Goal: Information Seeking & Learning: Compare options

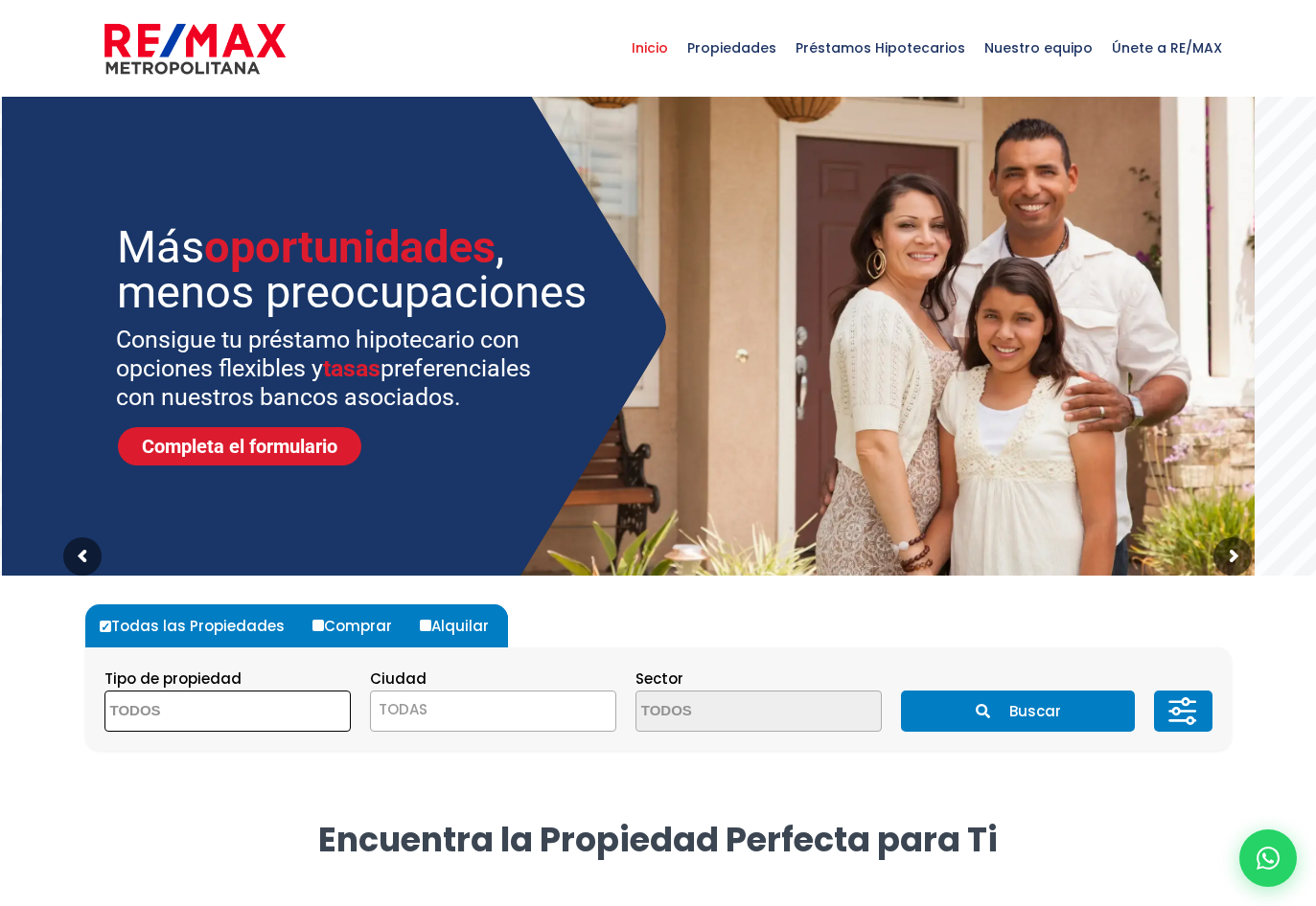
click at [291, 718] on span at bounding box center [228, 712] width 246 height 41
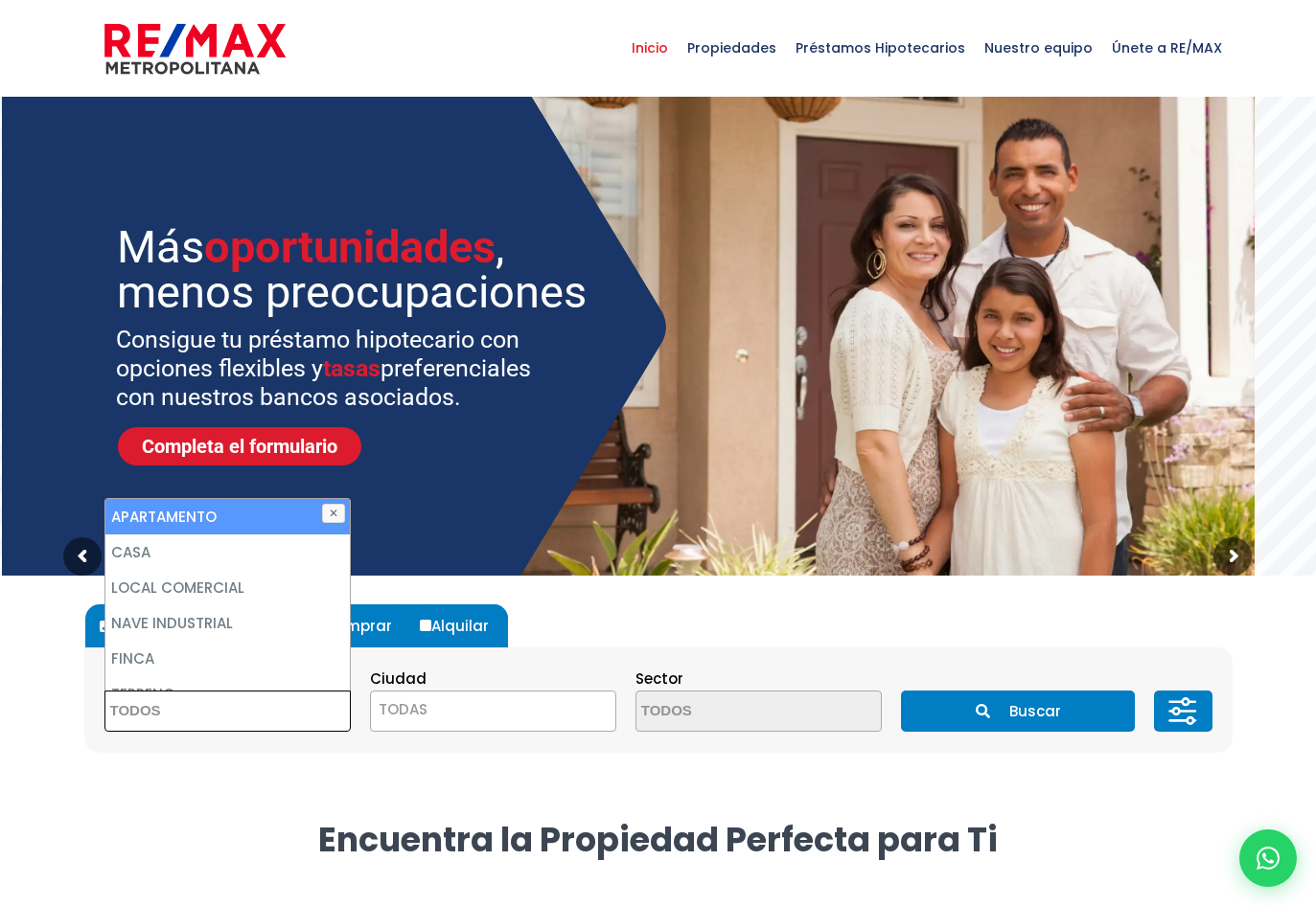
click at [214, 517] on li "APARTAMENTO" at bounding box center [227, 517] width 244 height 35
select select "apartment"
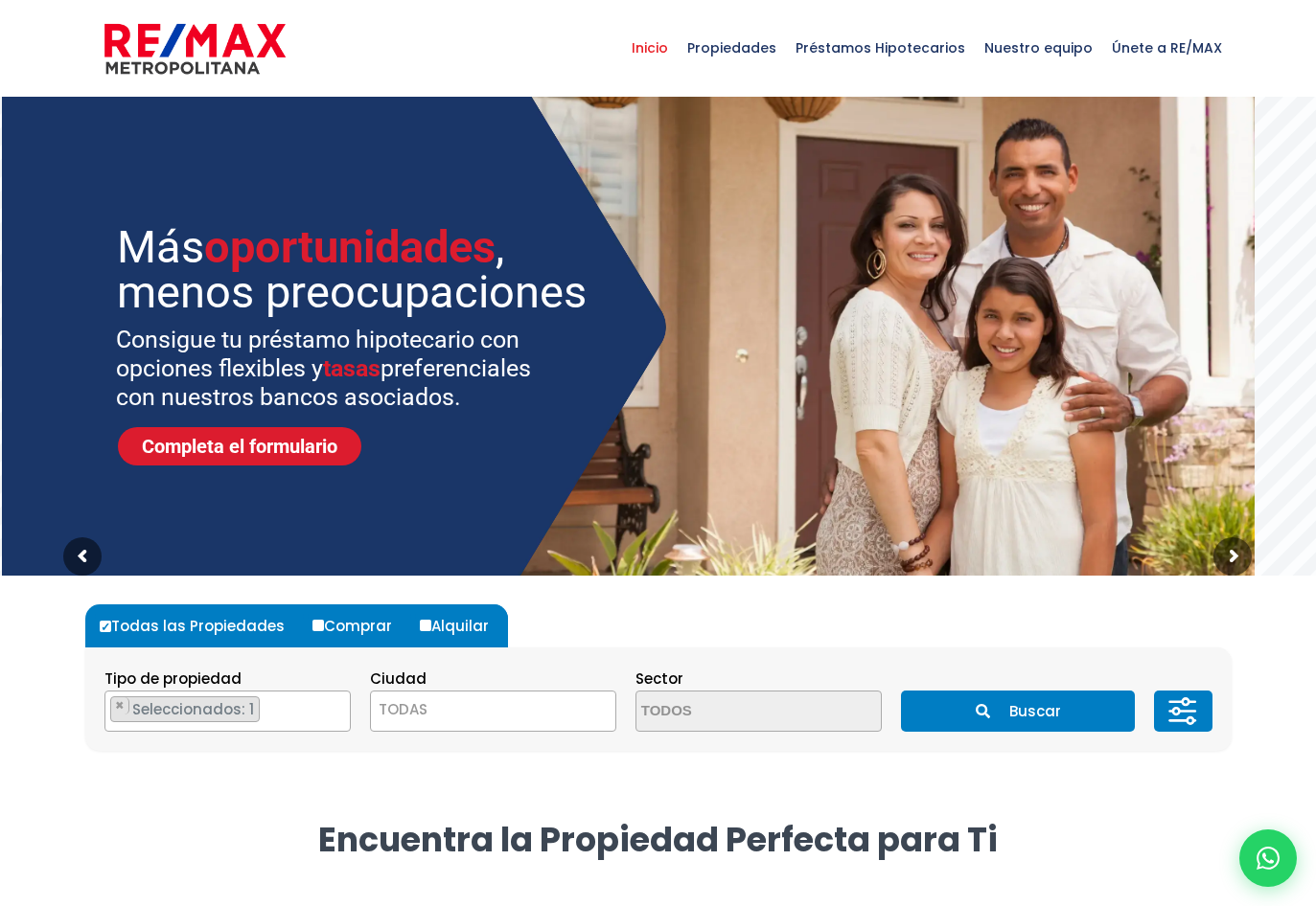
drag, startPoint x: 595, startPoint y: 642, endPoint x: 551, endPoint y: 629, distance: 45.9
click at [596, 641] on form "Todas las Propiedades Comprar Alquilar Tipo de propiedad APARTAMENTO CASA LOCAL…" at bounding box center [658, 679] width 1146 height 147
click at [313, 627] on input "Comprar" at bounding box center [319, 626] width 12 height 12
radio input "true"
click at [479, 706] on span "TODAS" at bounding box center [492, 709] width 244 height 26
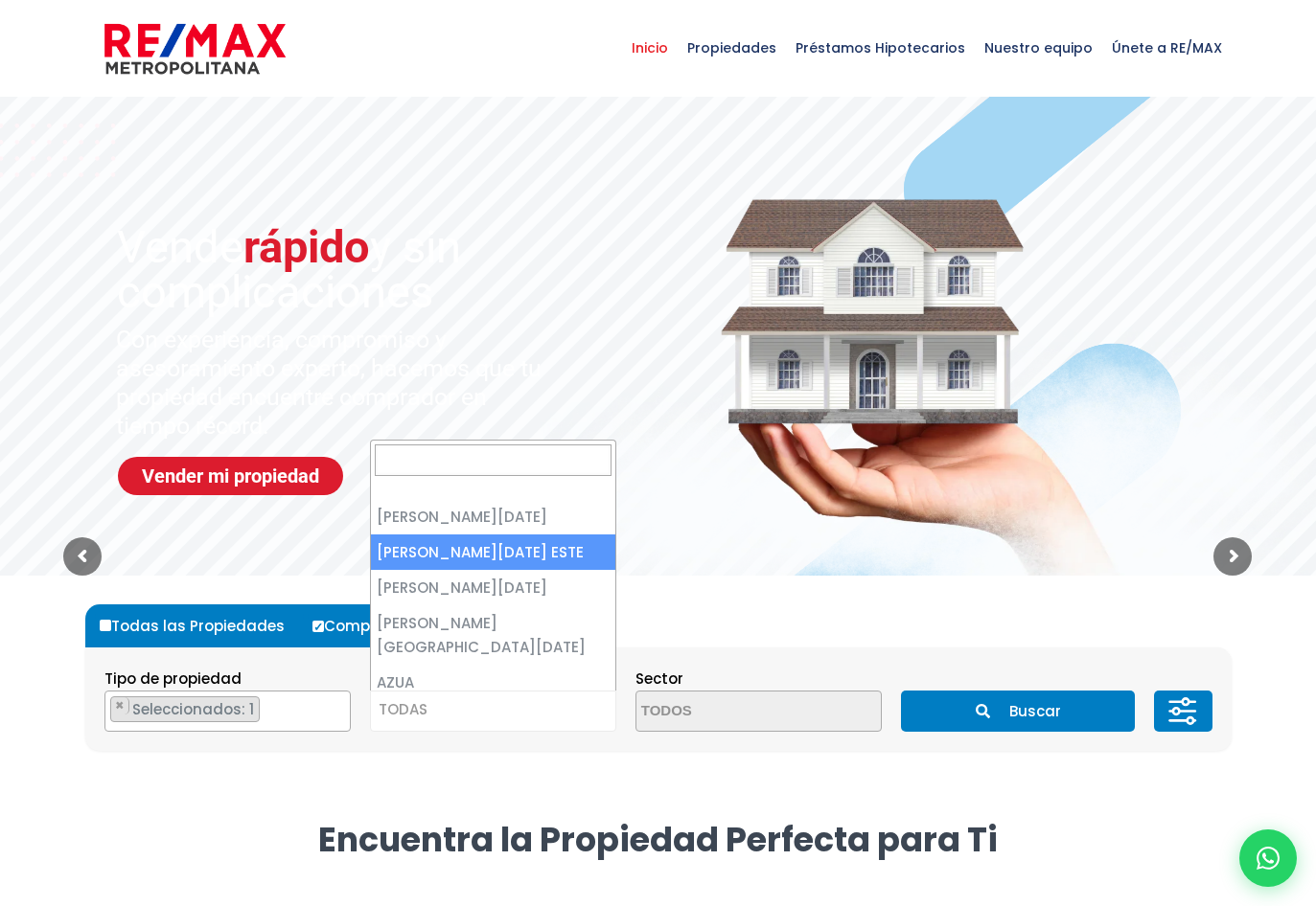
select select "148"
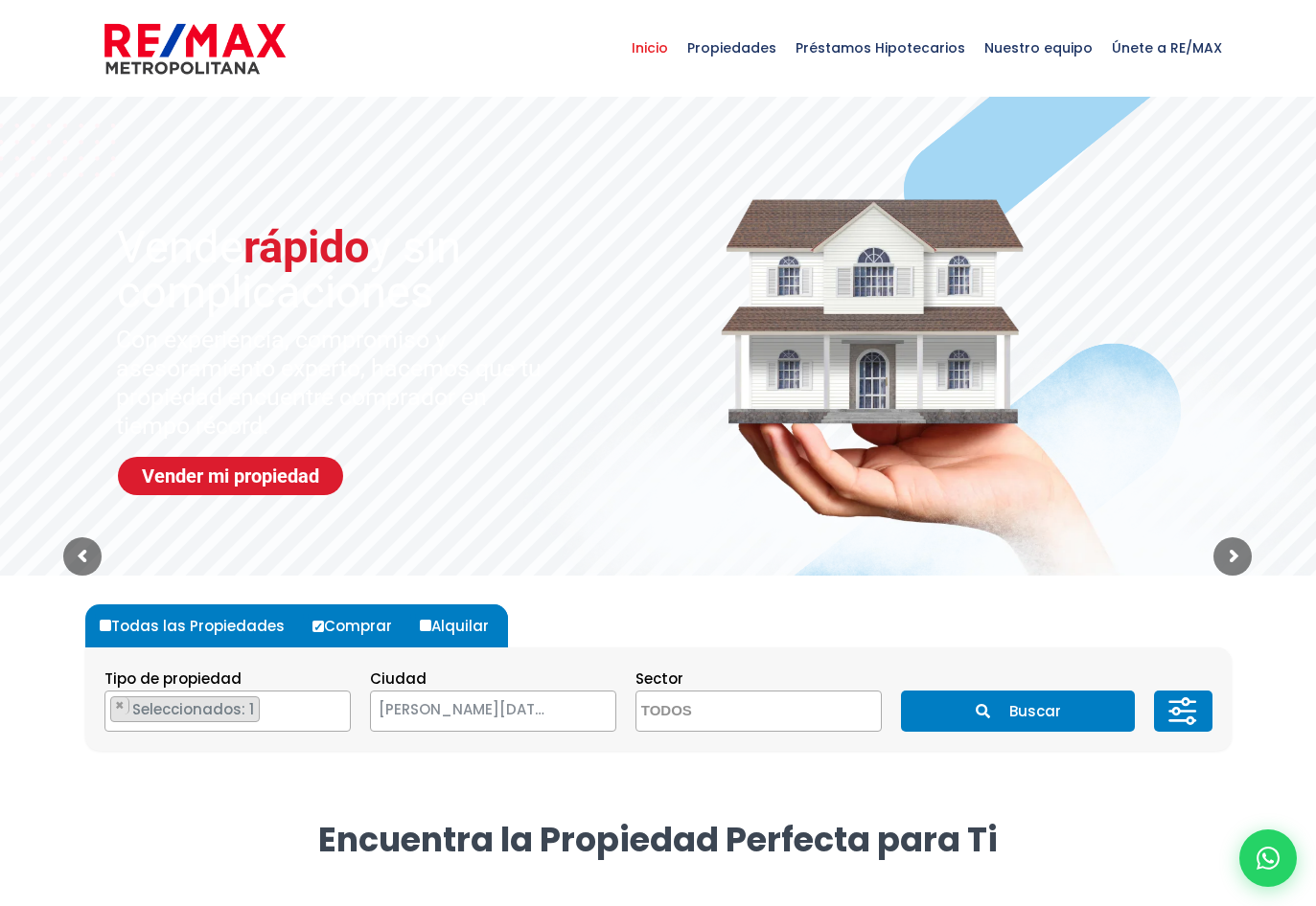
click at [807, 659] on section "Tipo de propiedad APARTAMENTO CASA LOCAL COMERCIAL NAVE INDUSTRIAL FINCA TERREN…" at bounding box center [658, 700] width 1146 height 104
click at [779, 706] on textarea "Search" at bounding box center [730, 713] width 186 height 41
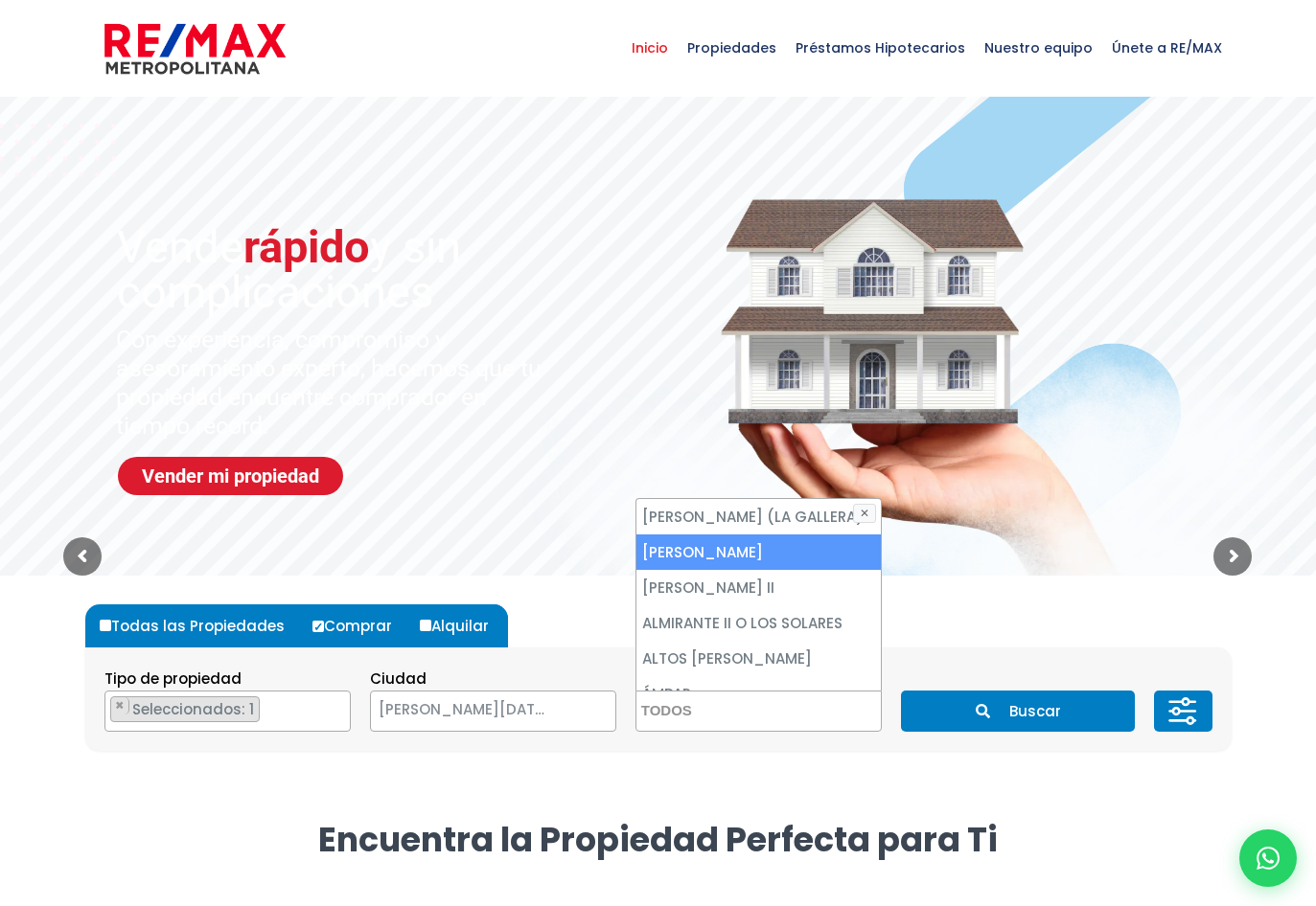
click at [719, 570] on li "ALMA ROSA I" at bounding box center [758, 552] width 244 height 35
select select "13154"
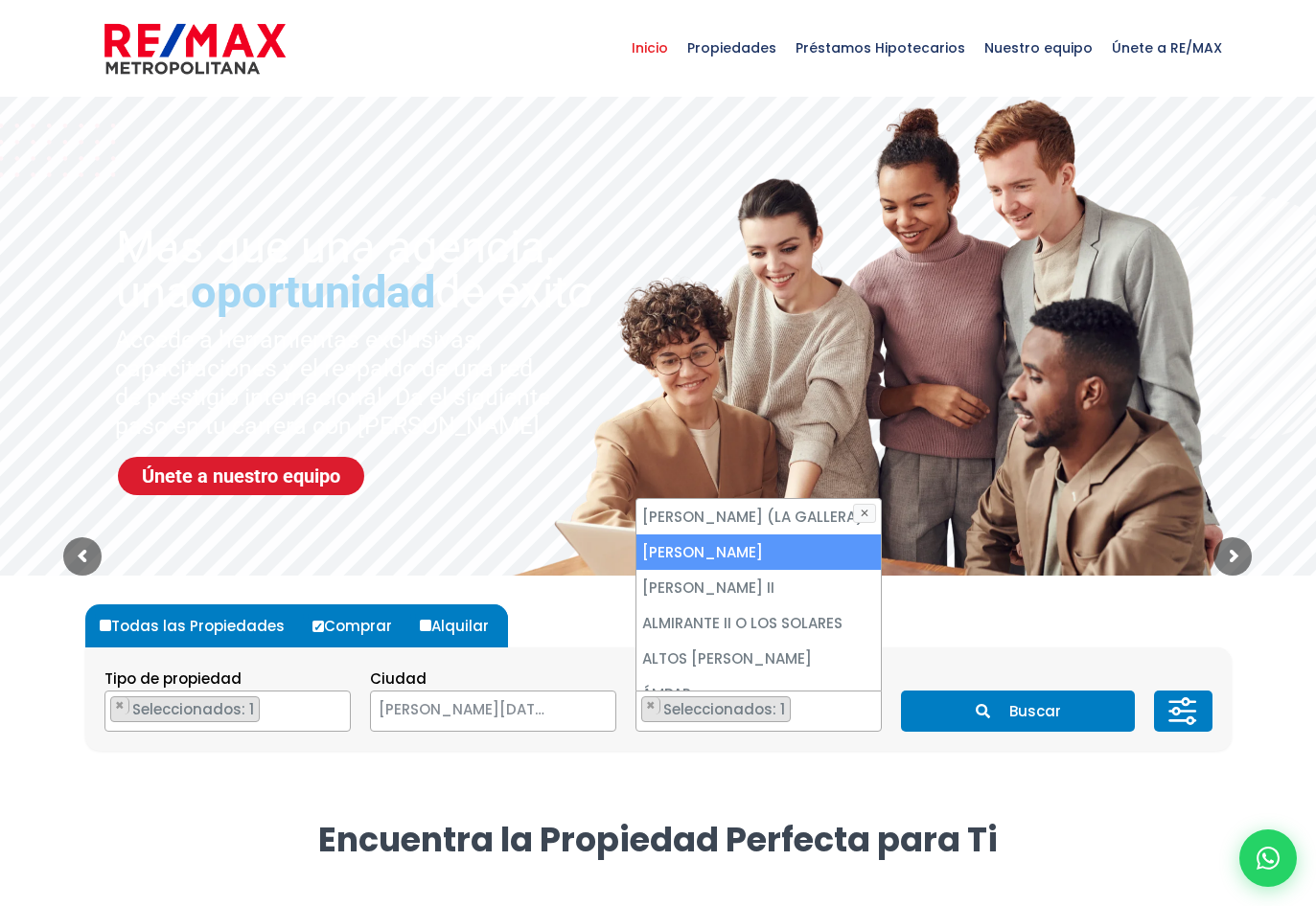
click at [771, 570] on li "ALMA ROSA I" at bounding box center [758, 552] width 244 height 35
click at [751, 570] on li "ALMA ROSA I" at bounding box center [758, 552] width 244 height 35
select select "13154"
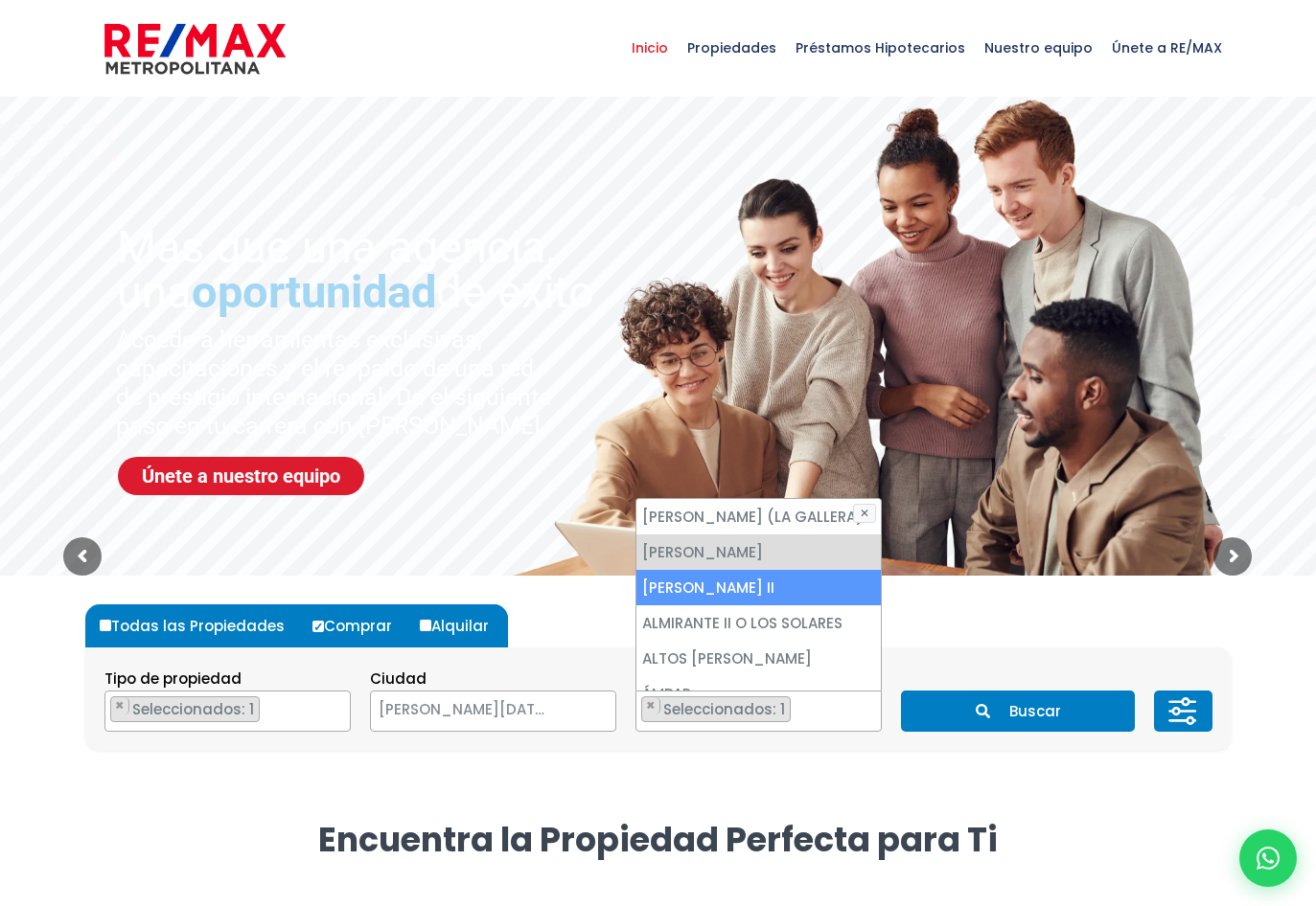
click at [743, 606] on li "ALMA ROSA II" at bounding box center [758, 587] width 244 height 35
click at [1050, 709] on button "Buscar" at bounding box center [1018, 712] width 233 height 41
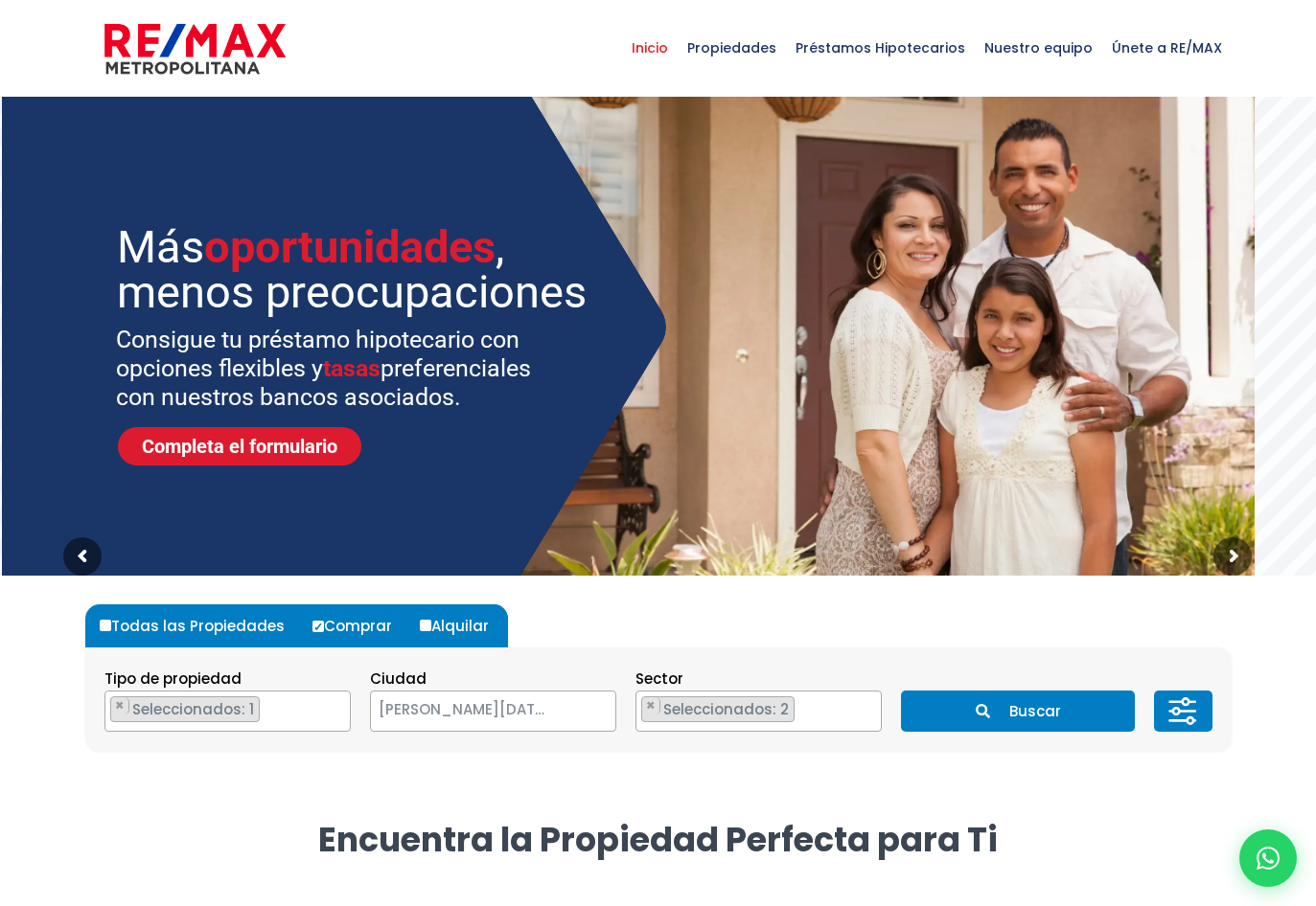
scroll to position [265, 0]
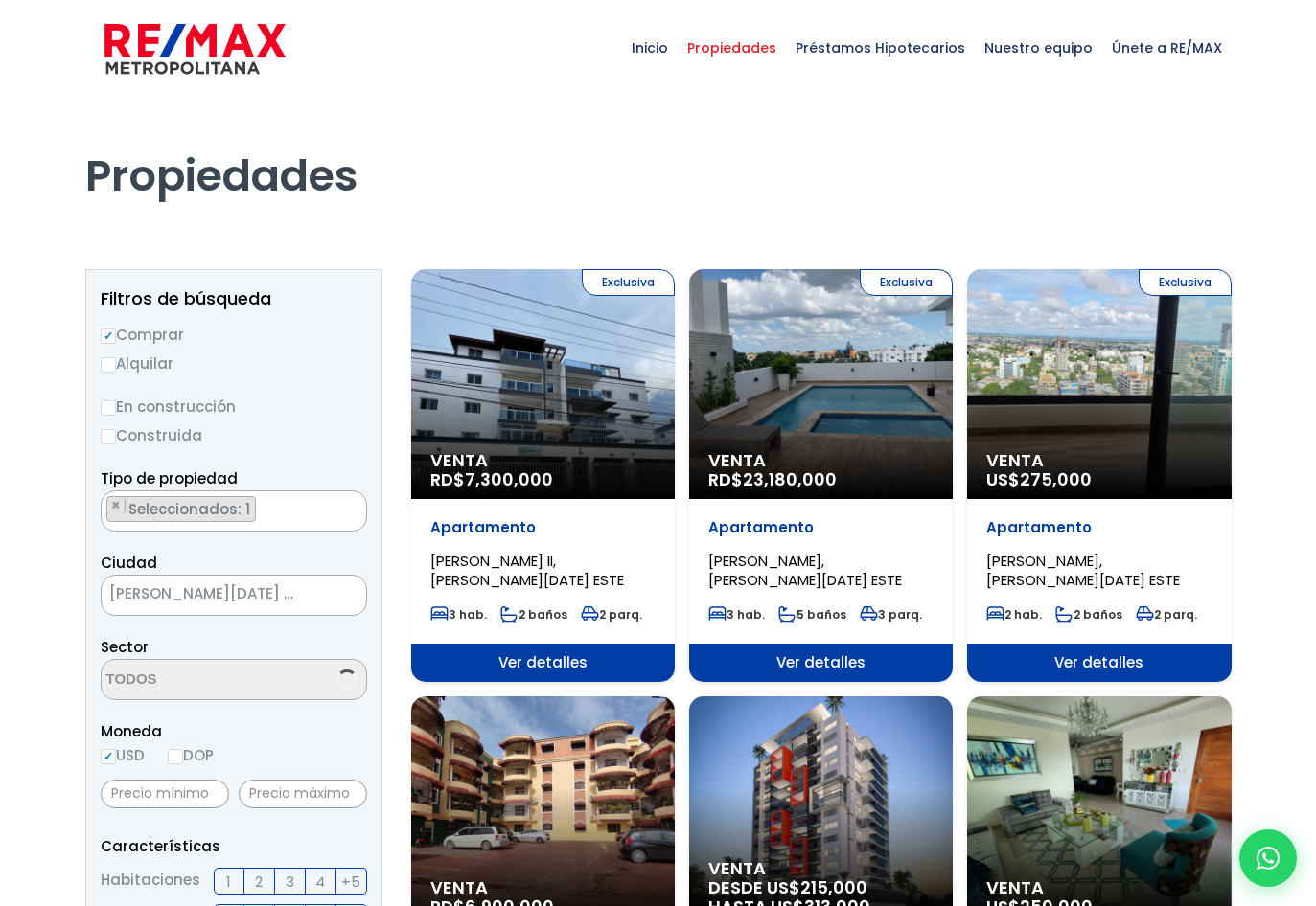
scroll to position [44, 0]
select select "13154"
click at [513, 385] on div "Exclusiva Venta RD$ 7,300,000" at bounding box center [542, 384] width 264 height 230
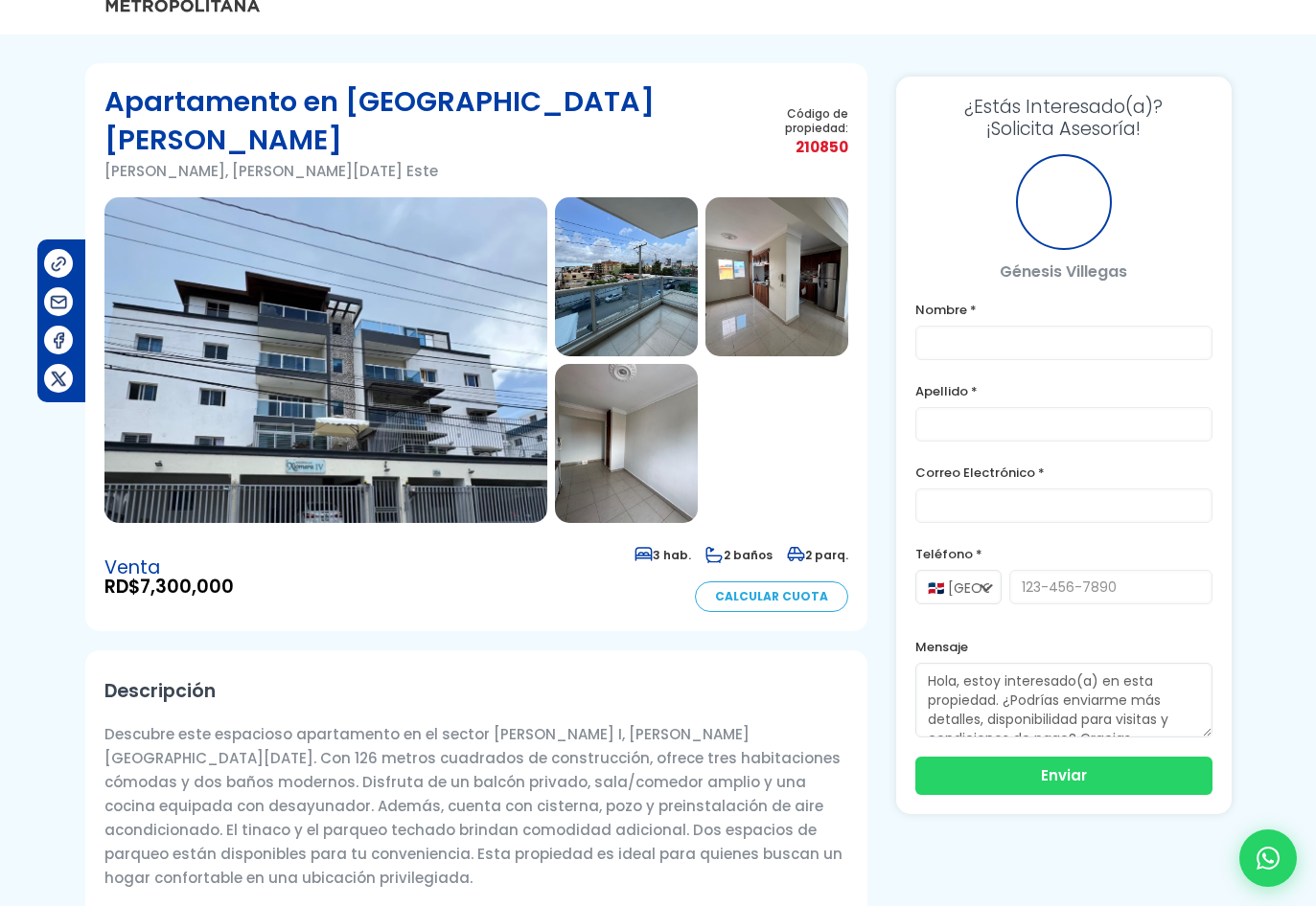
scroll to position [96, 0]
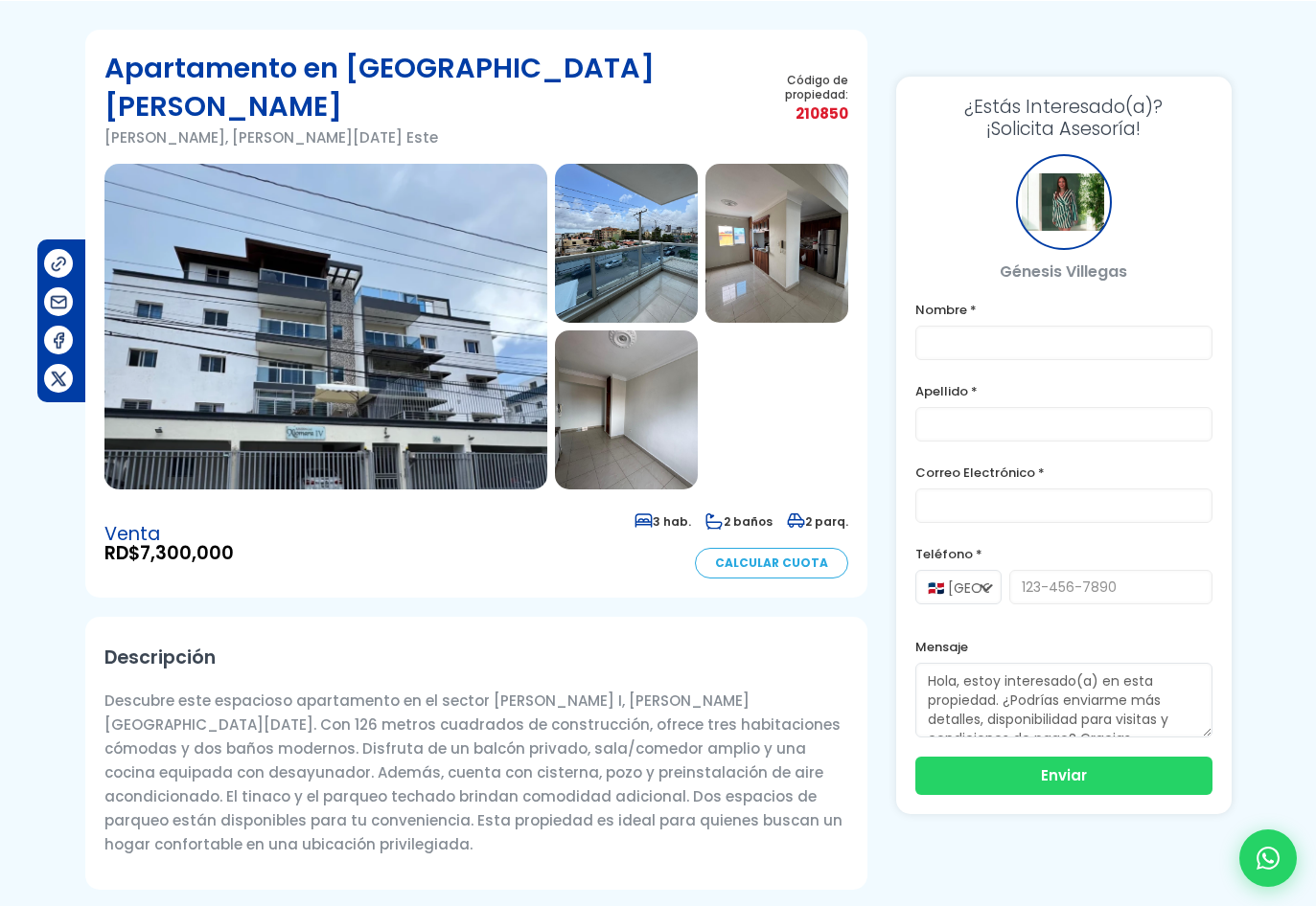
click at [654, 382] on img at bounding box center [627, 410] width 143 height 159
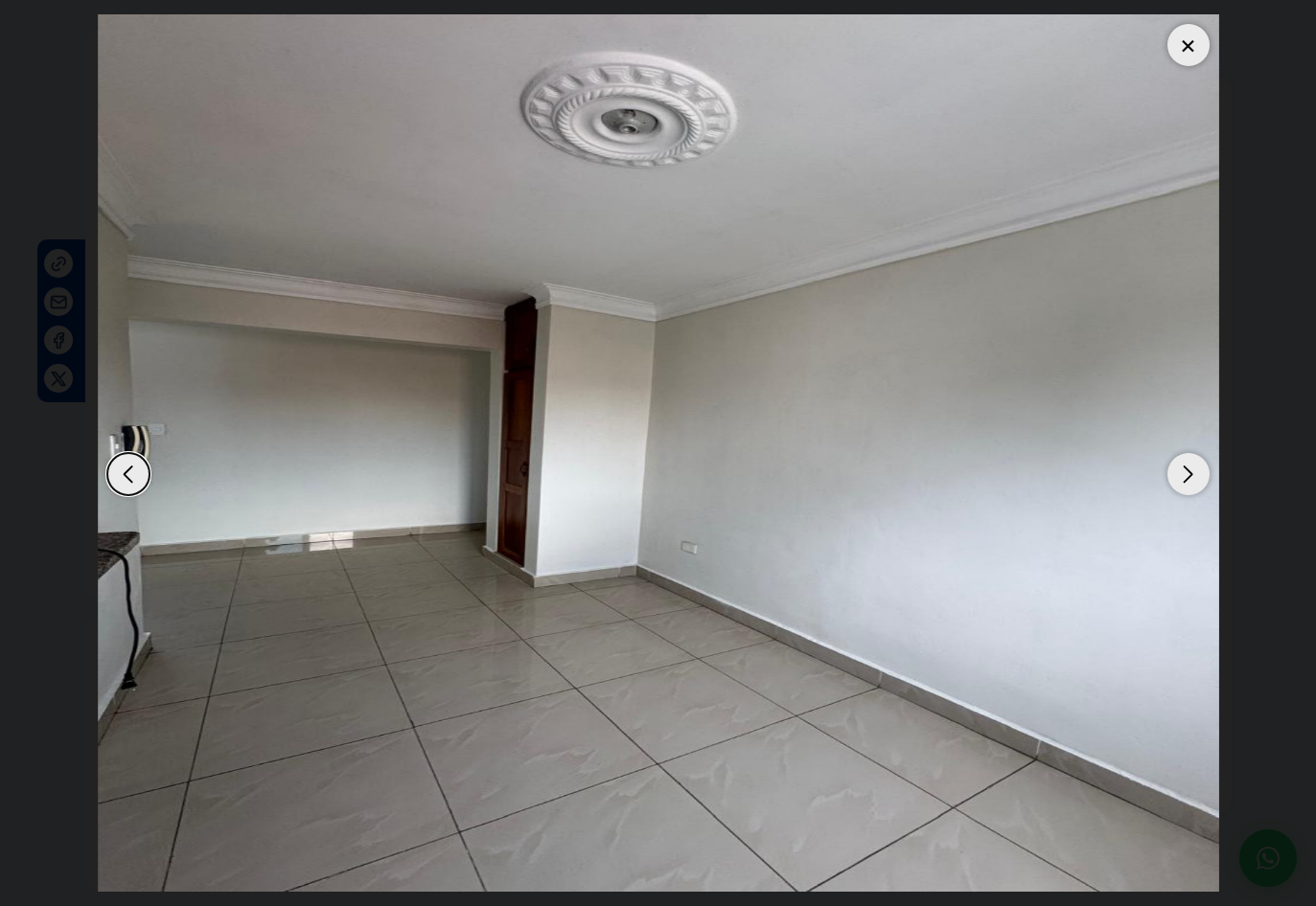
click at [1180, 465] on div "Next slide" at bounding box center [1188, 474] width 42 height 42
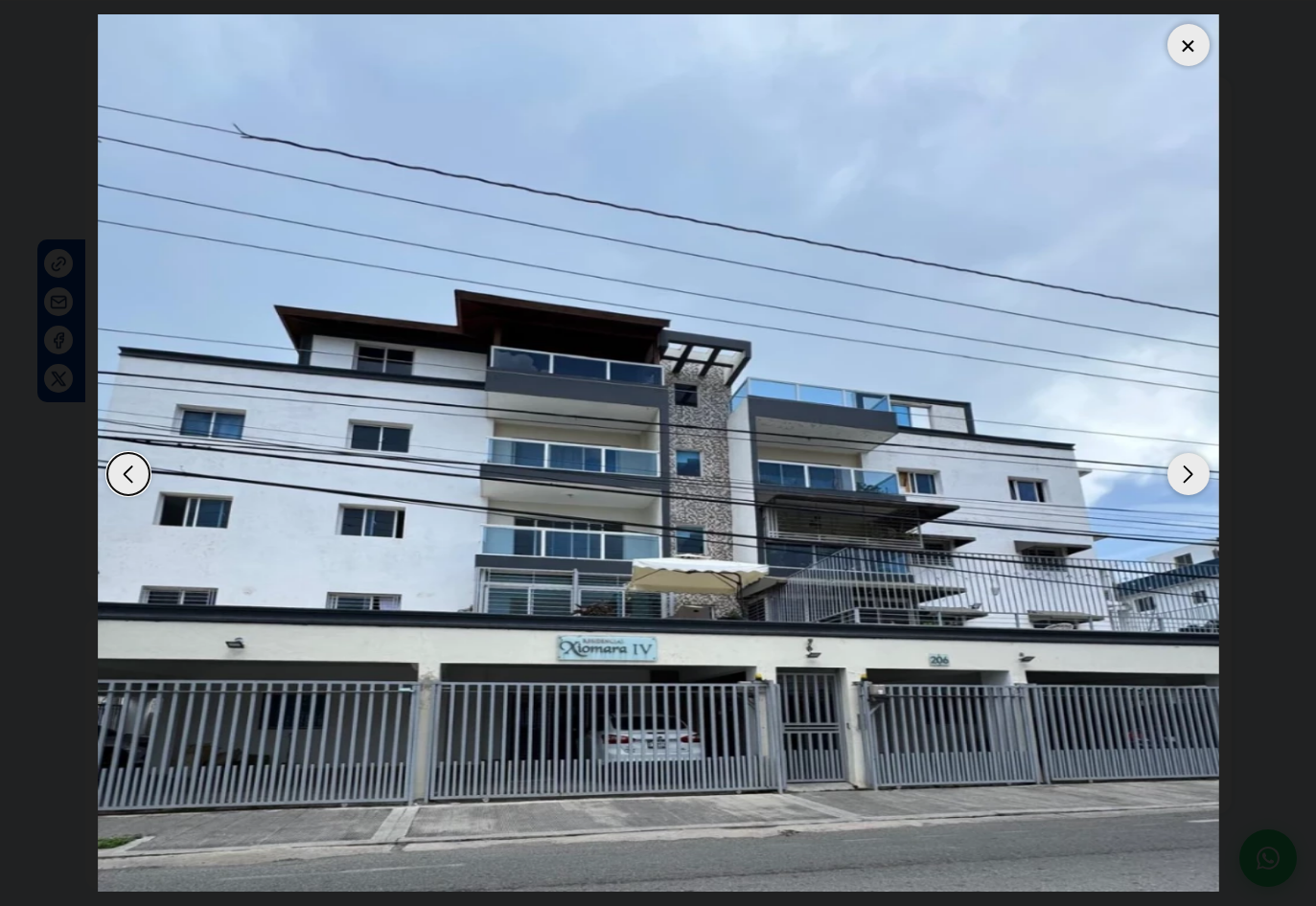
click at [1180, 465] on div "Next slide" at bounding box center [1188, 474] width 42 height 42
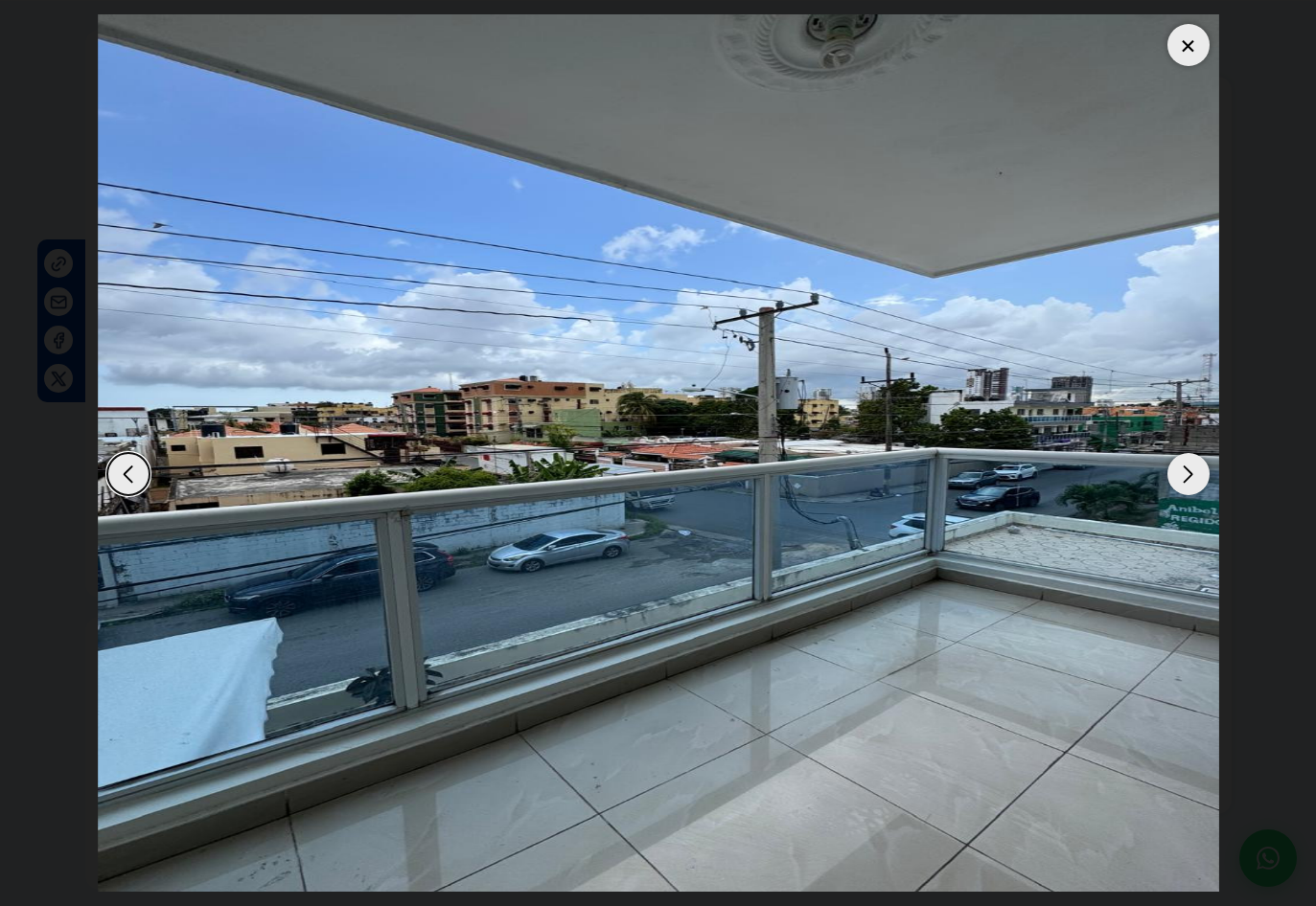
click at [1180, 465] on div "Next slide" at bounding box center [1188, 474] width 42 height 42
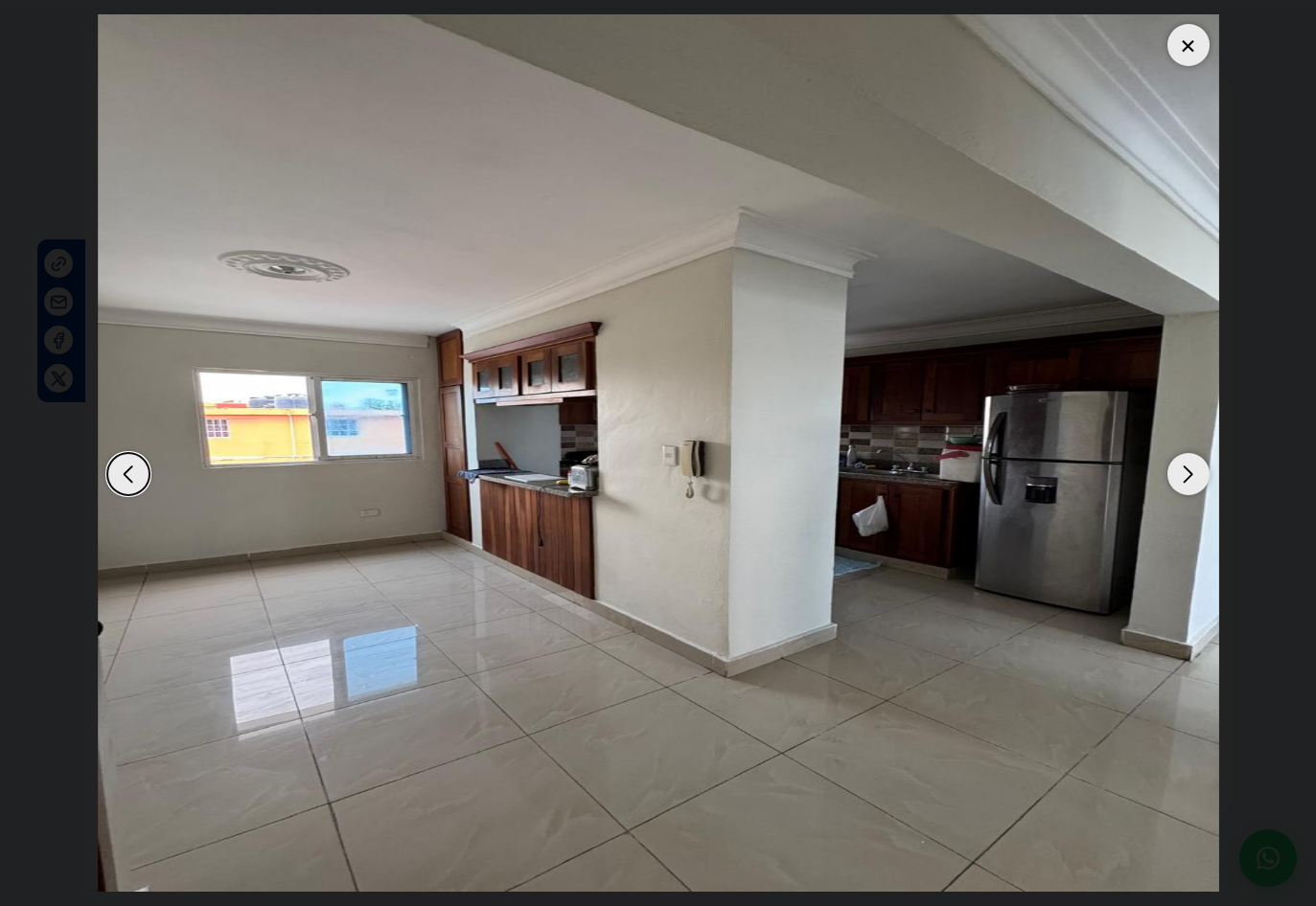
click at [1180, 465] on div "Next slide" at bounding box center [1188, 474] width 42 height 42
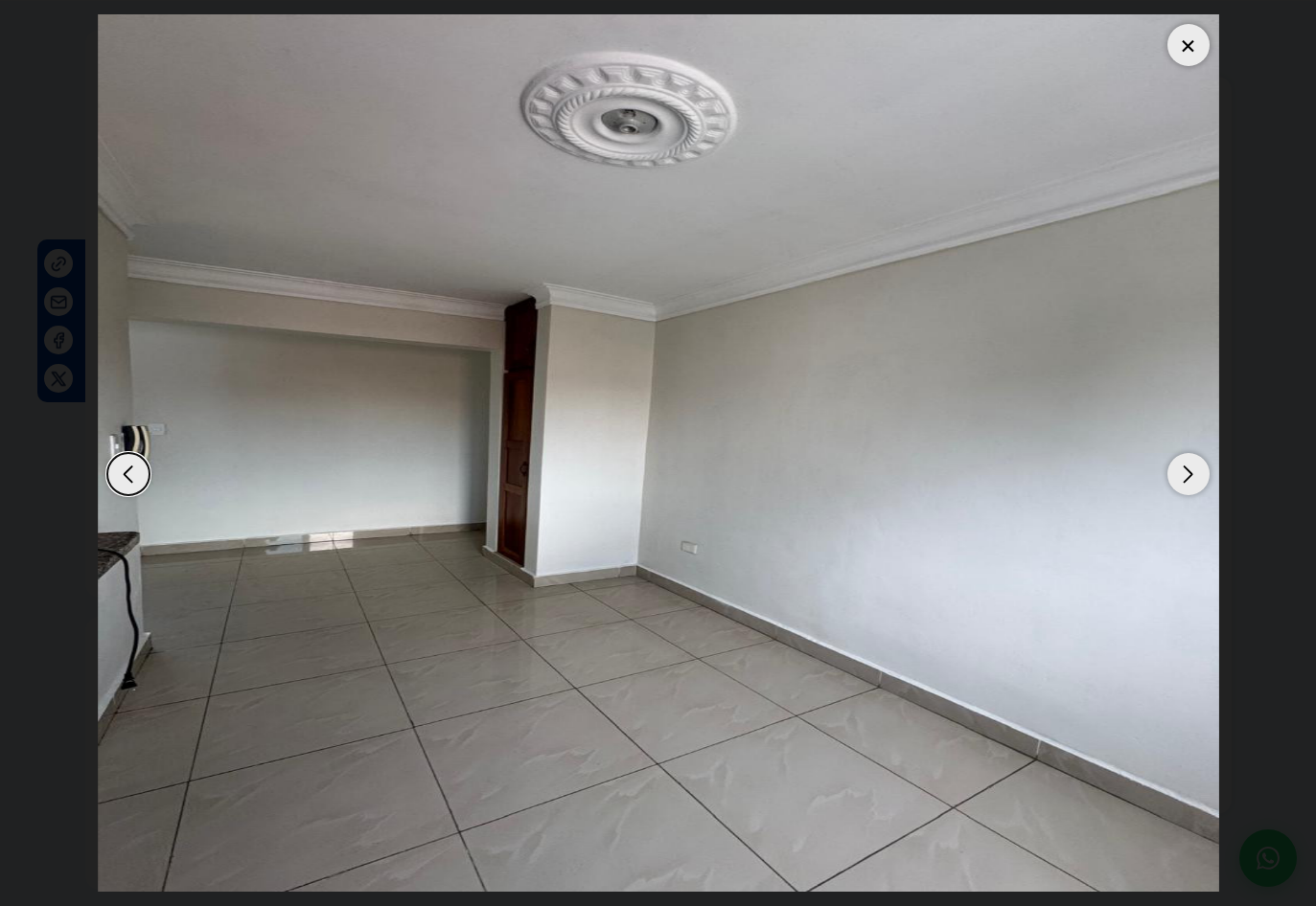
click at [1180, 465] on div "Next slide" at bounding box center [1188, 474] width 42 height 42
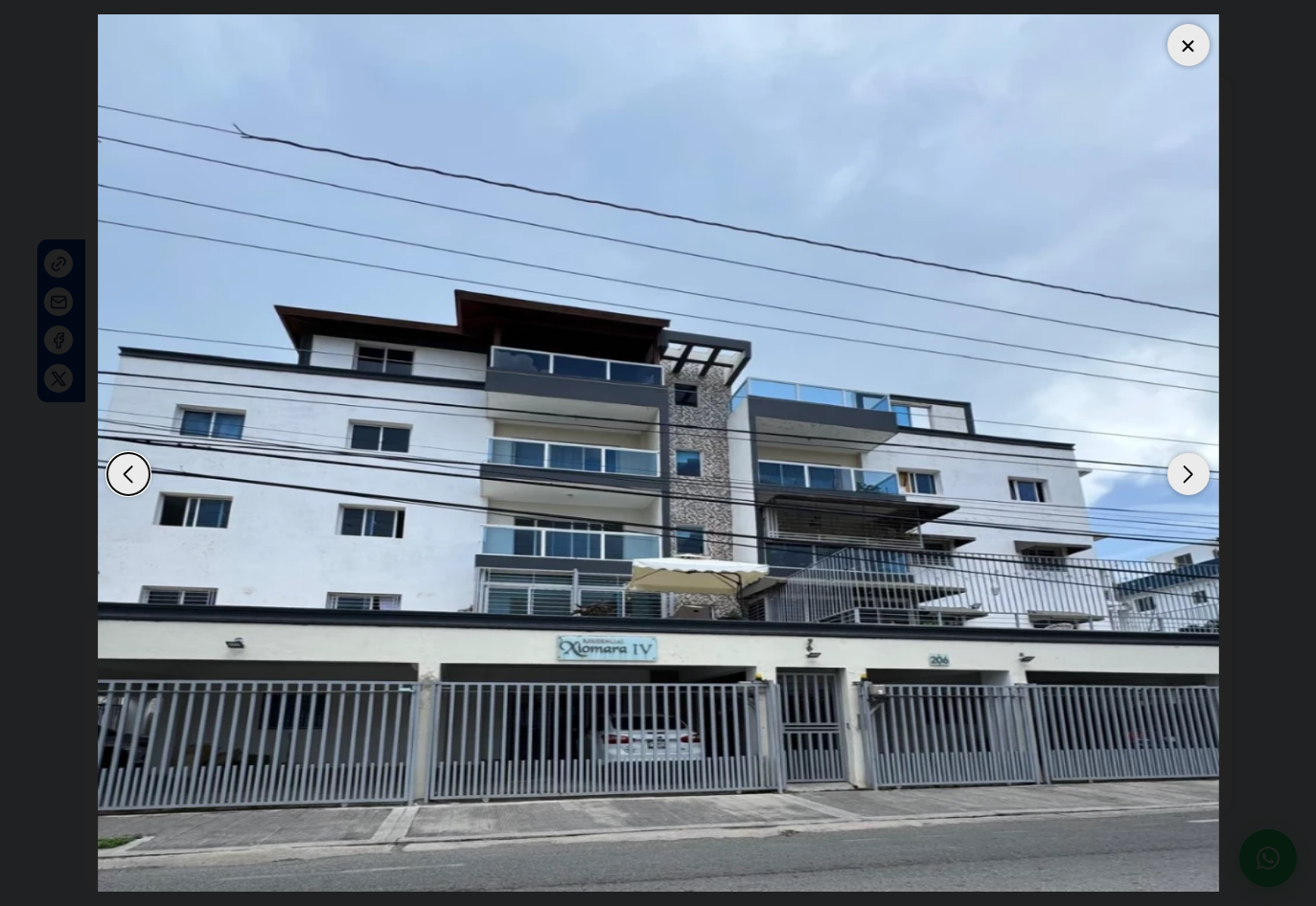
click at [1180, 465] on div "Next slide" at bounding box center [1188, 474] width 42 height 42
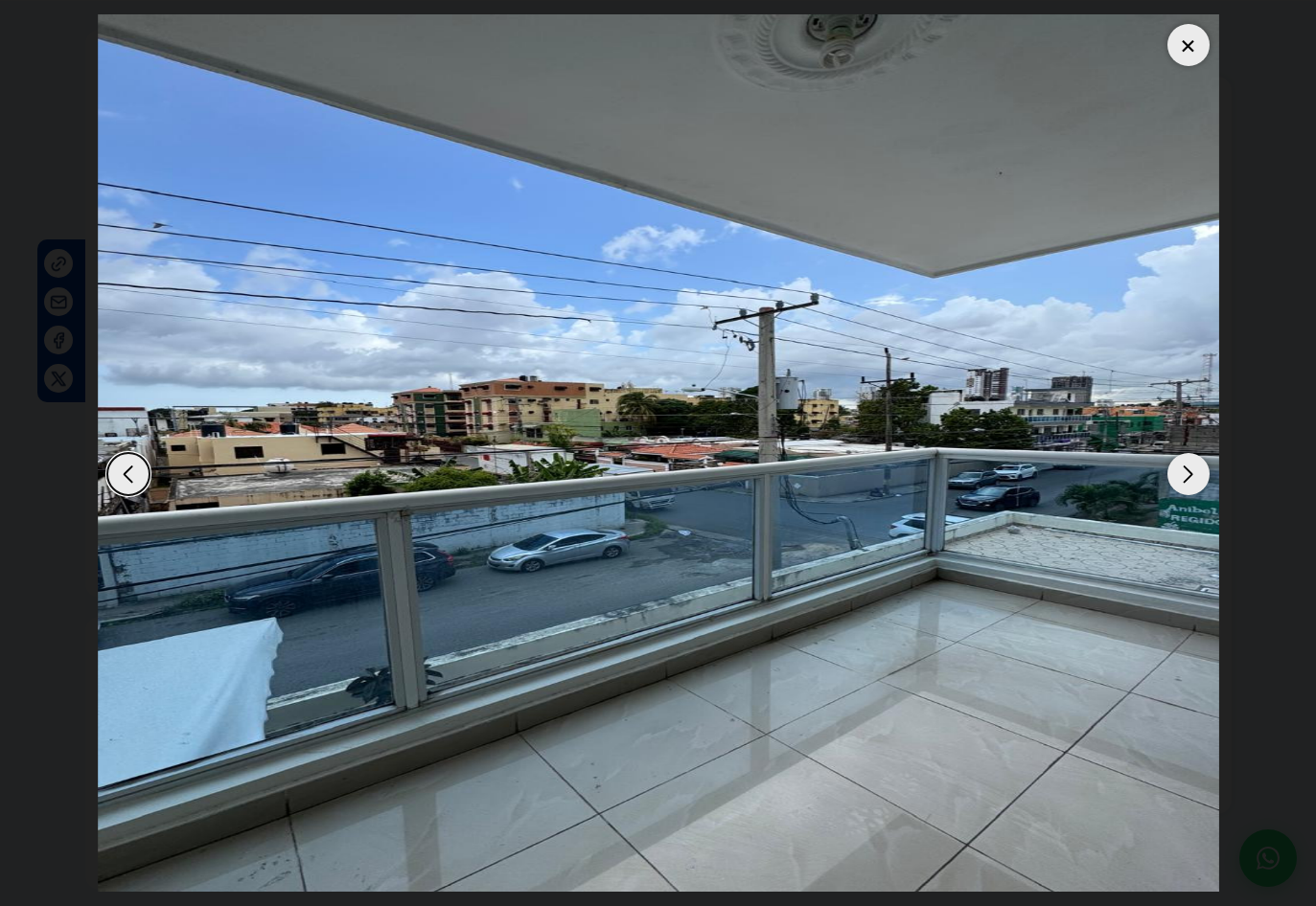
click at [1180, 465] on div "Next slide" at bounding box center [1188, 474] width 42 height 42
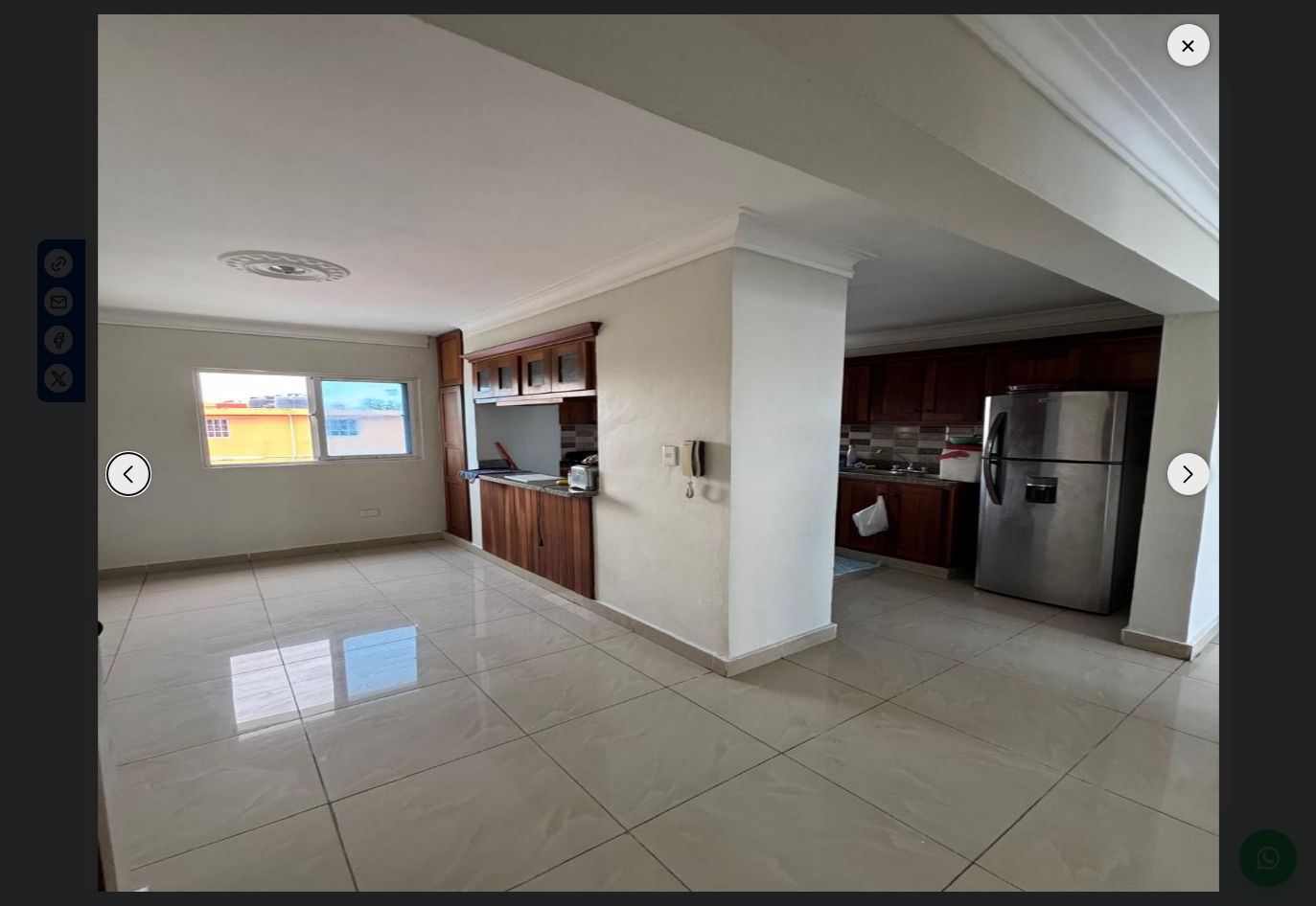
click at [1196, 45] on div at bounding box center [1188, 44] width 42 height 42
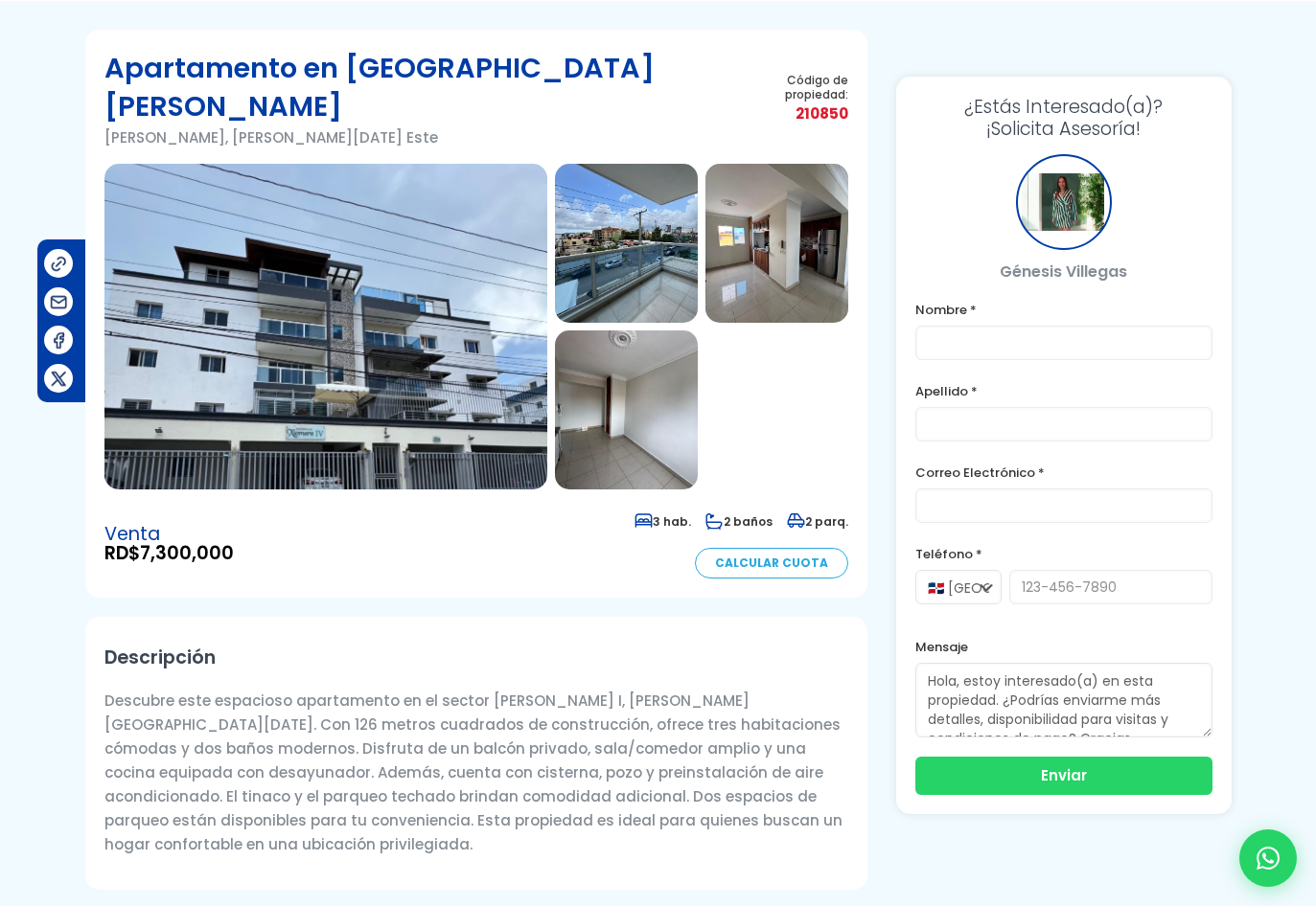
scroll to position [0, 0]
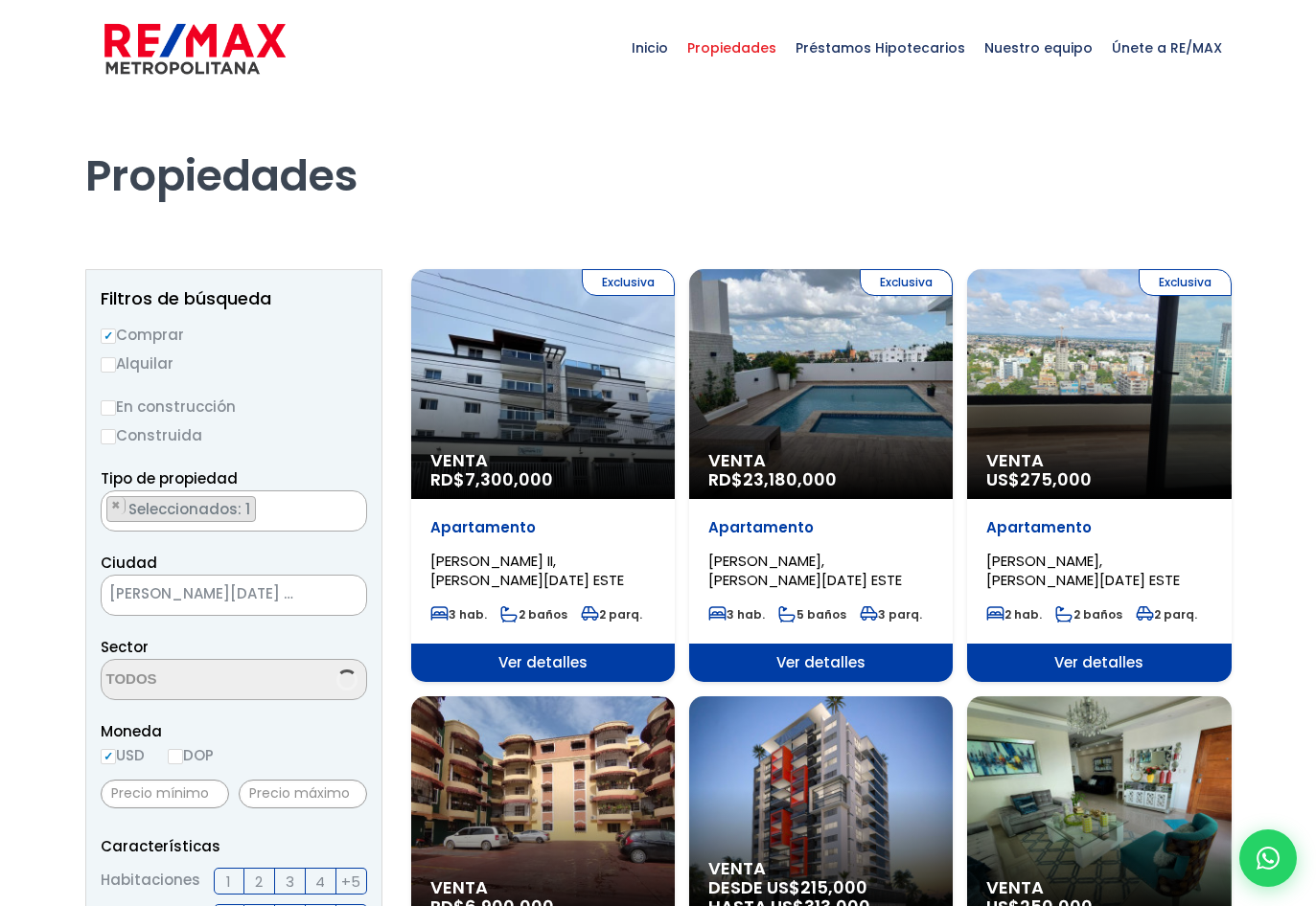
scroll to position [44, 0]
select select "13154"
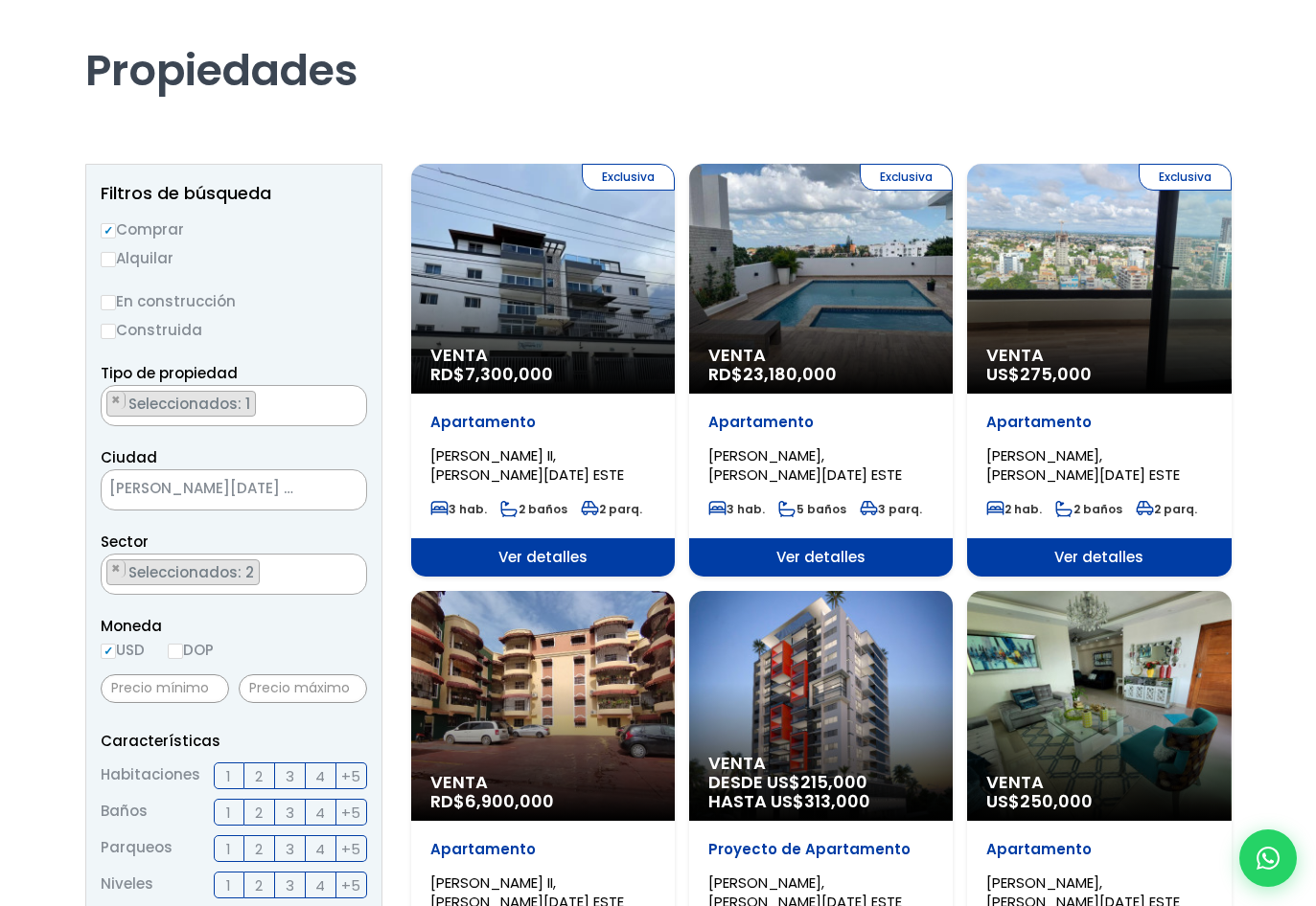
scroll to position [287, 0]
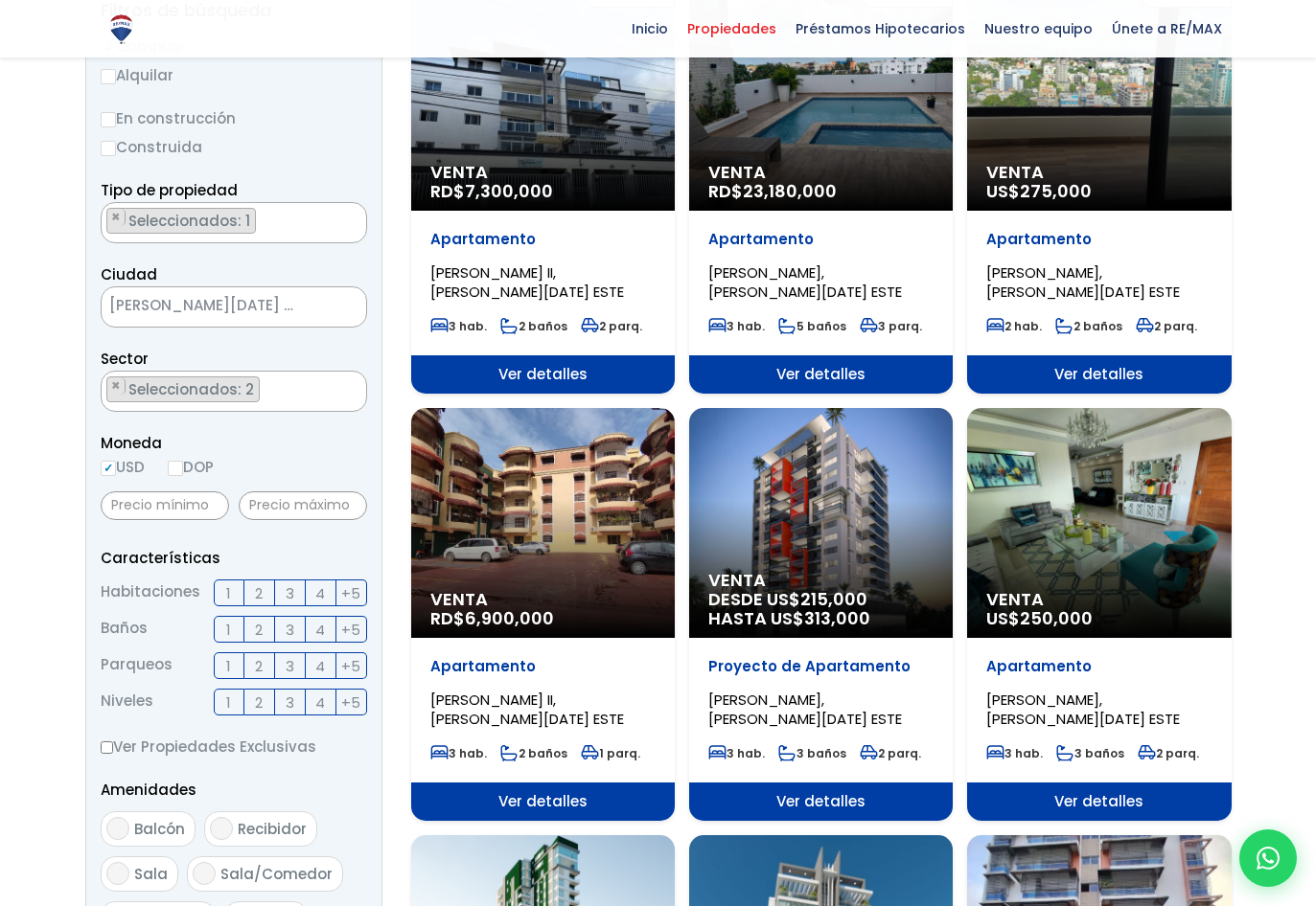
click at [610, 493] on div "Venta RD$ 6,900,000" at bounding box center [542, 523] width 264 height 230
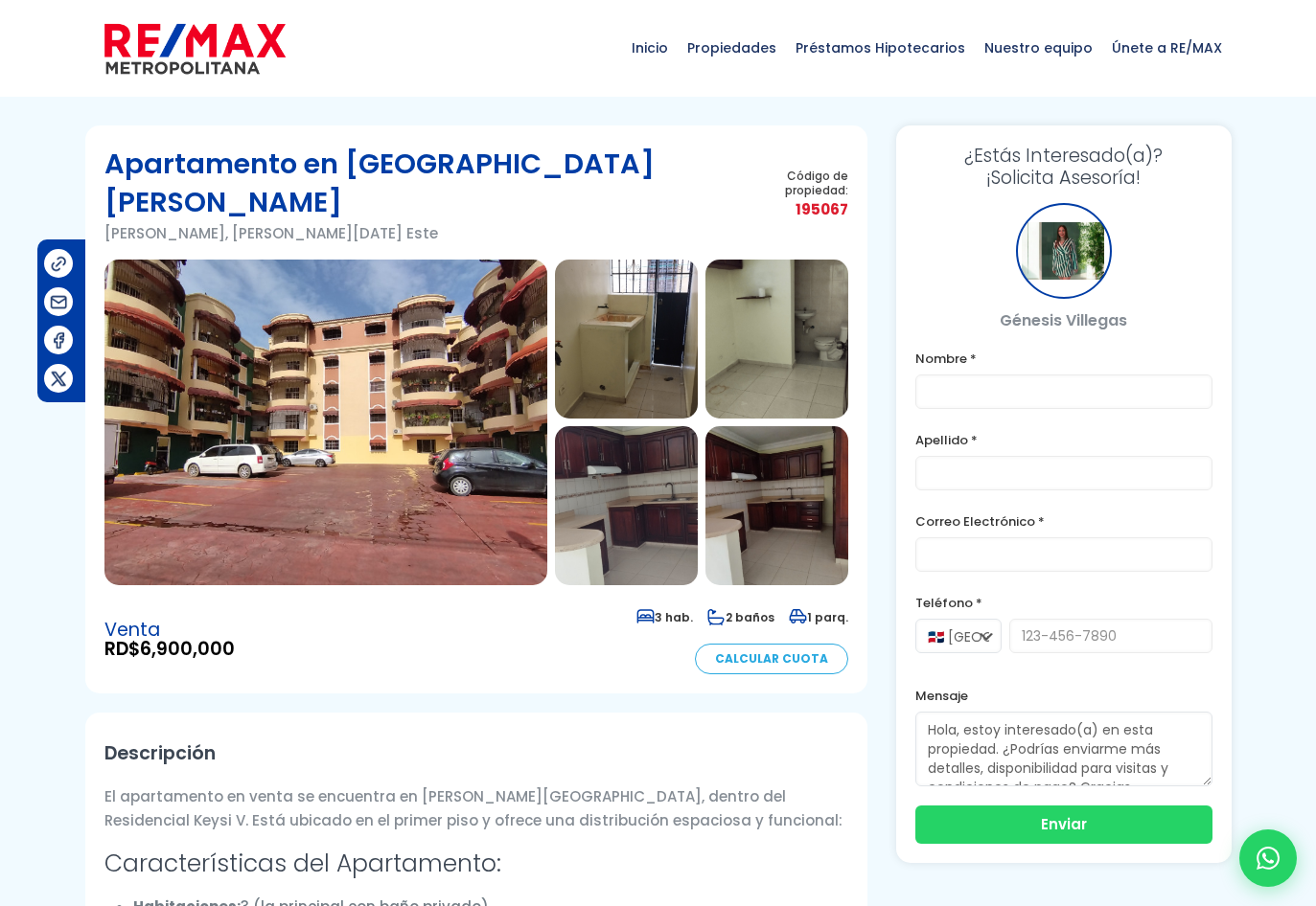
click at [315, 388] on img at bounding box center [326, 423] width 442 height 326
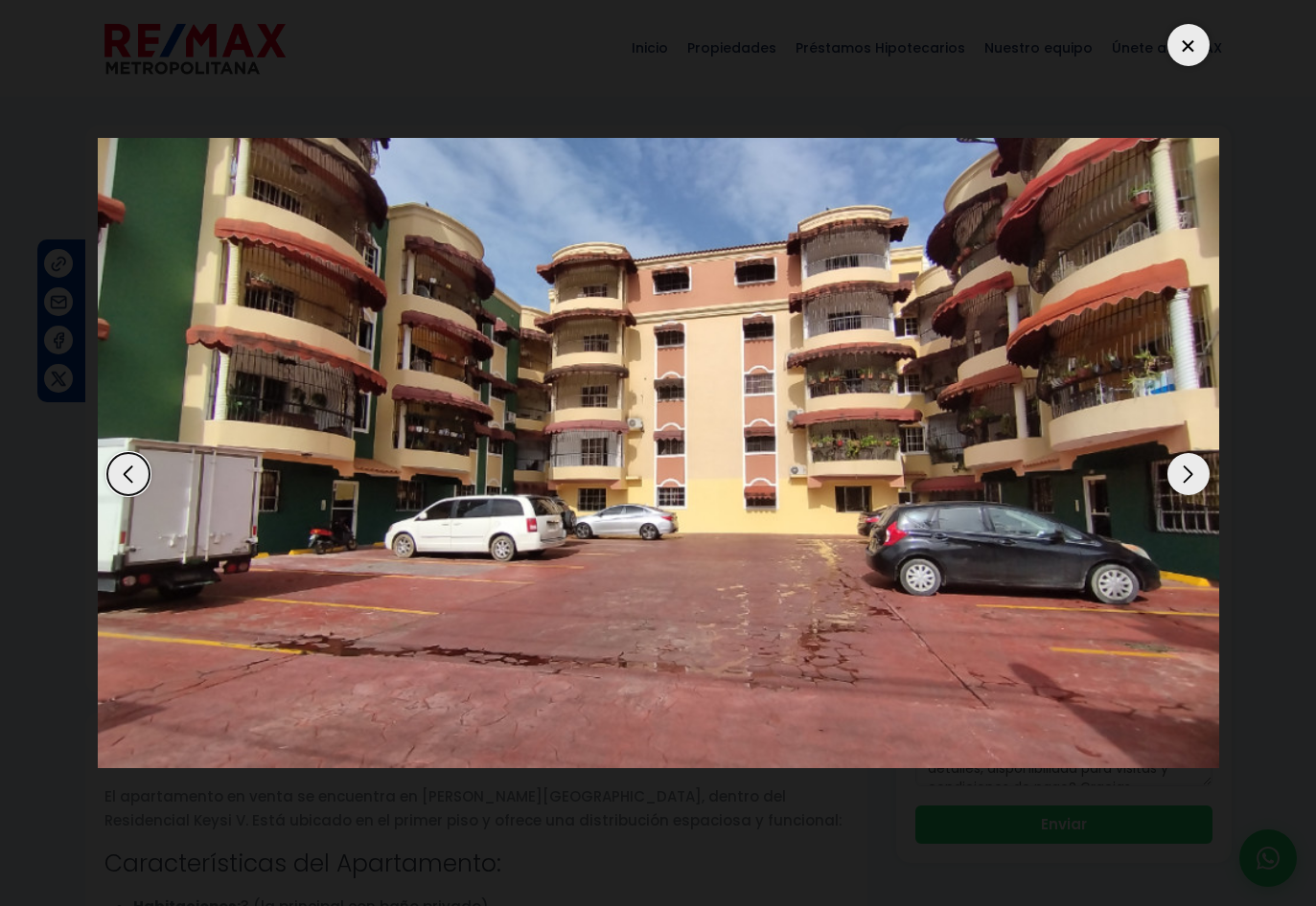
click at [1185, 473] on div "Next slide" at bounding box center [1188, 474] width 42 height 42
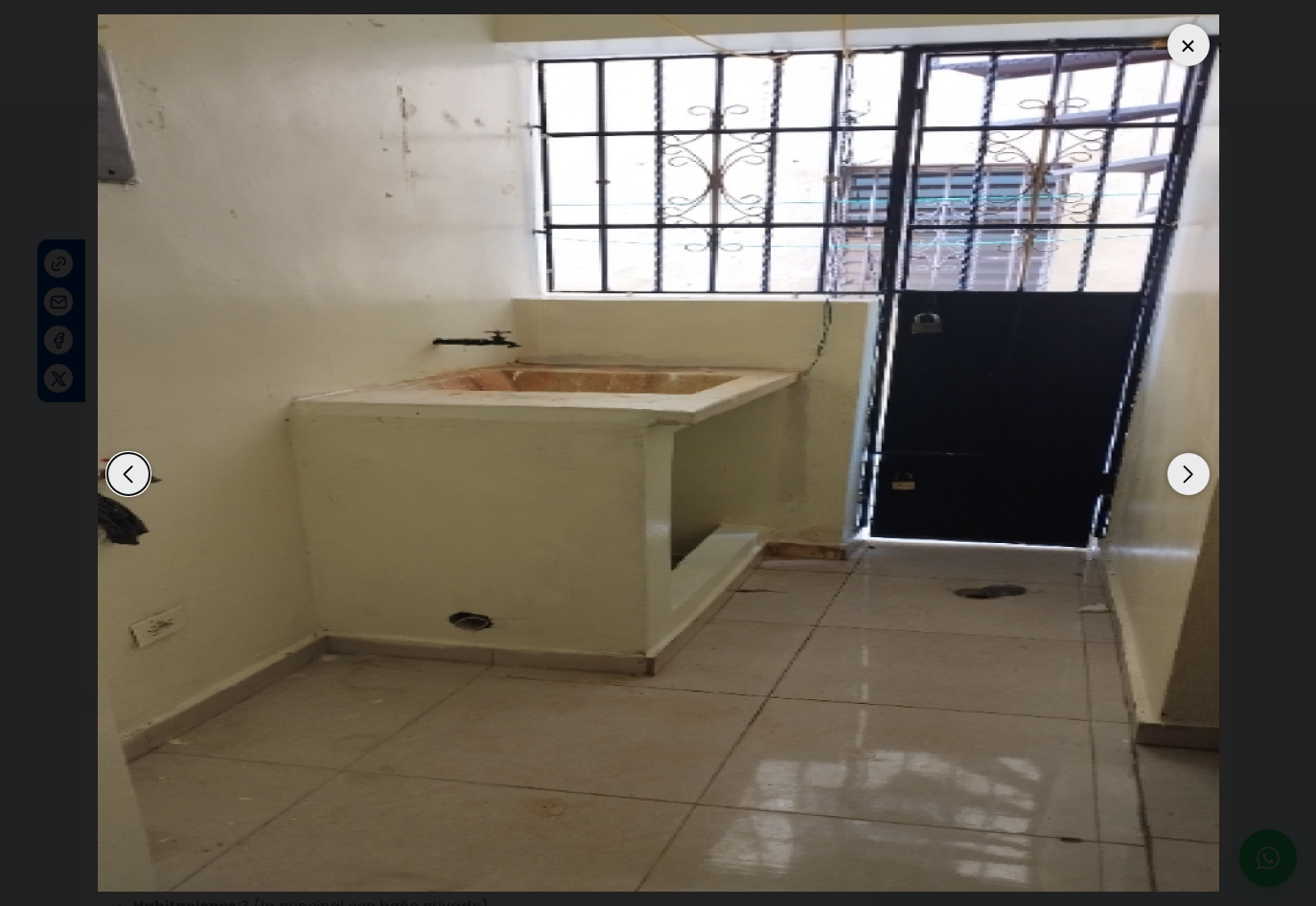
click at [1185, 473] on div "Next slide" at bounding box center [1188, 474] width 42 height 42
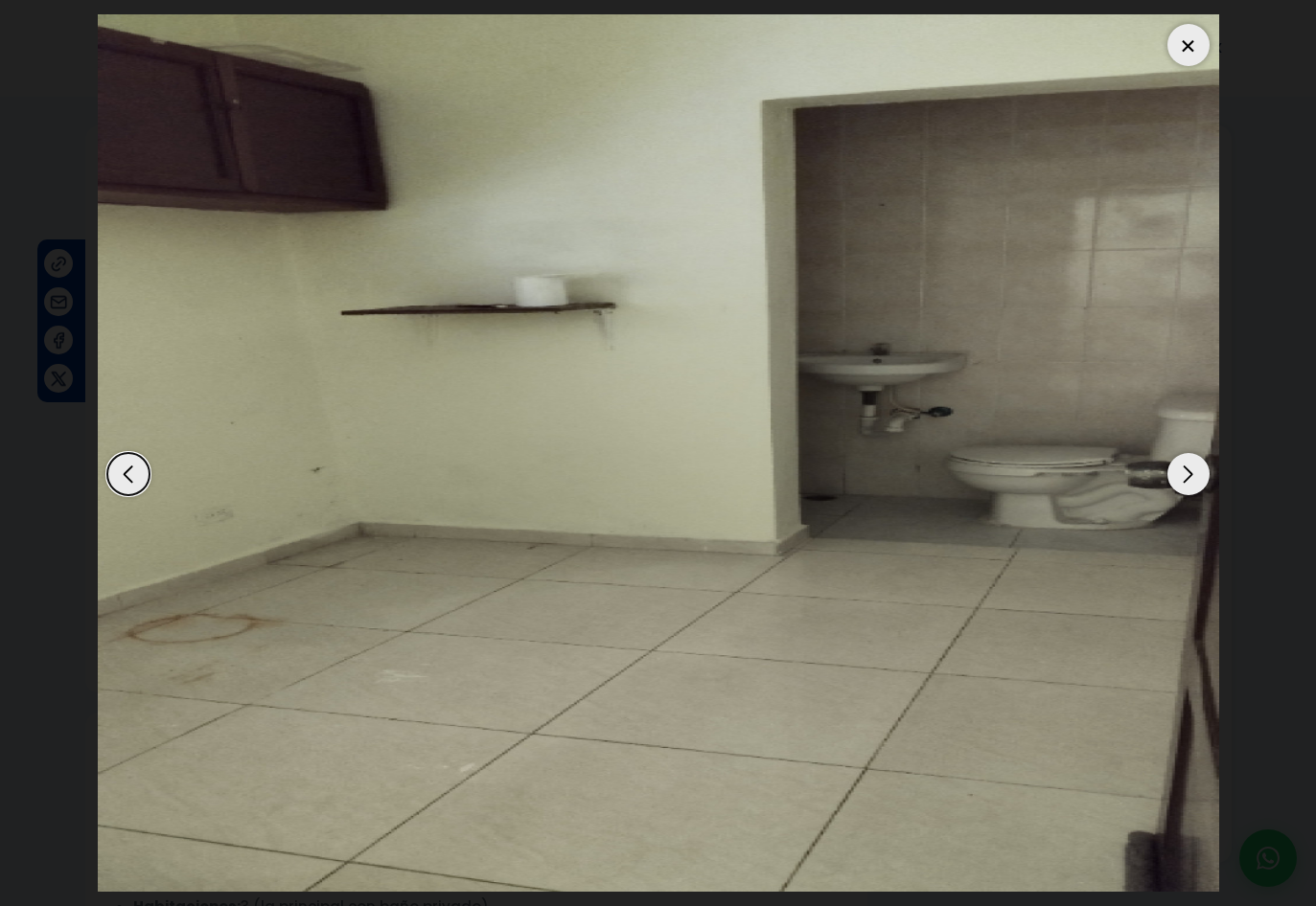
click at [1185, 473] on div "Next slide" at bounding box center [1188, 474] width 42 height 42
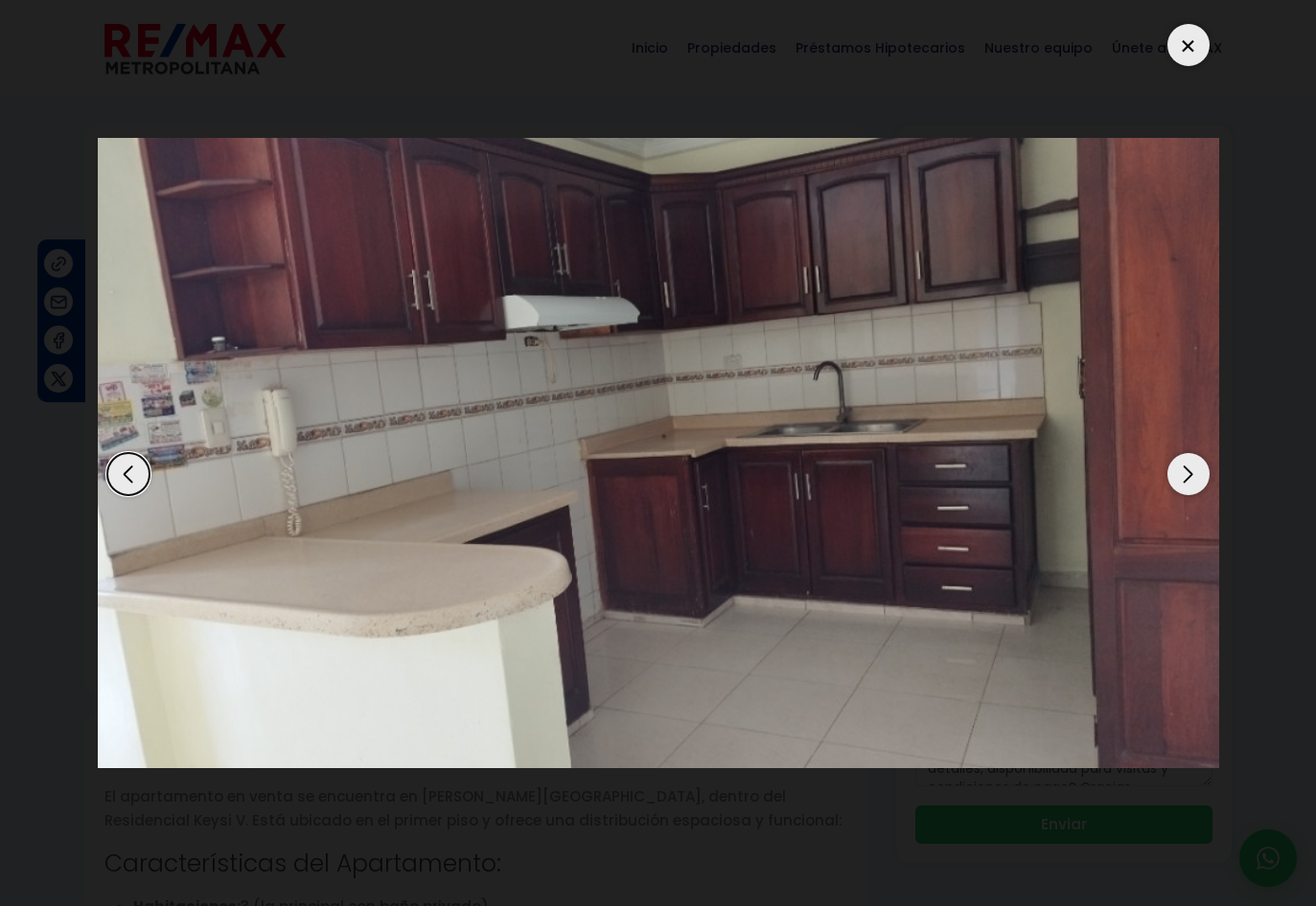
click at [1185, 473] on div "Next slide" at bounding box center [1188, 474] width 42 height 42
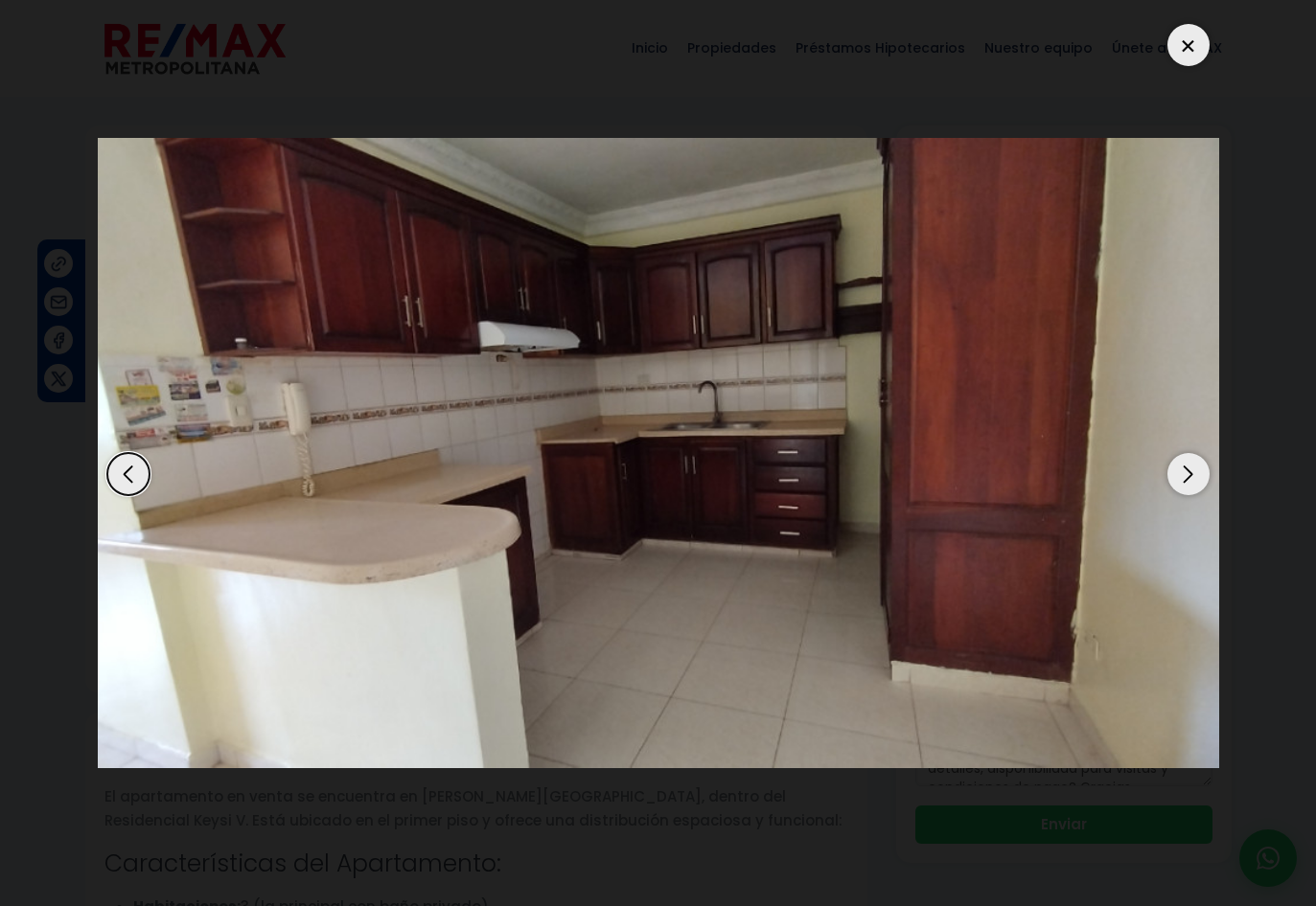
click at [1185, 473] on div "Next slide" at bounding box center [1188, 474] width 42 height 42
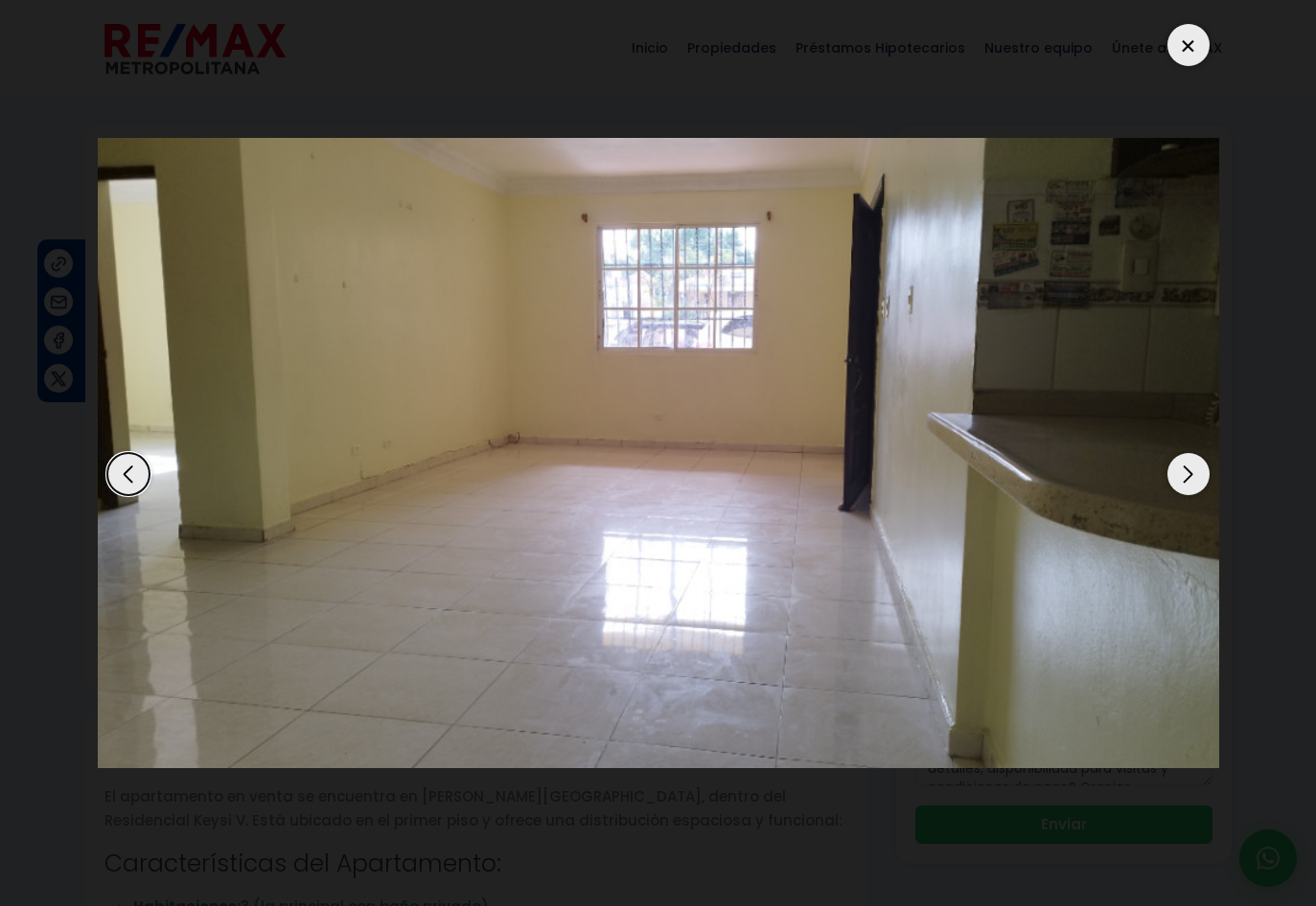
click at [1185, 473] on div "Next slide" at bounding box center [1188, 474] width 42 height 42
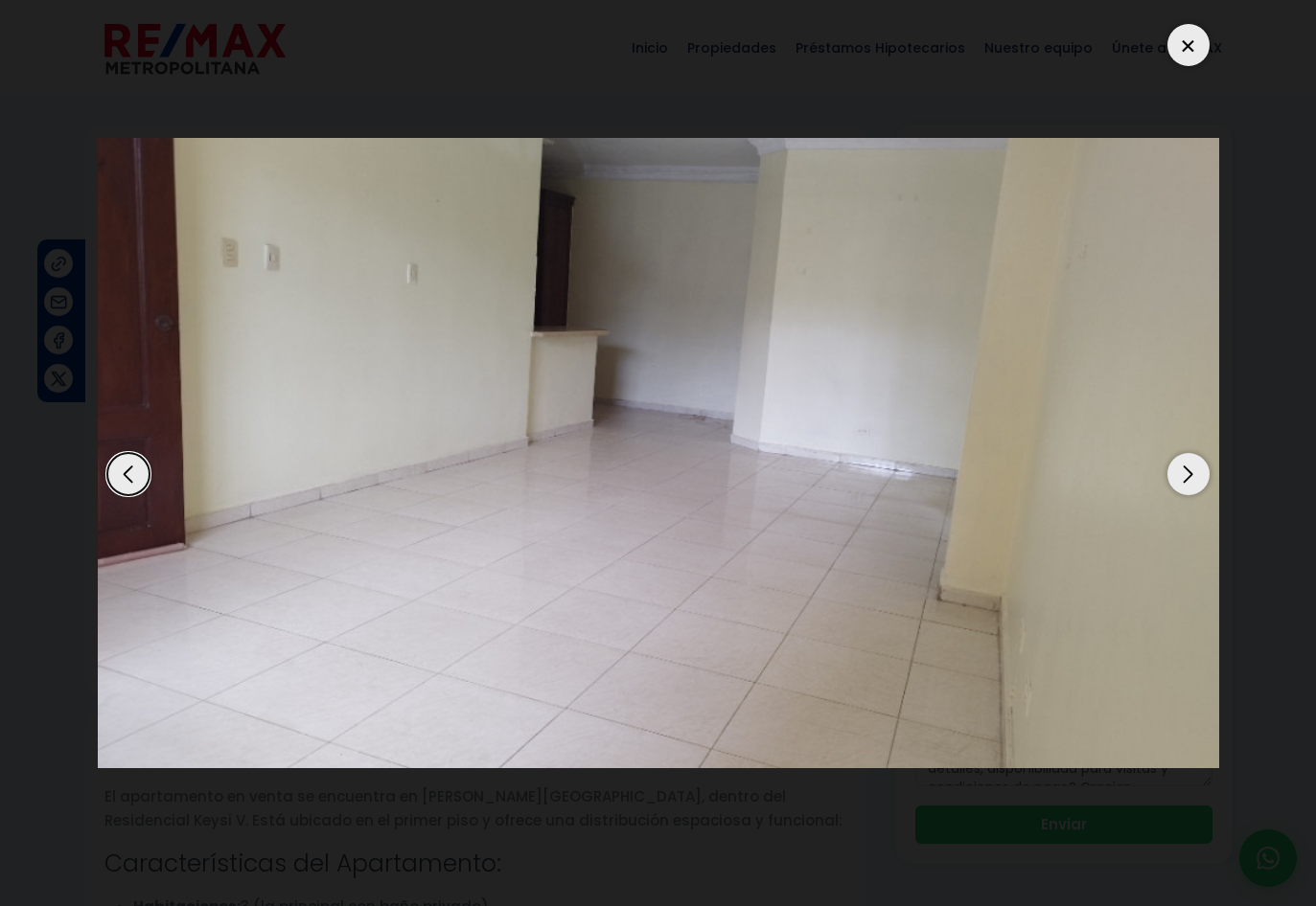
click at [1185, 473] on div "Next slide" at bounding box center [1188, 474] width 42 height 42
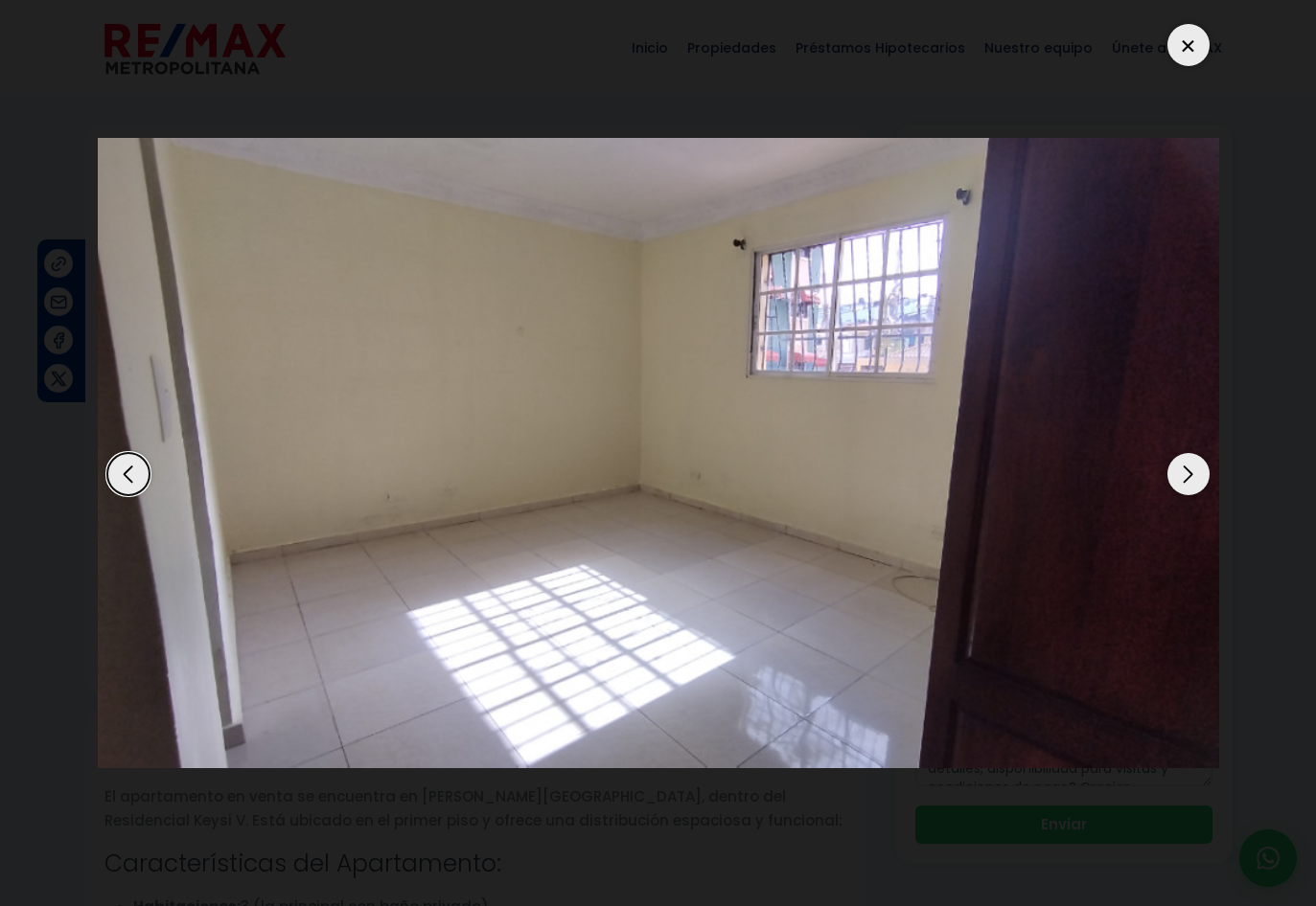
click at [1182, 470] on div "Next slide" at bounding box center [1188, 474] width 42 height 42
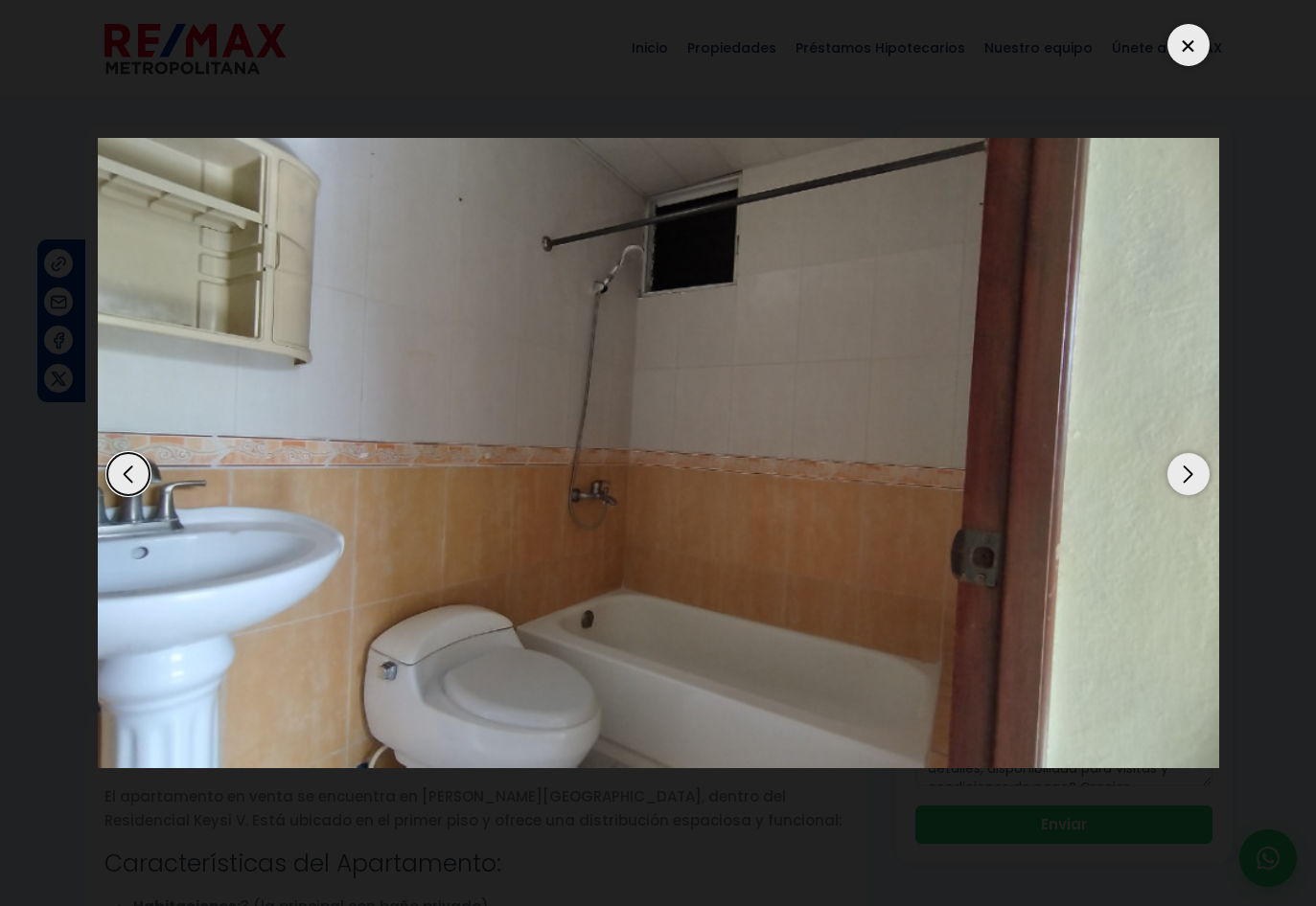
click at [1182, 470] on div "Next slide" at bounding box center [1188, 474] width 42 height 42
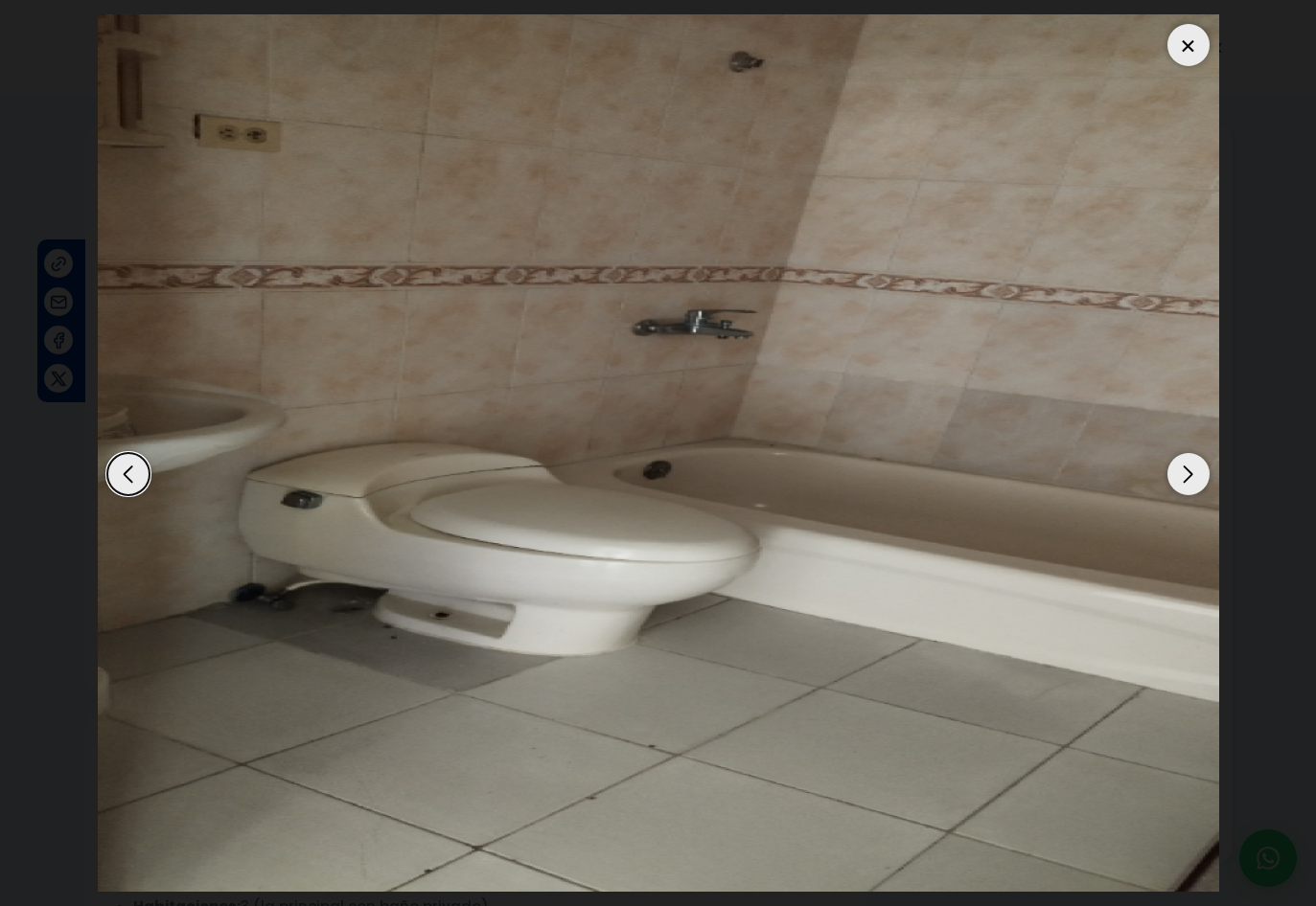
click at [1182, 470] on div "Next slide" at bounding box center [1188, 474] width 42 height 42
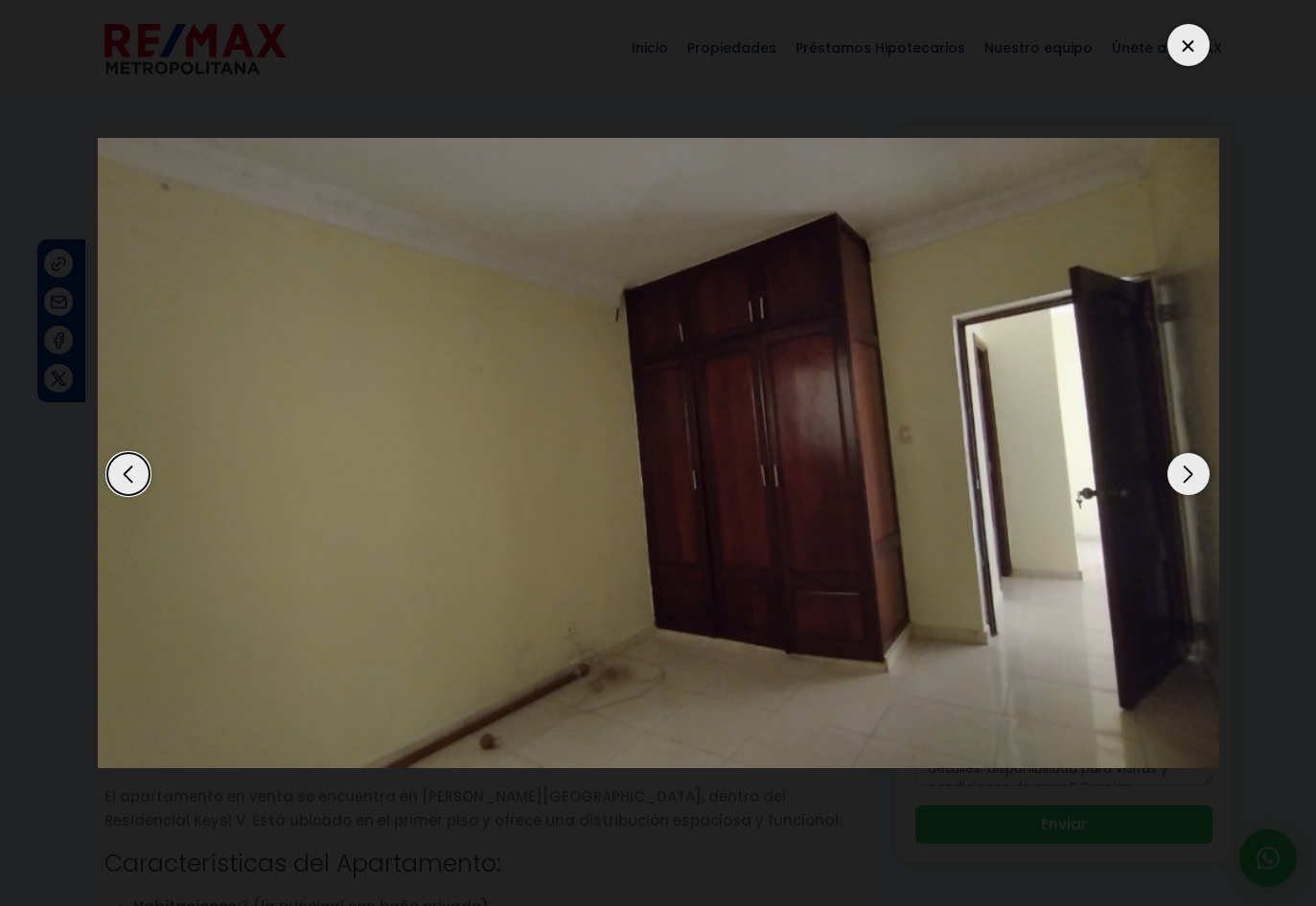
click at [1182, 470] on div "Next slide" at bounding box center [1188, 474] width 42 height 42
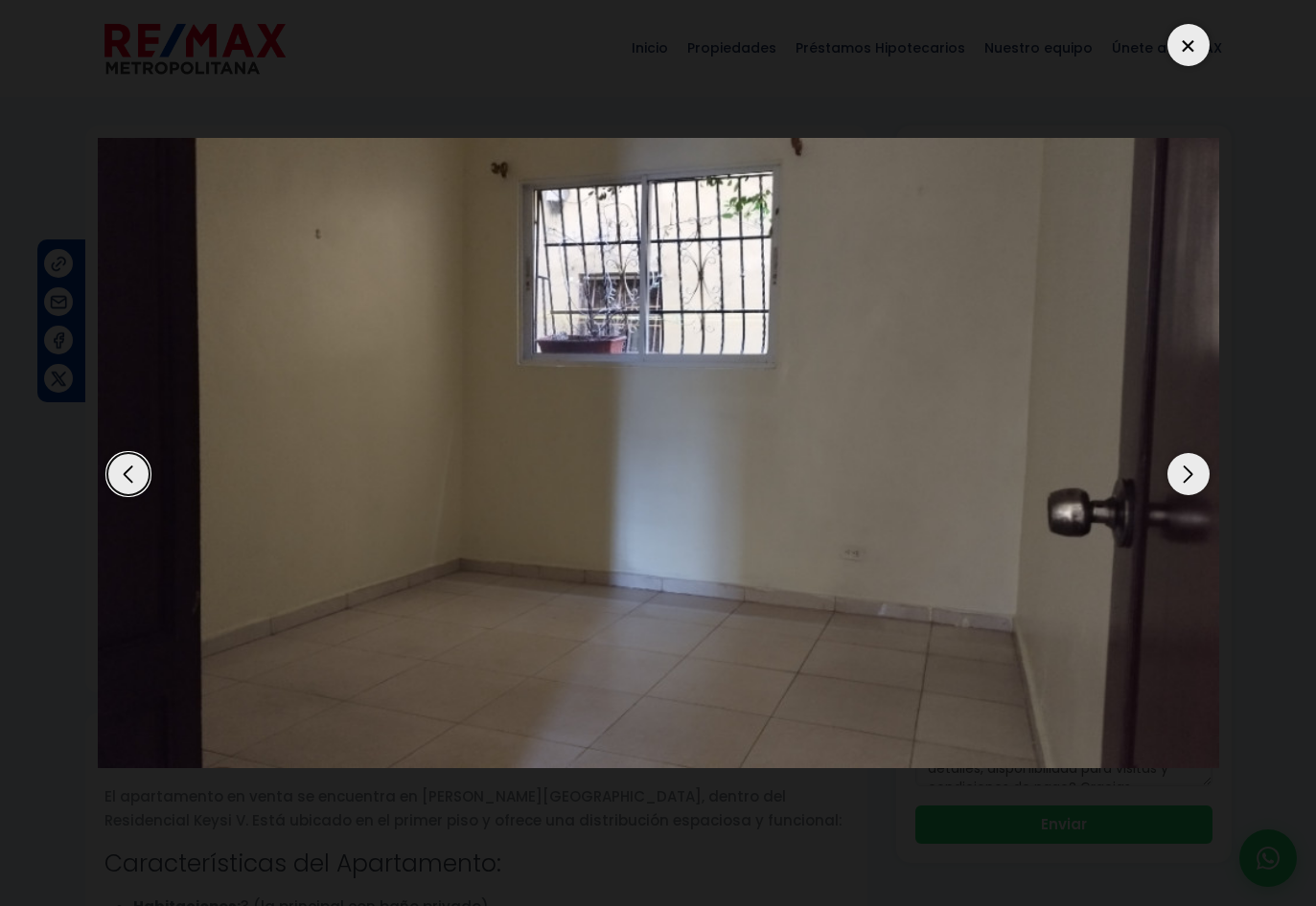
click at [1182, 470] on div "Next slide" at bounding box center [1188, 474] width 42 height 42
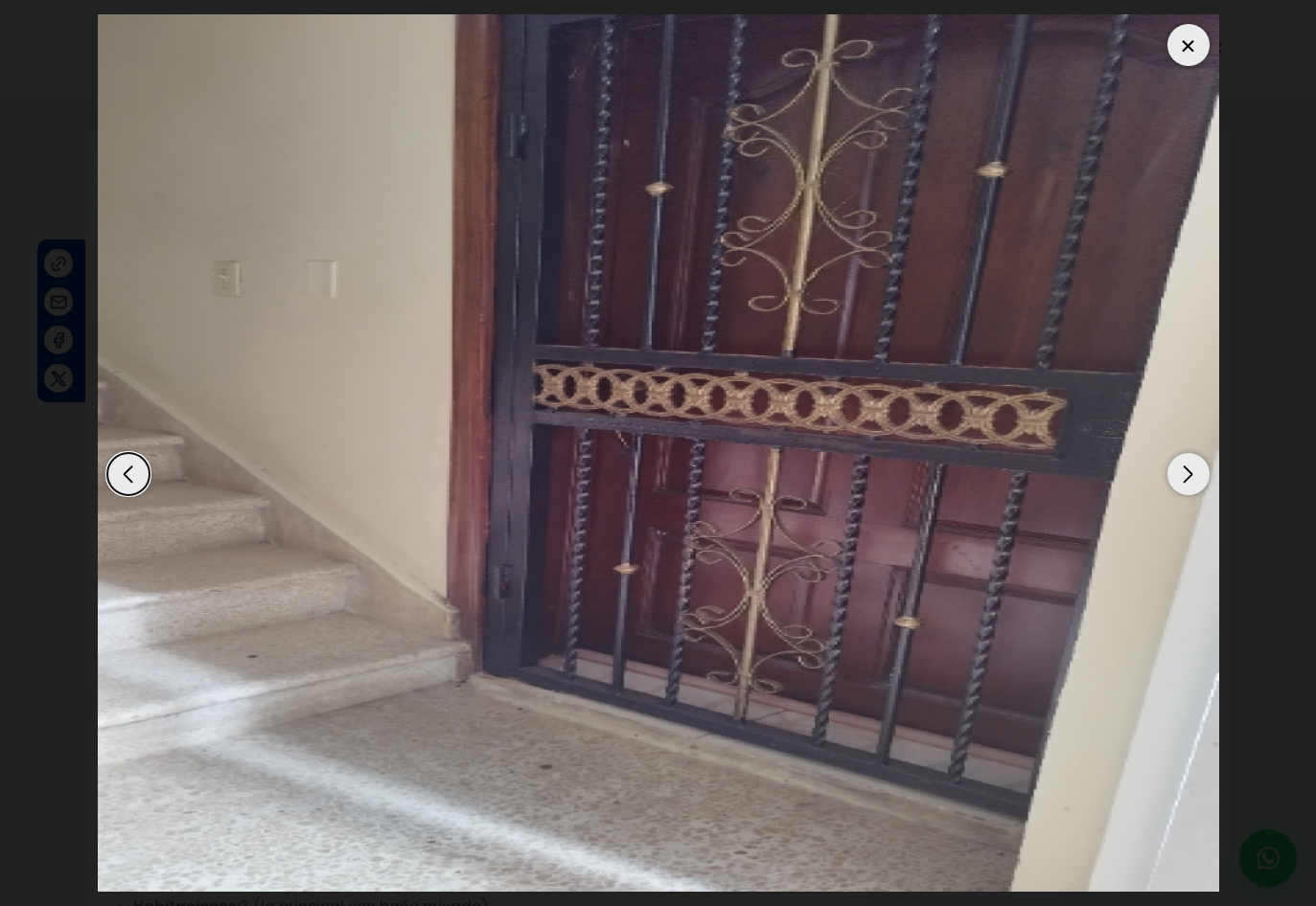
click at [1182, 470] on div "Next slide" at bounding box center [1188, 474] width 42 height 42
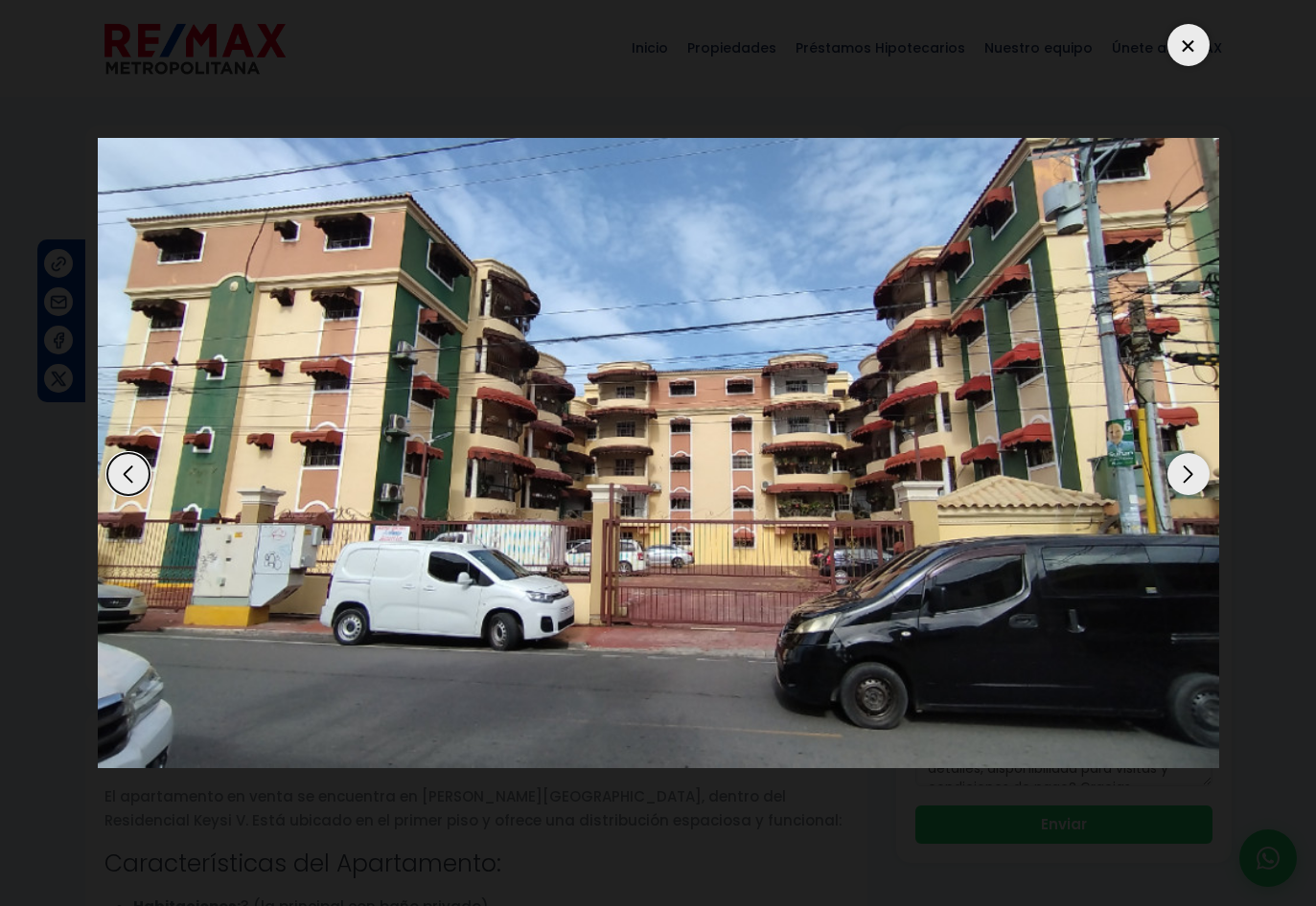
click at [1199, 46] on div at bounding box center [1188, 44] width 42 height 42
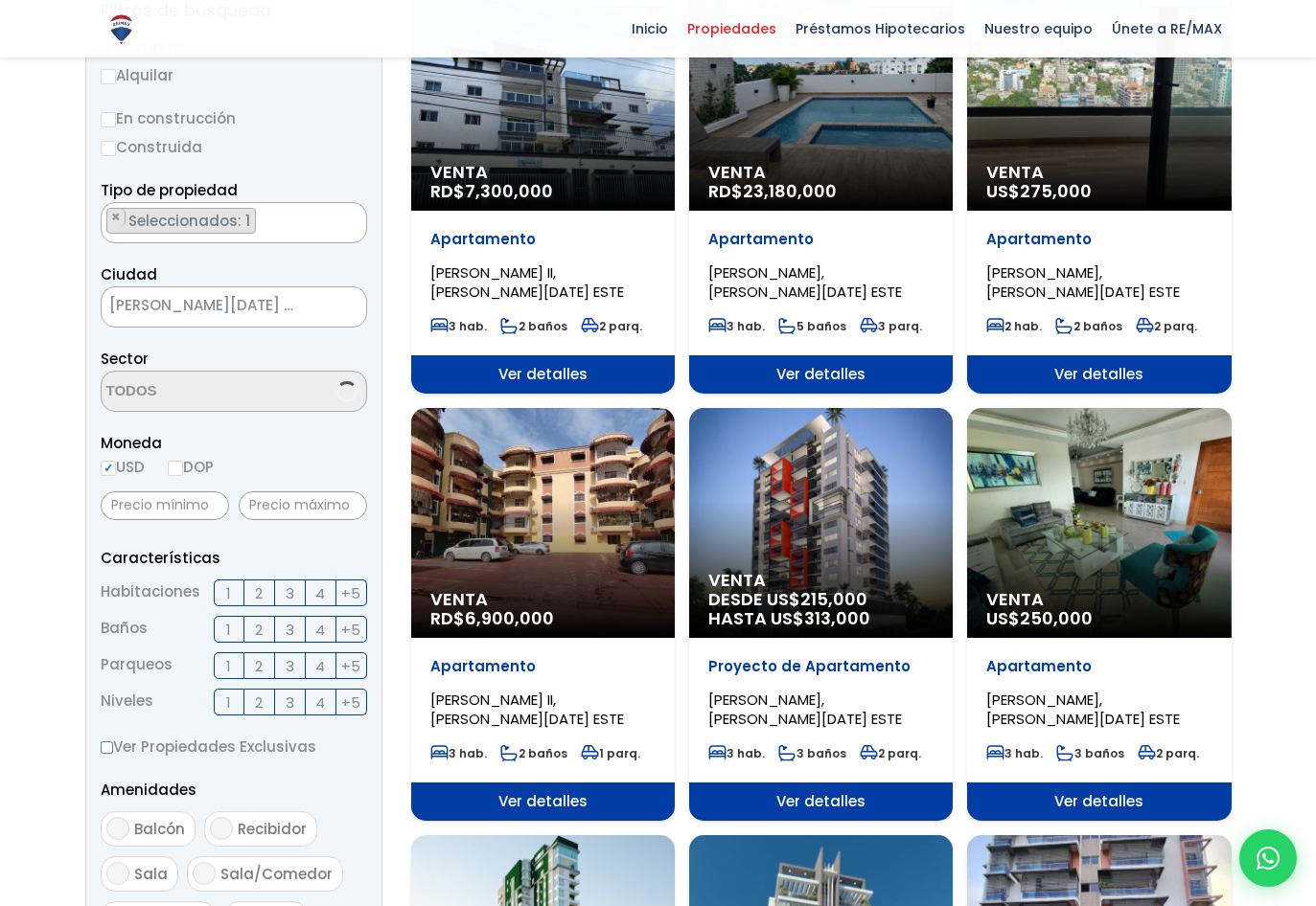
scroll to position [44, 0]
select select "13154"
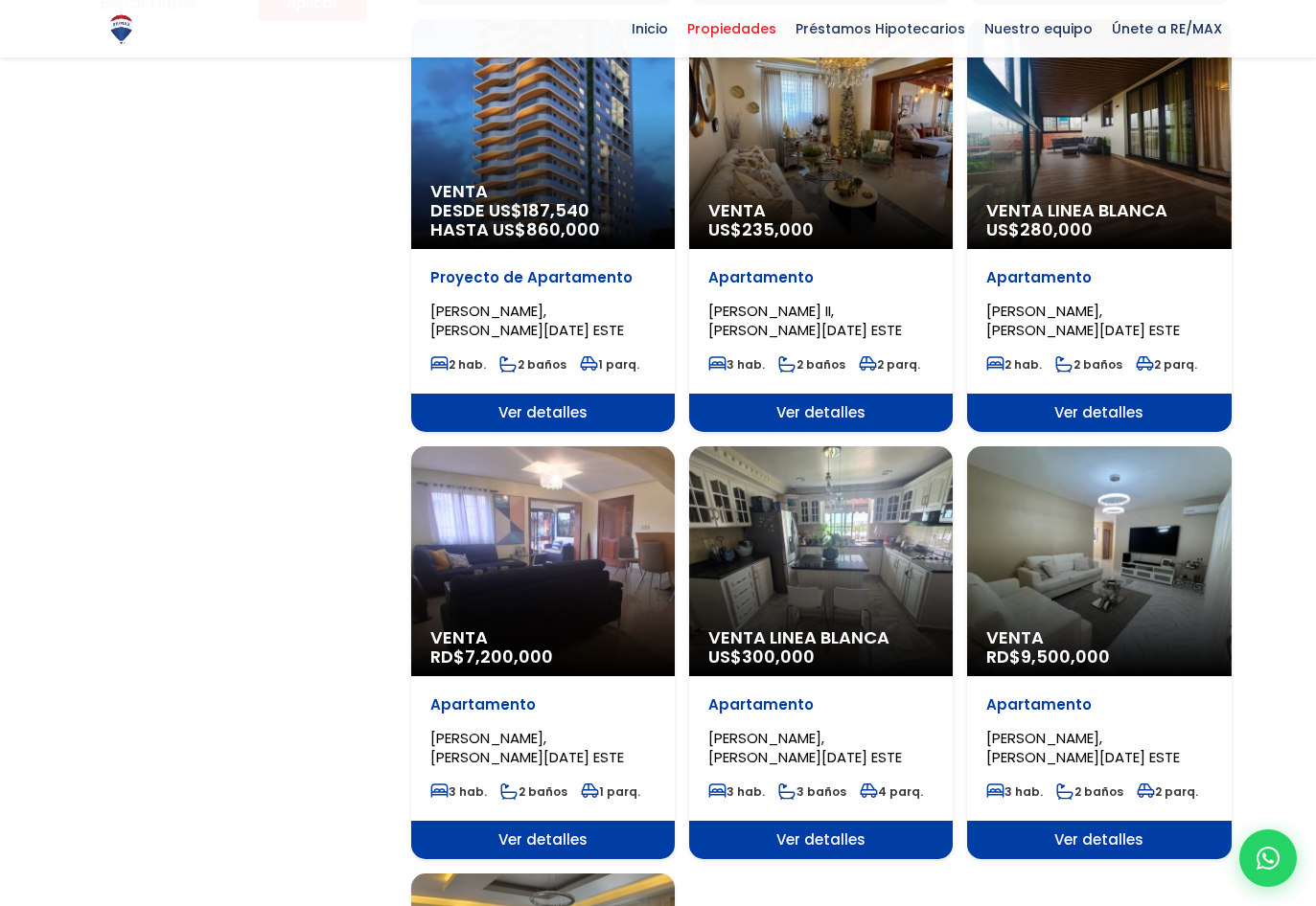
scroll to position [1534, 0]
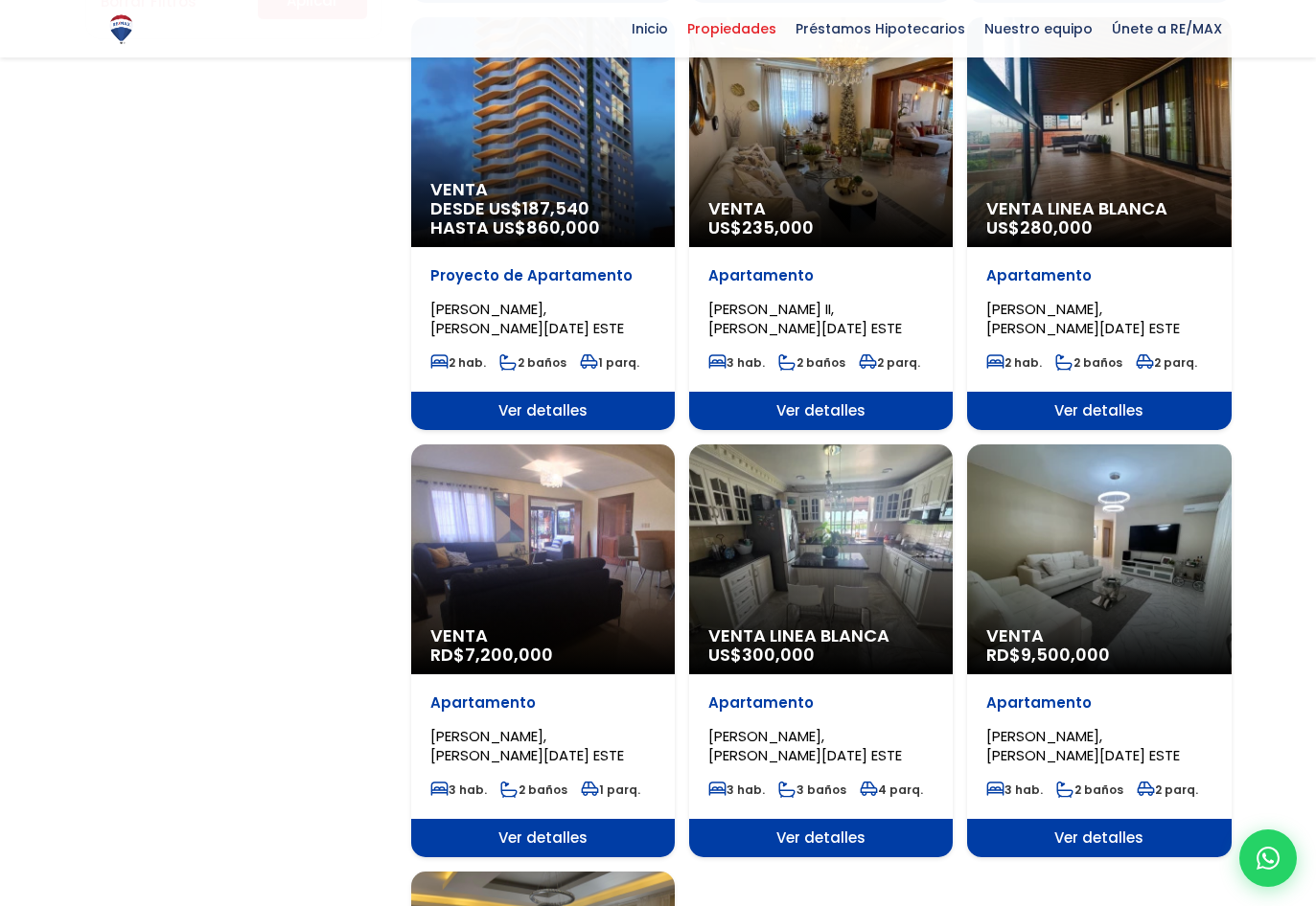
click at [533, 505] on div "Venta RD$ 7,200,000" at bounding box center [542, 559] width 264 height 230
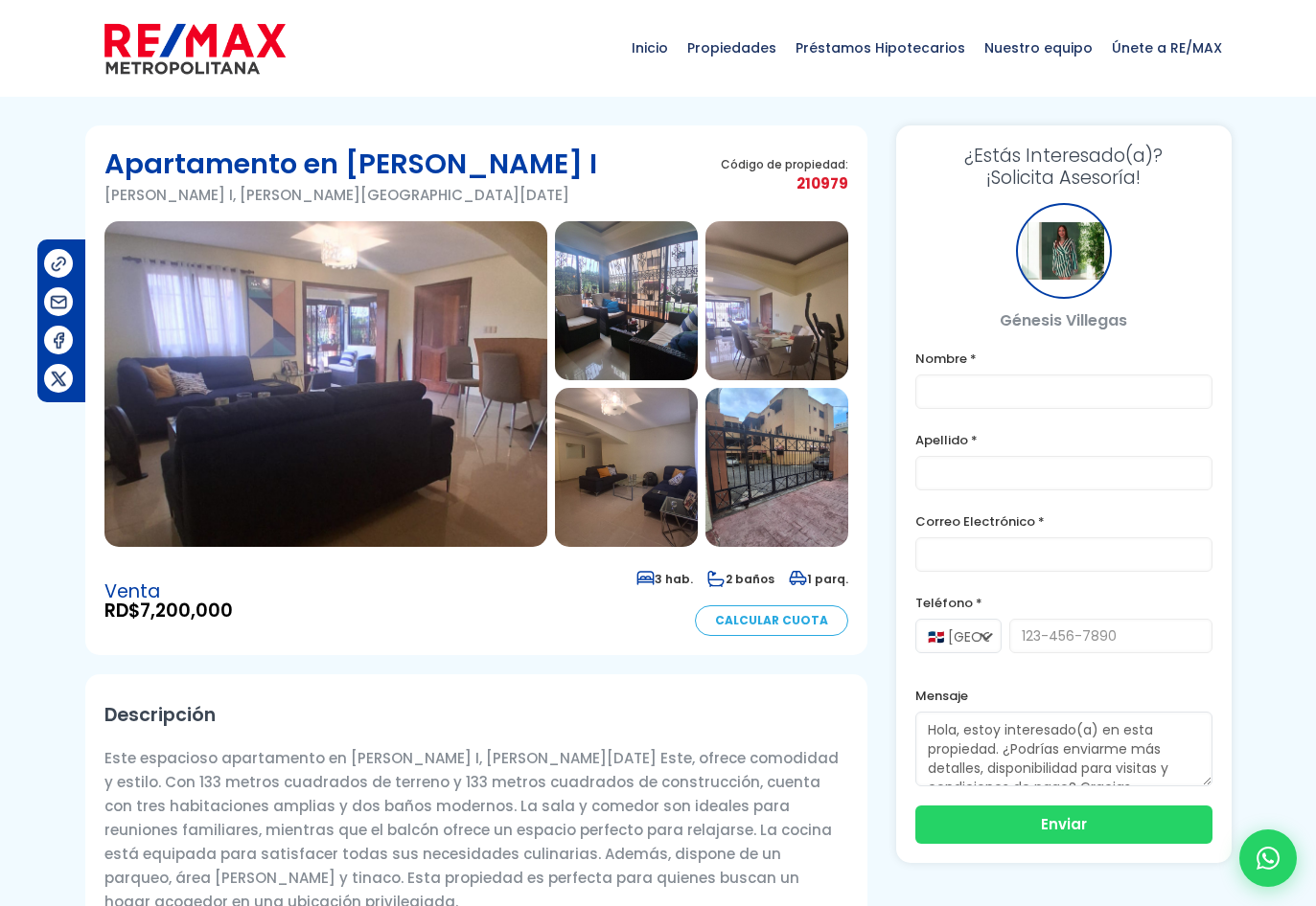
click at [334, 390] on img at bounding box center [326, 384] width 442 height 326
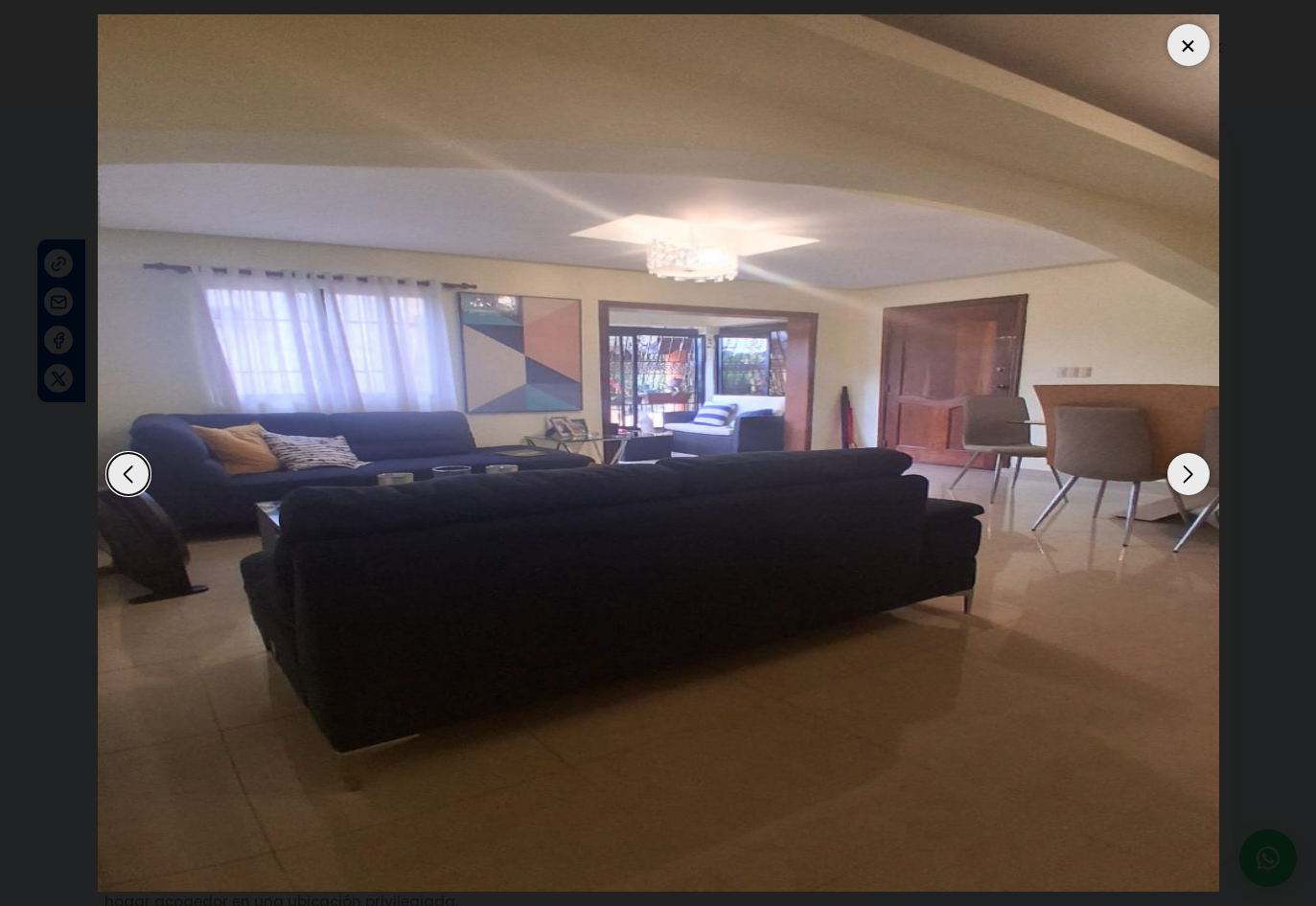
click at [1190, 475] on div "Next slide" at bounding box center [1188, 474] width 42 height 42
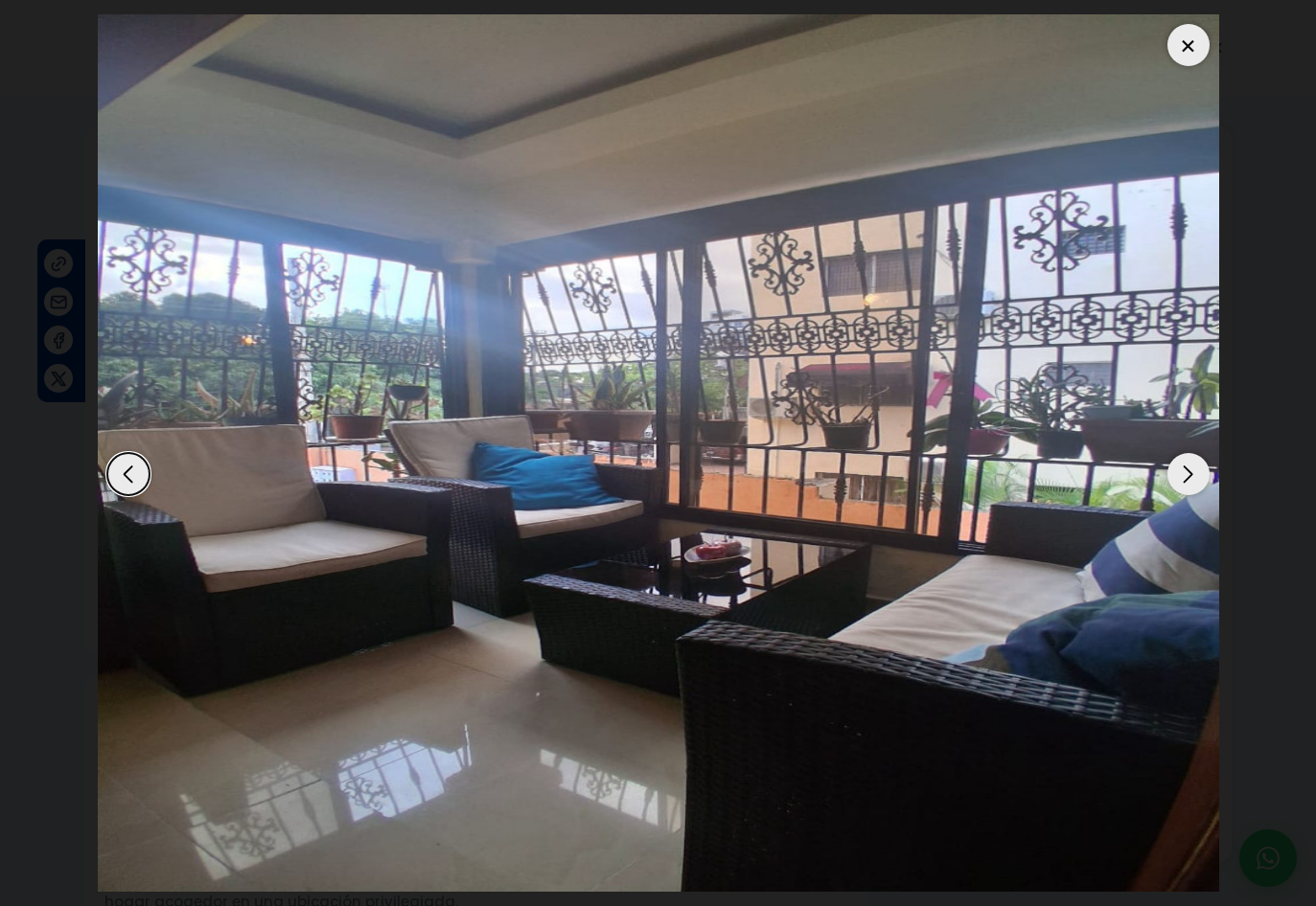
click at [1190, 475] on div "Next slide" at bounding box center [1188, 474] width 42 height 42
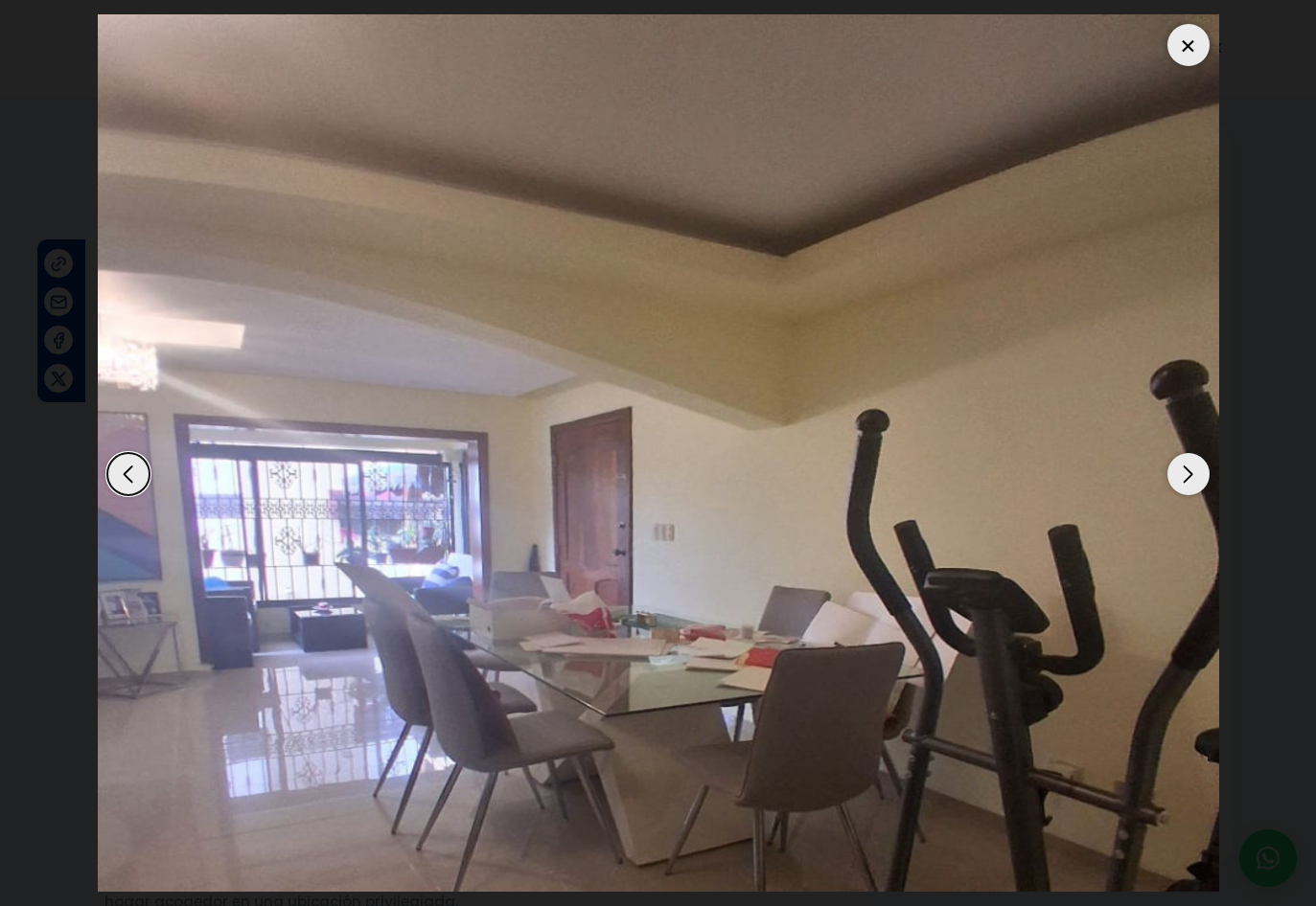
click at [1190, 475] on div "Next slide" at bounding box center [1188, 474] width 42 height 42
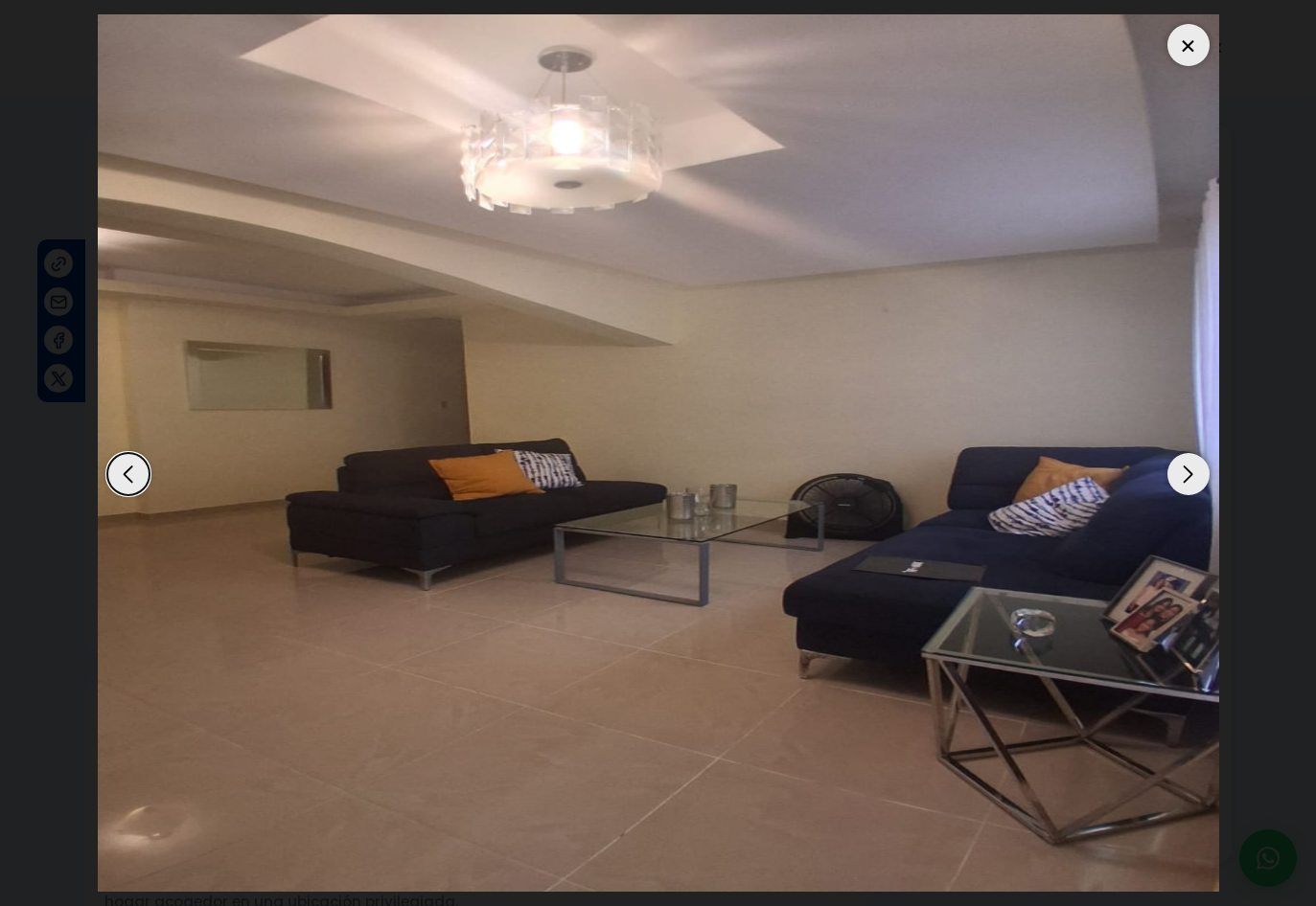
click at [1190, 475] on div "Next slide" at bounding box center [1188, 474] width 42 height 42
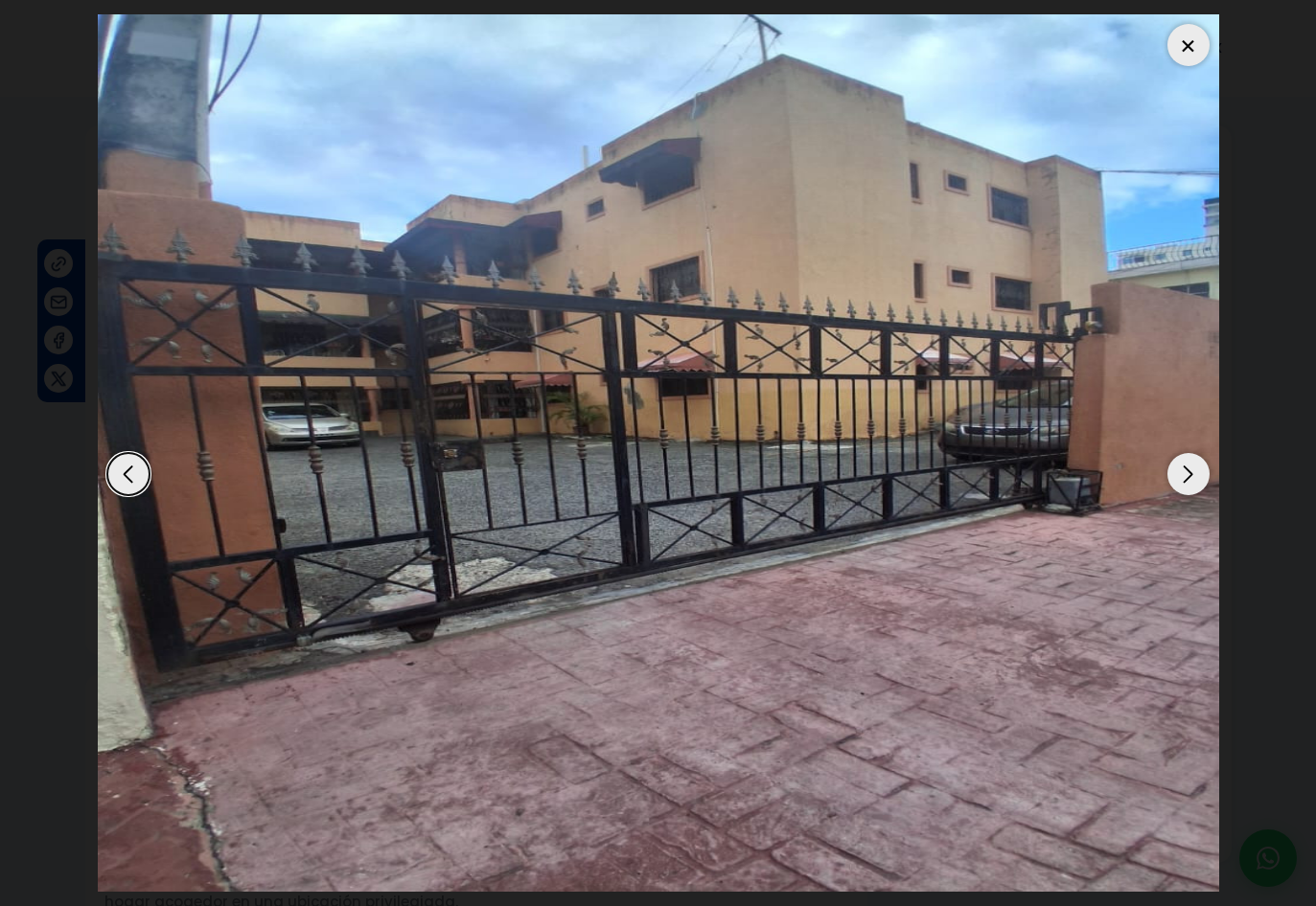
click at [1190, 475] on div "Next slide" at bounding box center [1188, 474] width 42 height 42
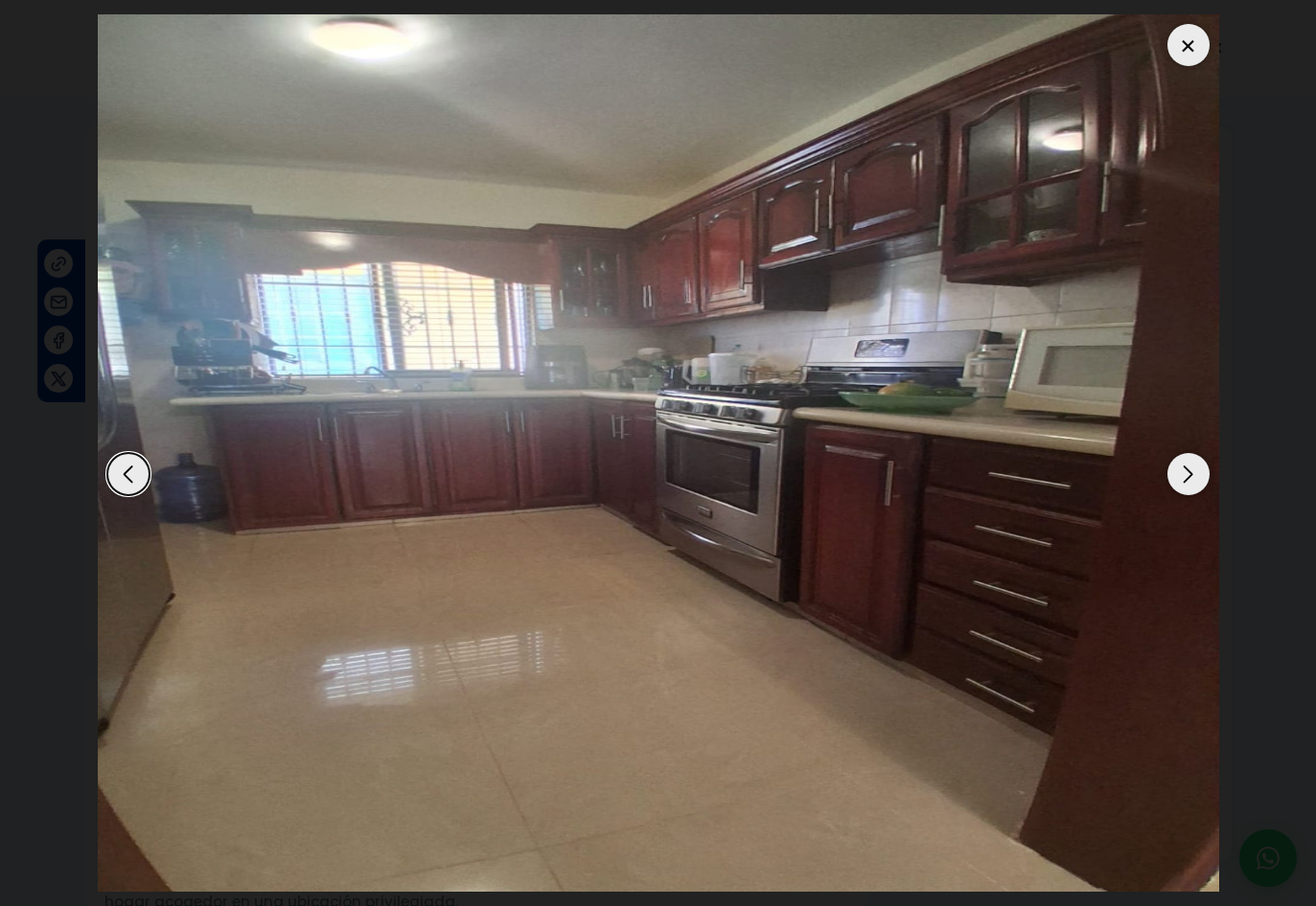
click at [1190, 475] on div "Next slide" at bounding box center [1188, 474] width 42 height 42
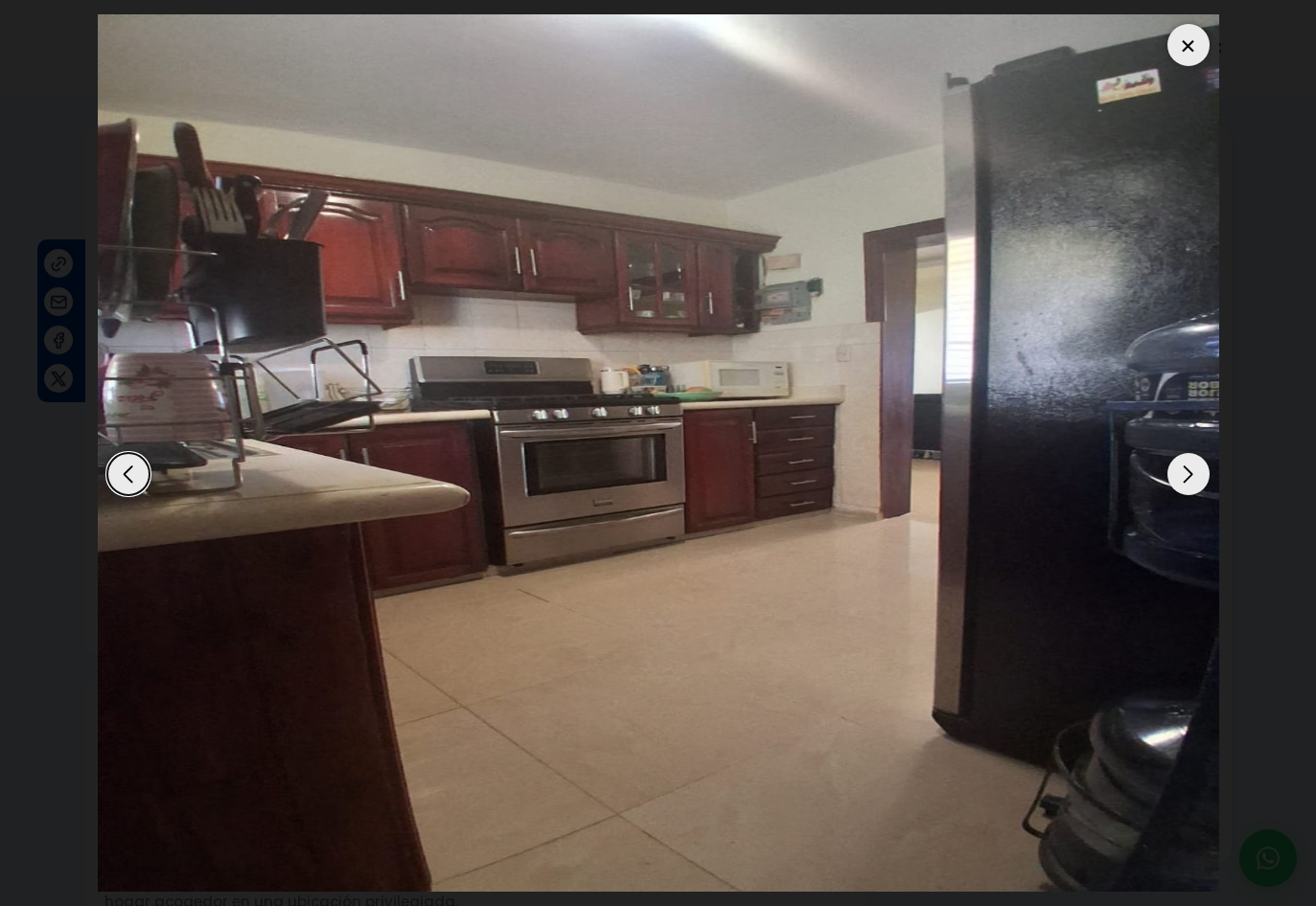
click at [1190, 475] on div "Next slide" at bounding box center [1188, 474] width 42 height 42
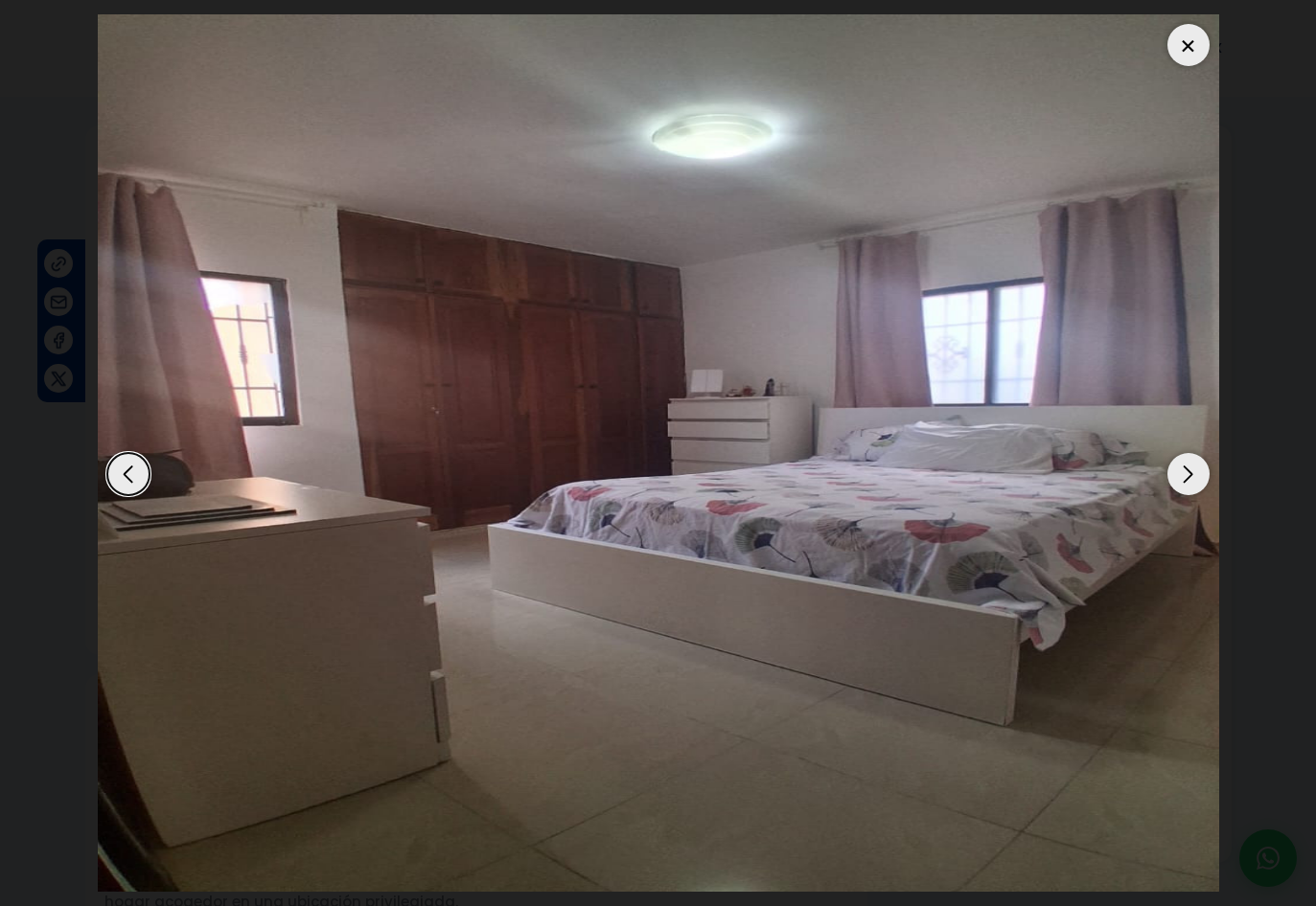
click at [1190, 475] on div "Next slide" at bounding box center [1188, 474] width 42 height 42
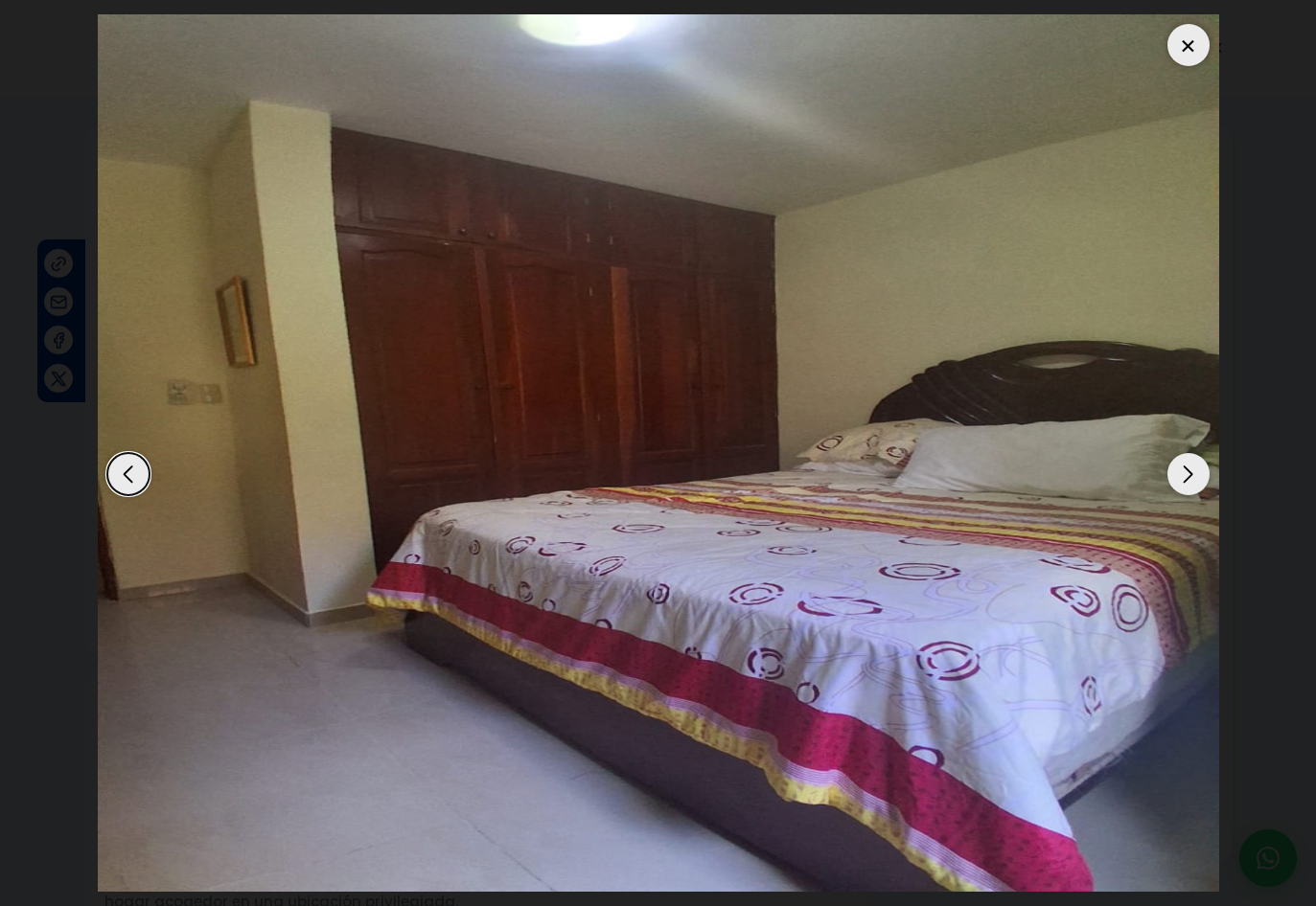
click at [1190, 473] on div "Next slide" at bounding box center [1188, 474] width 42 height 42
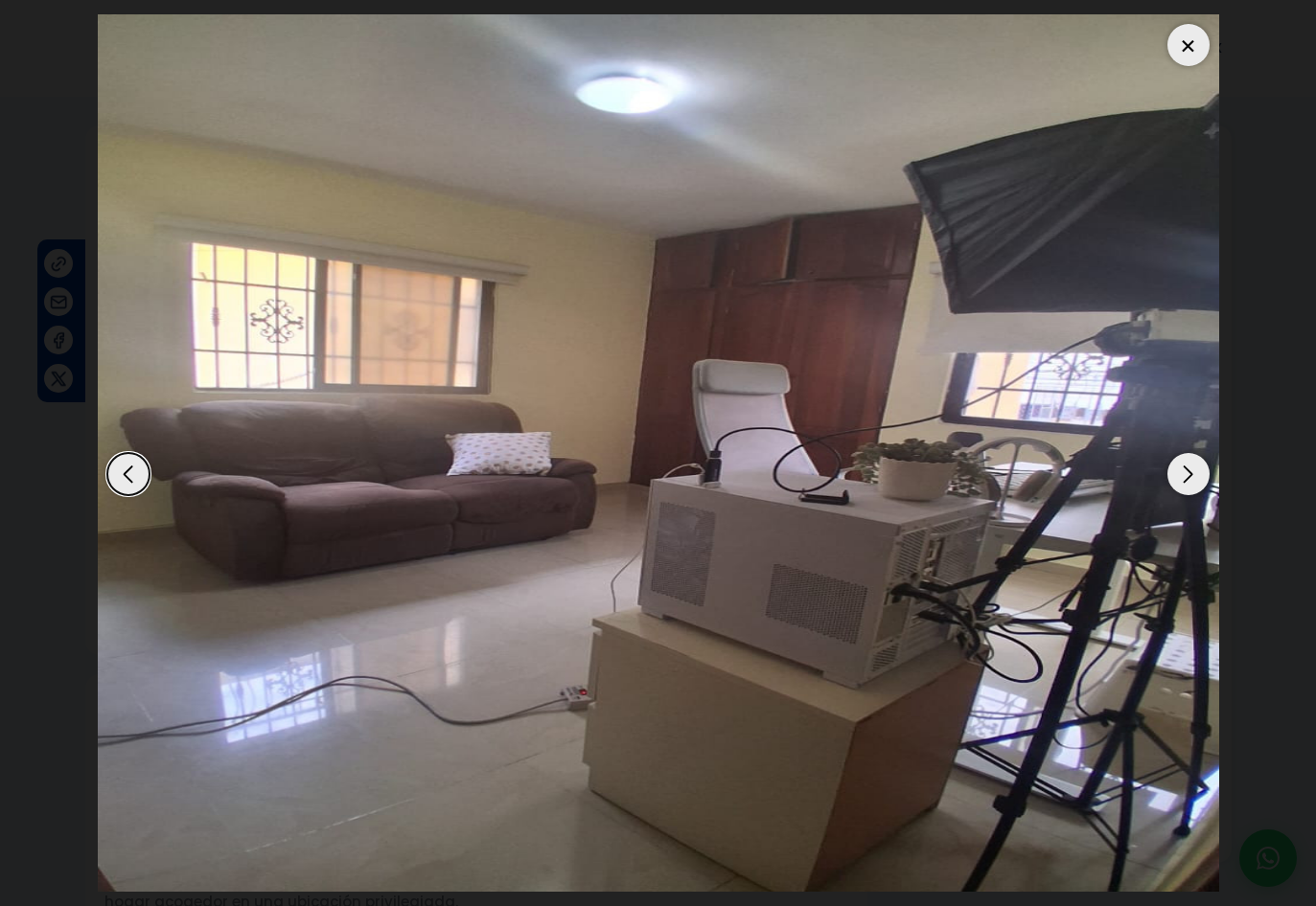
click at [1190, 473] on div "Next slide" at bounding box center [1188, 474] width 42 height 42
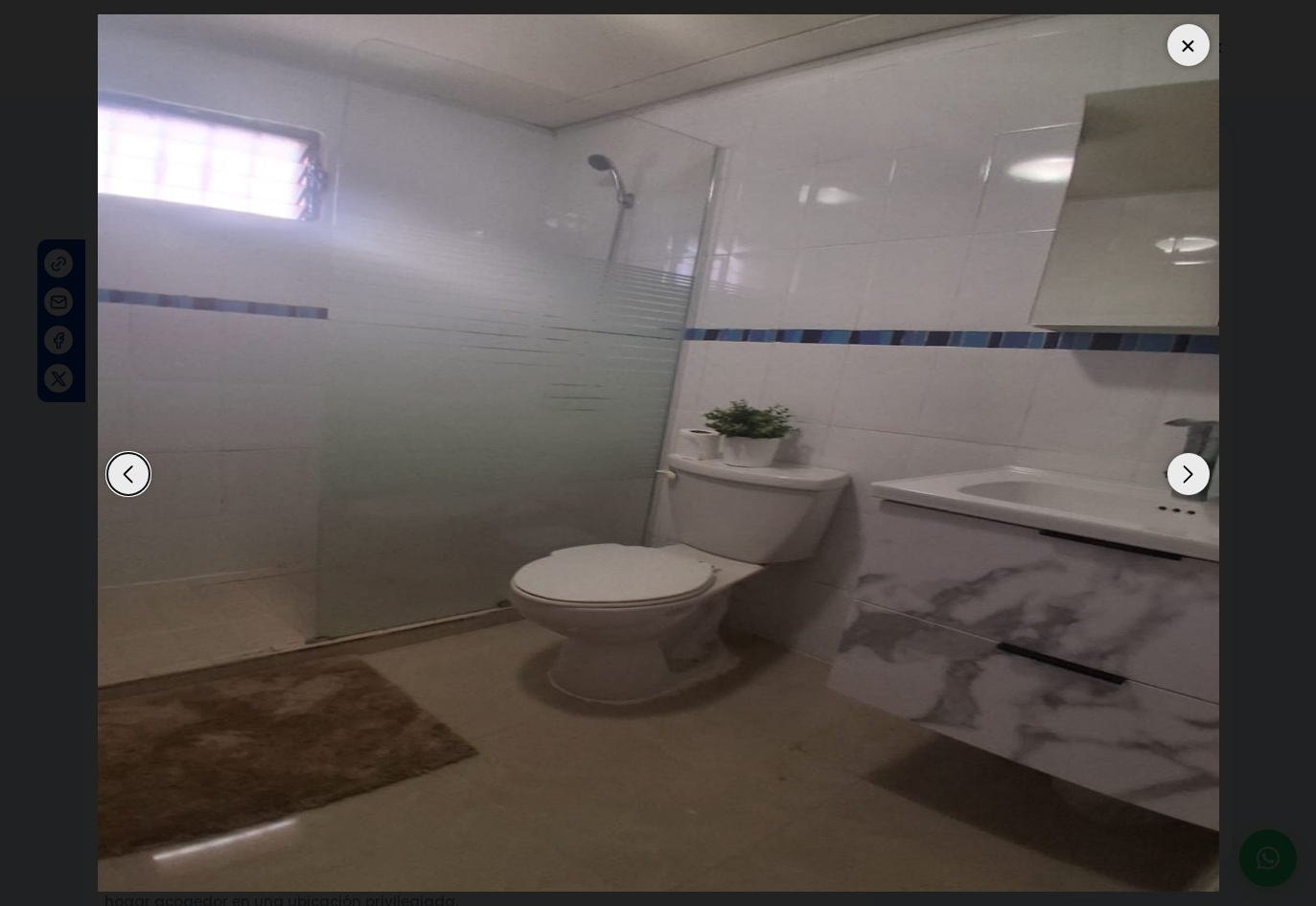
click at [1190, 473] on div "Next slide" at bounding box center [1188, 474] width 42 height 42
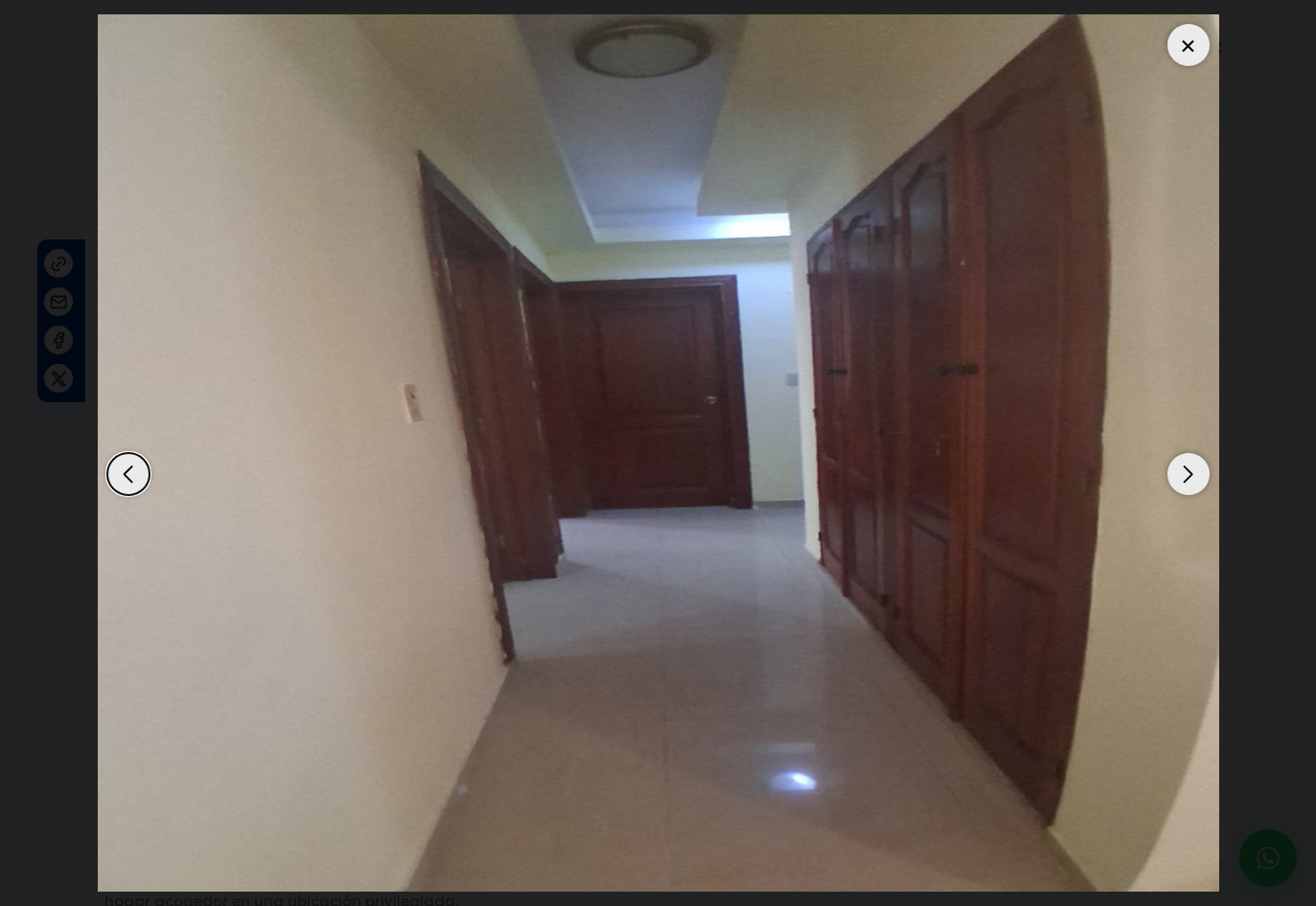
click at [1190, 473] on div "Next slide" at bounding box center [1188, 474] width 42 height 42
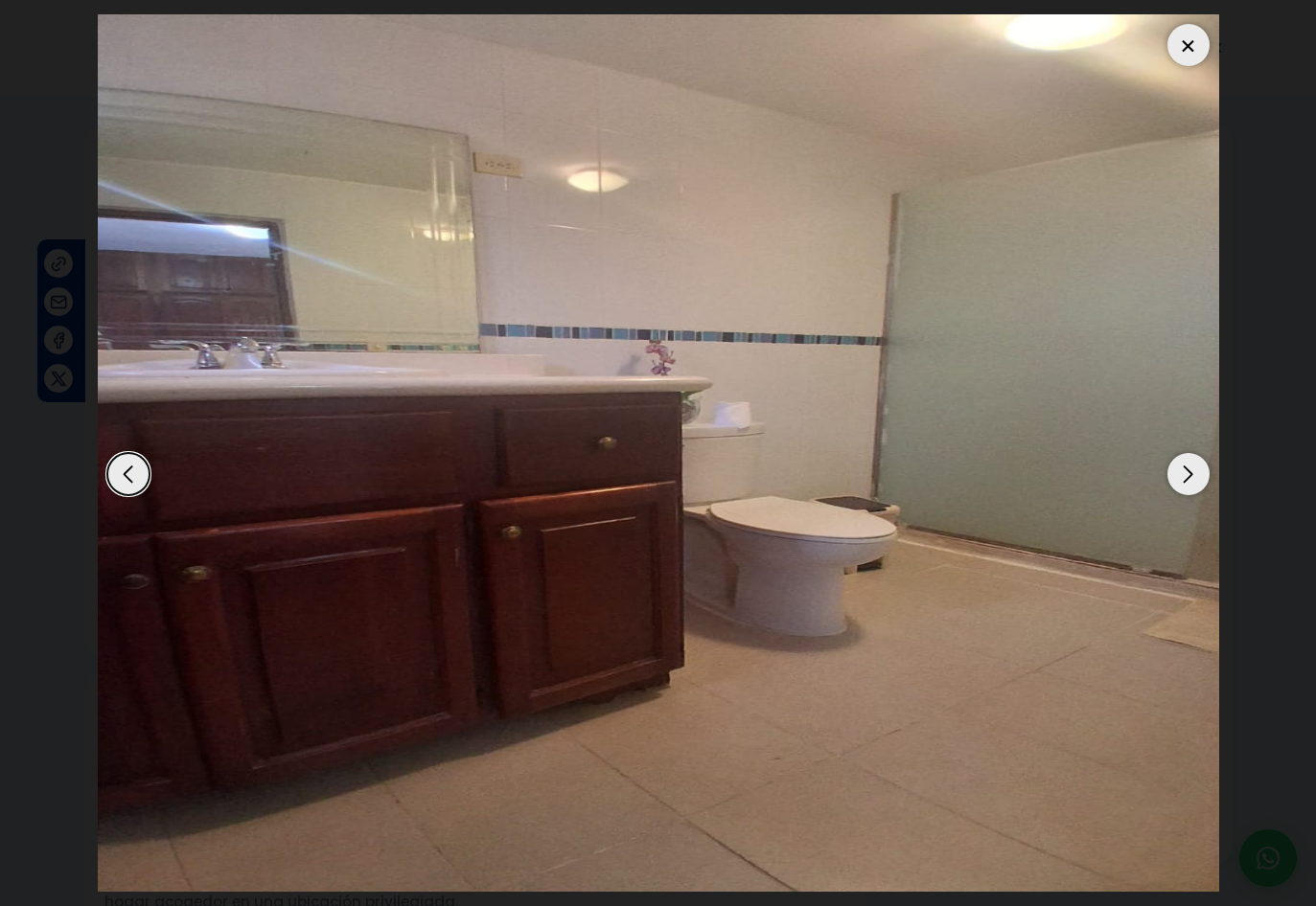
click at [1190, 473] on div "Next slide" at bounding box center [1188, 474] width 42 height 42
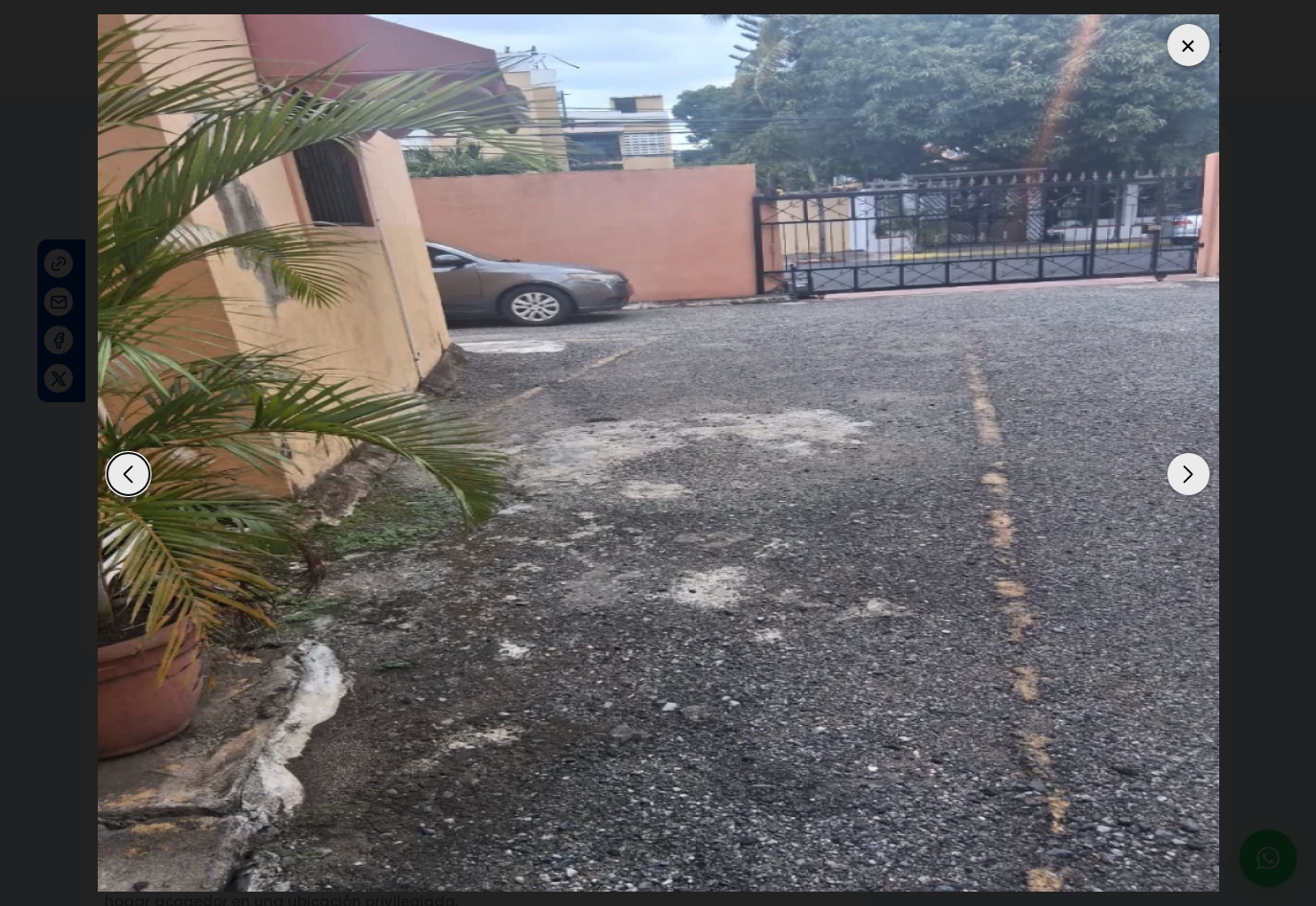
click at [1190, 473] on div "Next slide" at bounding box center [1188, 474] width 42 height 42
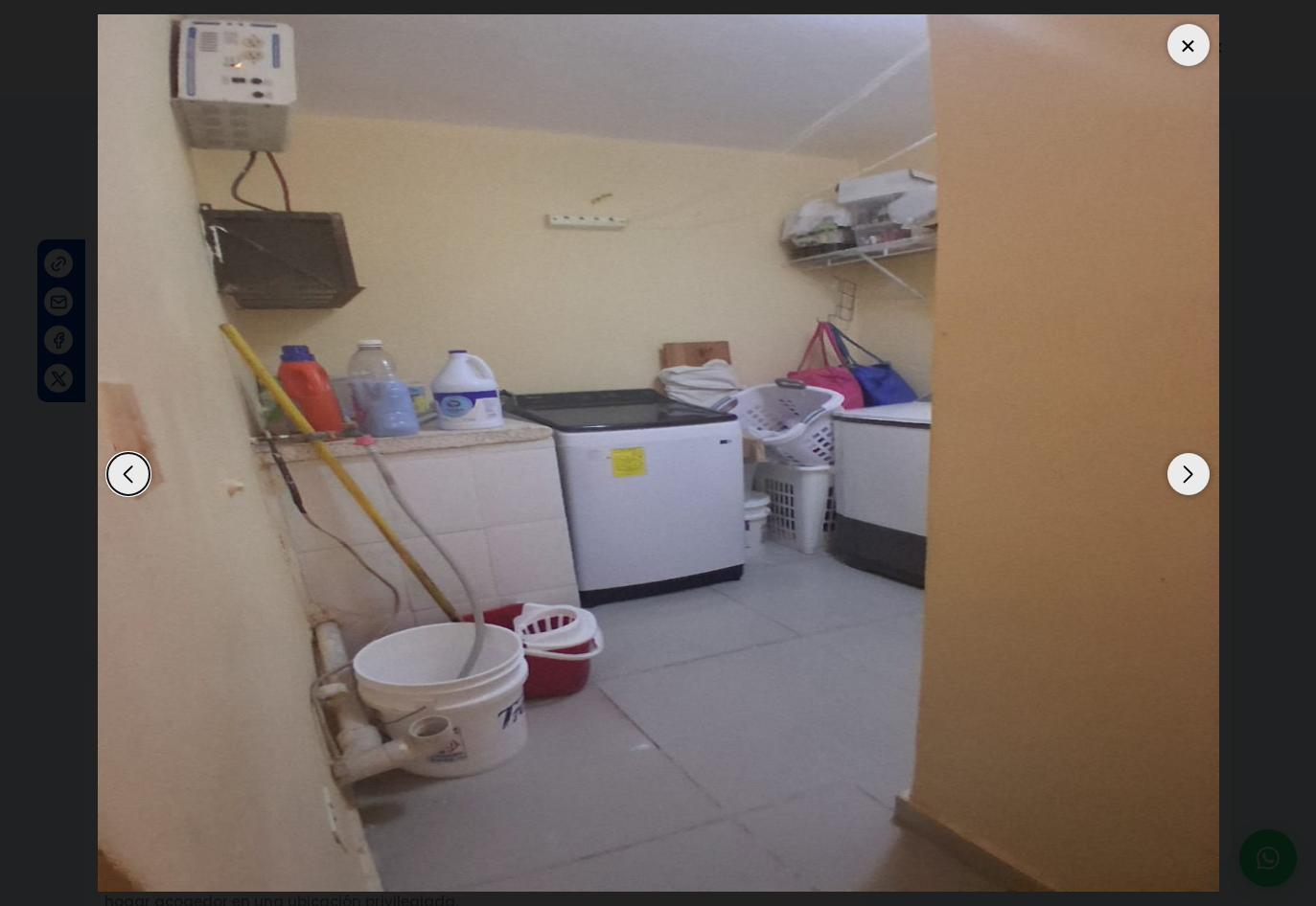
click at [124, 469] on div "Previous slide" at bounding box center [127, 474] width 42 height 42
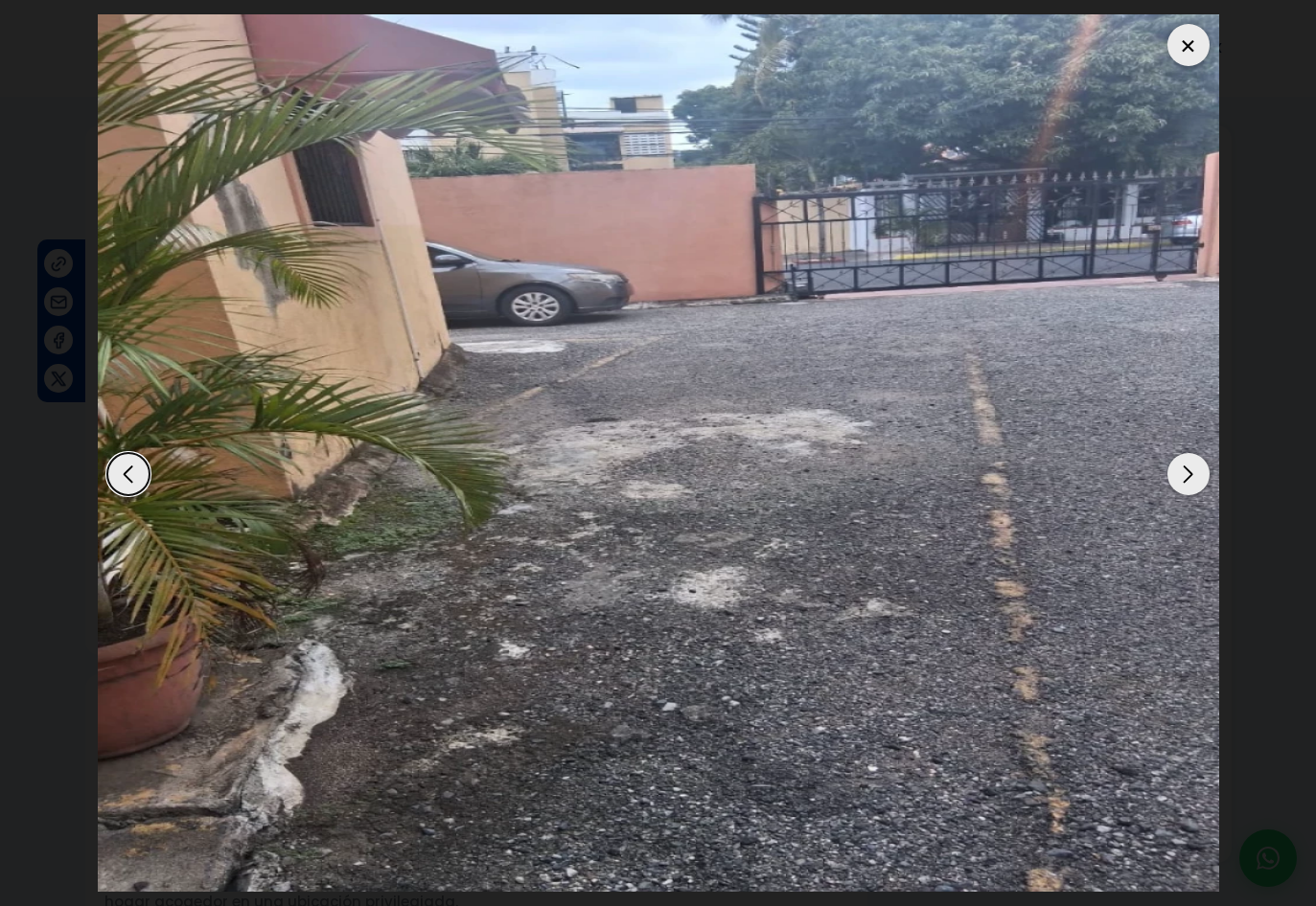
click at [1193, 44] on div at bounding box center [1188, 44] width 42 height 42
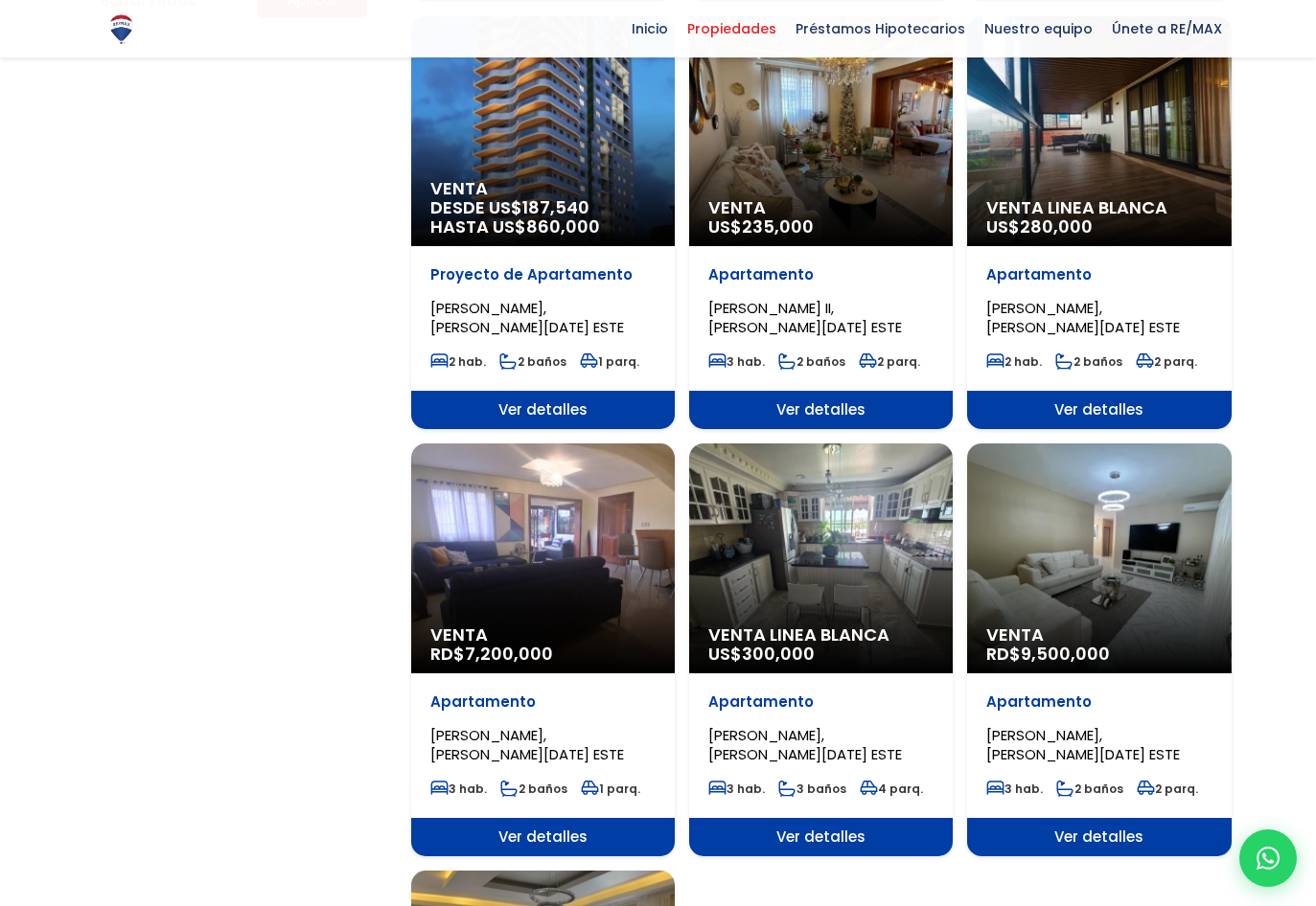
scroll to position [1534, 0]
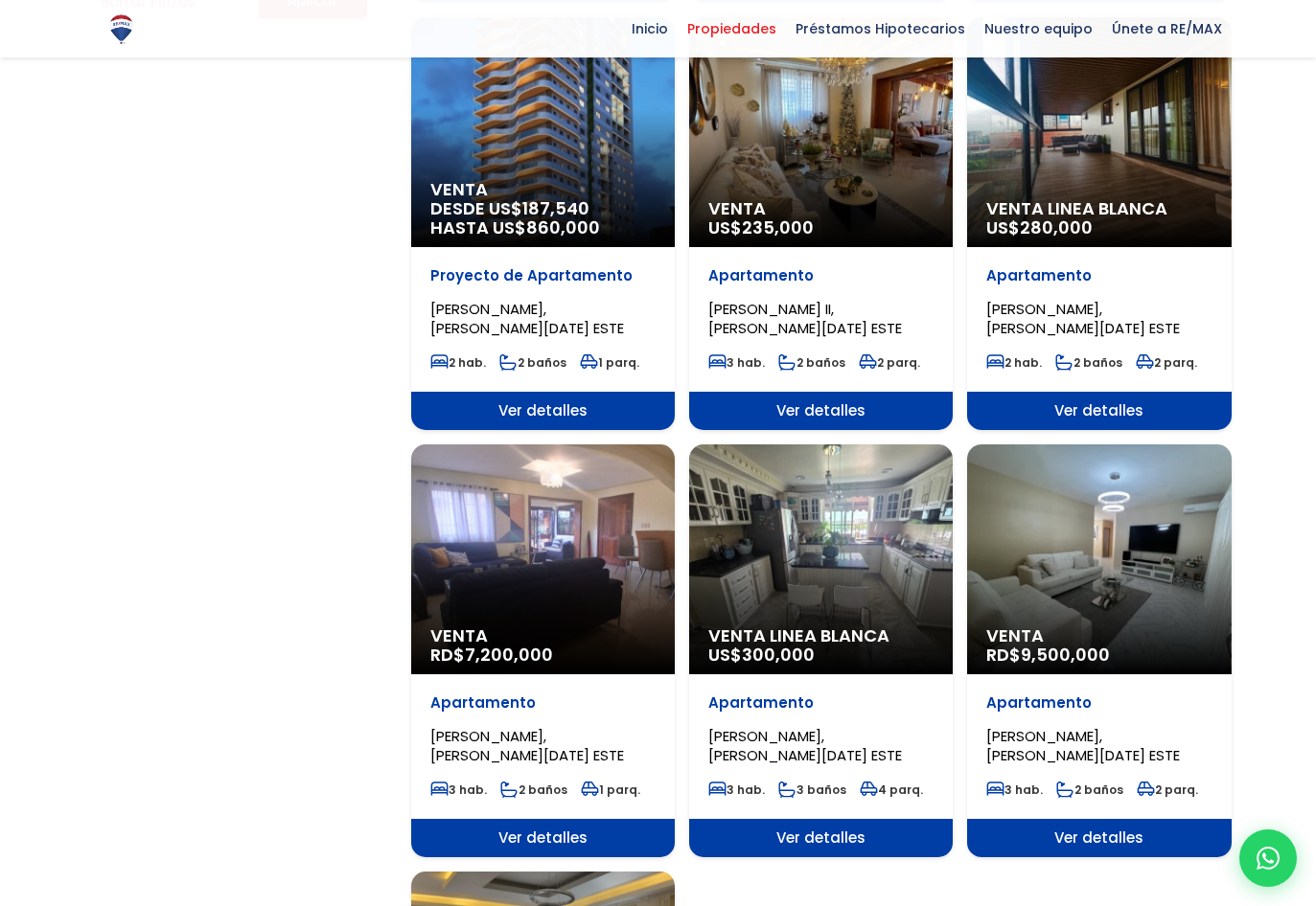
select select "13154"
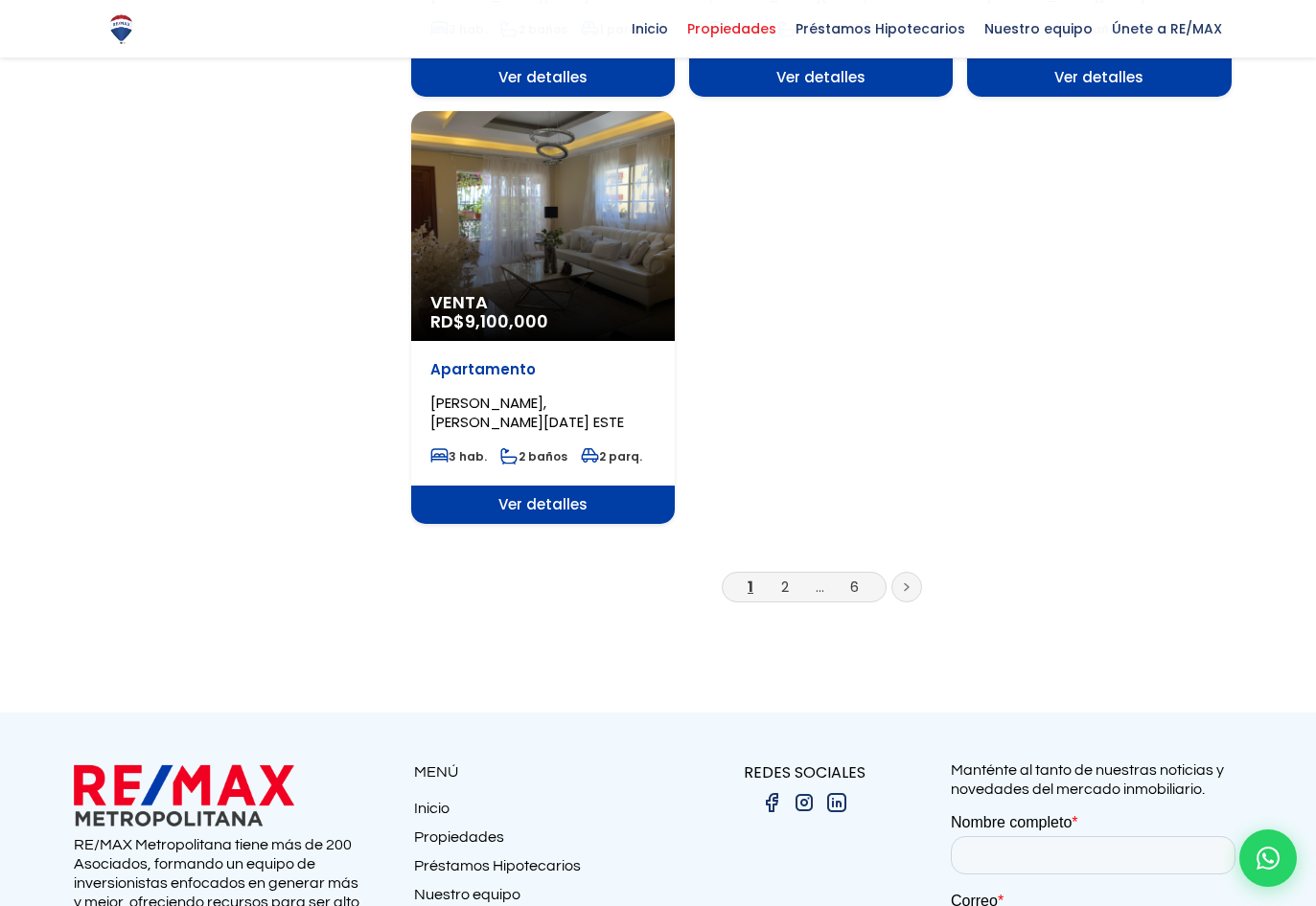
scroll to position [2299, 0]
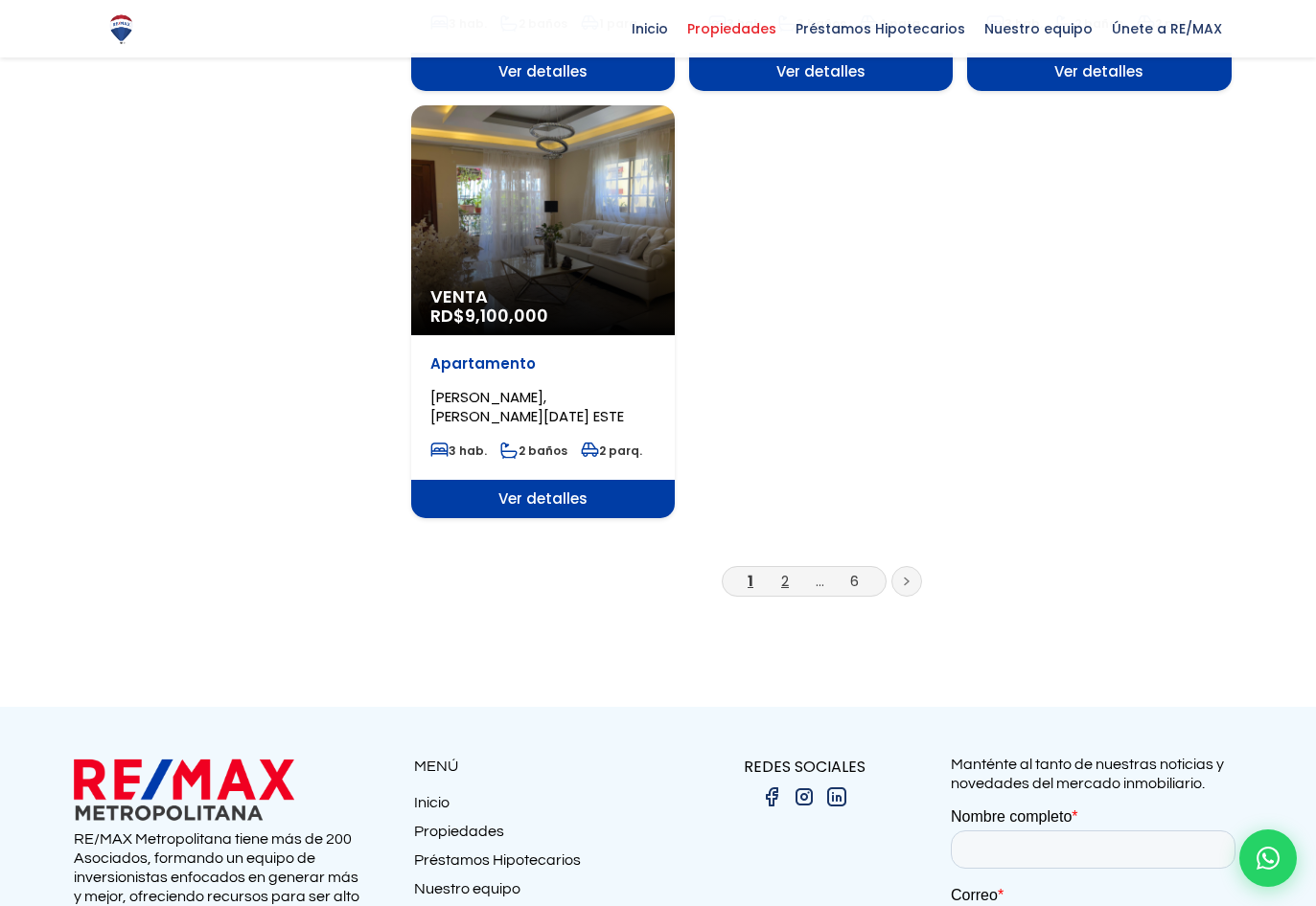
click at [782, 586] on link "2" at bounding box center [785, 580] width 8 height 21
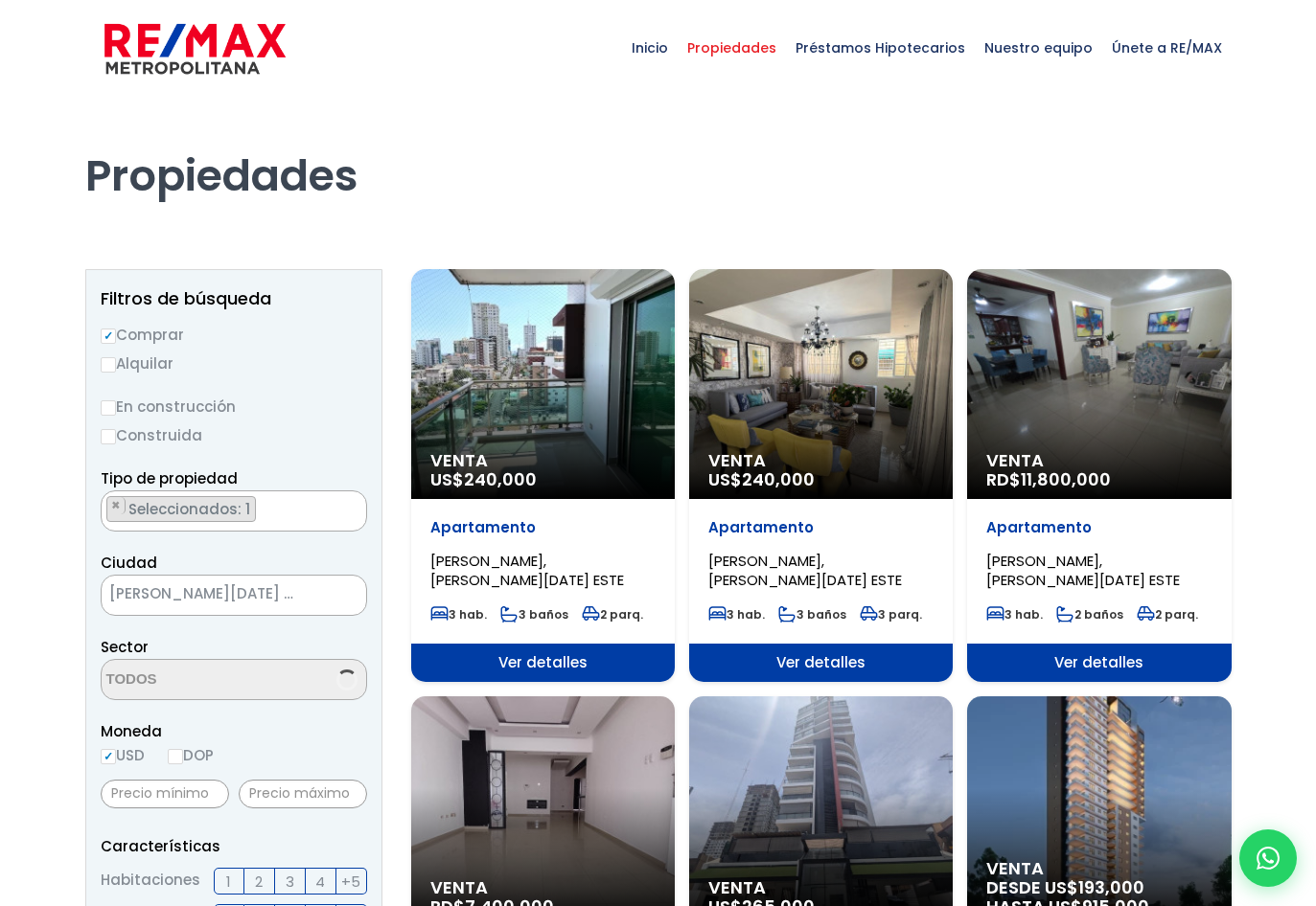
scroll to position [44, 0]
select select "13154"
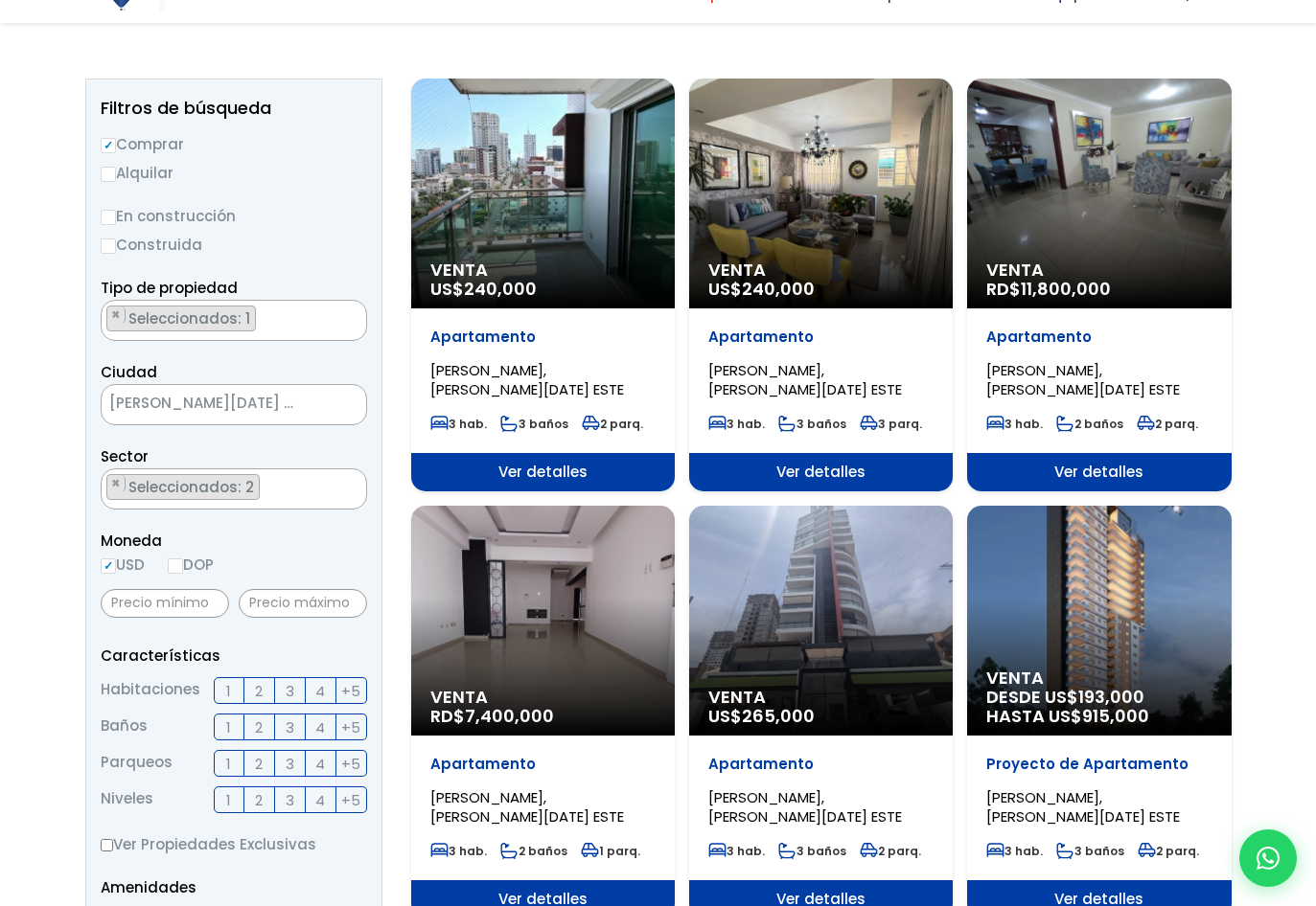
scroll to position [191, 0]
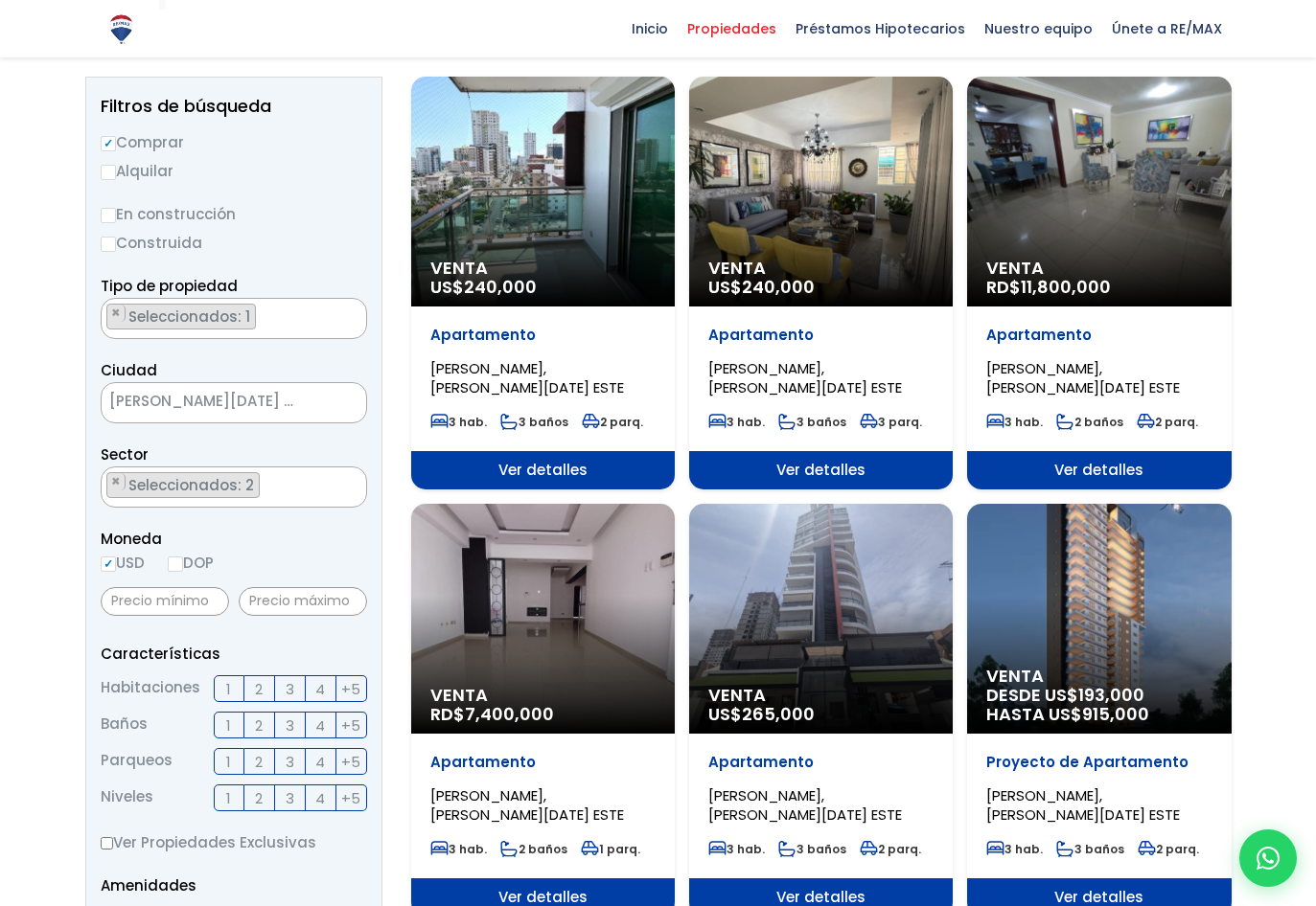
click at [539, 649] on div "Venta RD$ 7,400,000" at bounding box center [542, 619] width 264 height 230
click at [553, 584] on div "Venta RD$ 7,400,000" at bounding box center [542, 619] width 264 height 230
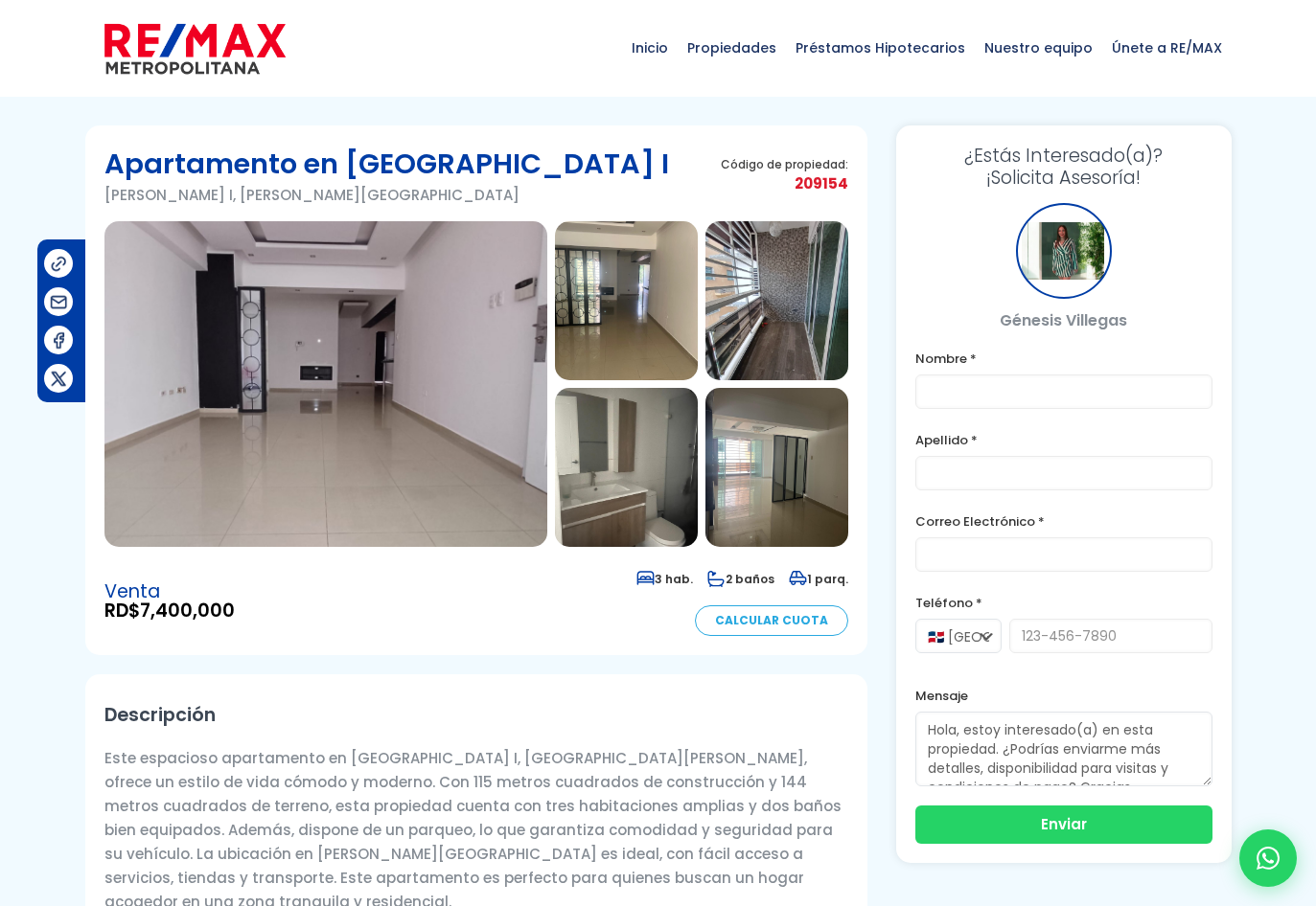
click at [403, 453] on img at bounding box center [326, 384] width 442 height 326
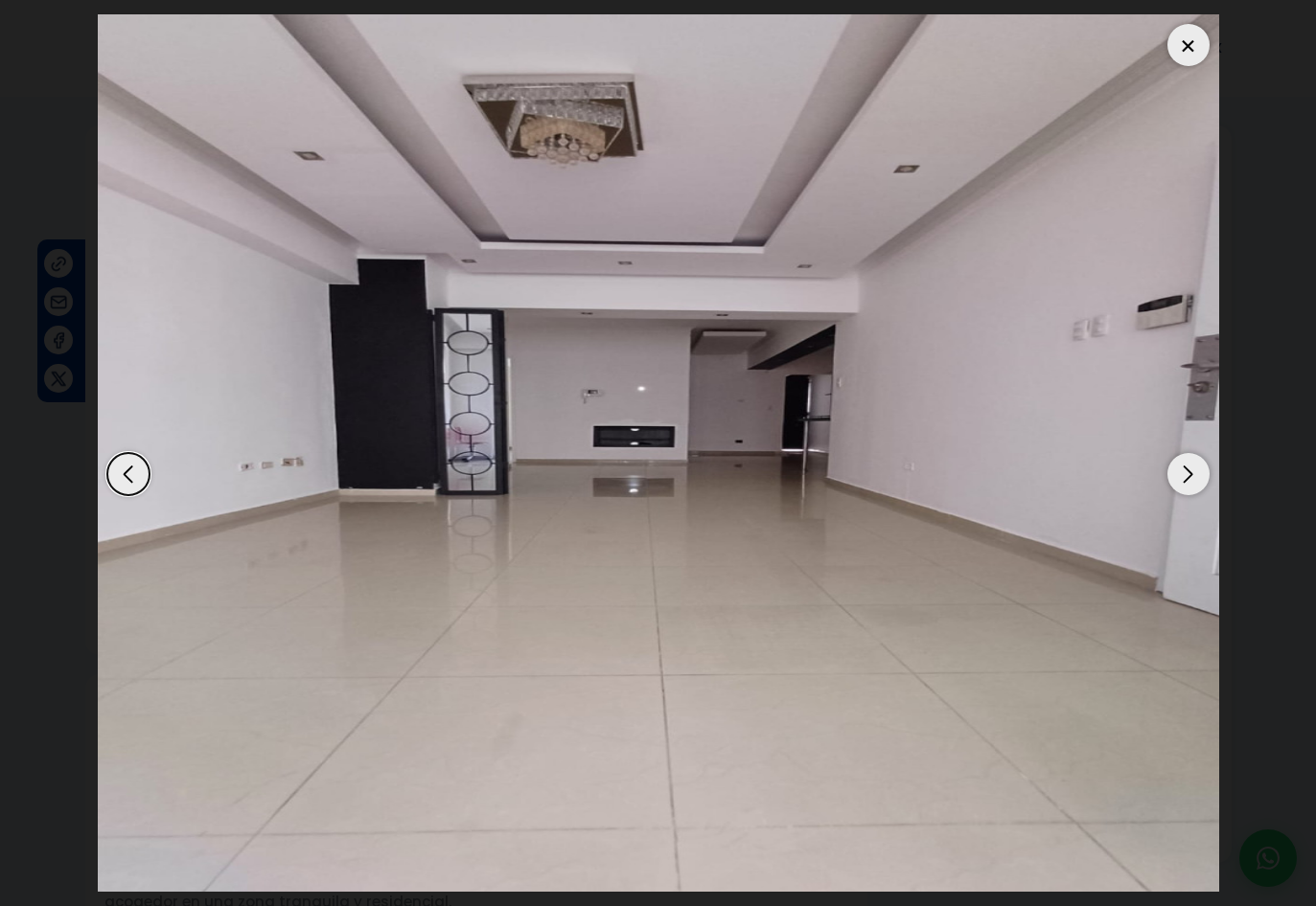
click at [1191, 474] on div "Next slide" at bounding box center [1188, 474] width 42 height 42
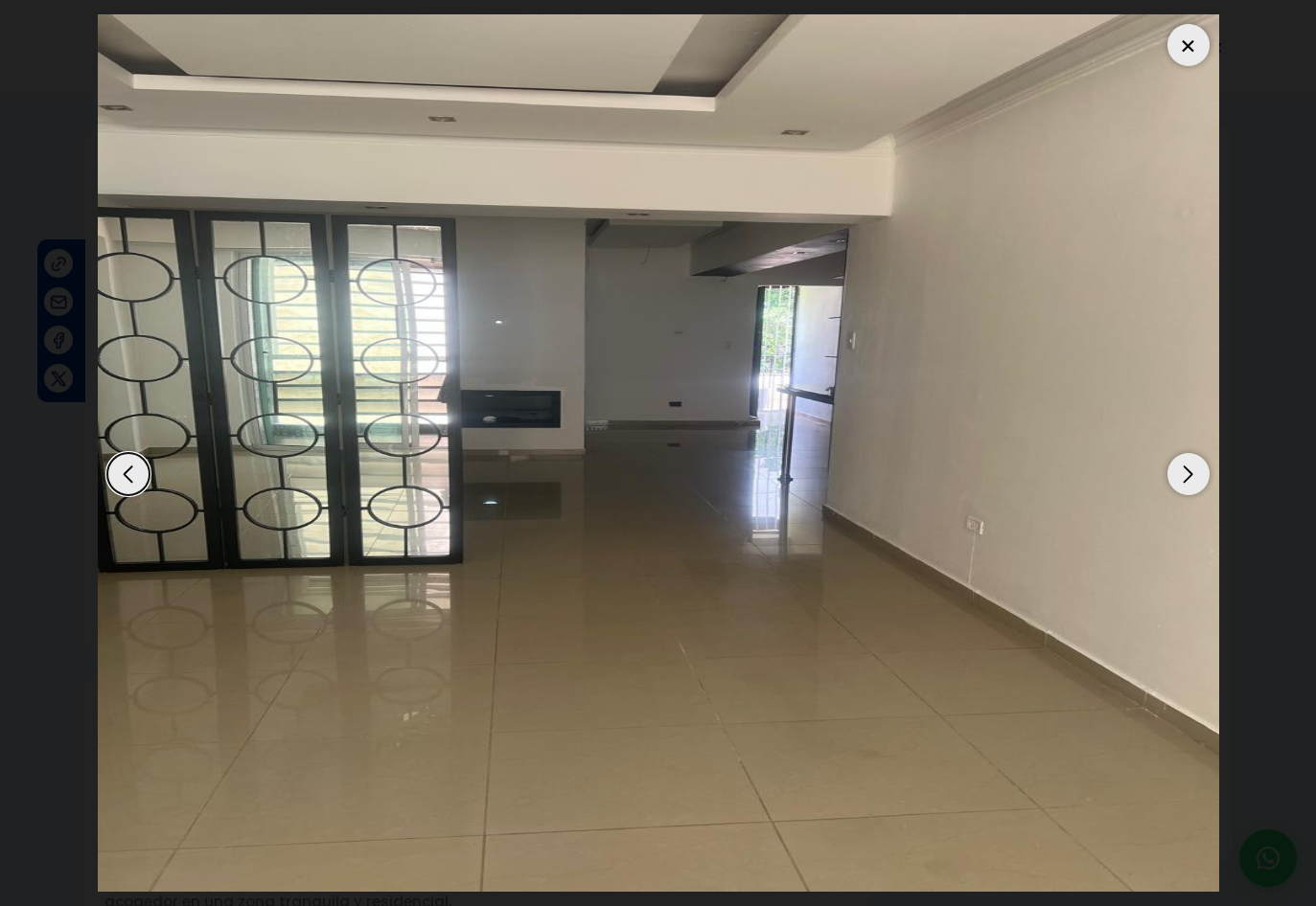
click at [1191, 474] on div "Next slide" at bounding box center [1188, 474] width 42 height 42
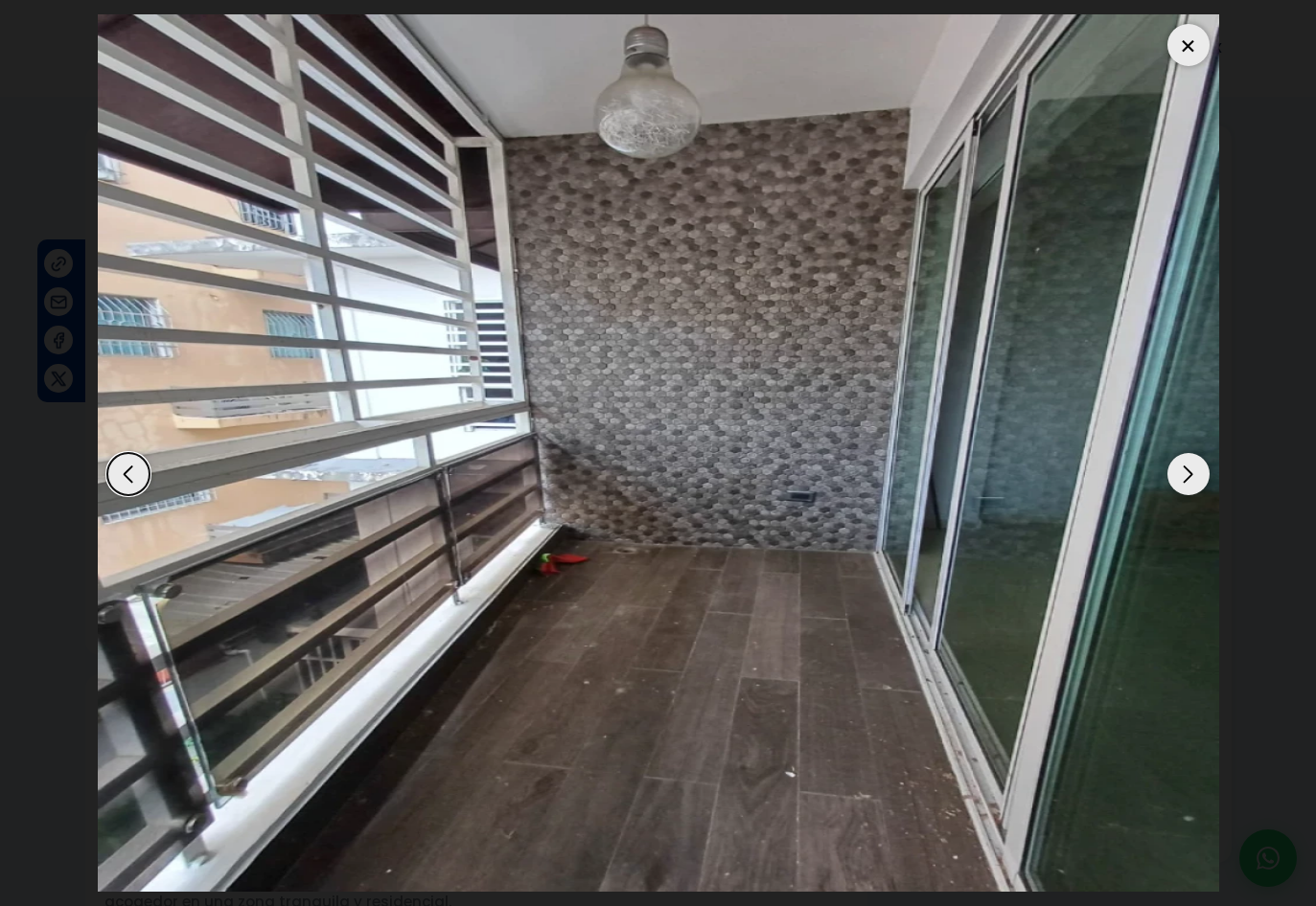
click at [1191, 474] on div "Next slide" at bounding box center [1188, 474] width 42 height 42
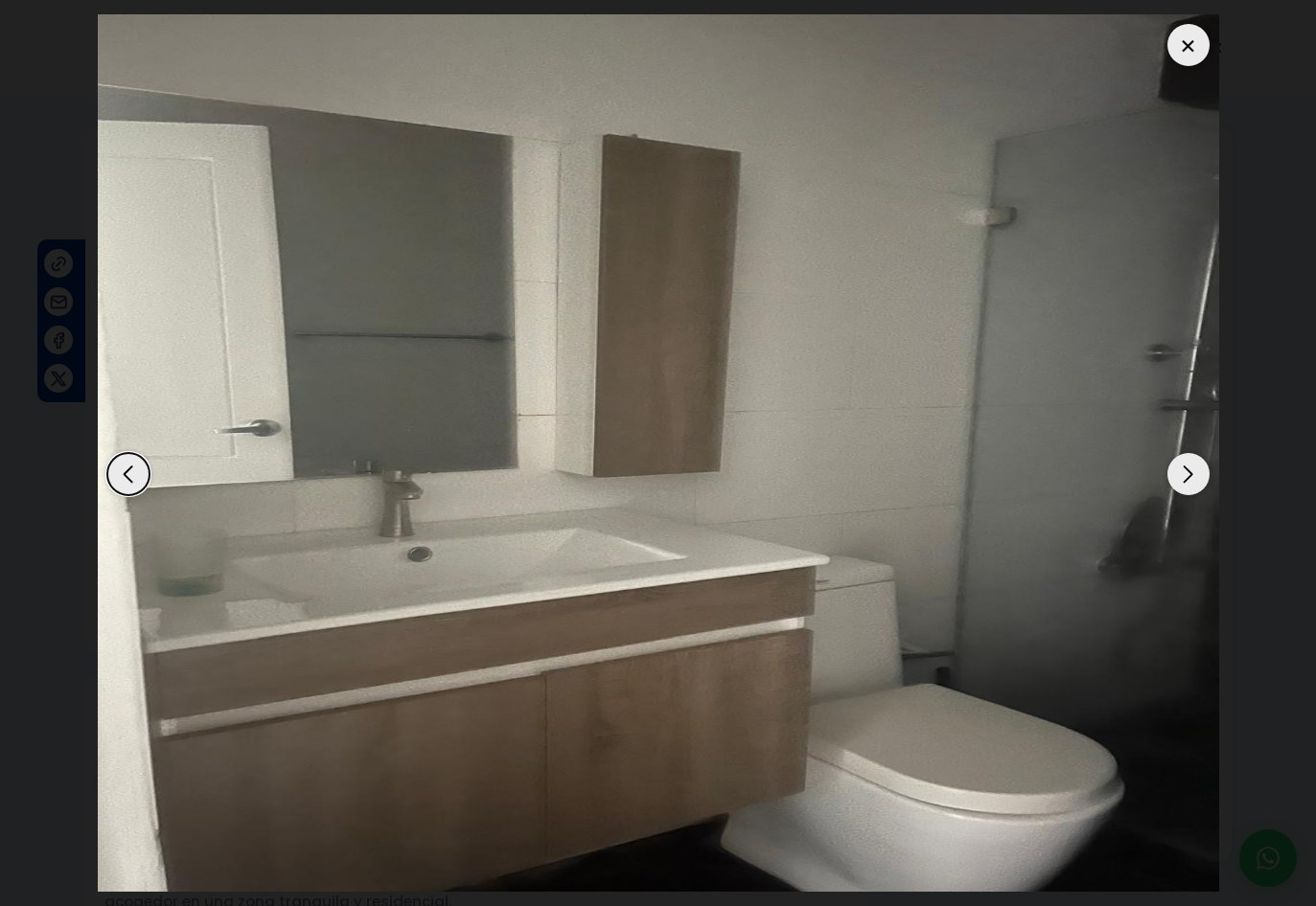
click at [1191, 474] on div "Next slide" at bounding box center [1188, 474] width 42 height 42
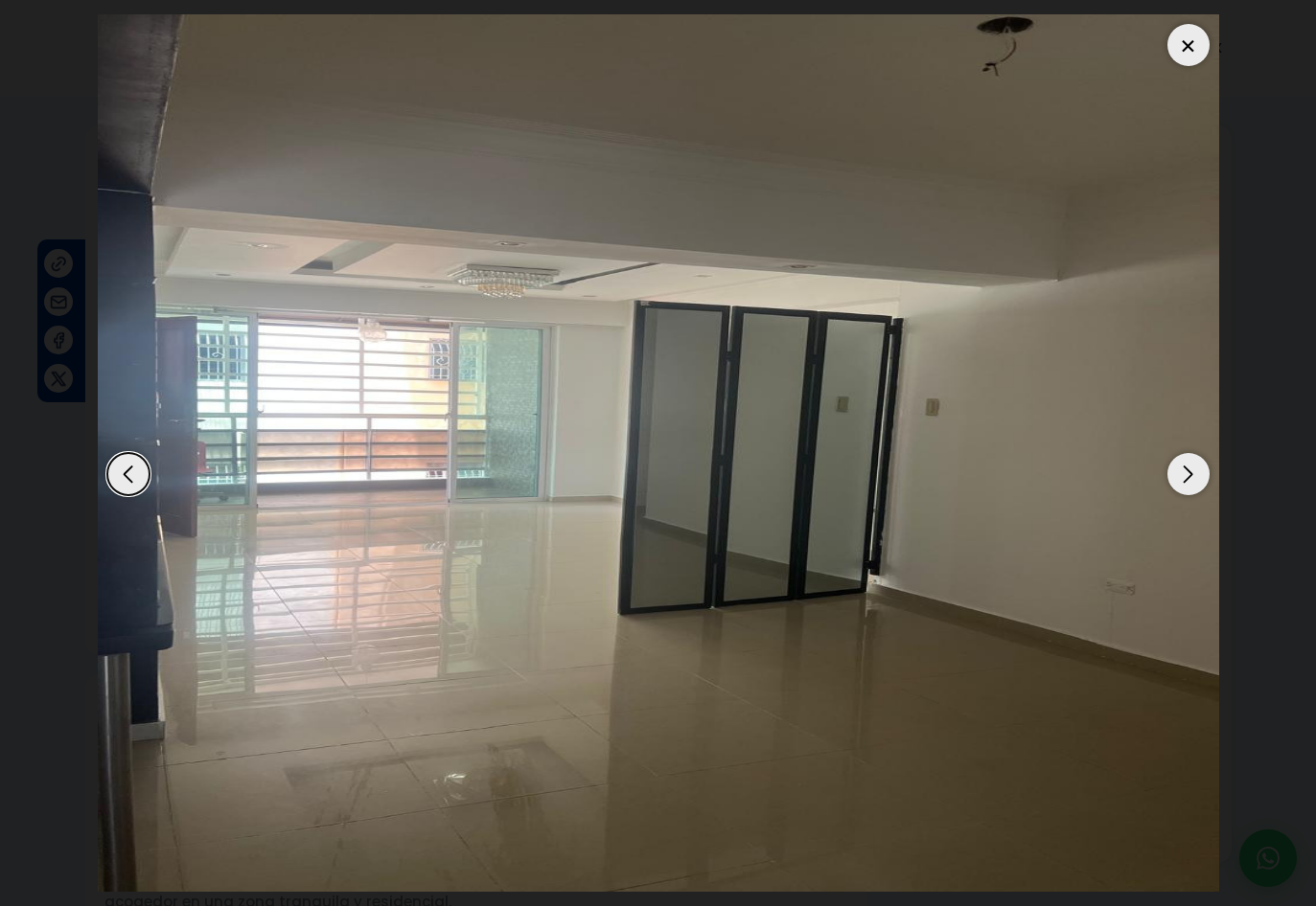
click at [1191, 474] on div "Next slide" at bounding box center [1188, 474] width 42 height 42
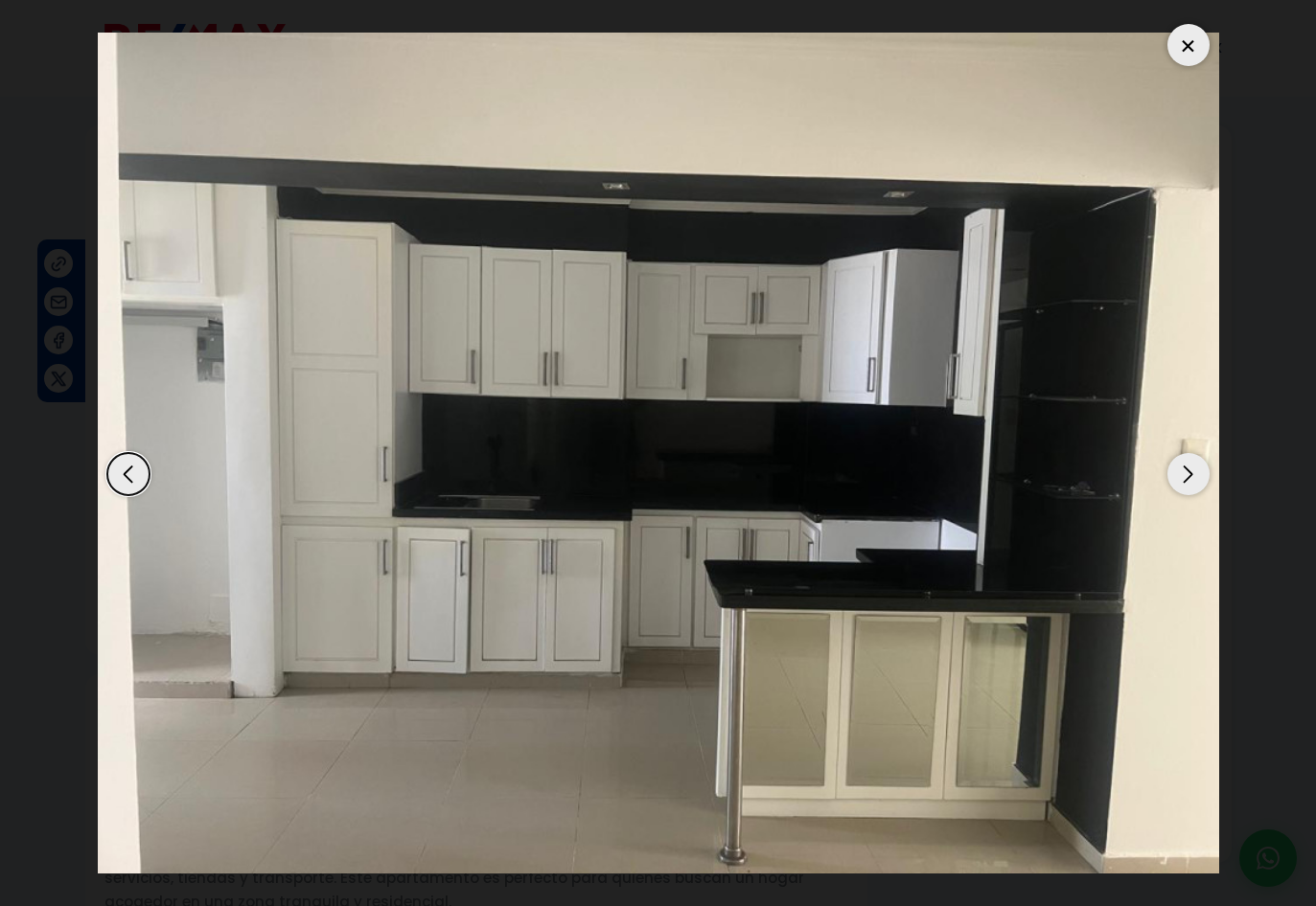
click at [1191, 474] on div "Next slide" at bounding box center [1188, 474] width 42 height 42
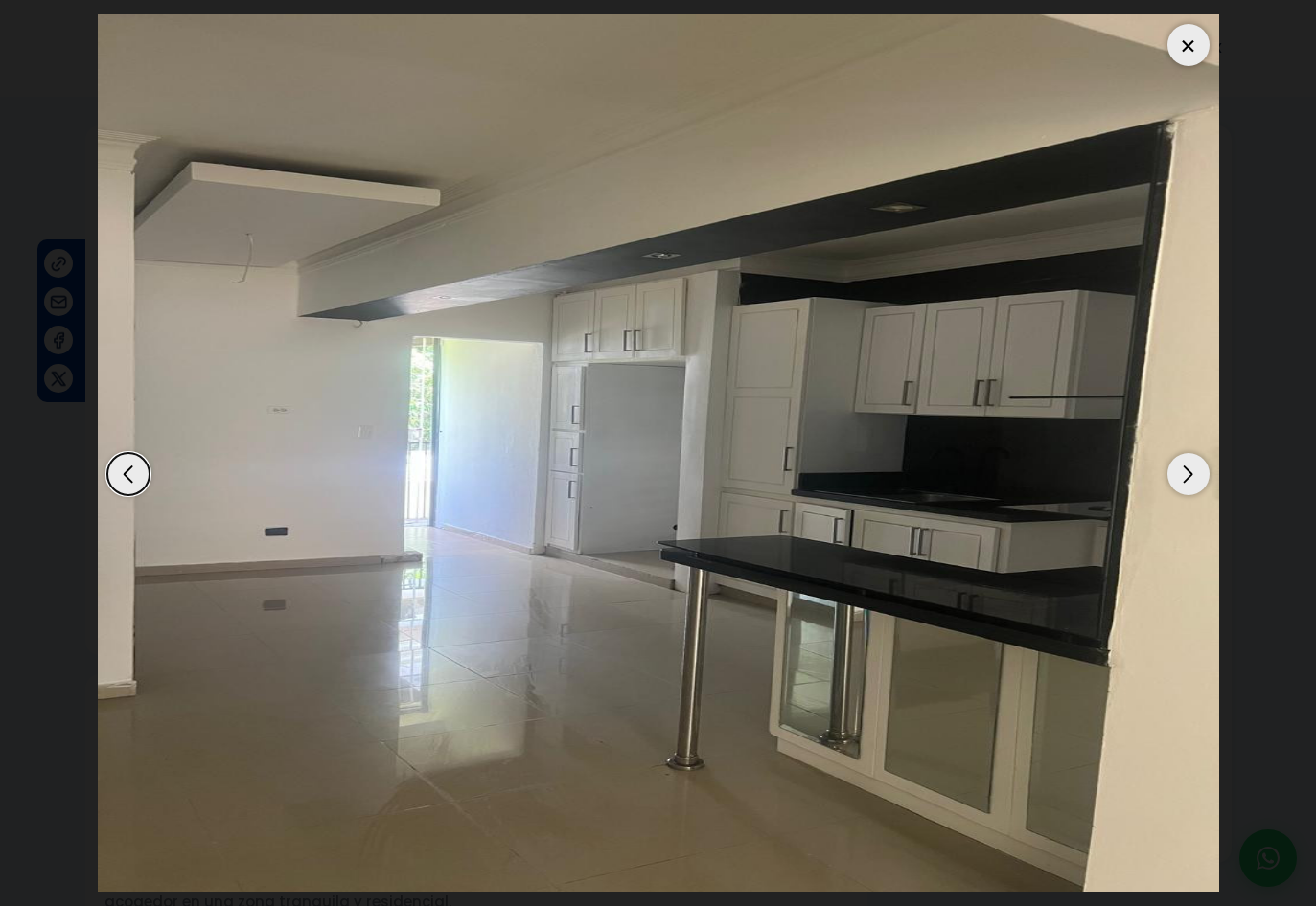
click at [1190, 474] on div "Next slide" at bounding box center [1188, 474] width 42 height 42
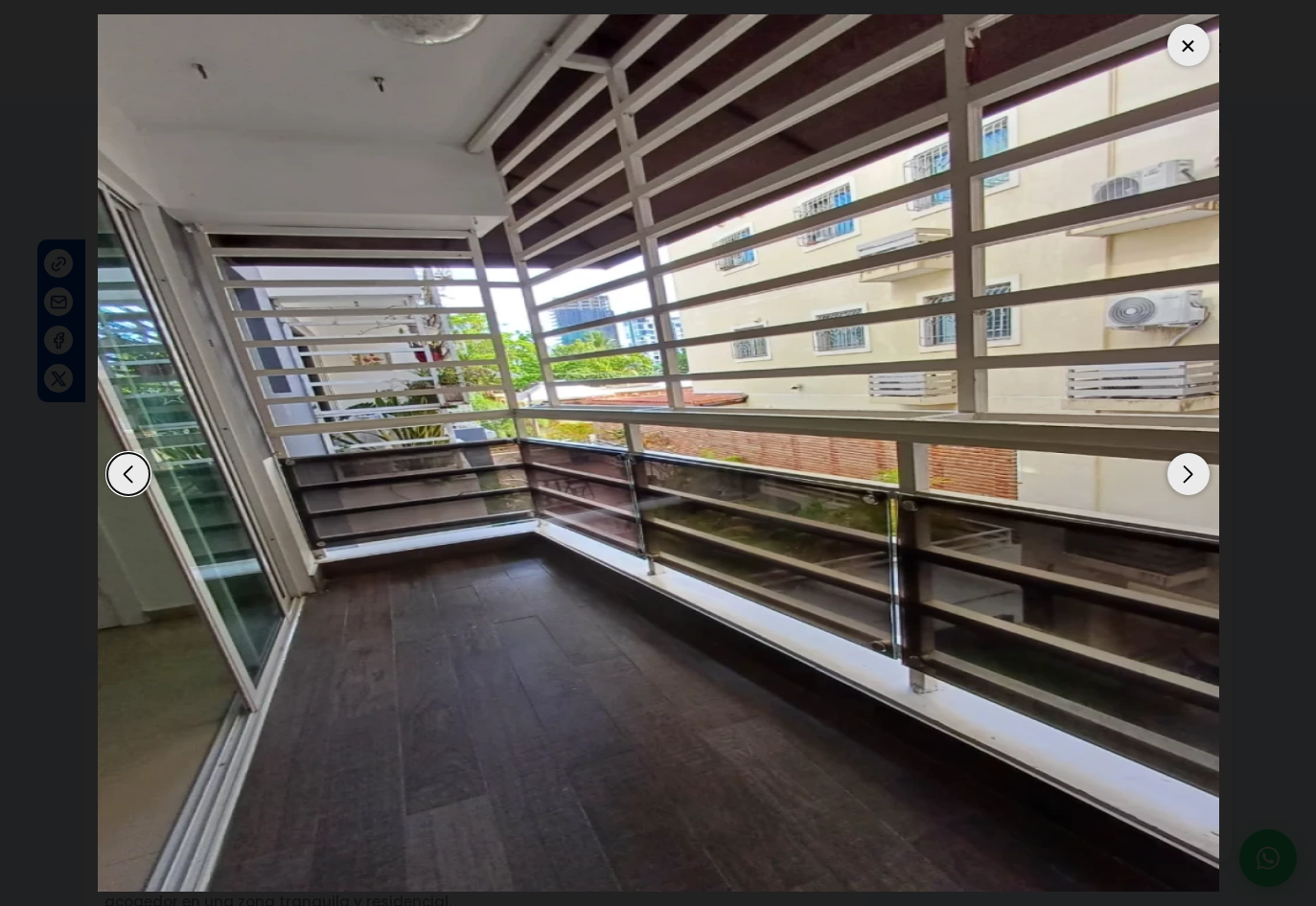
click at [1190, 474] on div "Next slide" at bounding box center [1188, 474] width 42 height 42
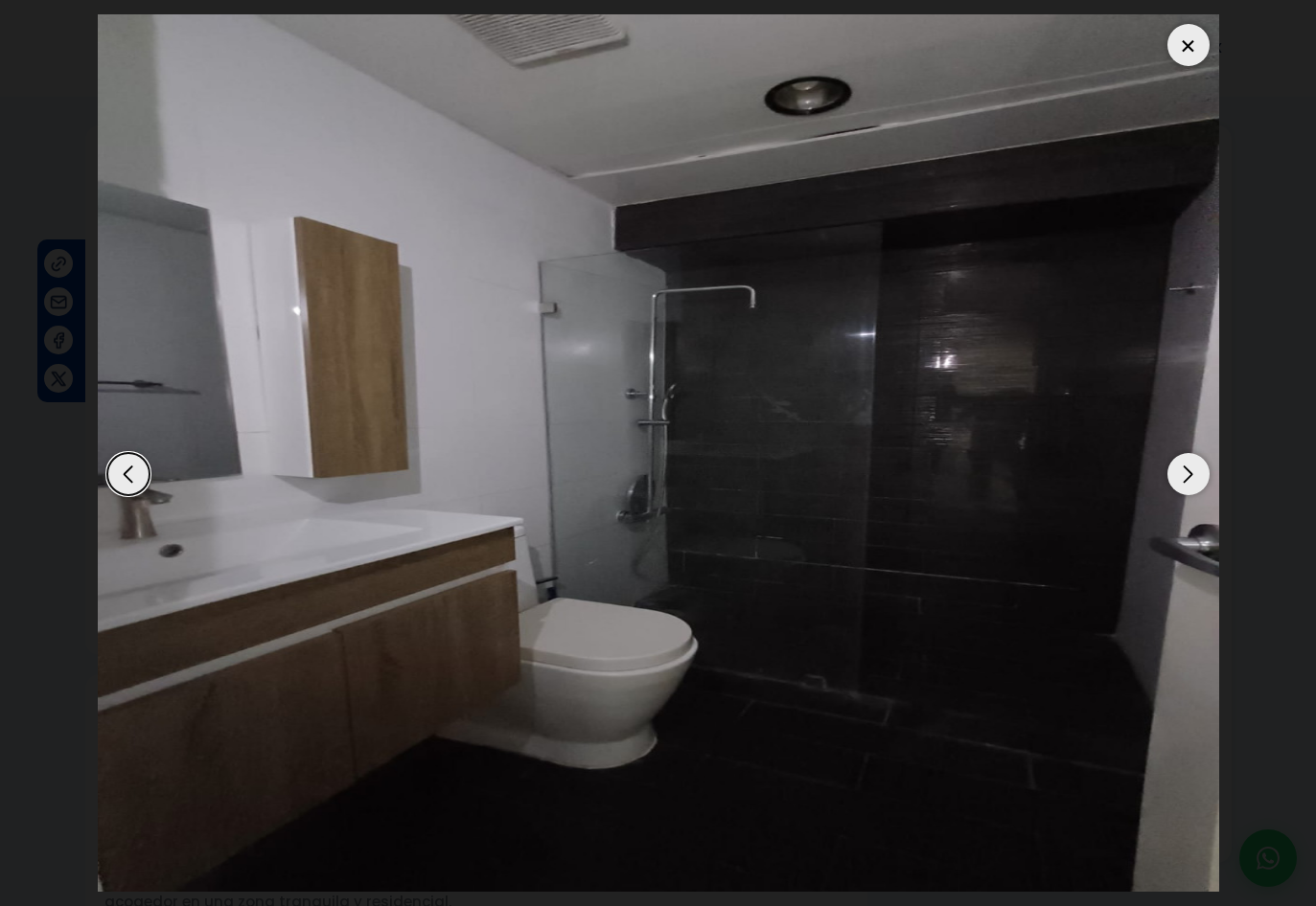
click at [1189, 474] on div "Next slide" at bounding box center [1188, 474] width 42 height 42
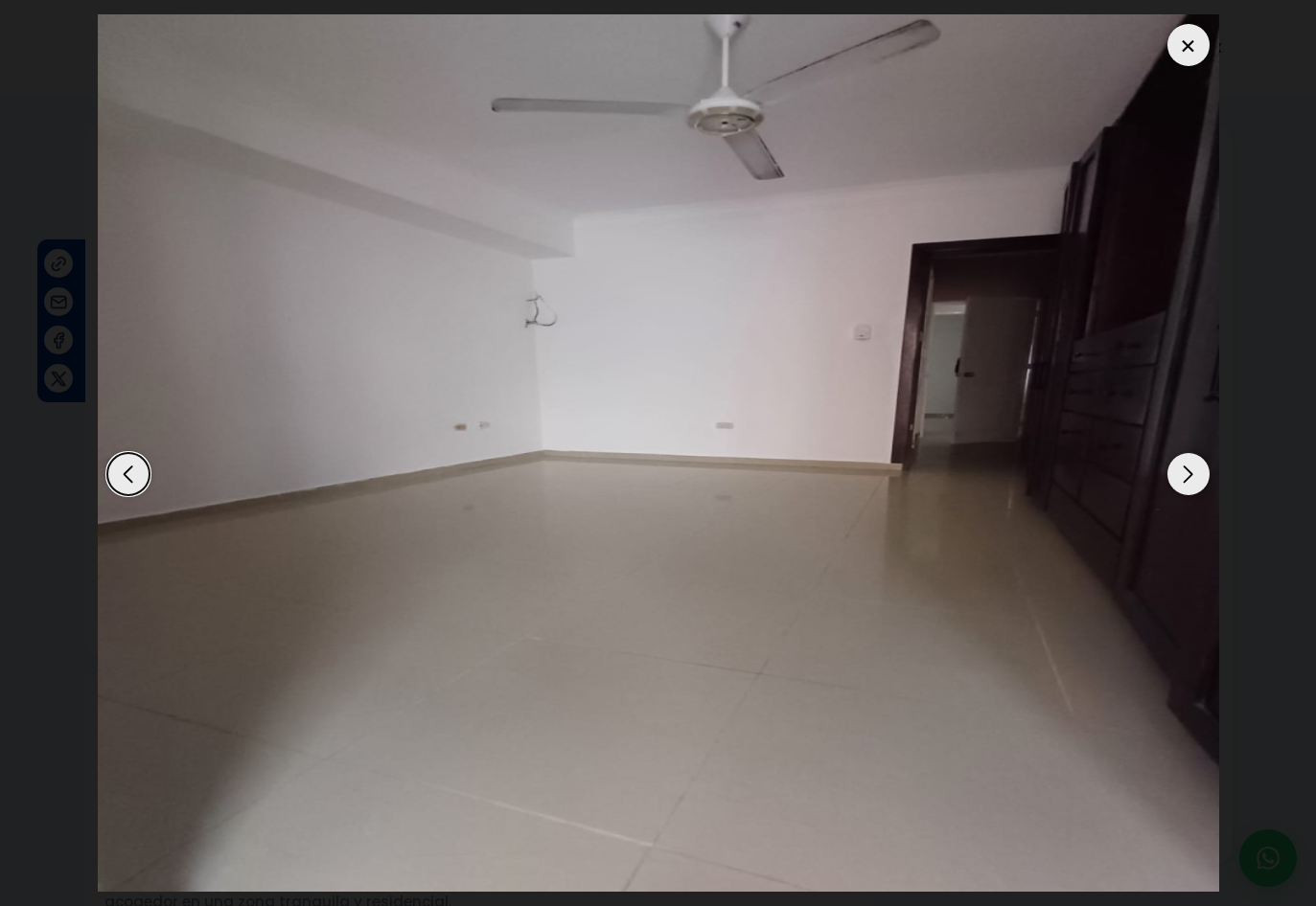
click at [1189, 475] on div "Next slide" at bounding box center [1188, 474] width 42 height 42
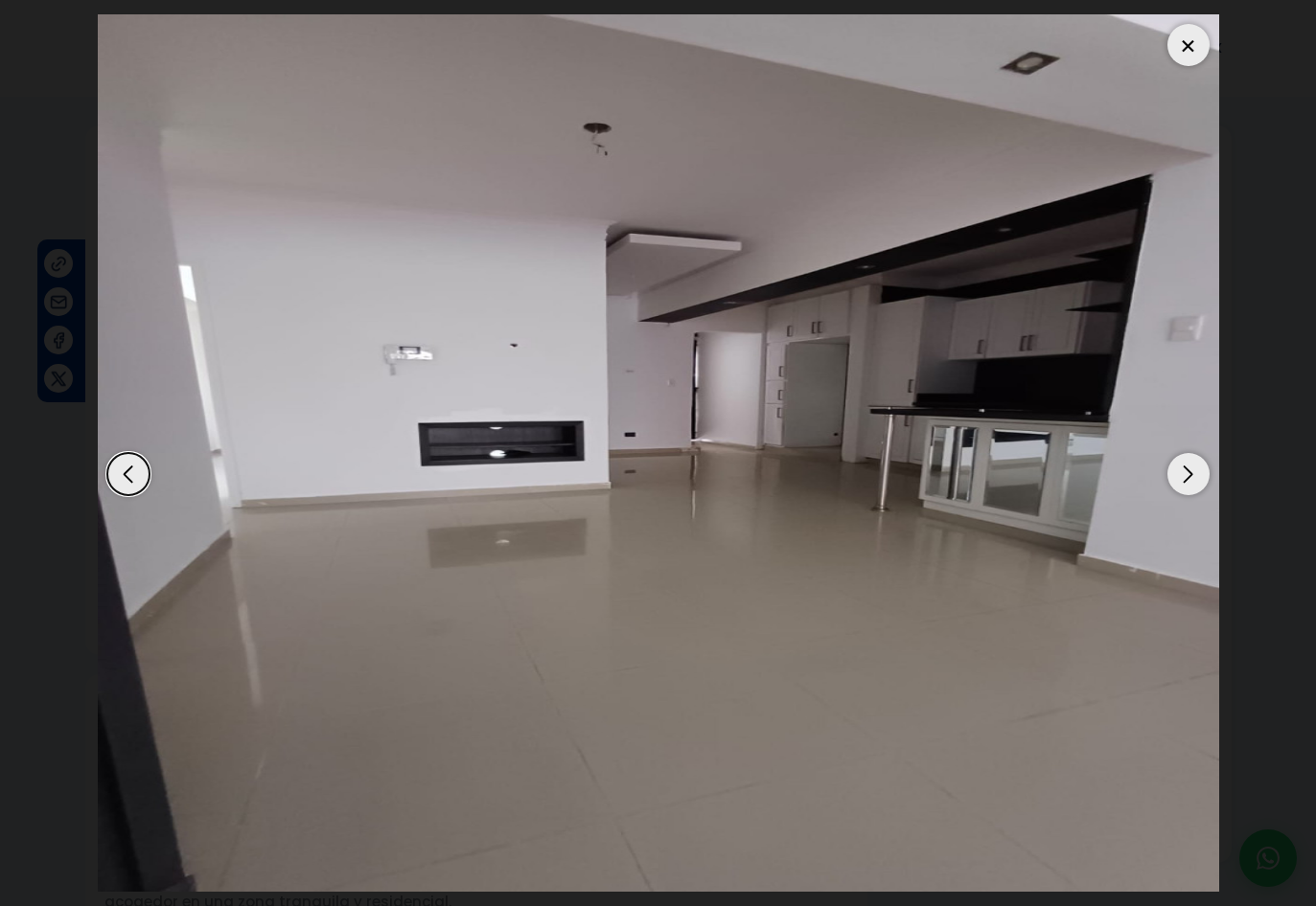
click at [1189, 475] on div "Next slide" at bounding box center [1188, 474] width 42 height 42
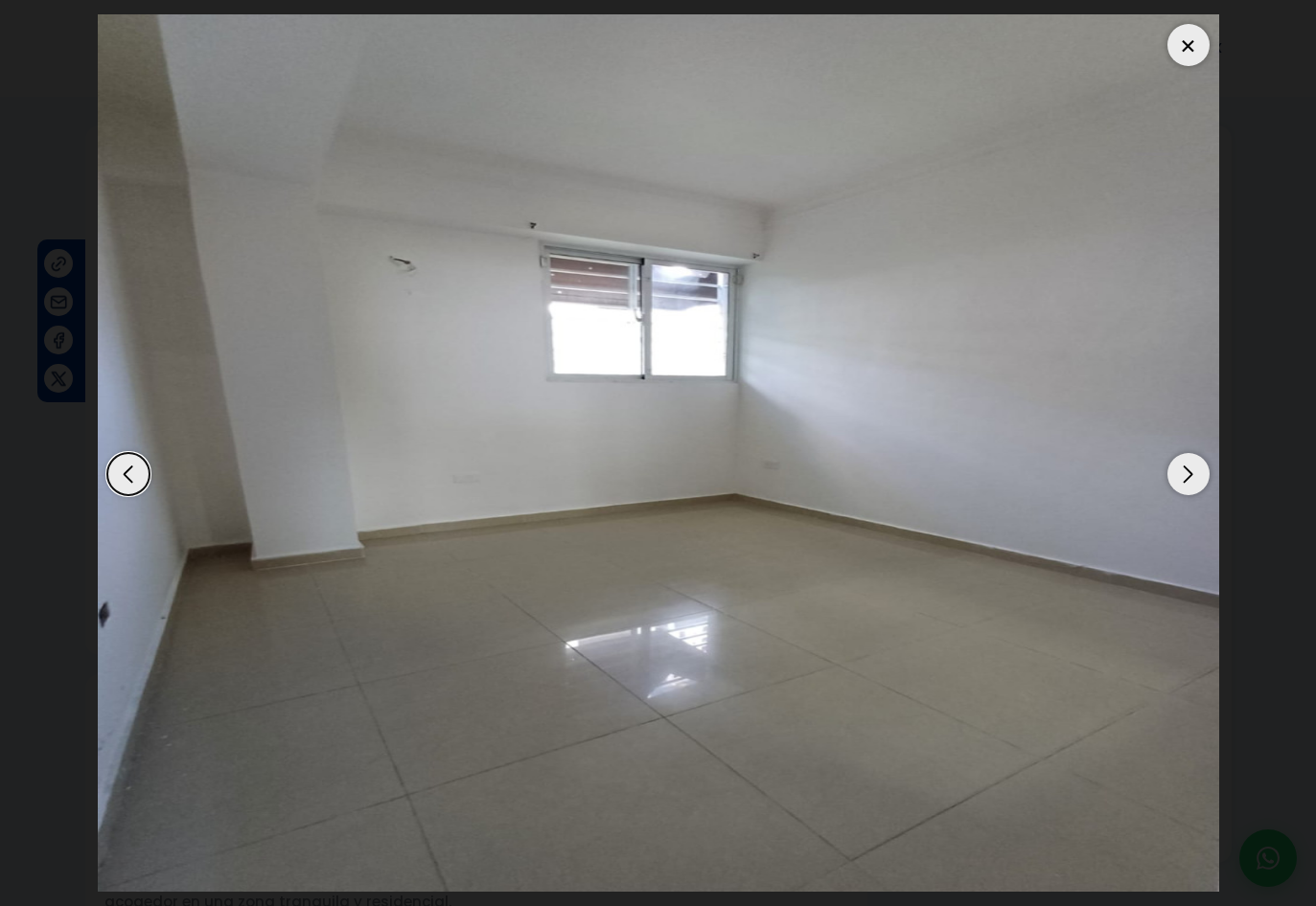
click at [1188, 477] on div "Next slide" at bounding box center [1188, 474] width 42 height 42
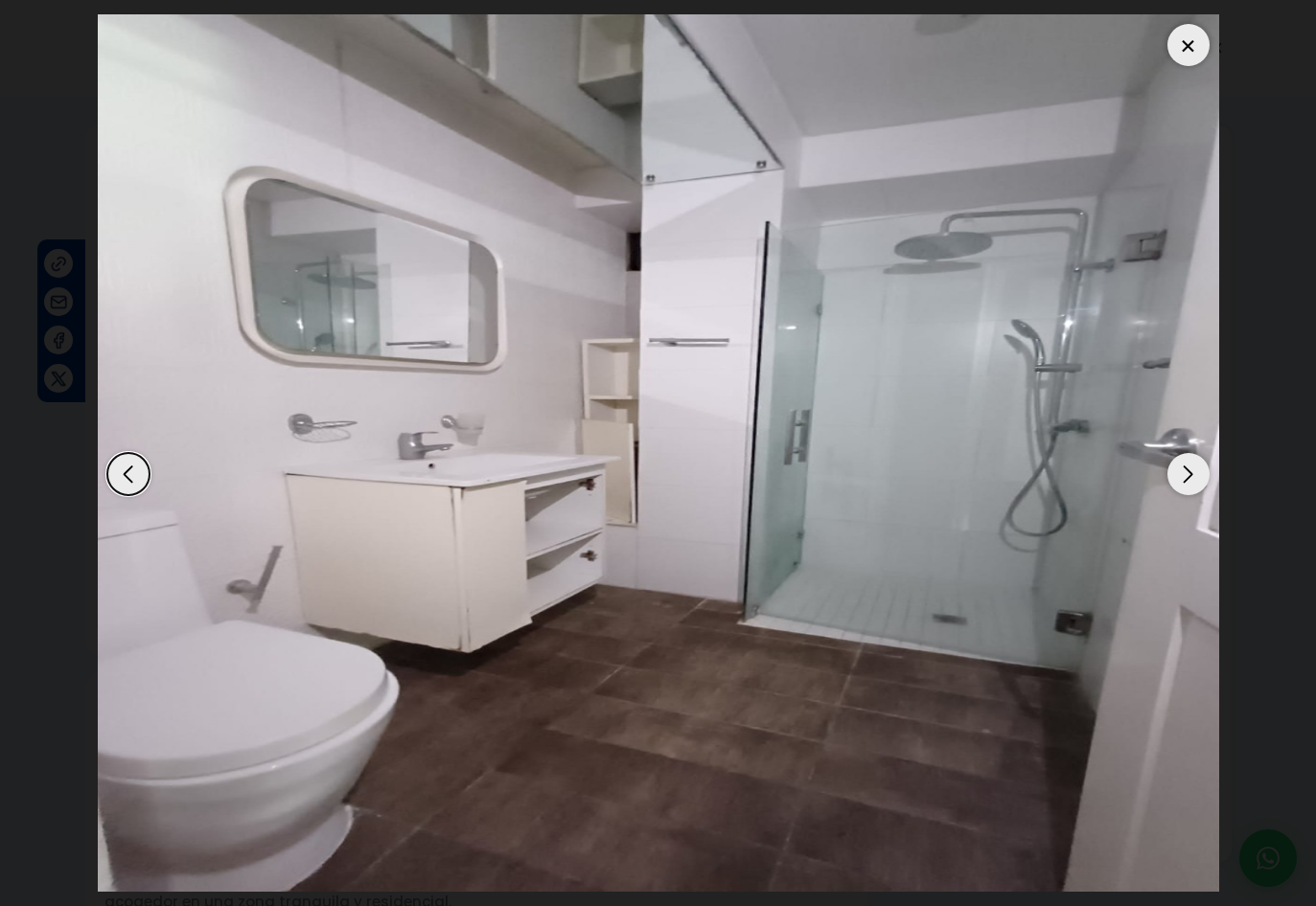
click at [1185, 42] on div at bounding box center [1188, 44] width 42 height 42
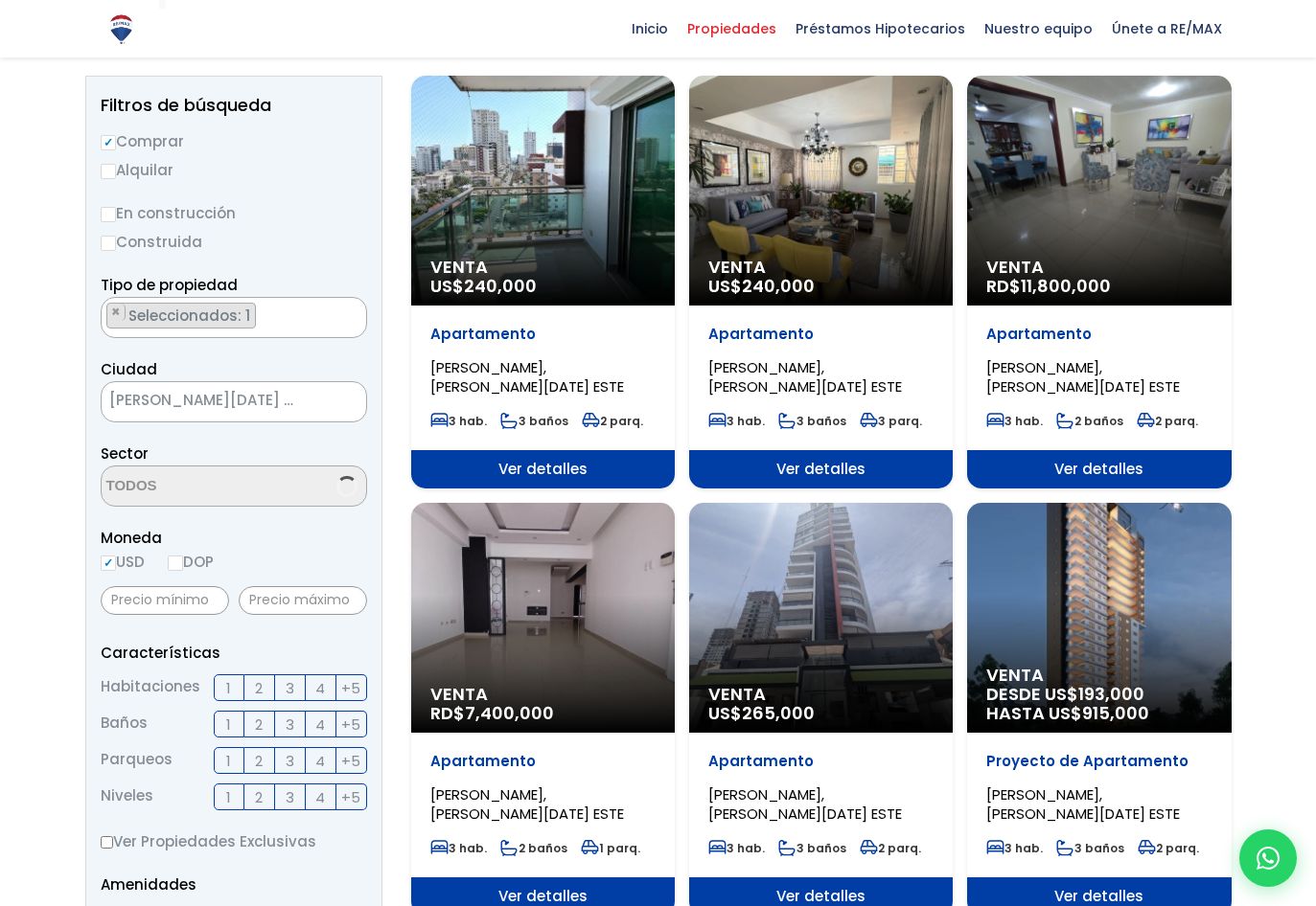
scroll to position [191, 0]
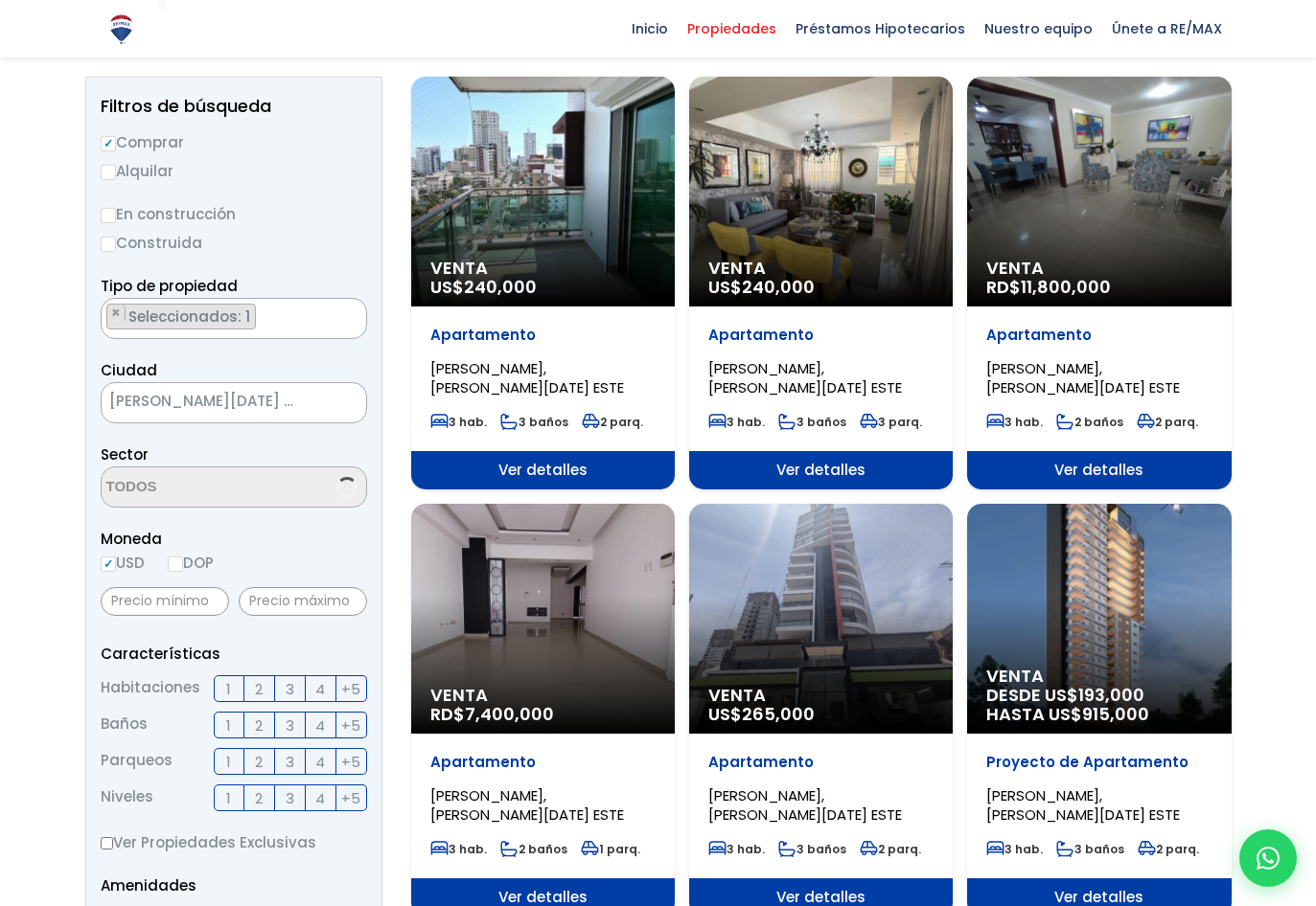
select select "13154"
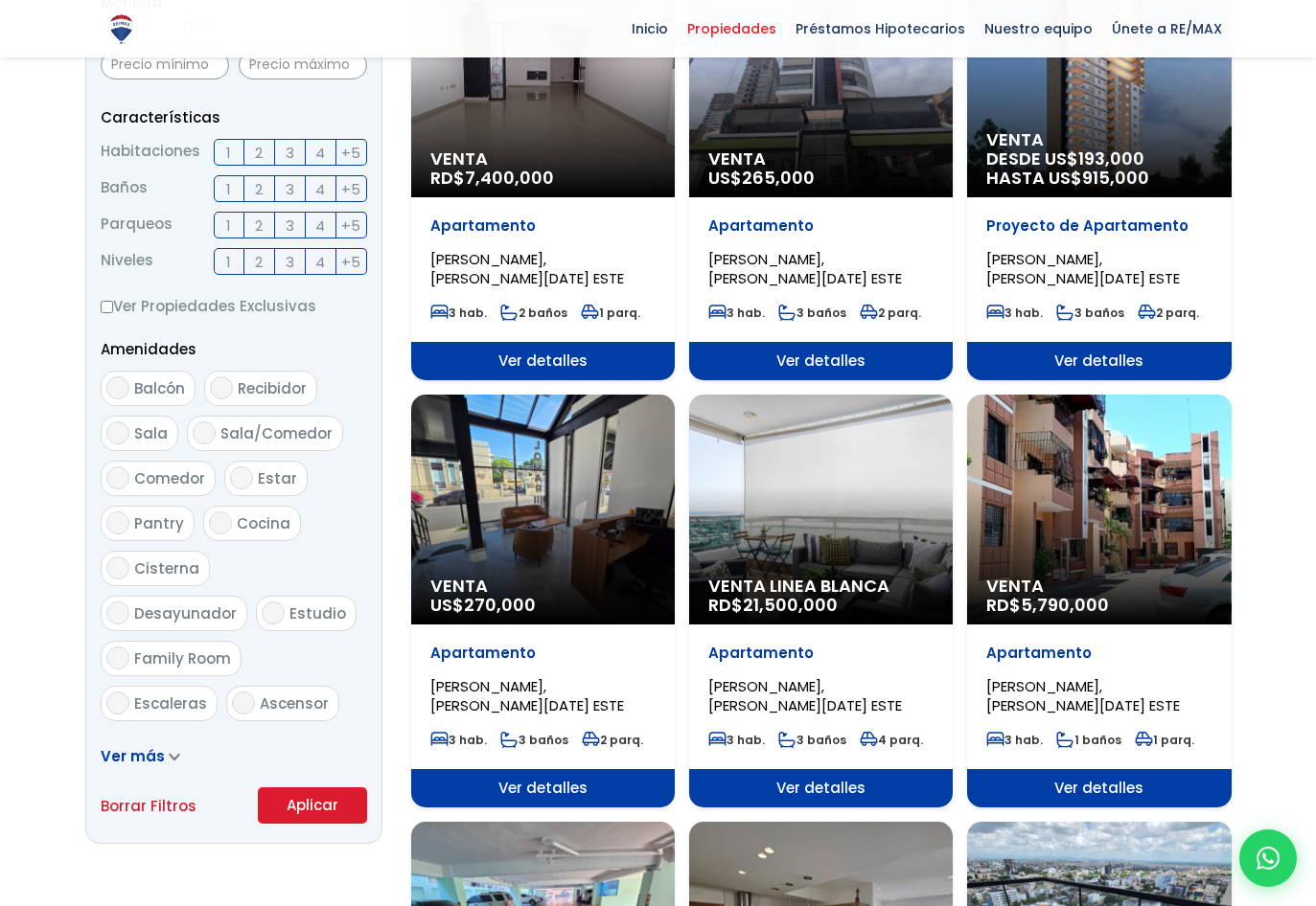
scroll to position [767, 0]
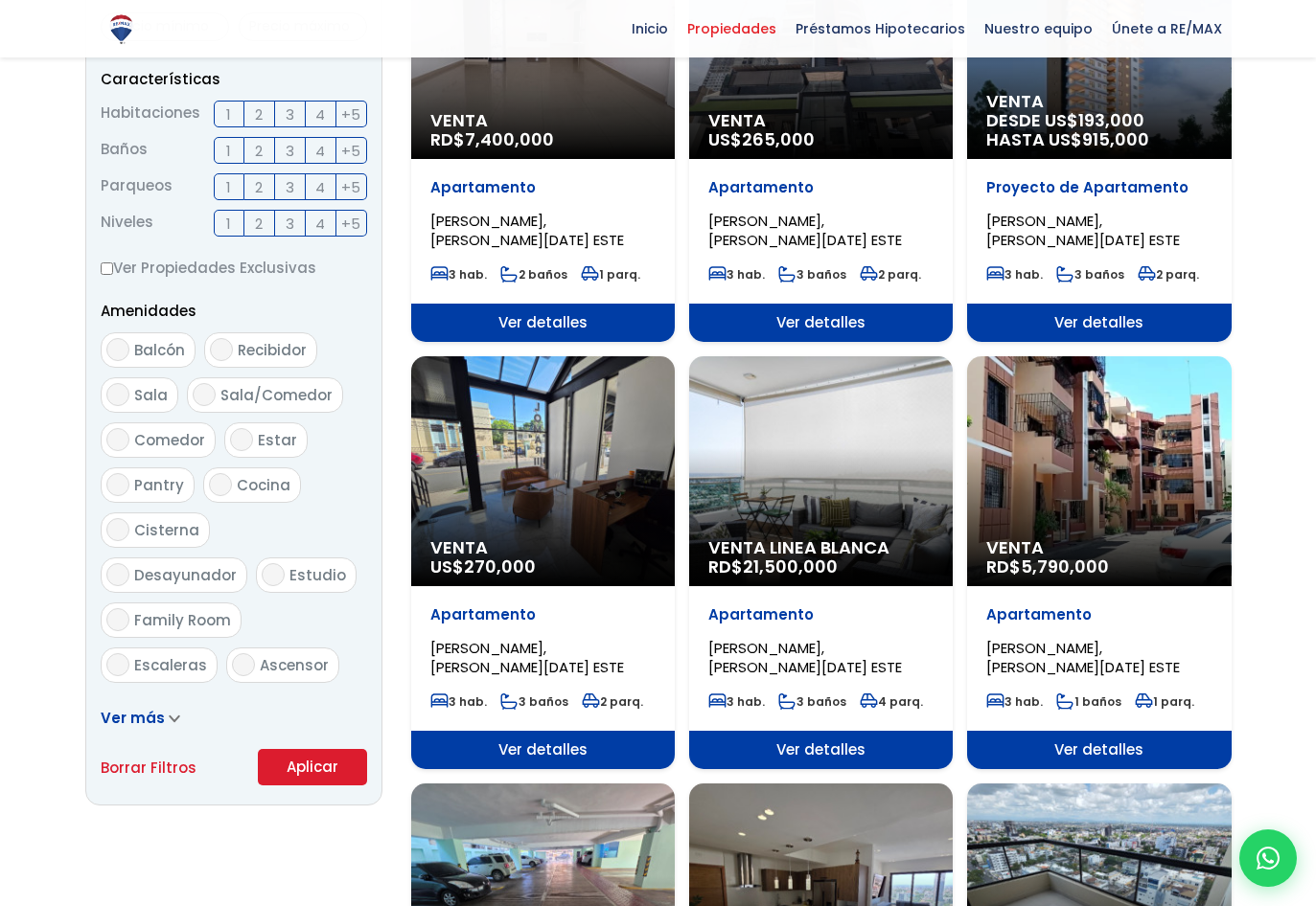
click at [1109, 512] on div "Venta RD$ 5,790,000" at bounding box center [1098, 472] width 264 height 230
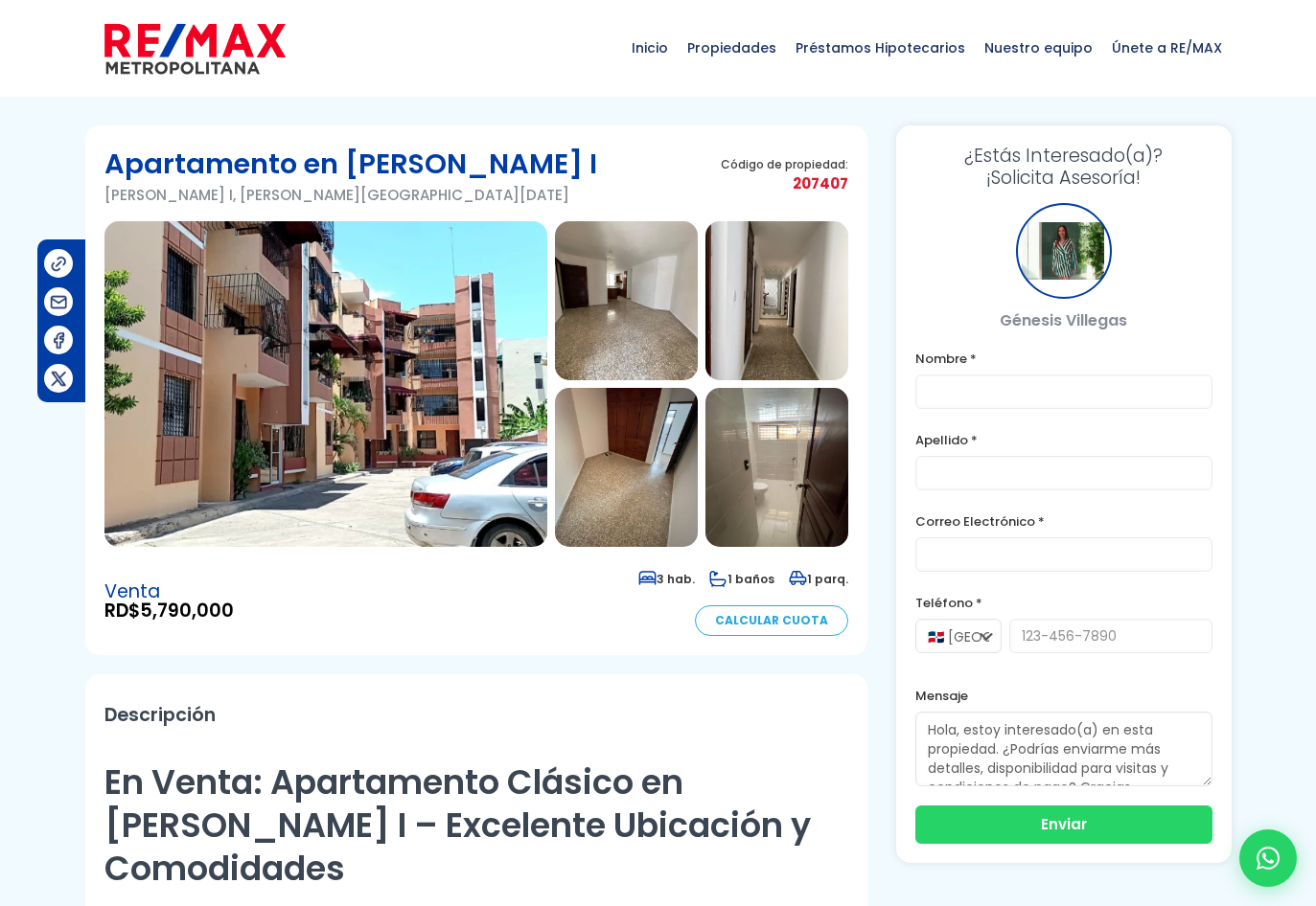
click at [630, 317] on img at bounding box center [627, 301] width 143 height 159
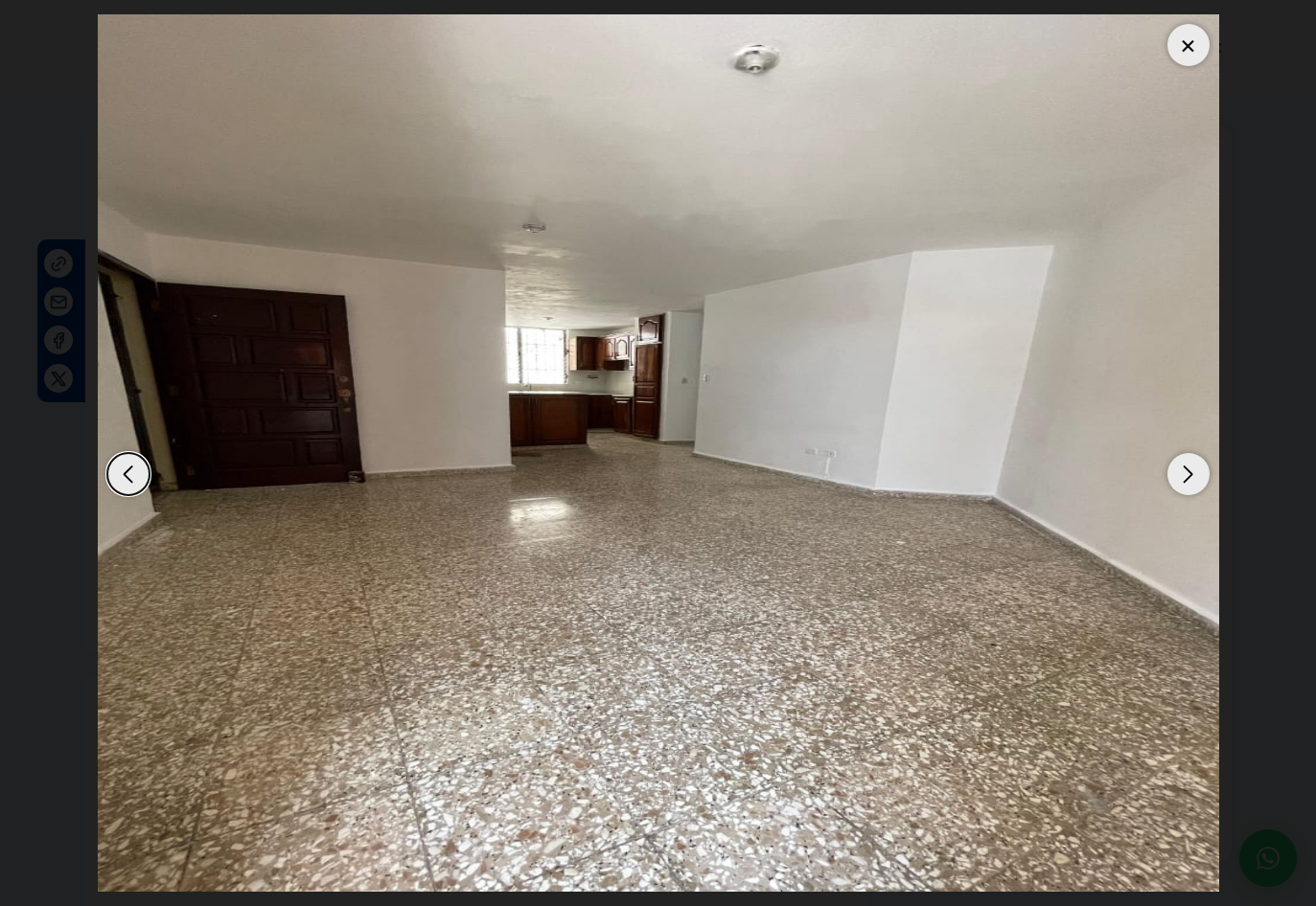
click at [1187, 460] on div "Next slide" at bounding box center [1188, 474] width 42 height 42
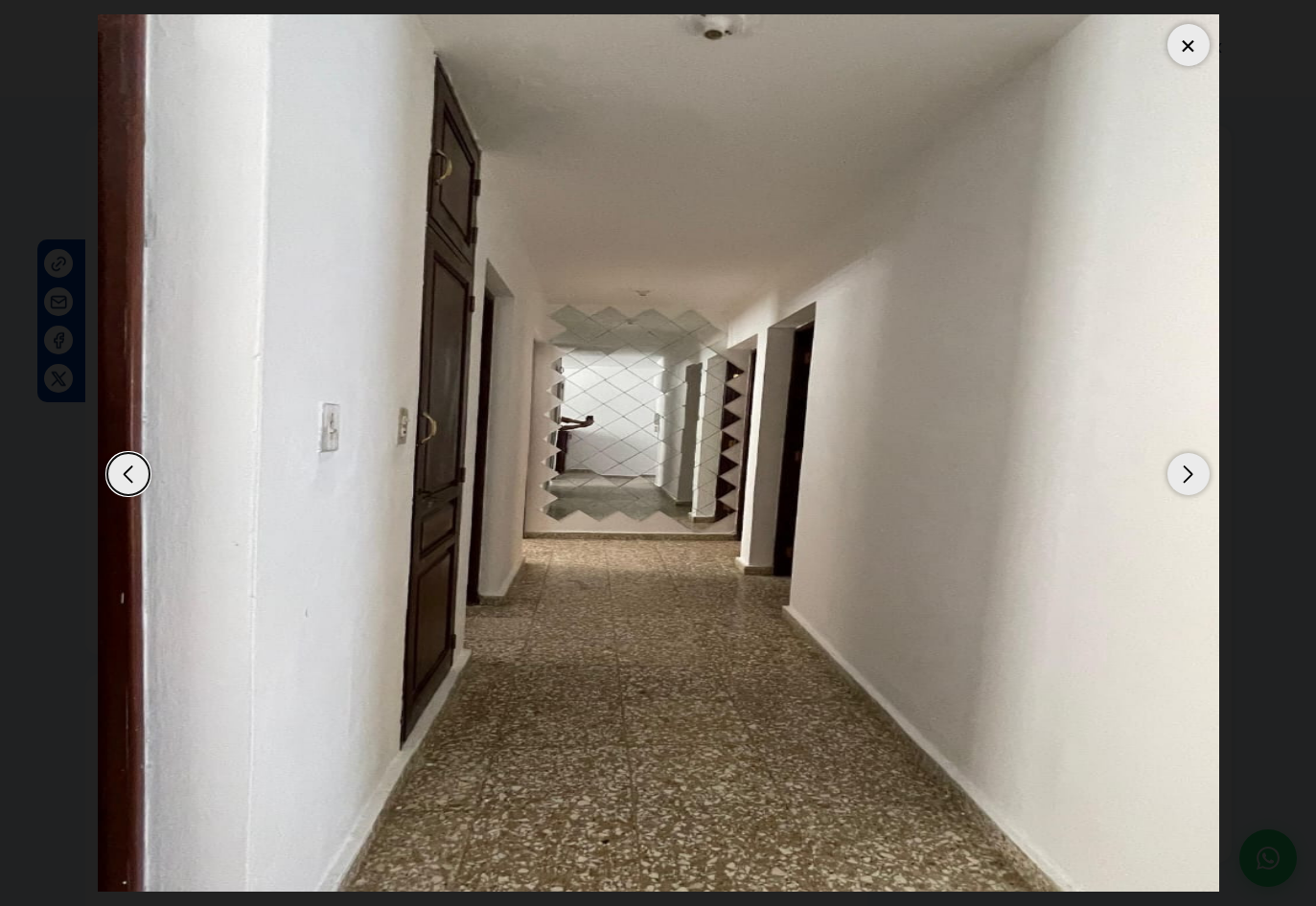
click at [1187, 460] on div "Next slide" at bounding box center [1188, 474] width 42 height 42
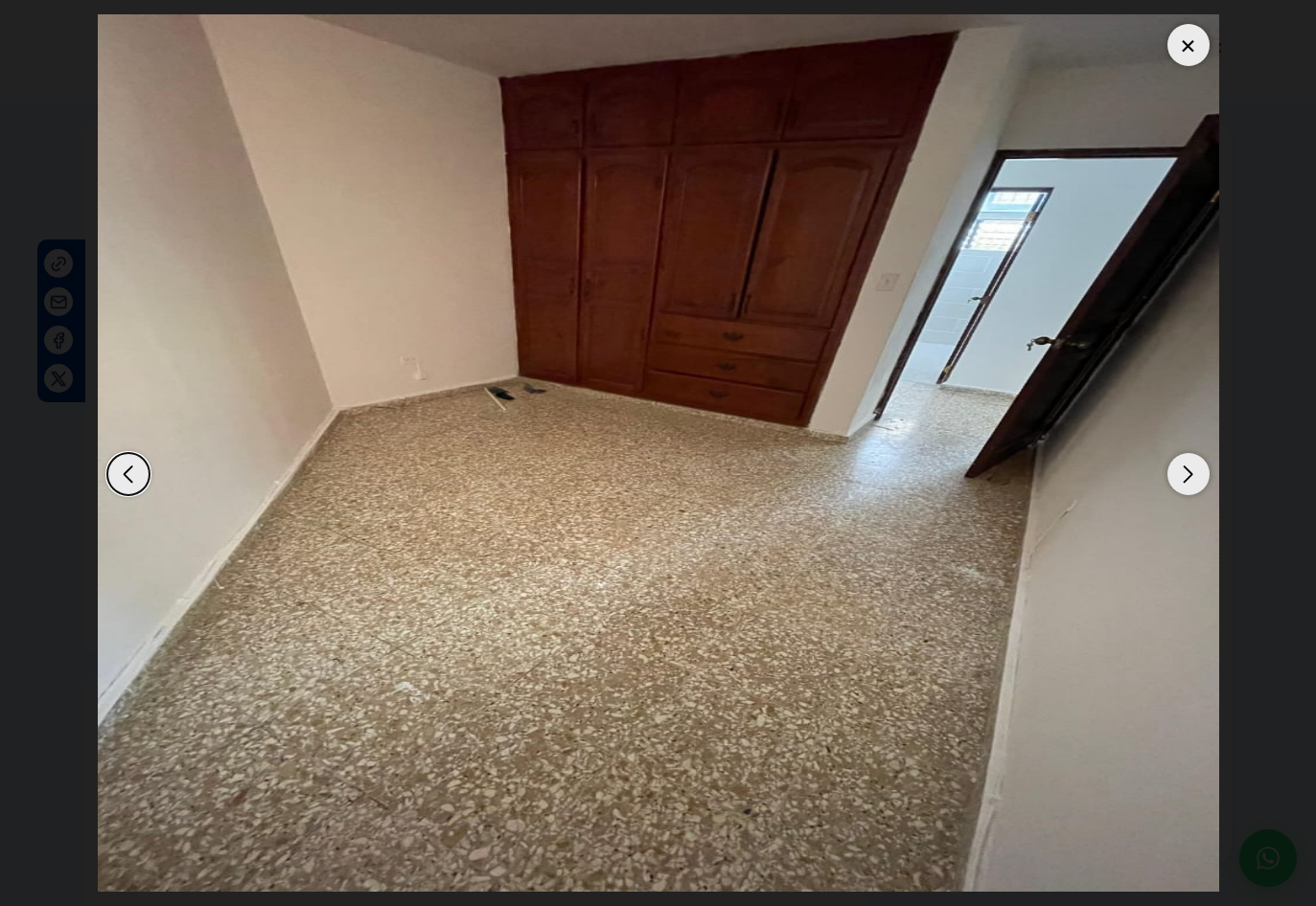
click at [1187, 460] on div "Next slide" at bounding box center [1188, 474] width 42 height 42
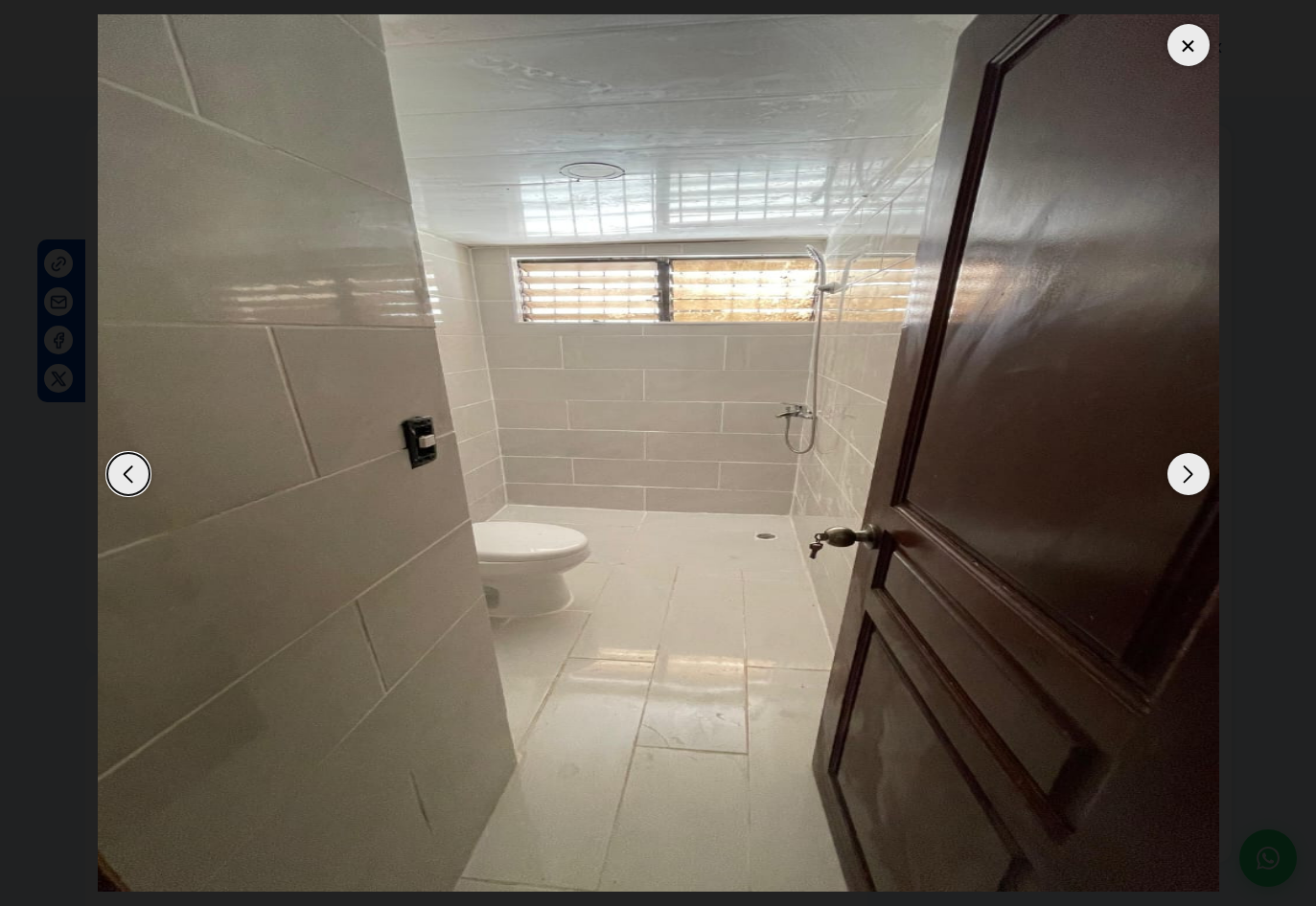
click at [1187, 460] on div "Next slide" at bounding box center [1188, 474] width 42 height 42
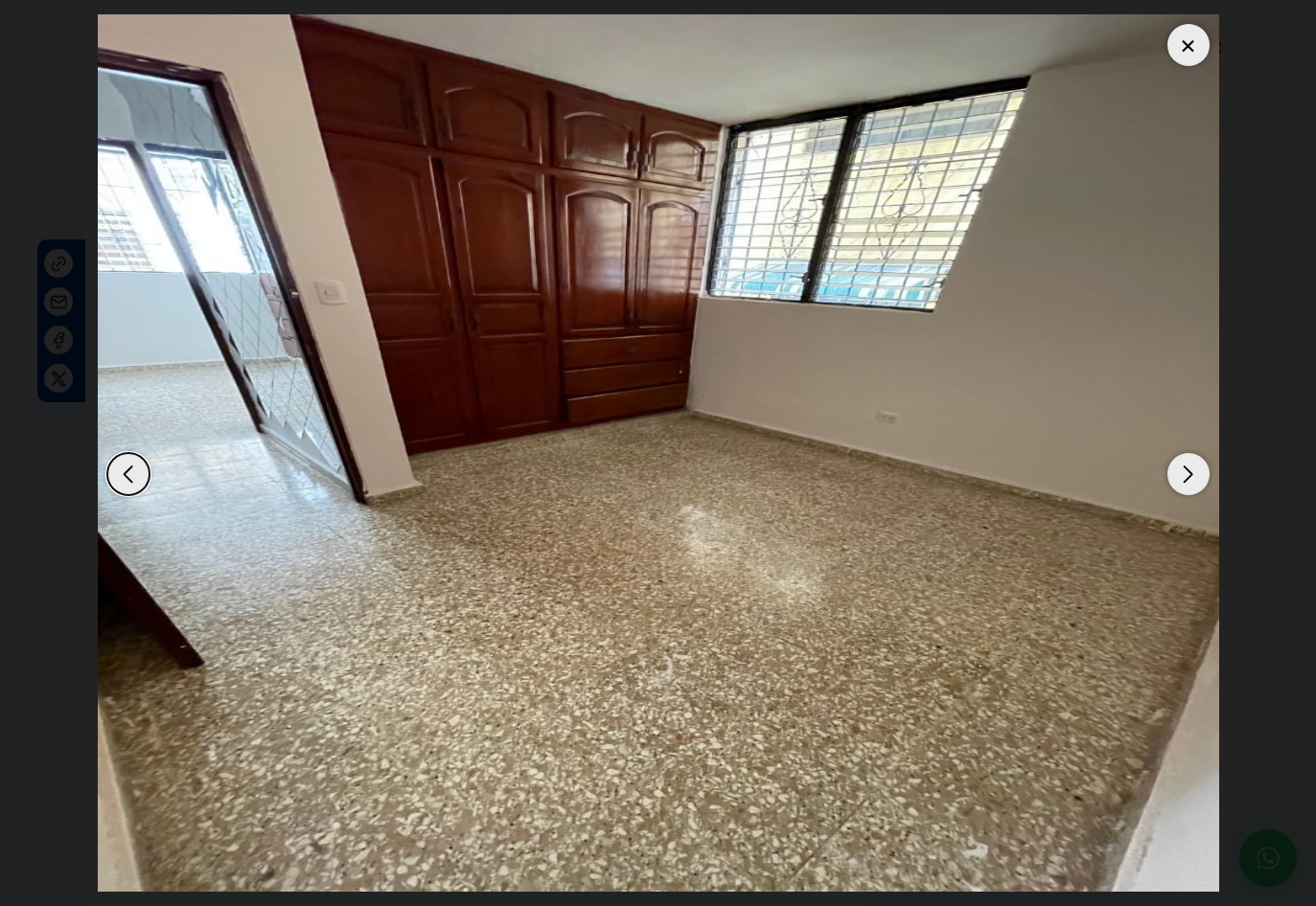
click at [1187, 460] on div "Next slide" at bounding box center [1188, 474] width 42 height 42
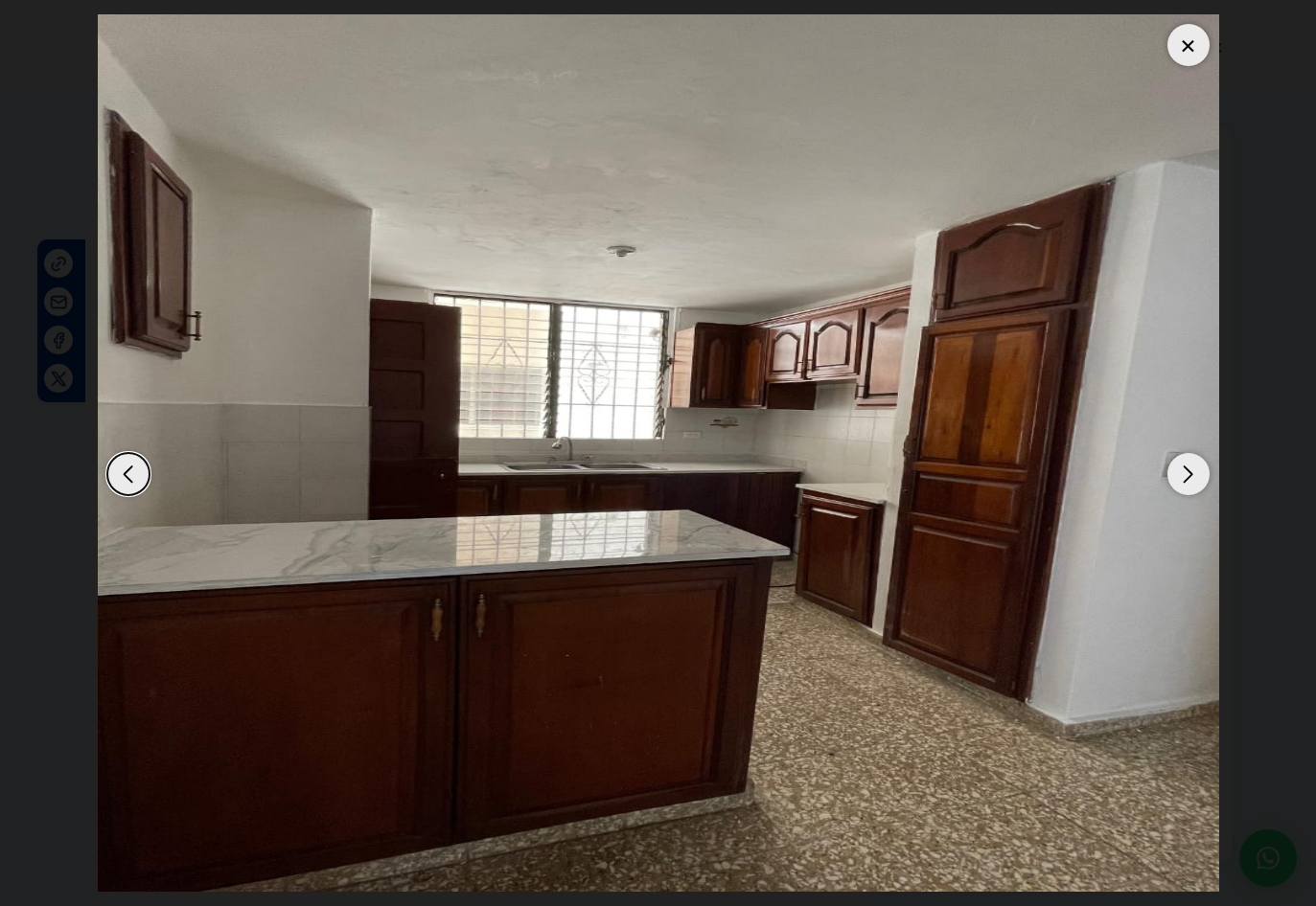
click at [1187, 460] on div "Next slide" at bounding box center [1188, 474] width 42 height 42
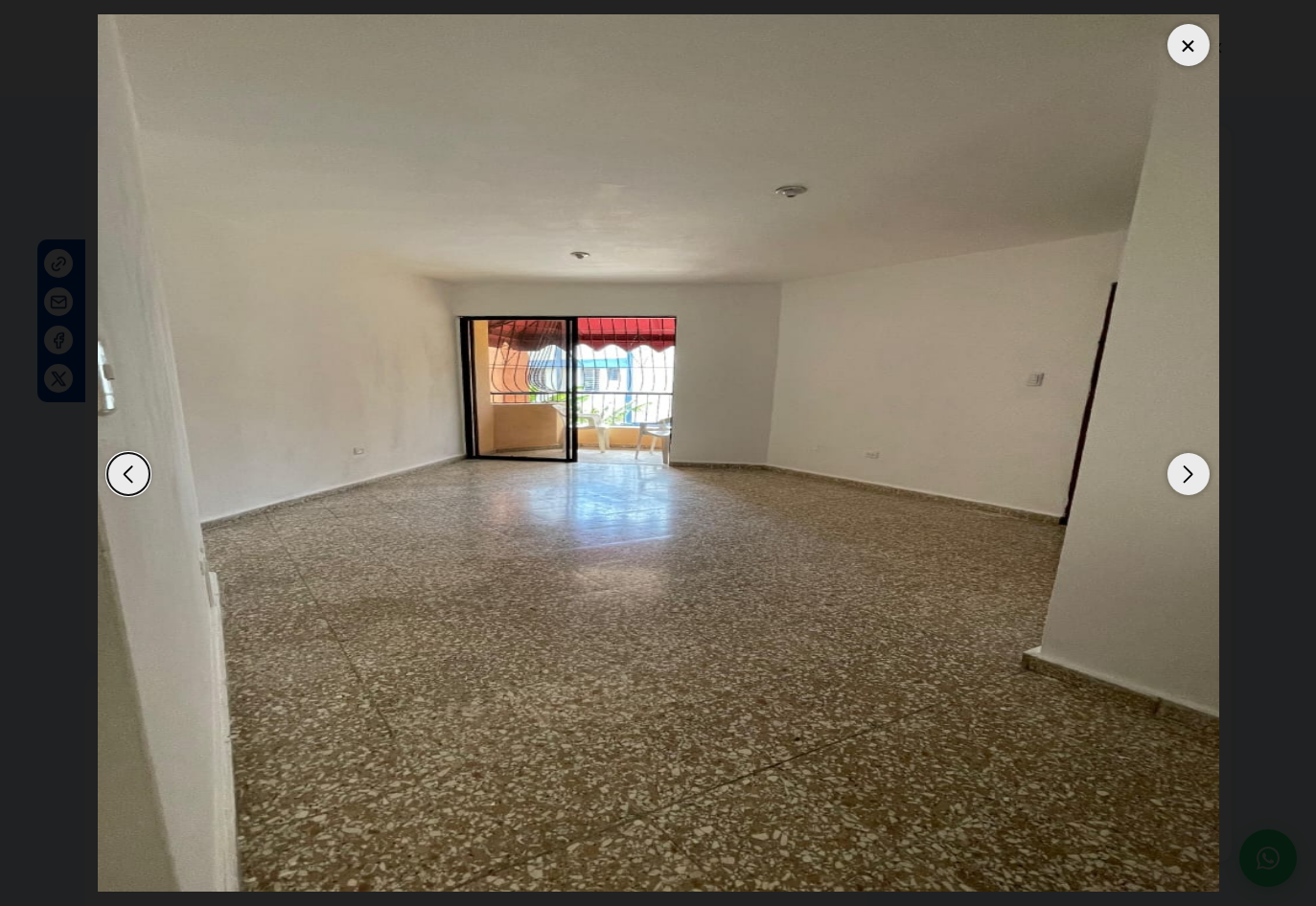
click at [1187, 460] on div "Next slide" at bounding box center [1188, 474] width 42 height 42
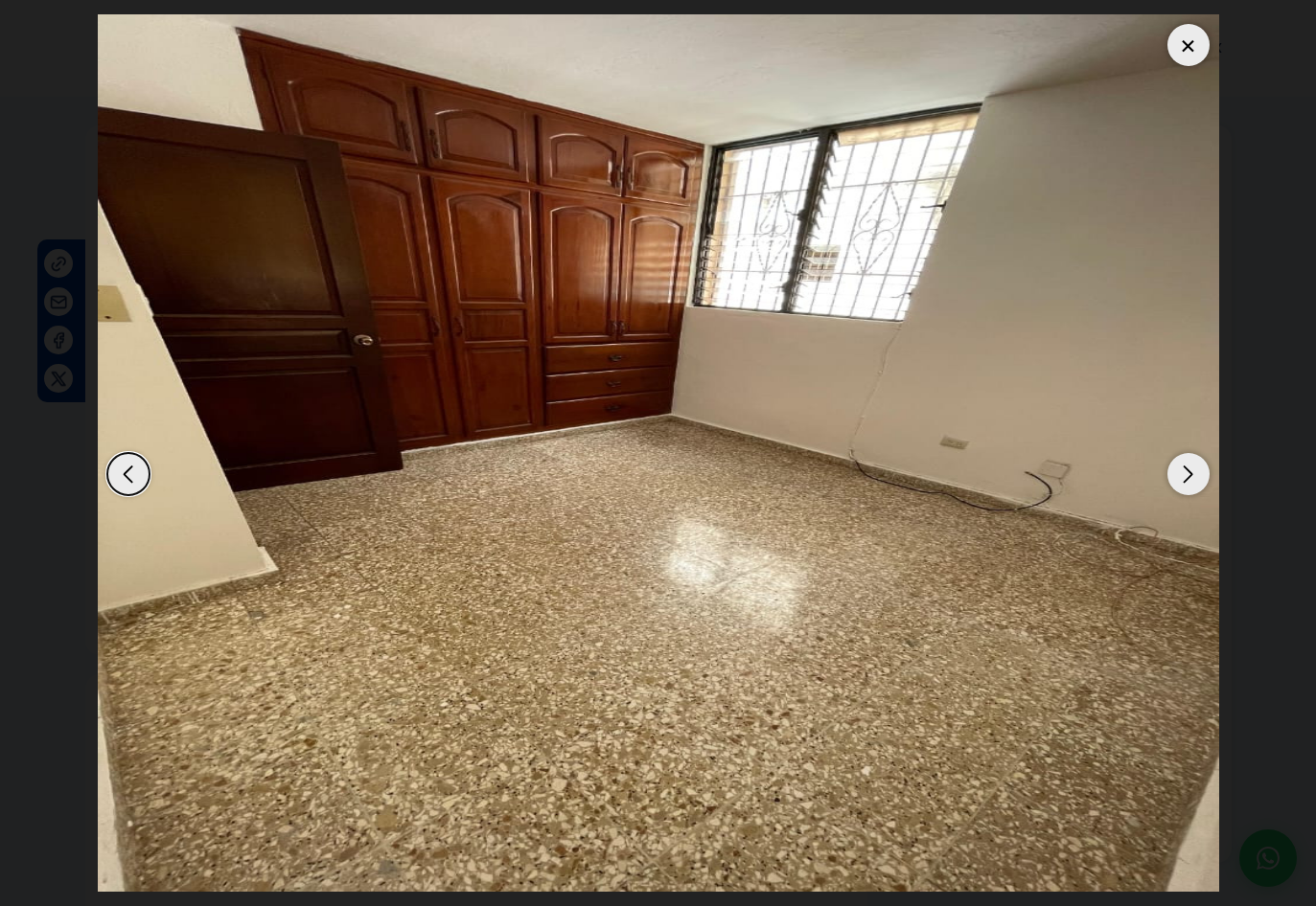
click at [1185, 468] on div "Next slide" at bounding box center [1188, 474] width 42 height 42
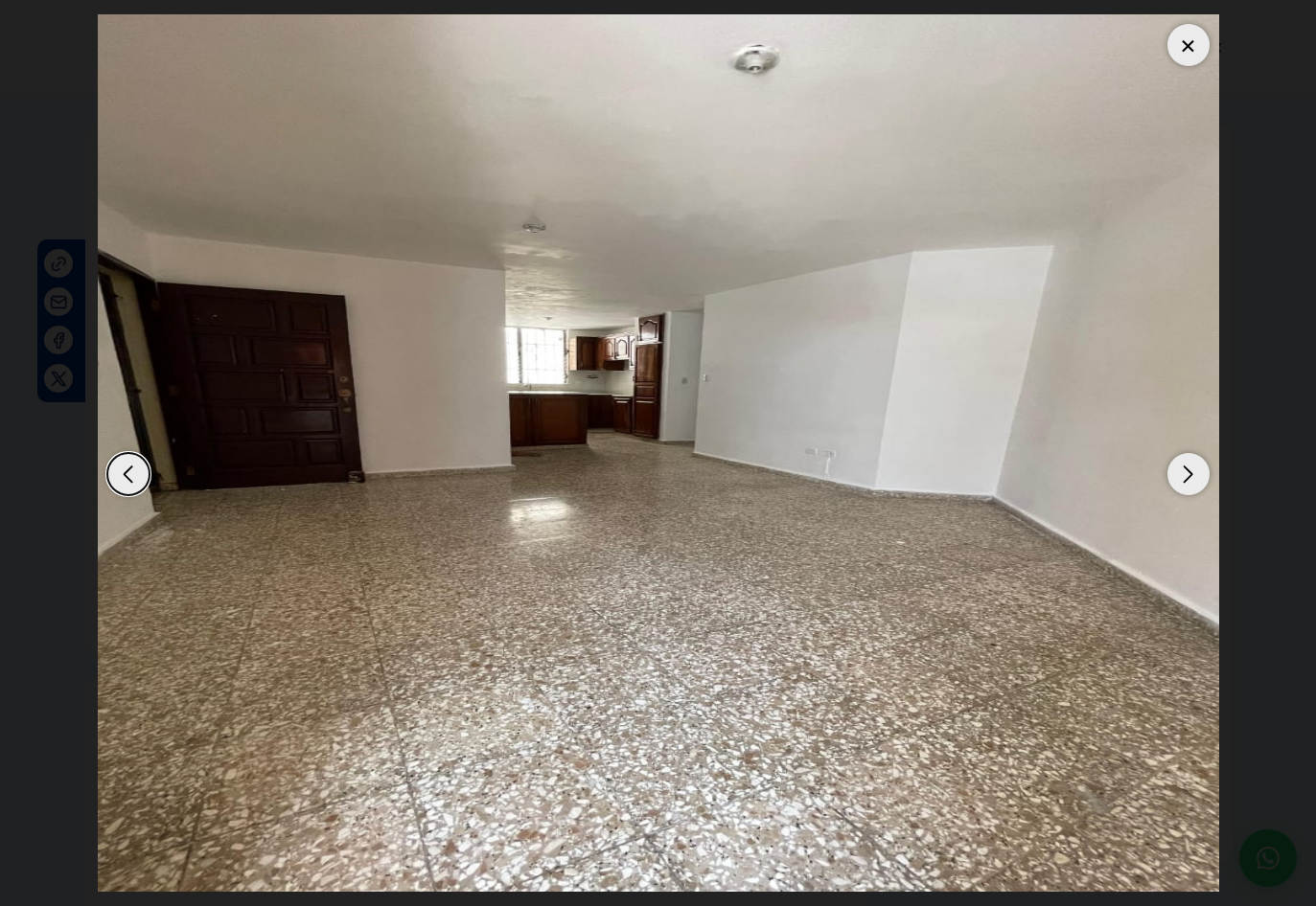
click at [1193, 40] on div at bounding box center [1188, 44] width 42 height 42
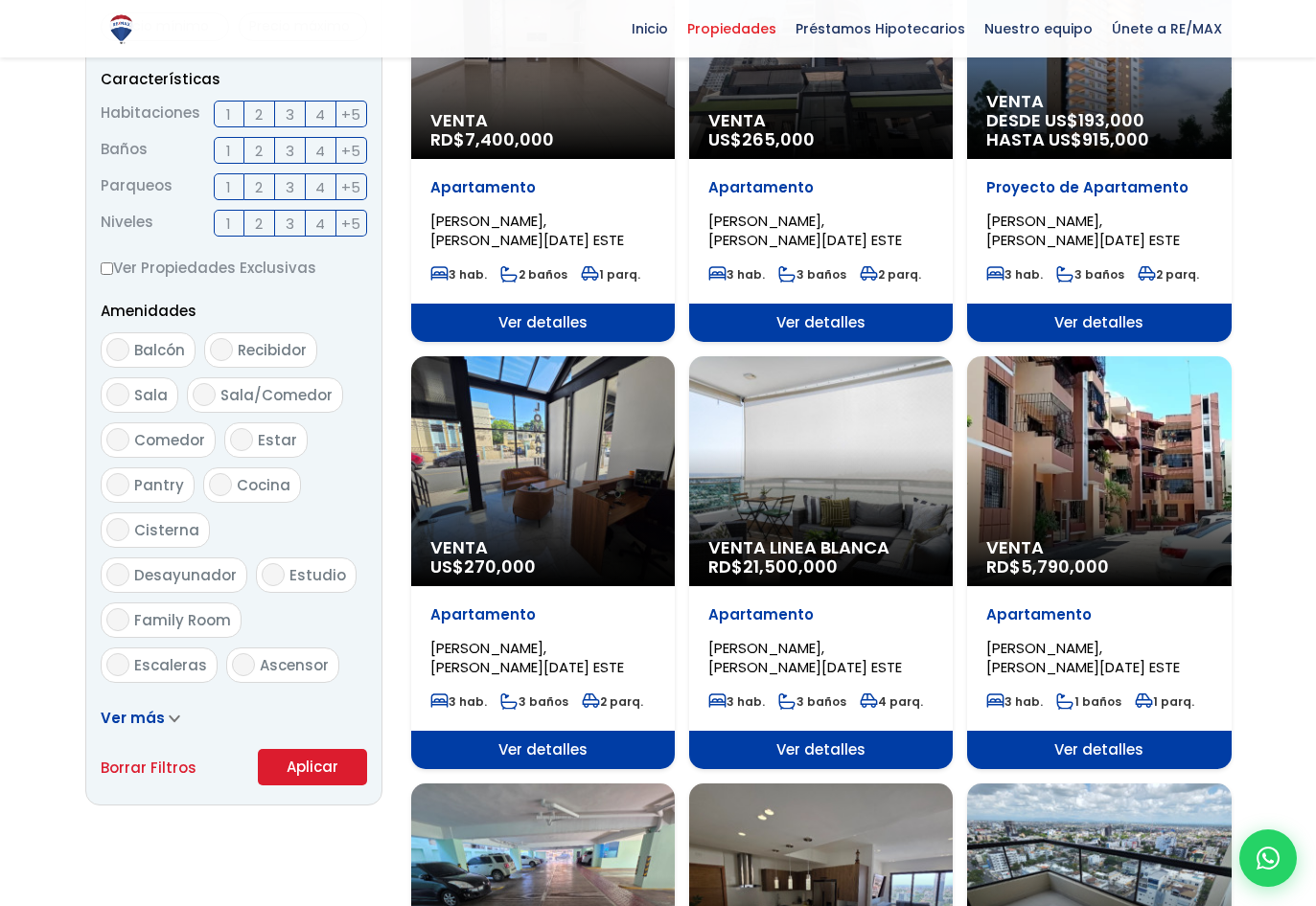
select select "13154"
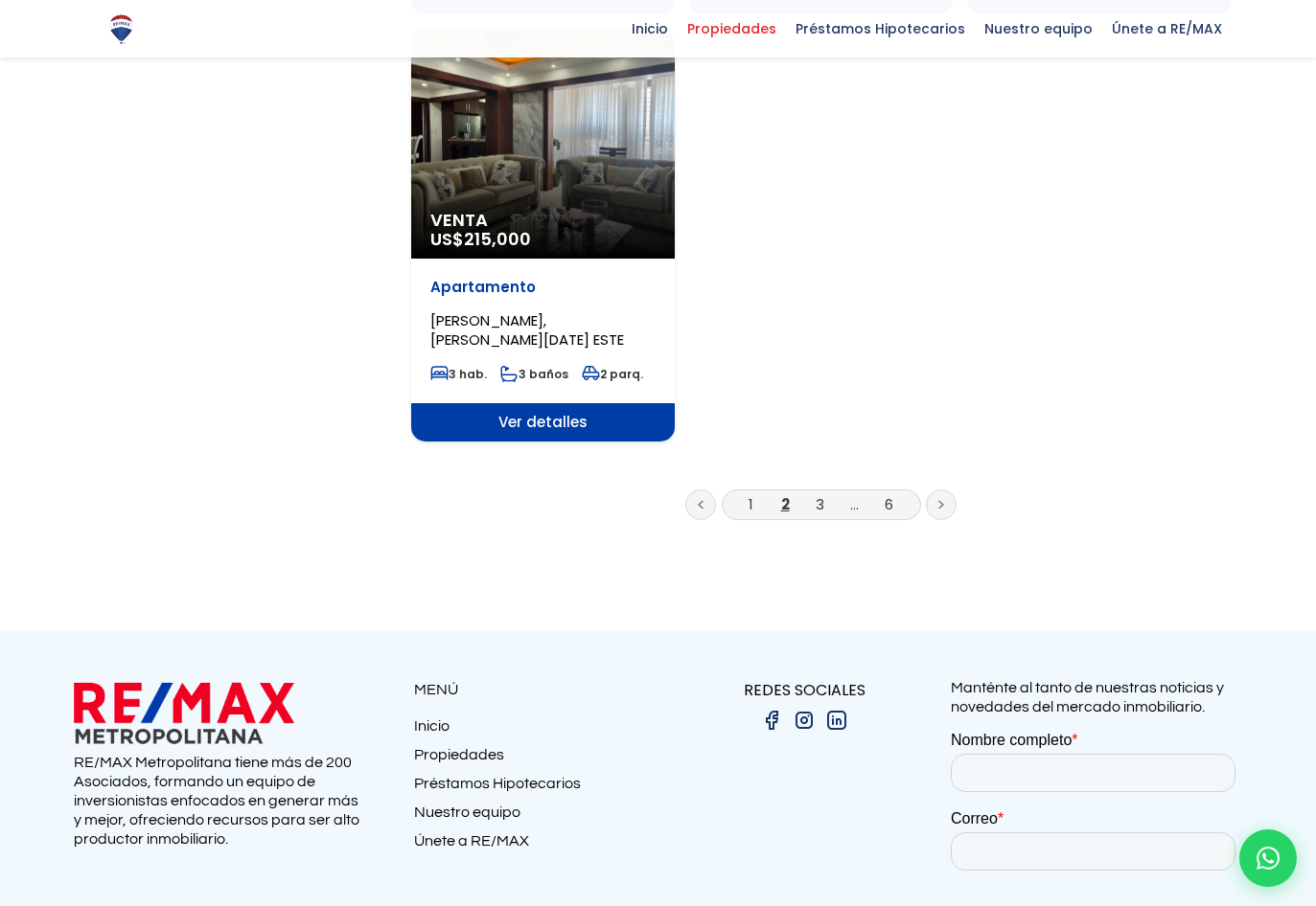
scroll to position [2395, 0]
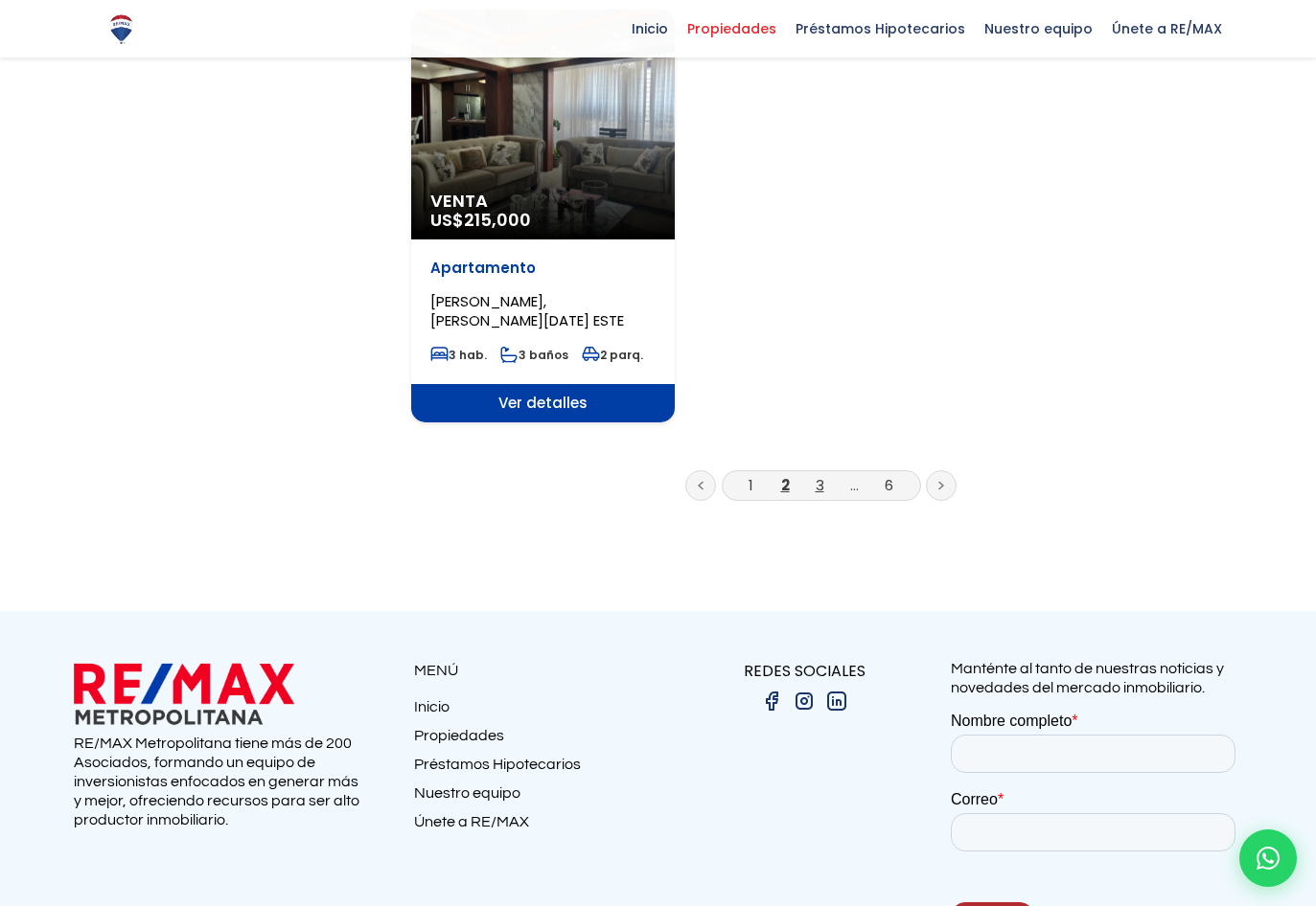
click at [821, 485] on link "3" at bounding box center [820, 485] width 9 height 21
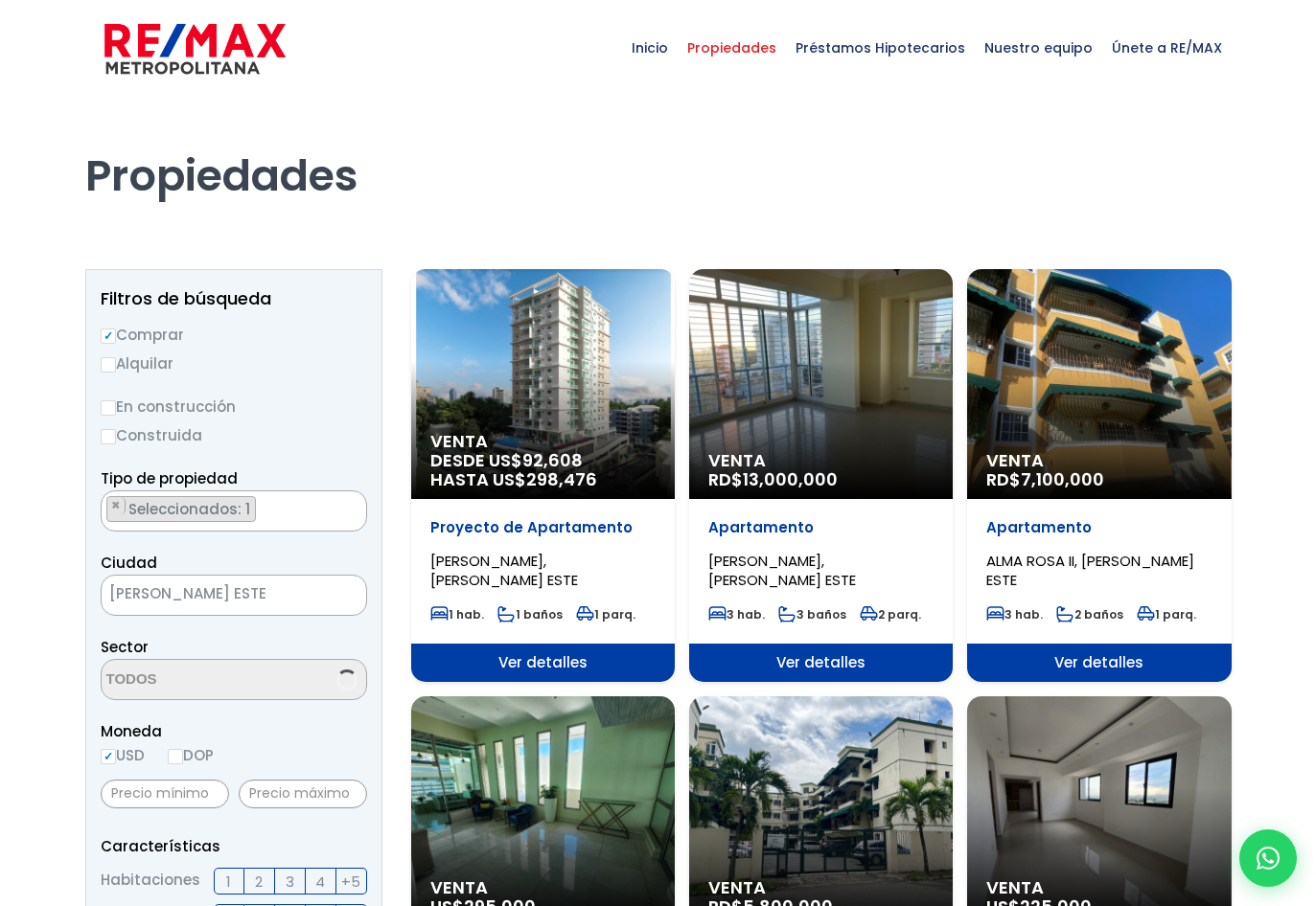
select select "13154"
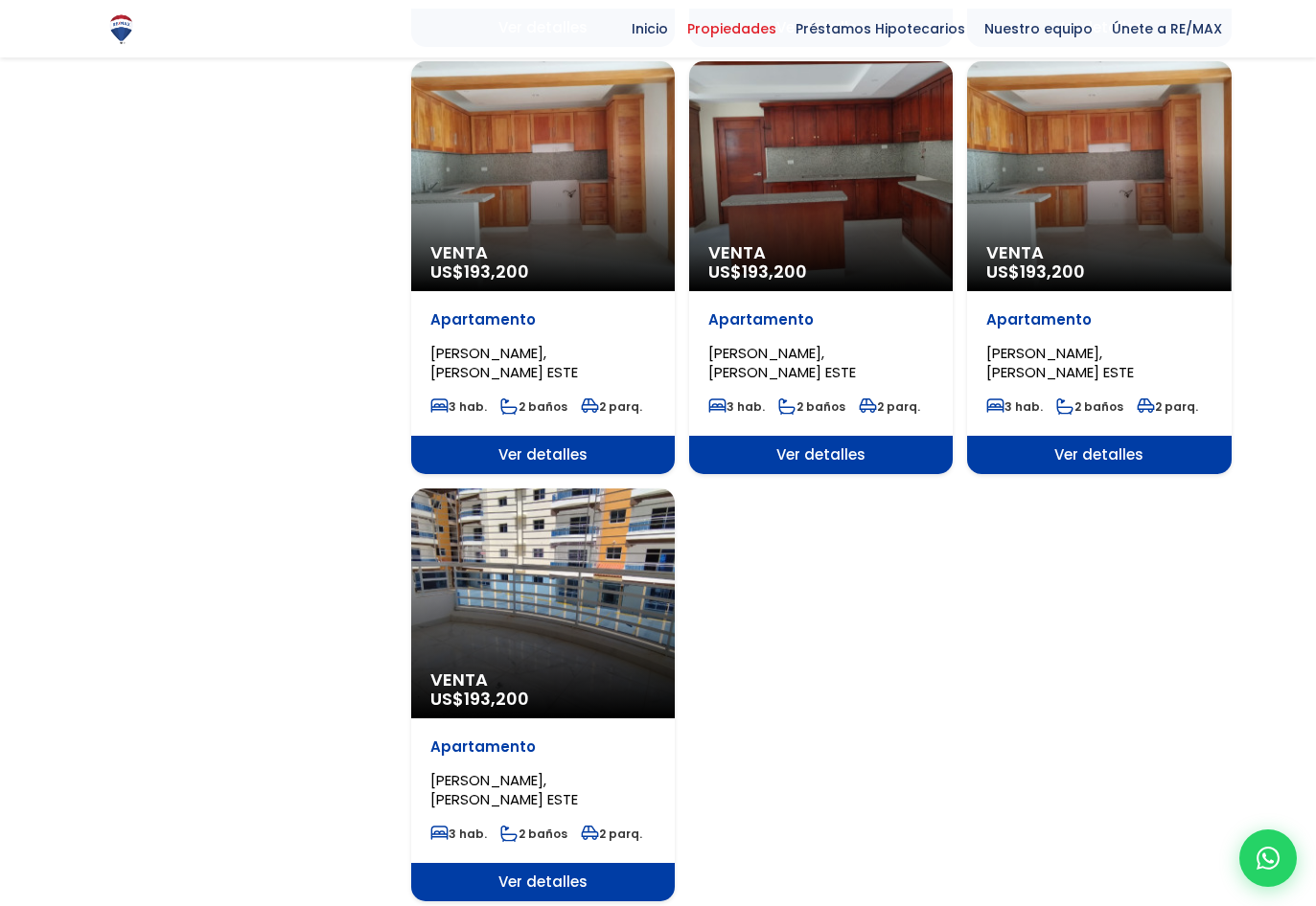
scroll to position [2299, 0]
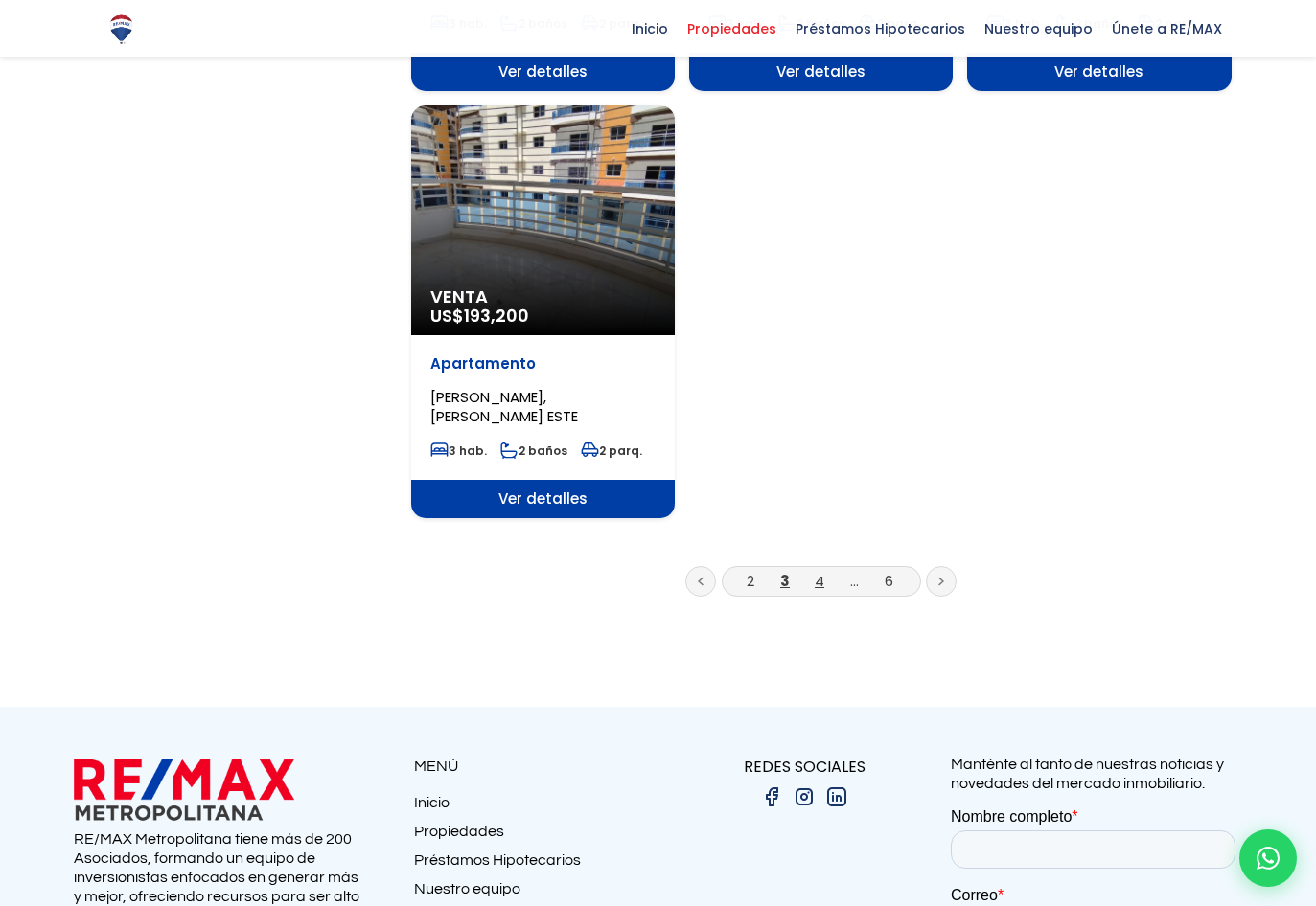
drag, startPoint x: 810, startPoint y: 579, endPoint x: 821, endPoint y: 579, distance: 11.0
click at [813, 579] on li "4" at bounding box center [819, 580] width 30 height 24
click at [821, 579] on link "4" at bounding box center [820, 580] width 10 height 21
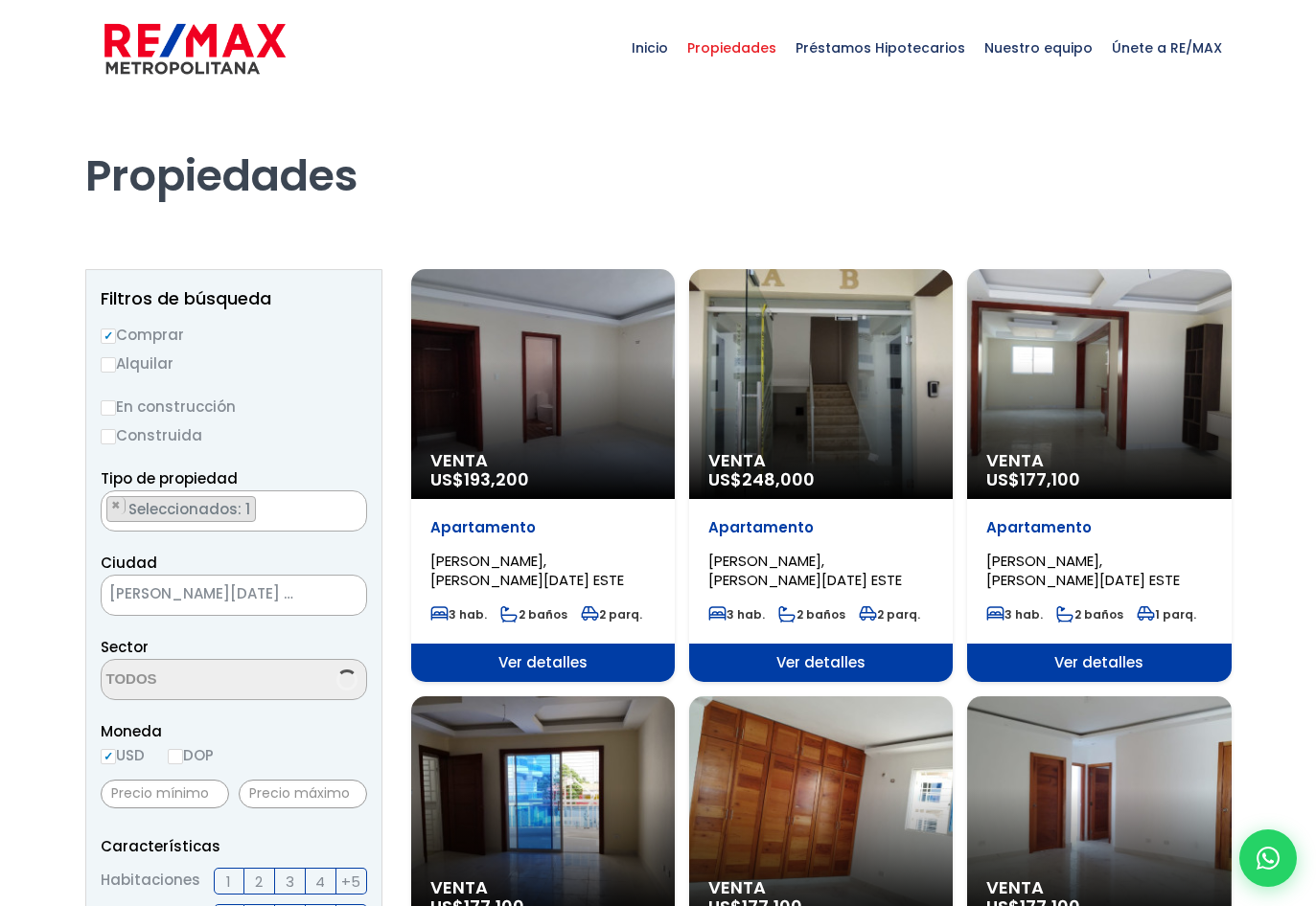
select select "13154"
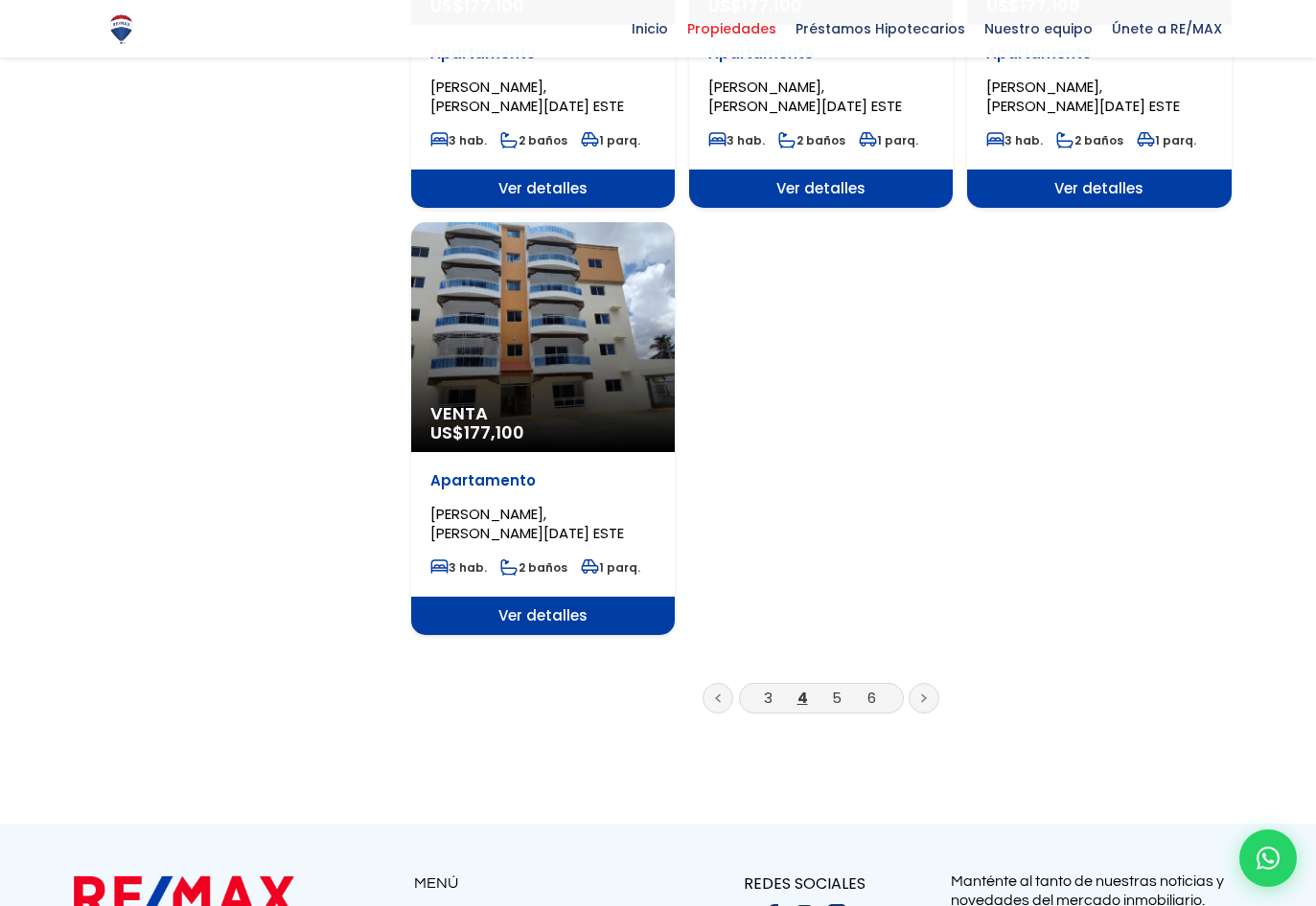
scroll to position [2395, 0]
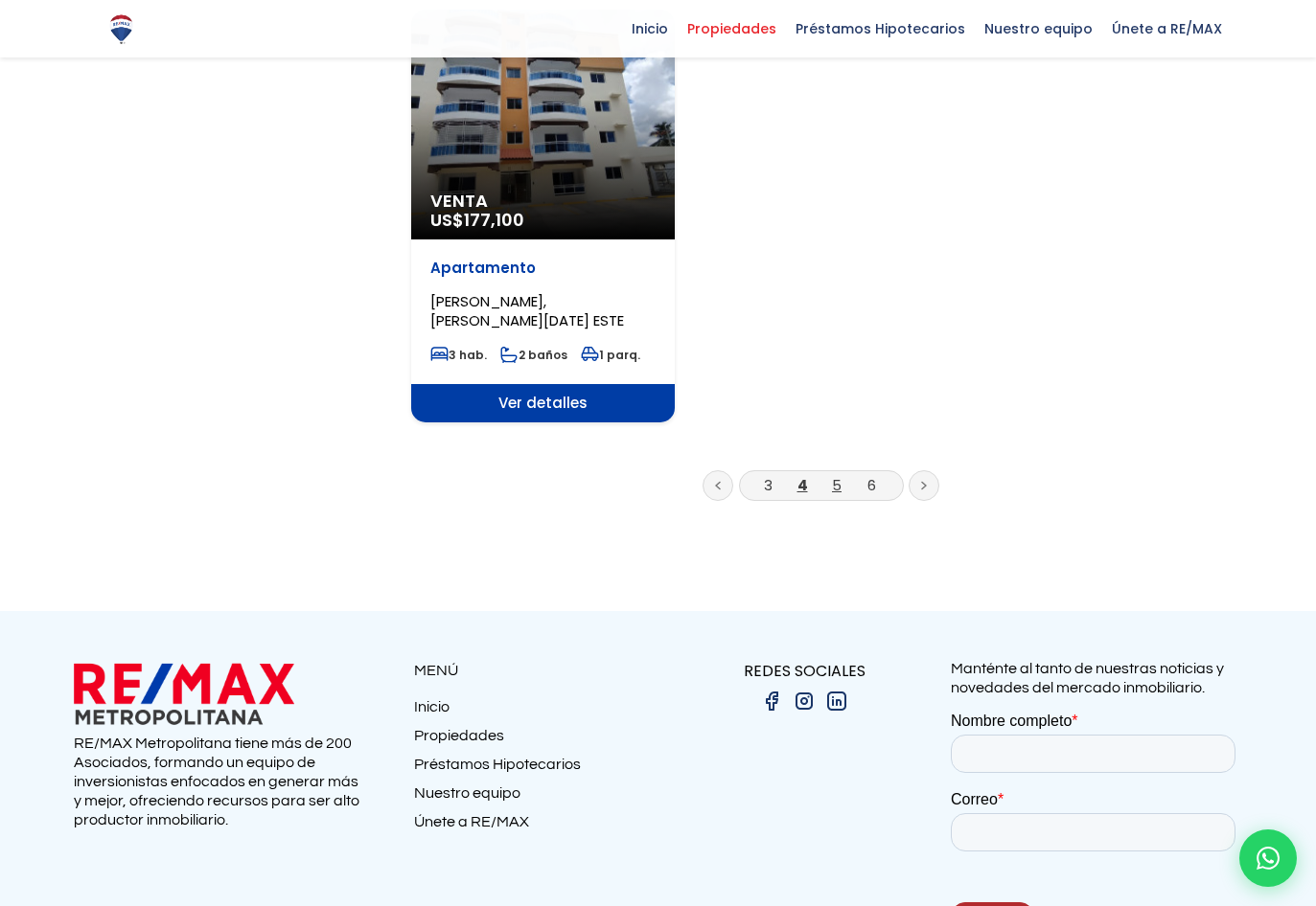
click at [835, 483] on link "5" at bounding box center [836, 485] width 10 height 21
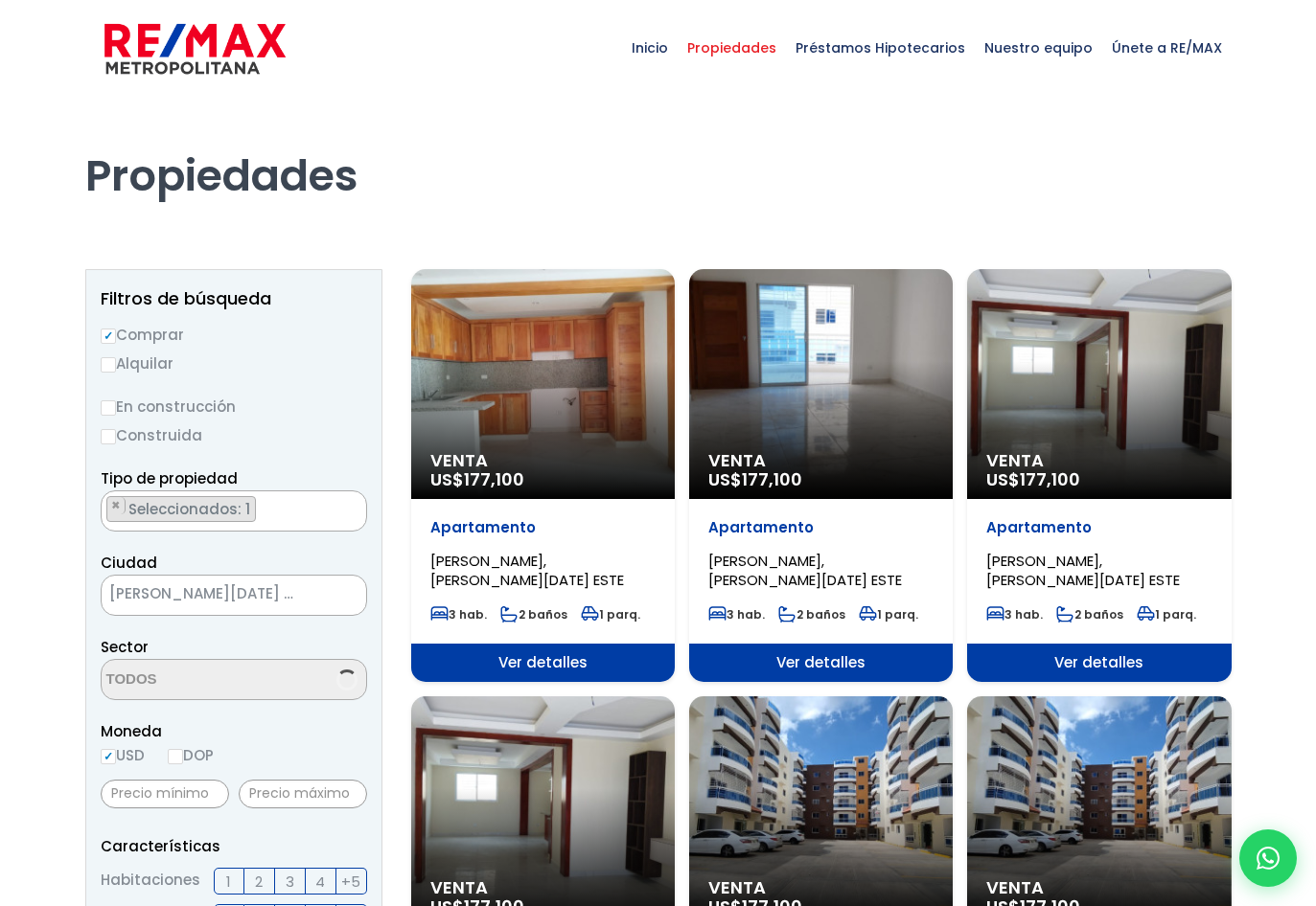
select select "13154"
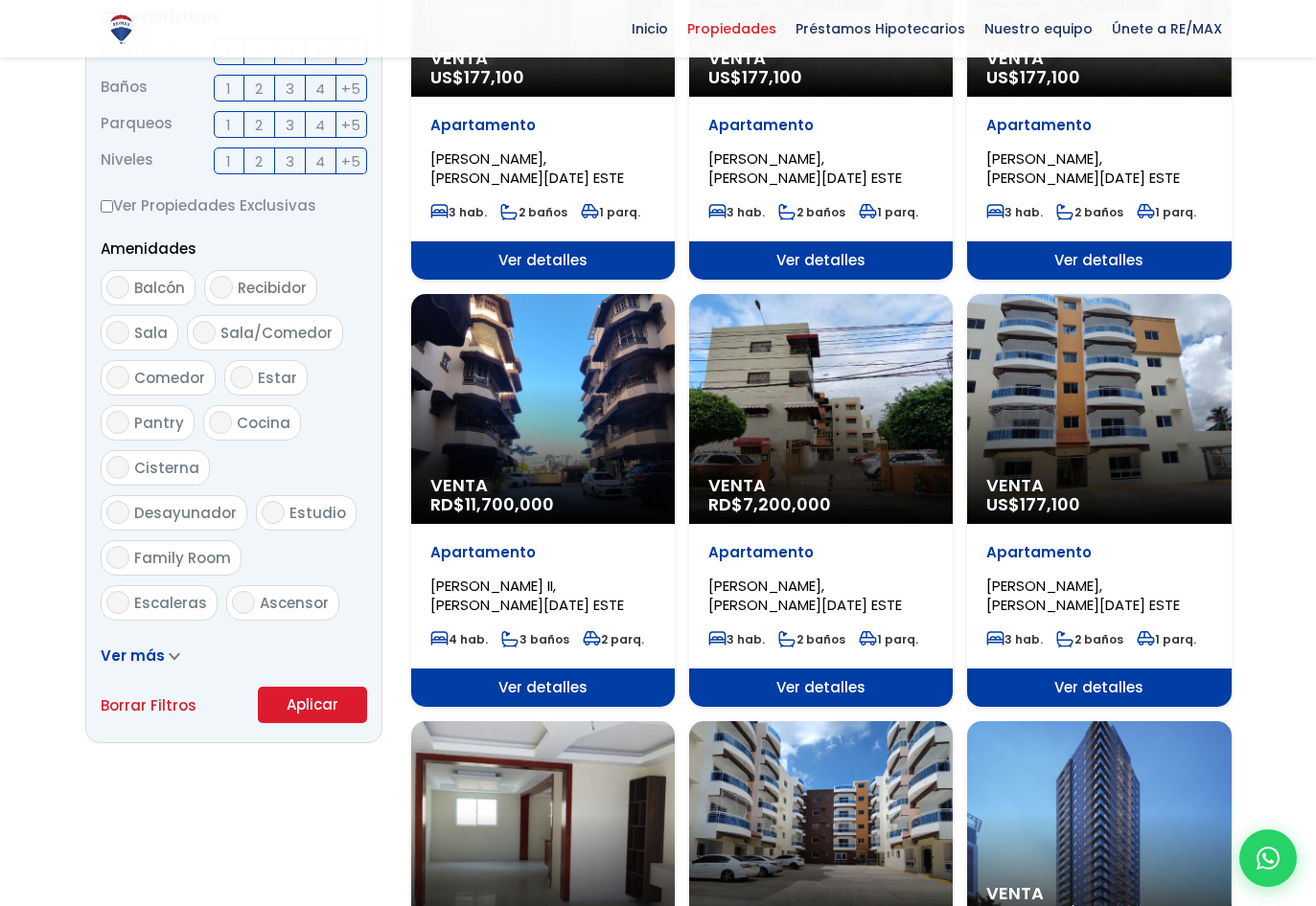
scroll to position [863, 0]
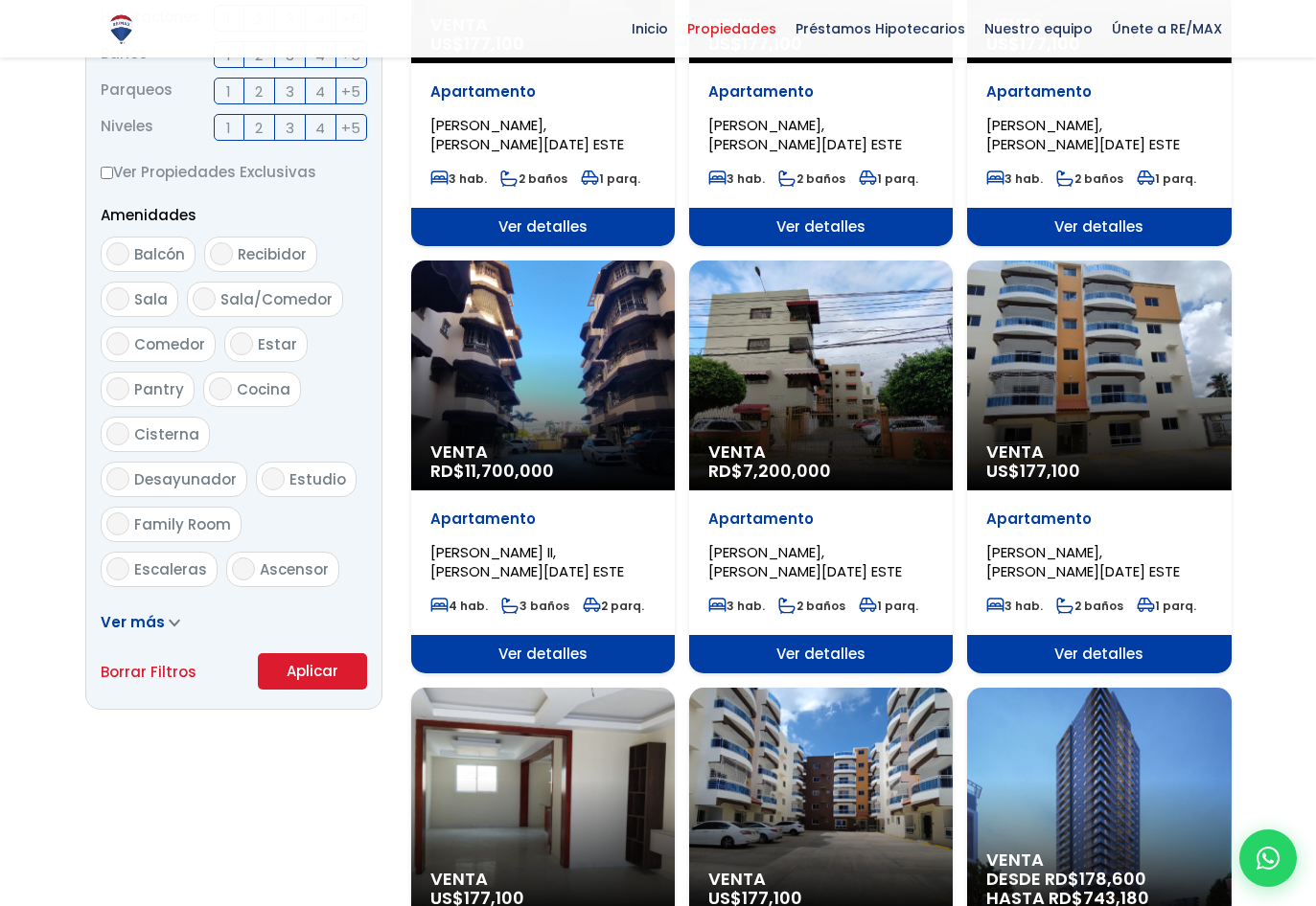
click at [826, 397] on div "Venta RD$ 7,200,000" at bounding box center [821, 376] width 264 height 230
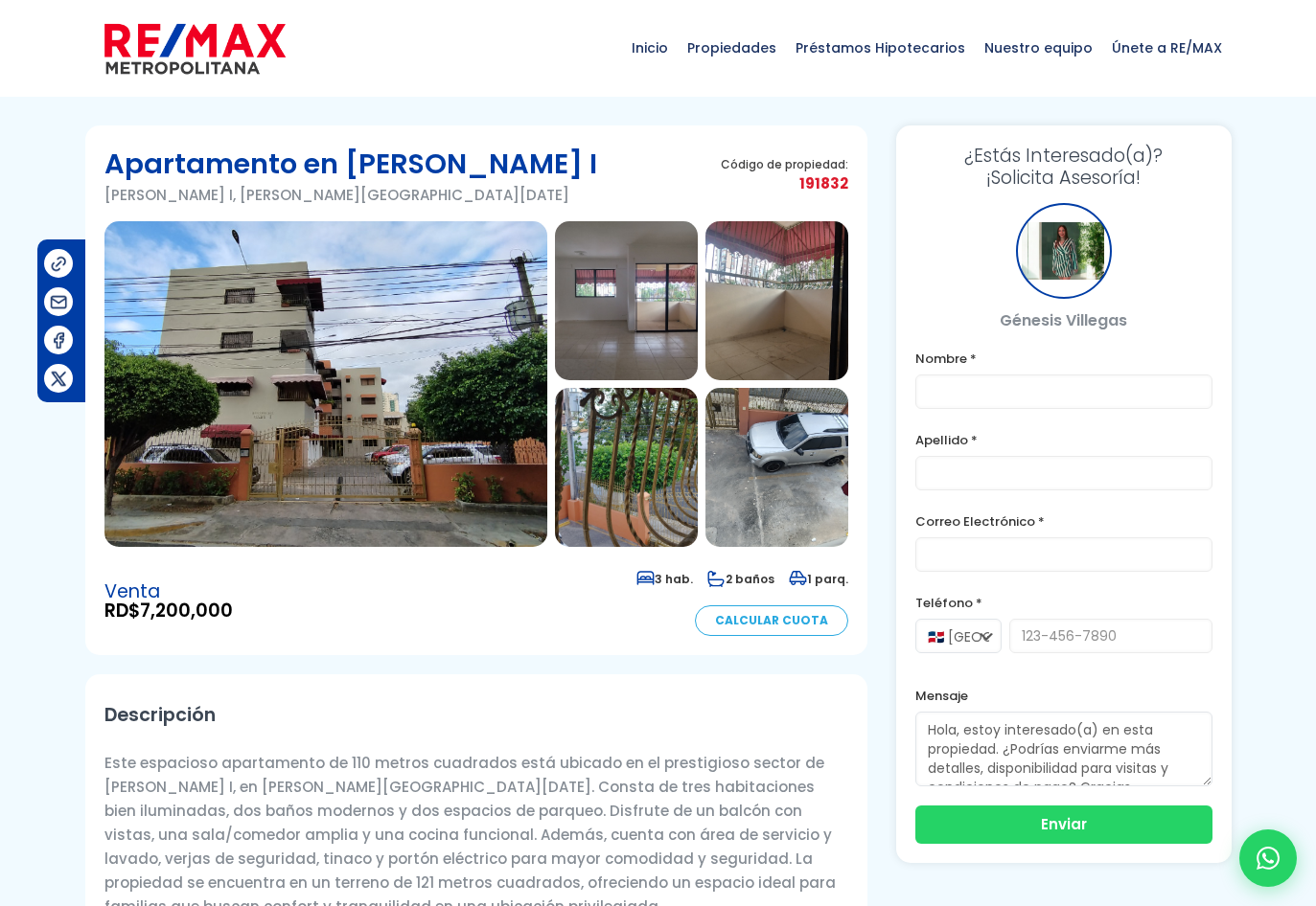
click at [358, 421] on img at bounding box center [326, 384] width 442 height 326
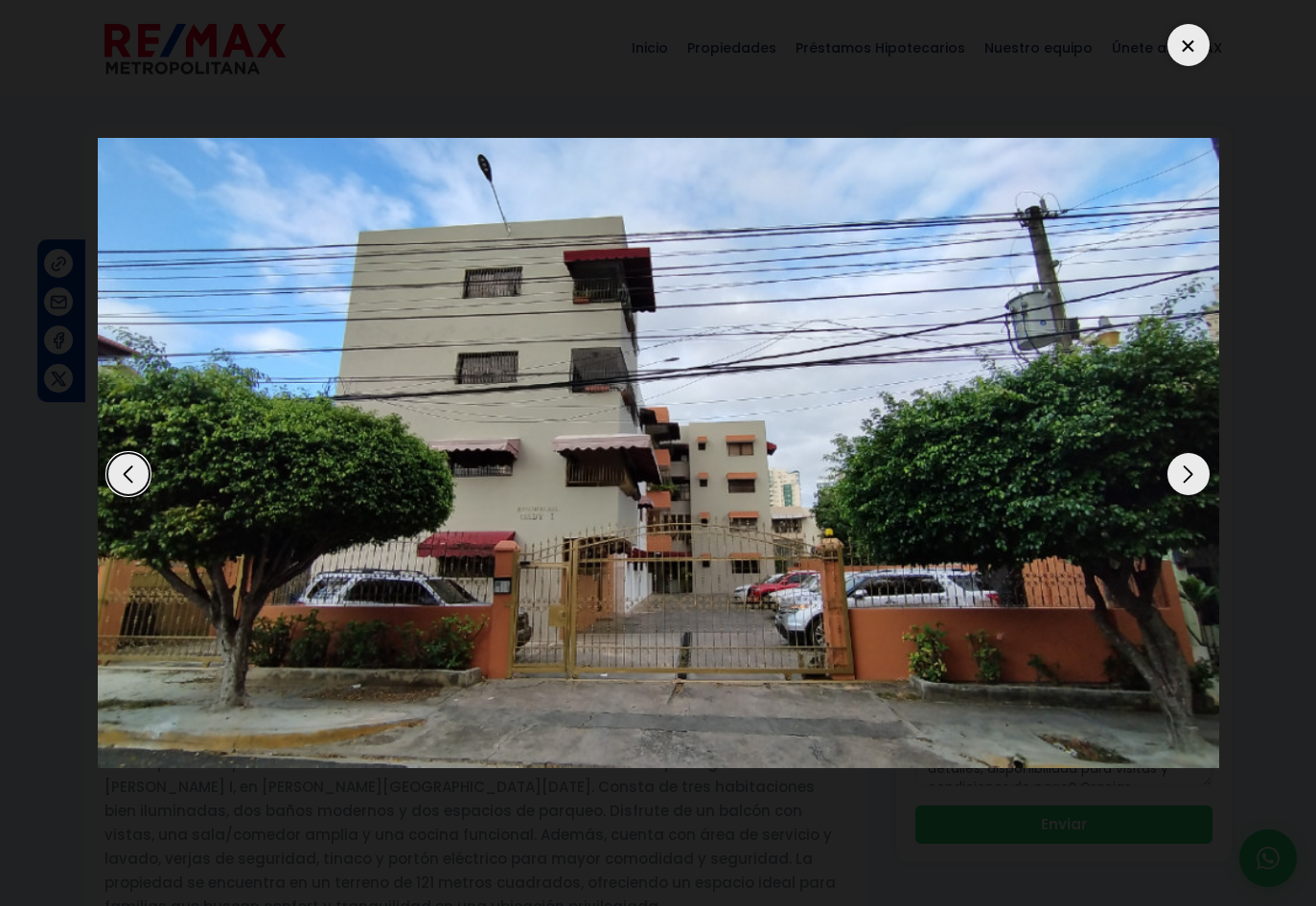
click at [1189, 475] on div "Next slide" at bounding box center [1188, 474] width 42 height 42
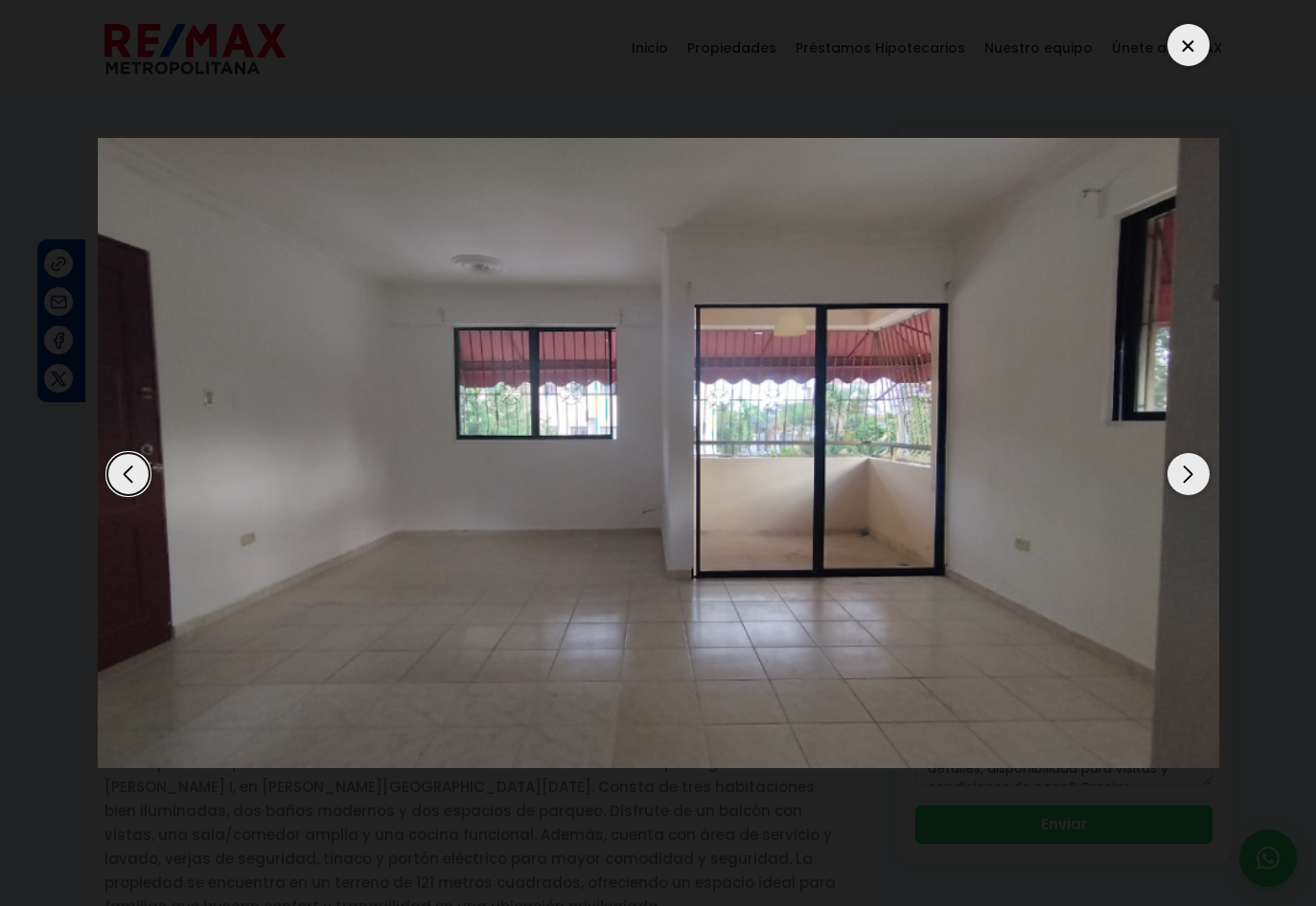
click at [1189, 475] on div "Next slide" at bounding box center [1188, 474] width 42 height 42
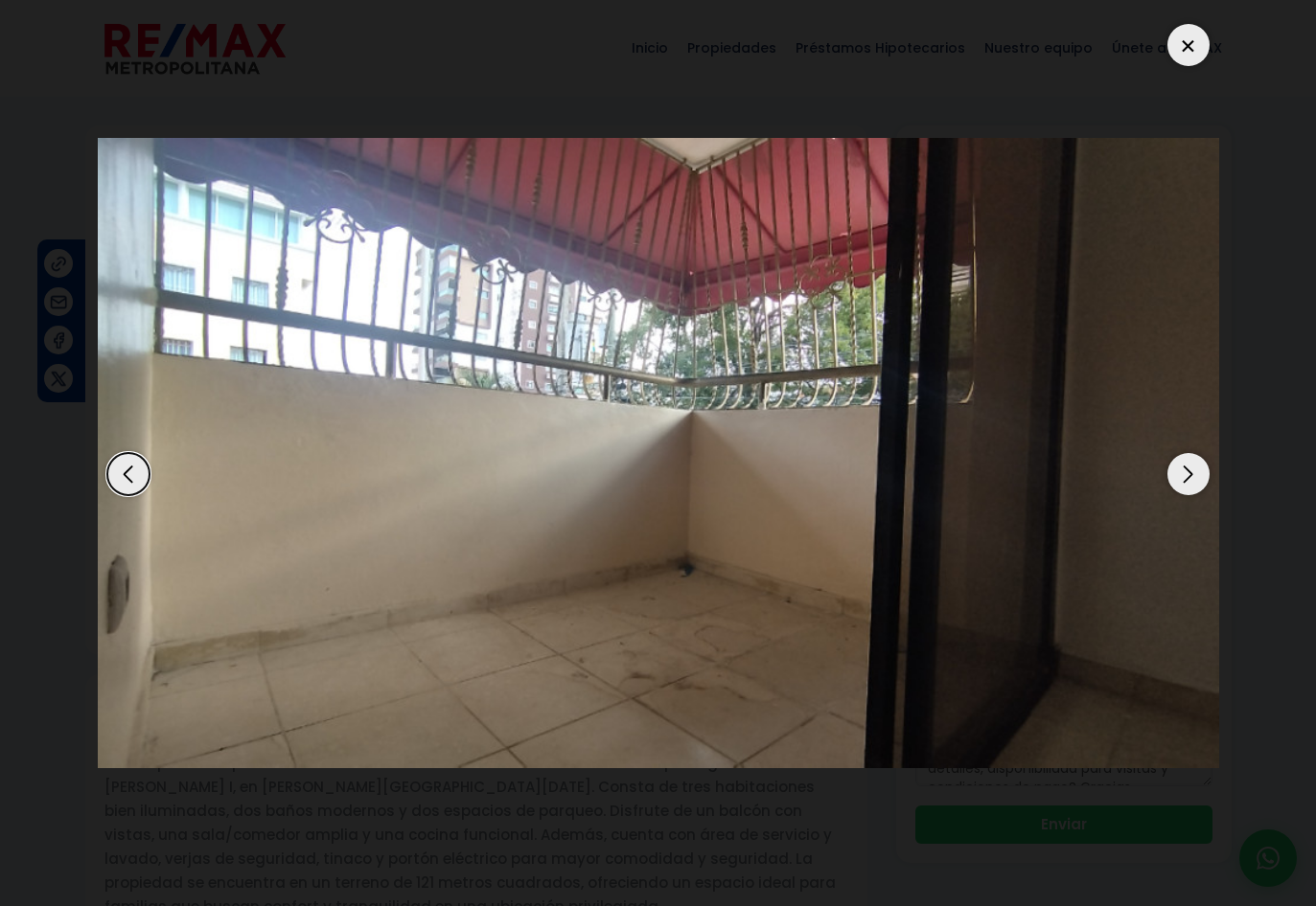
click at [1189, 475] on div "Next slide" at bounding box center [1188, 474] width 42 height 42
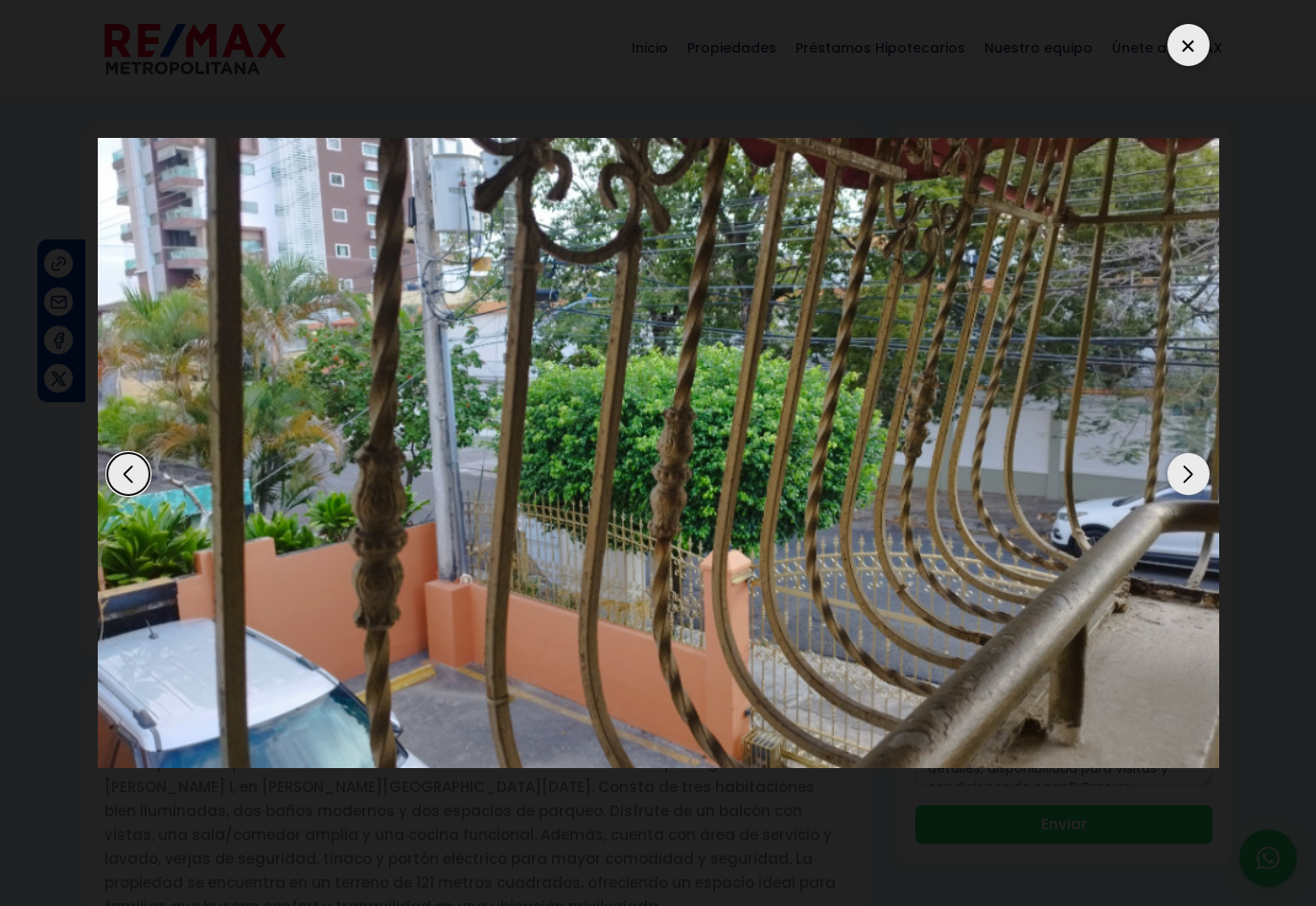
click at [1189, 475] on div "Next slide" at bounding box center [1188, 474] width 42 height 42
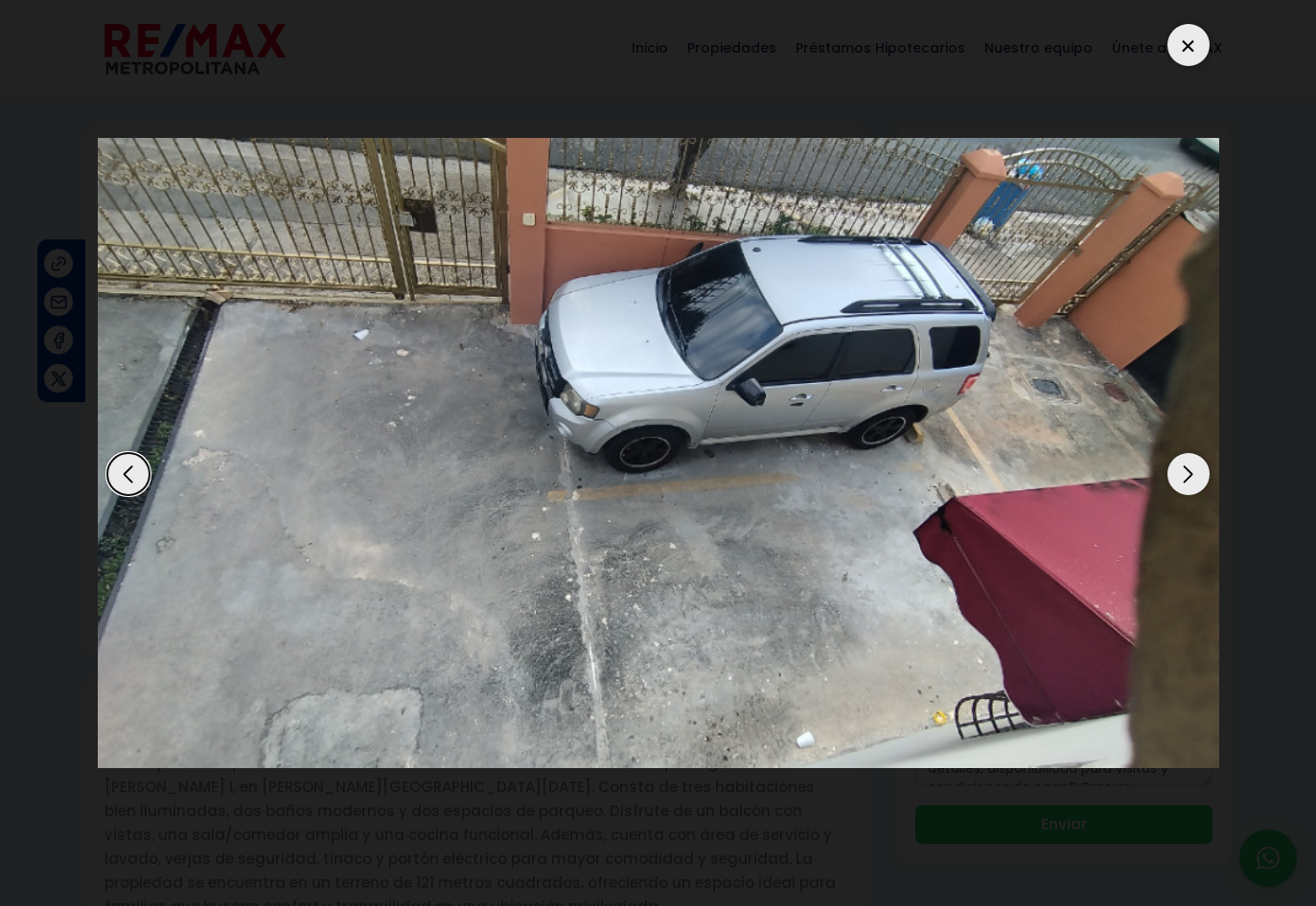
click at [1189, 475] on div "Next slide" at bounding box center [1188, 474] width 42 height 42
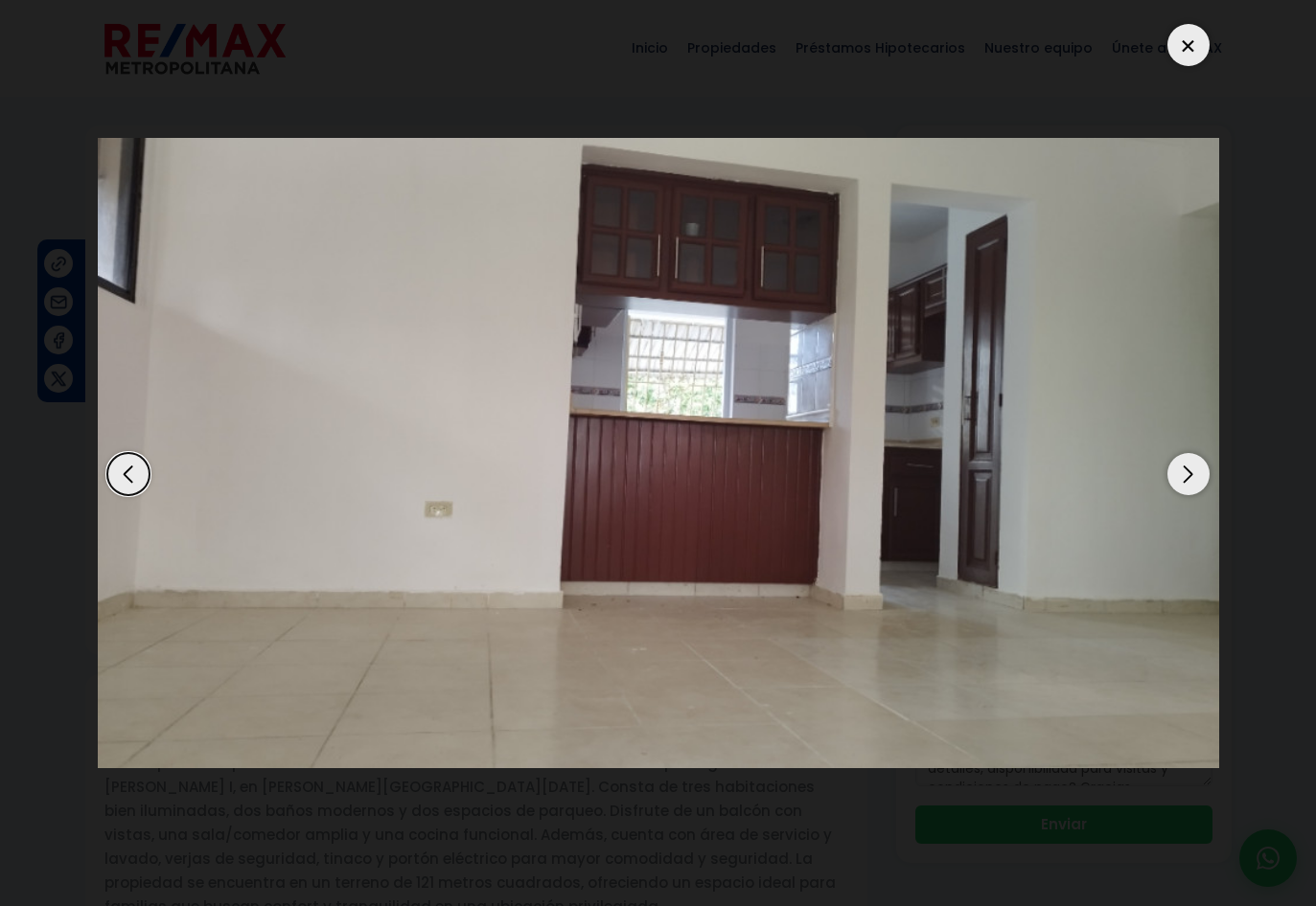
click at [1189, 475] on div "Next slide" at bounding box center [1188, 474] width 42 height 42
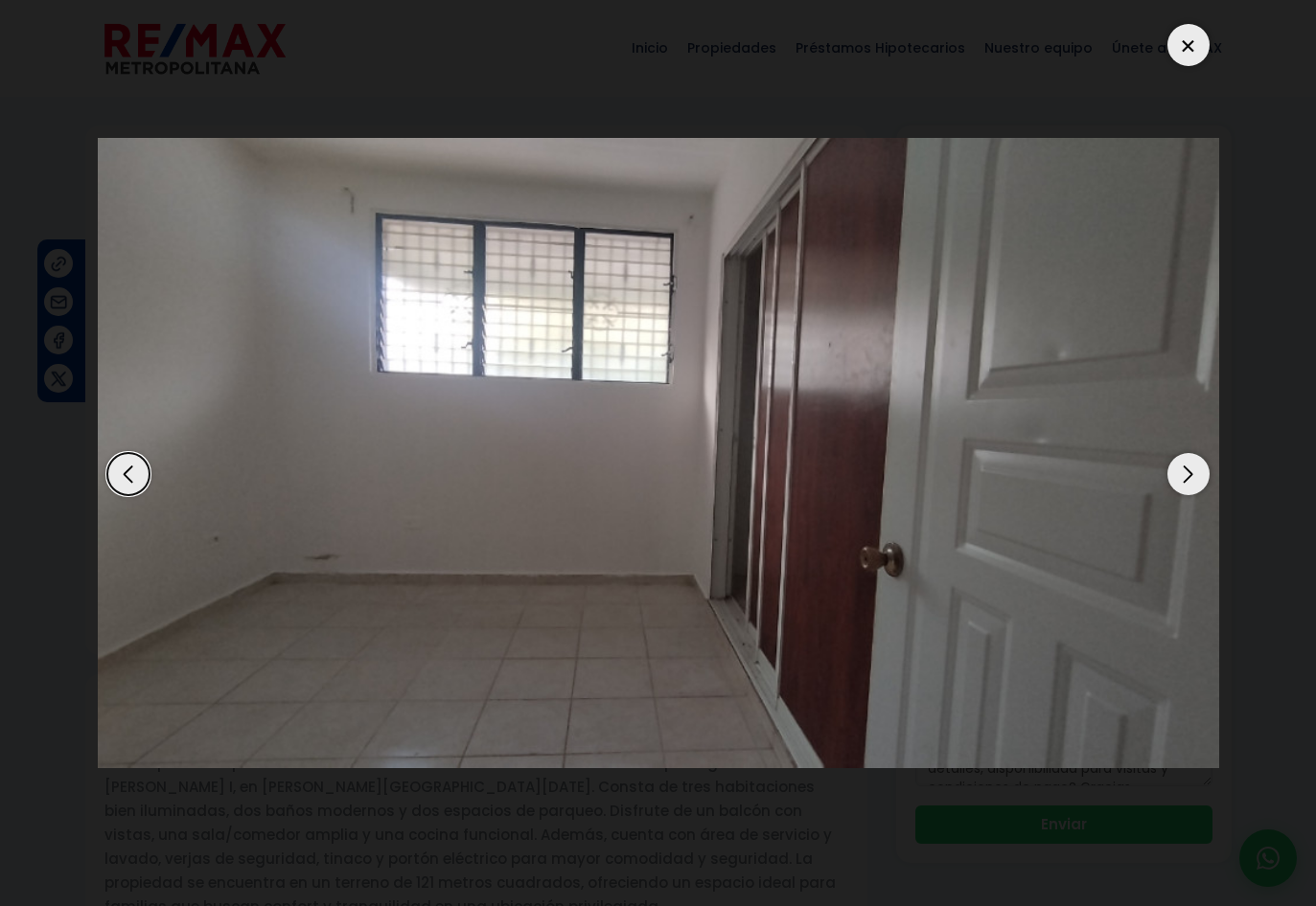
click at [1189, 475] on div "Next slide" at bounding box center [1188, 474] width 42 height 42
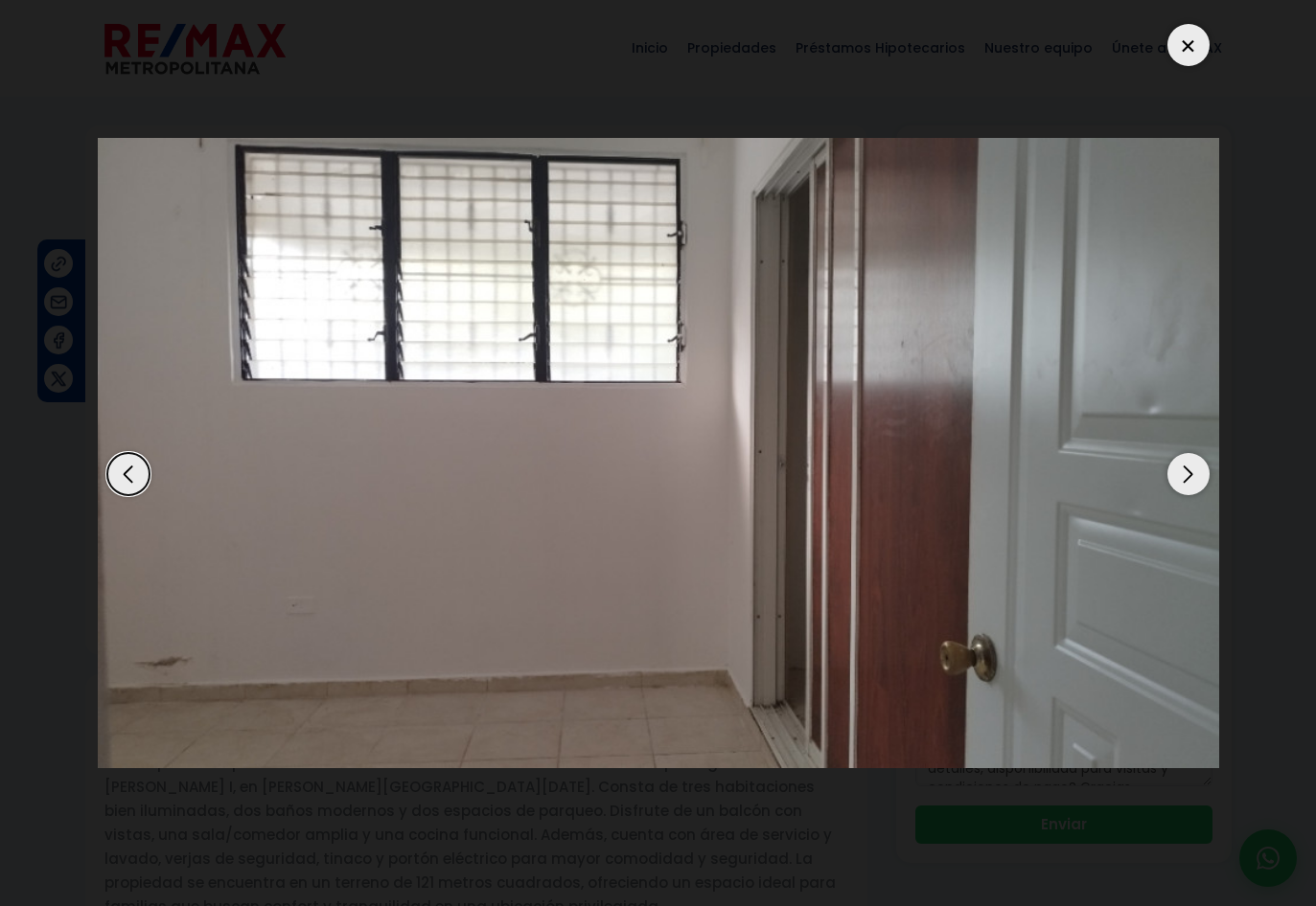
click at [1187, 470] on div "Next slide" at bounding box center [1188, 474] width 42 height 42
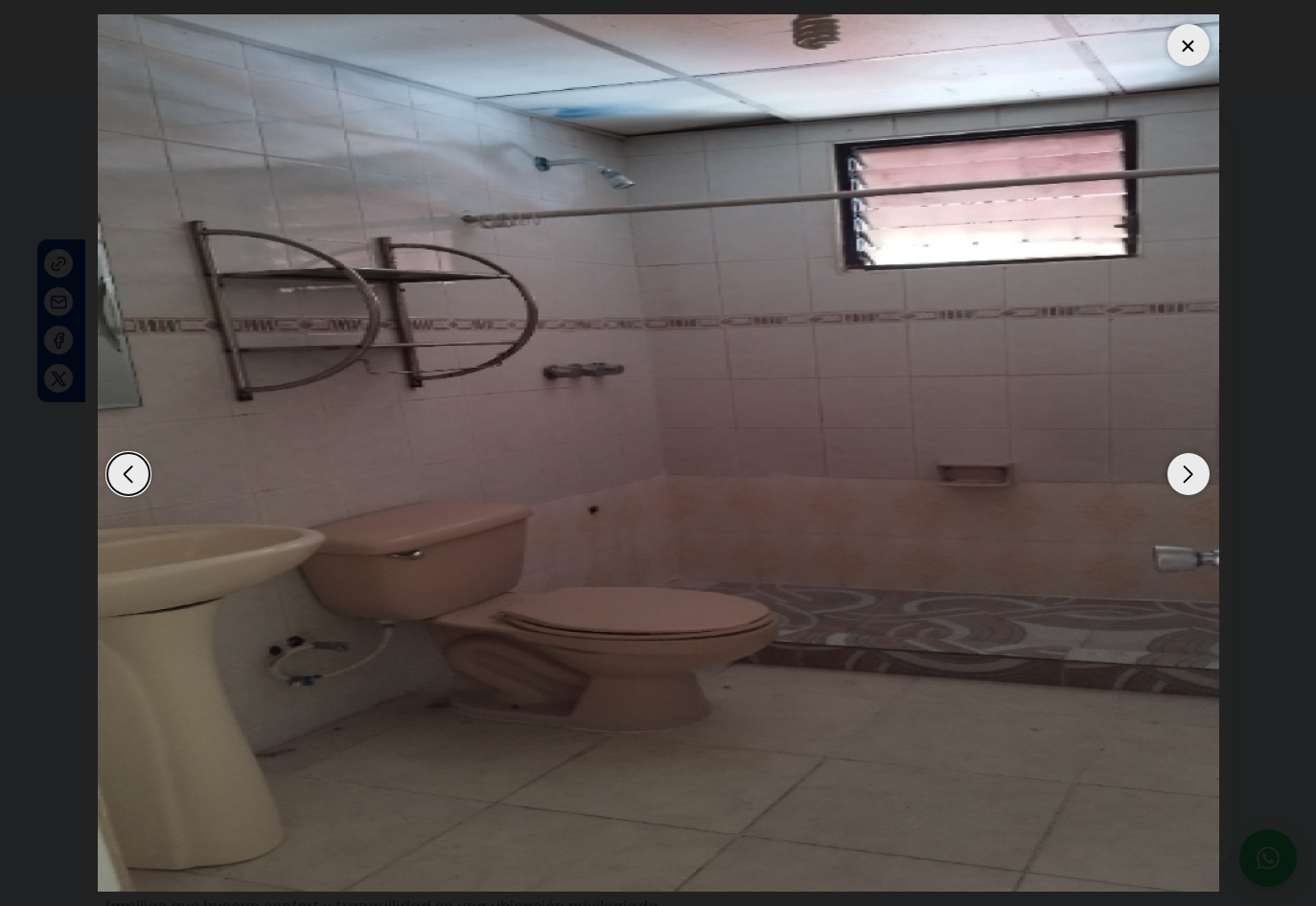
click at [1182, 463] on div "Next slide" at bounding box center [1188, 474] width 42 height 42
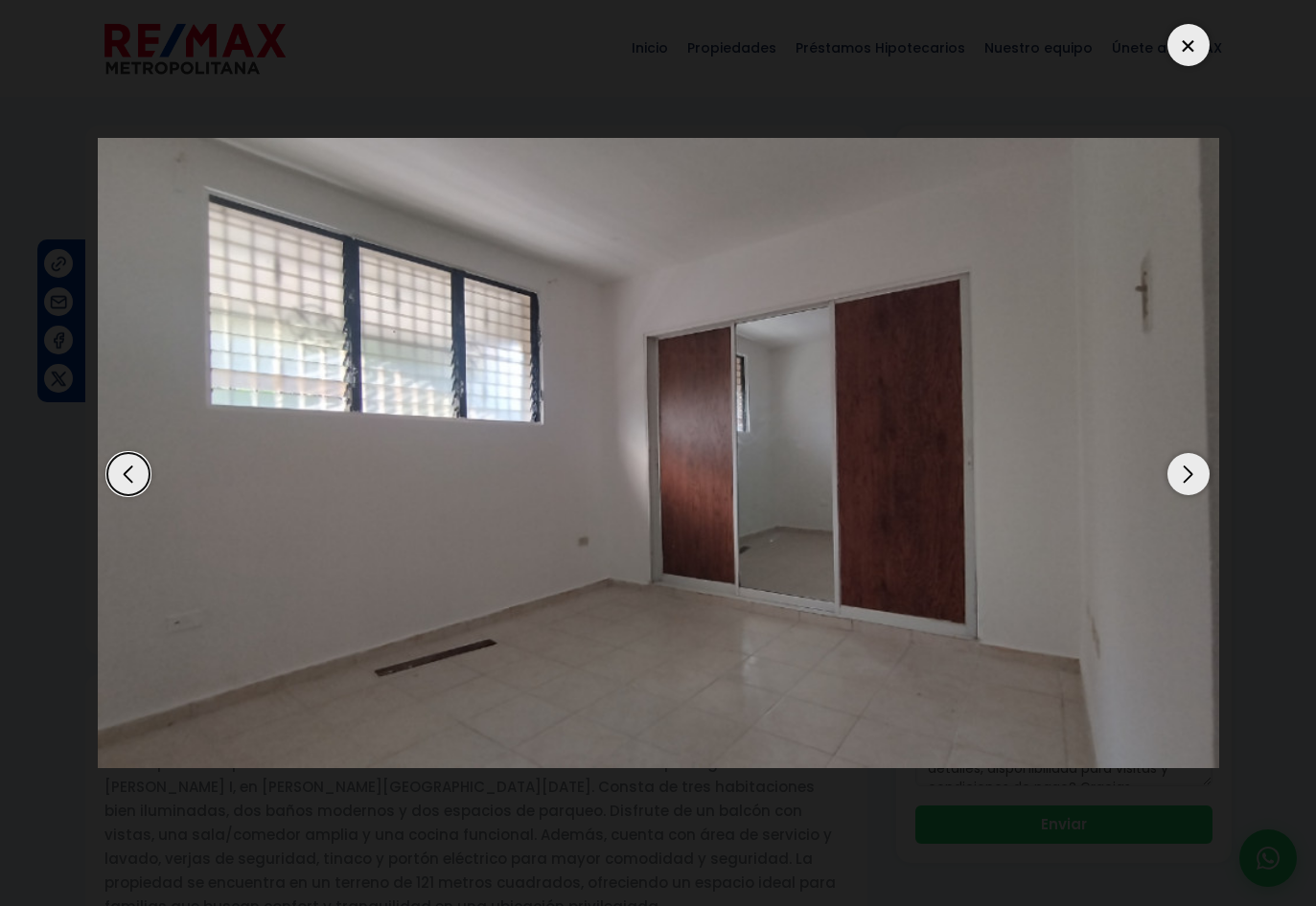
click at [1182, 463] on div "Next slide" at bounding box center [1188, 474] width 42 height 42
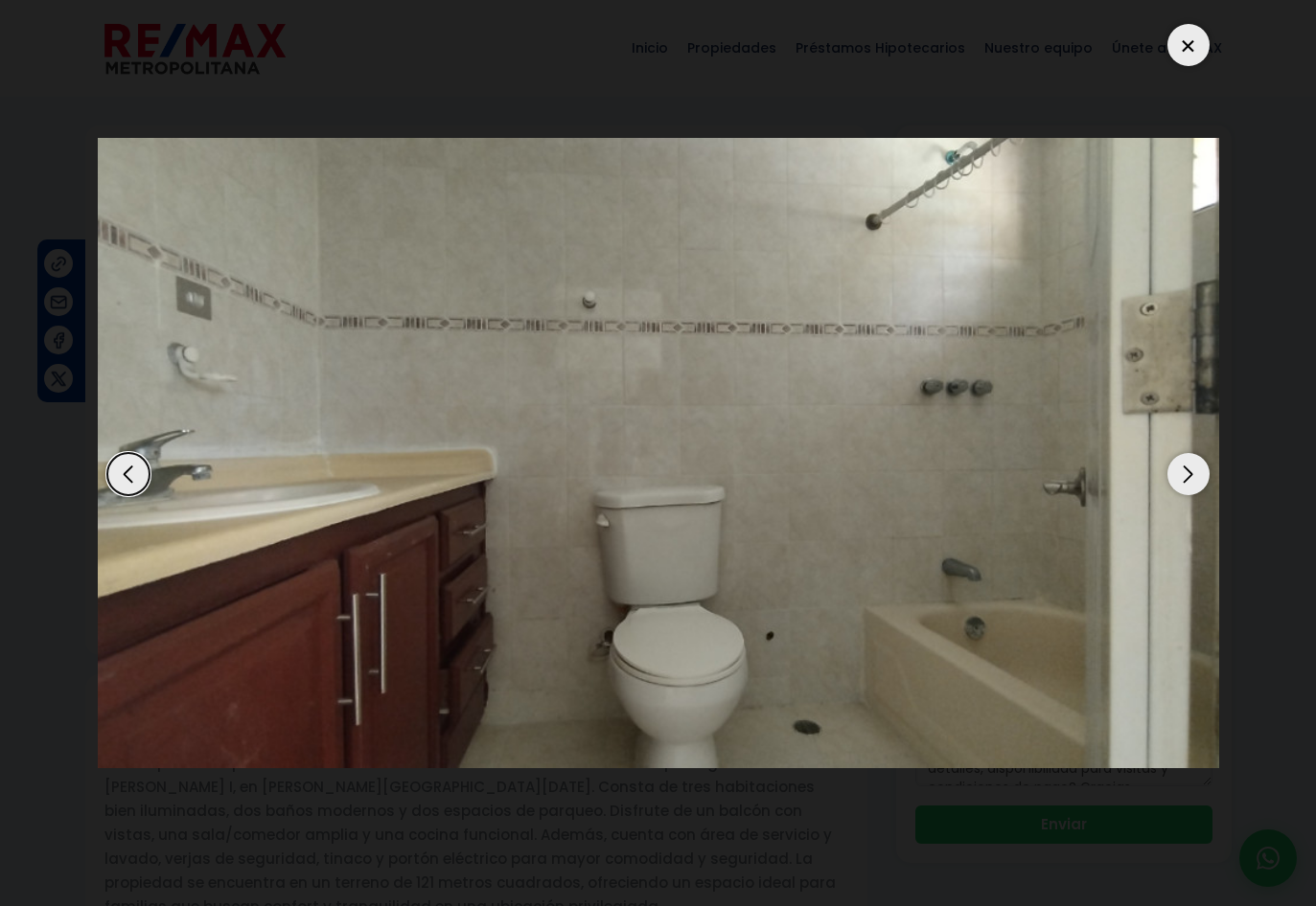
click at [1182, 463] on div "Next slide" at bounding box center [1188, 474] width 42 height 42
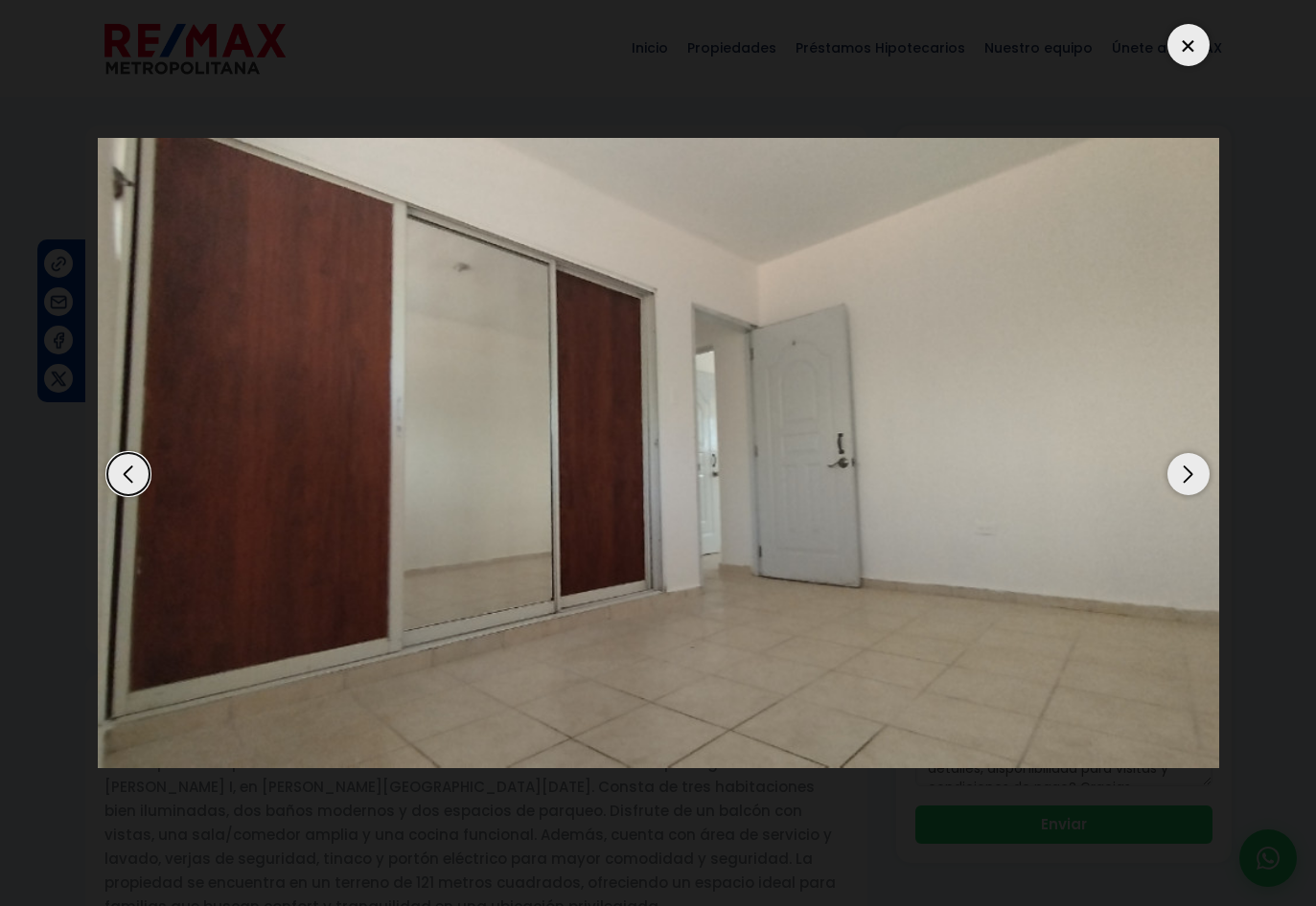
click at [1182, 463] on div "Next slide" at bounding box center [1188, 474] width 42 height 42
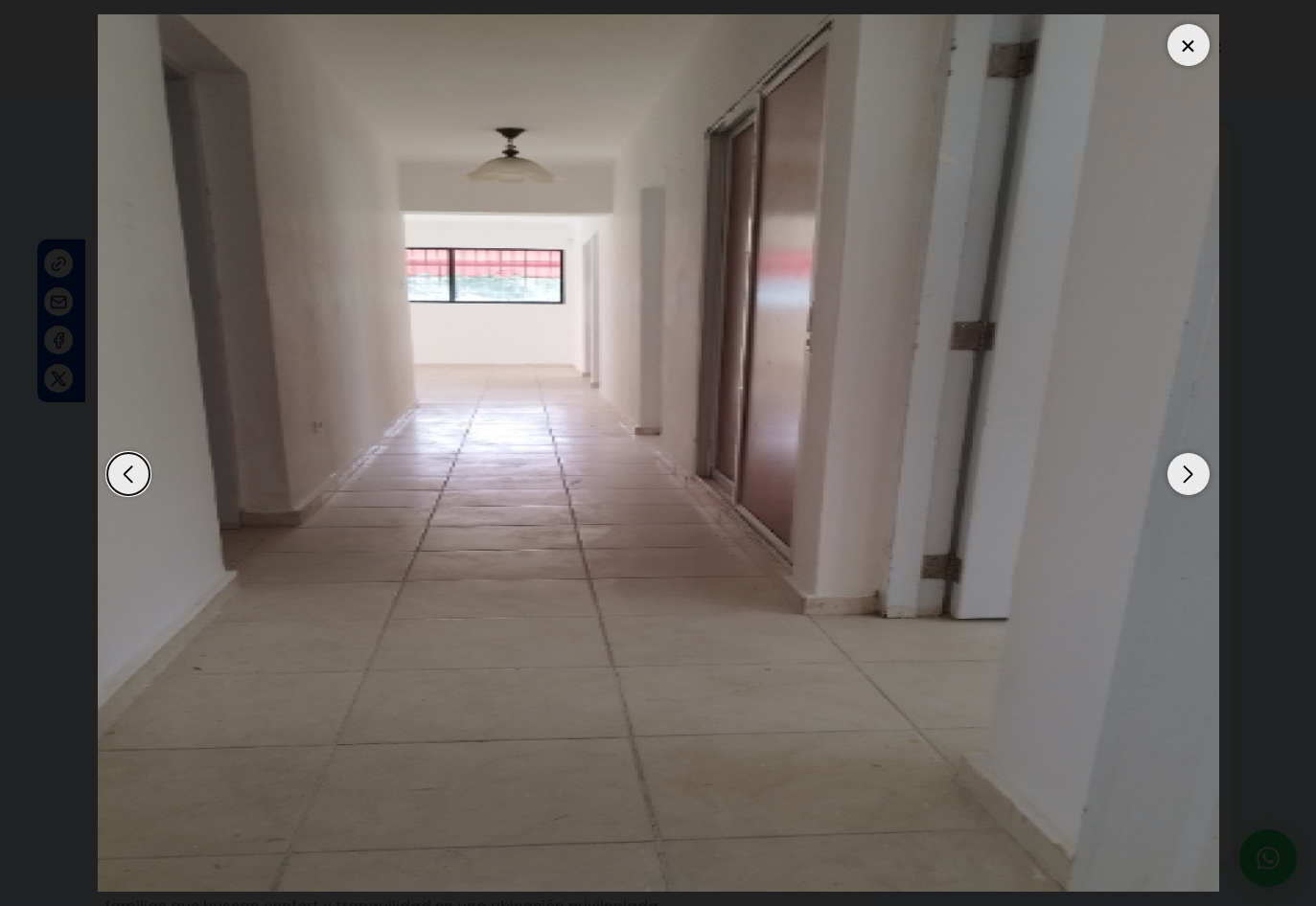
click at [1182, 463] on div "Next slide" at bounding box center [1188, 474] width 42 height 42
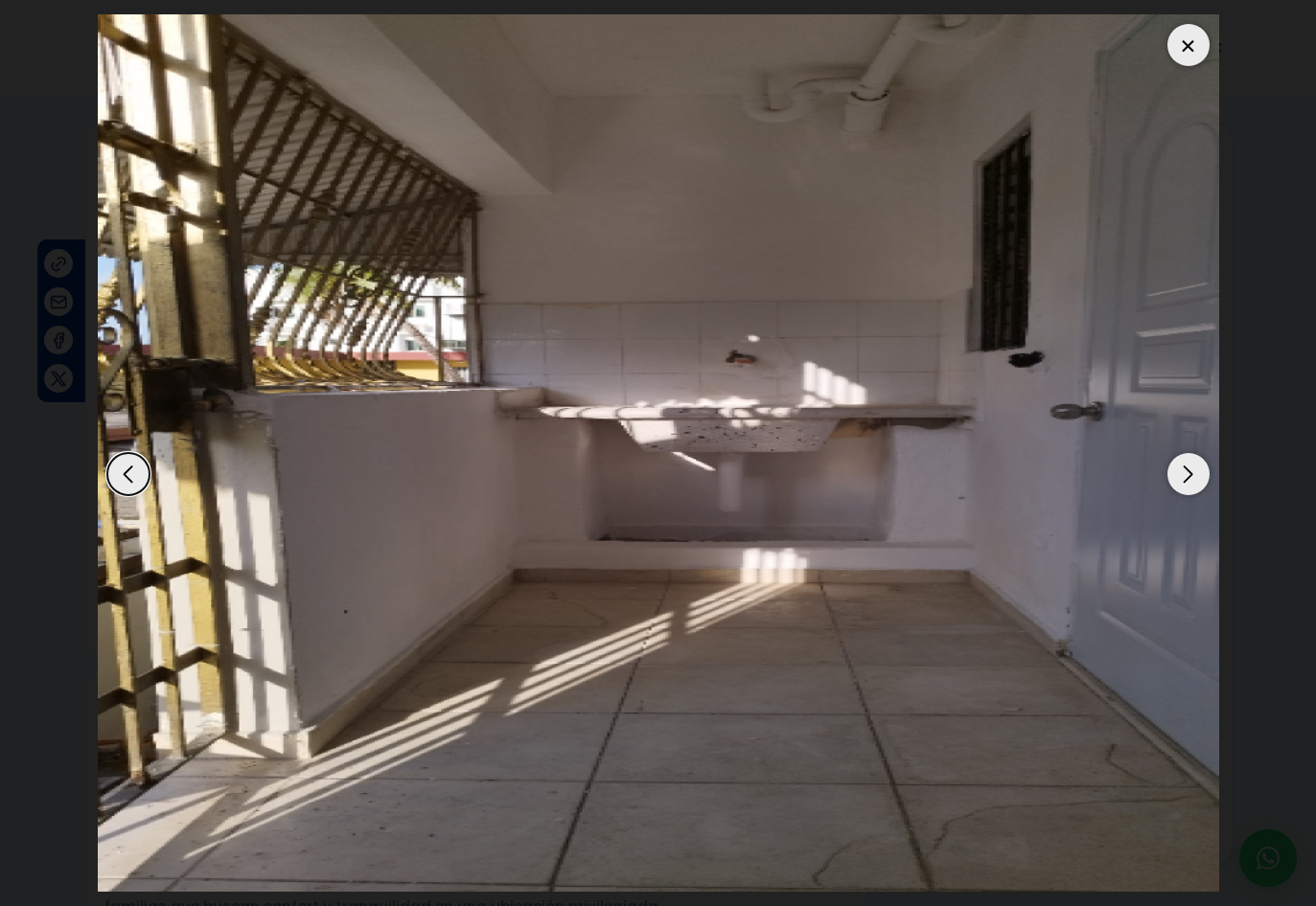
click at [1182, 463] on div "Next slide" at bounding box center [1188, 474] width 42 height 42
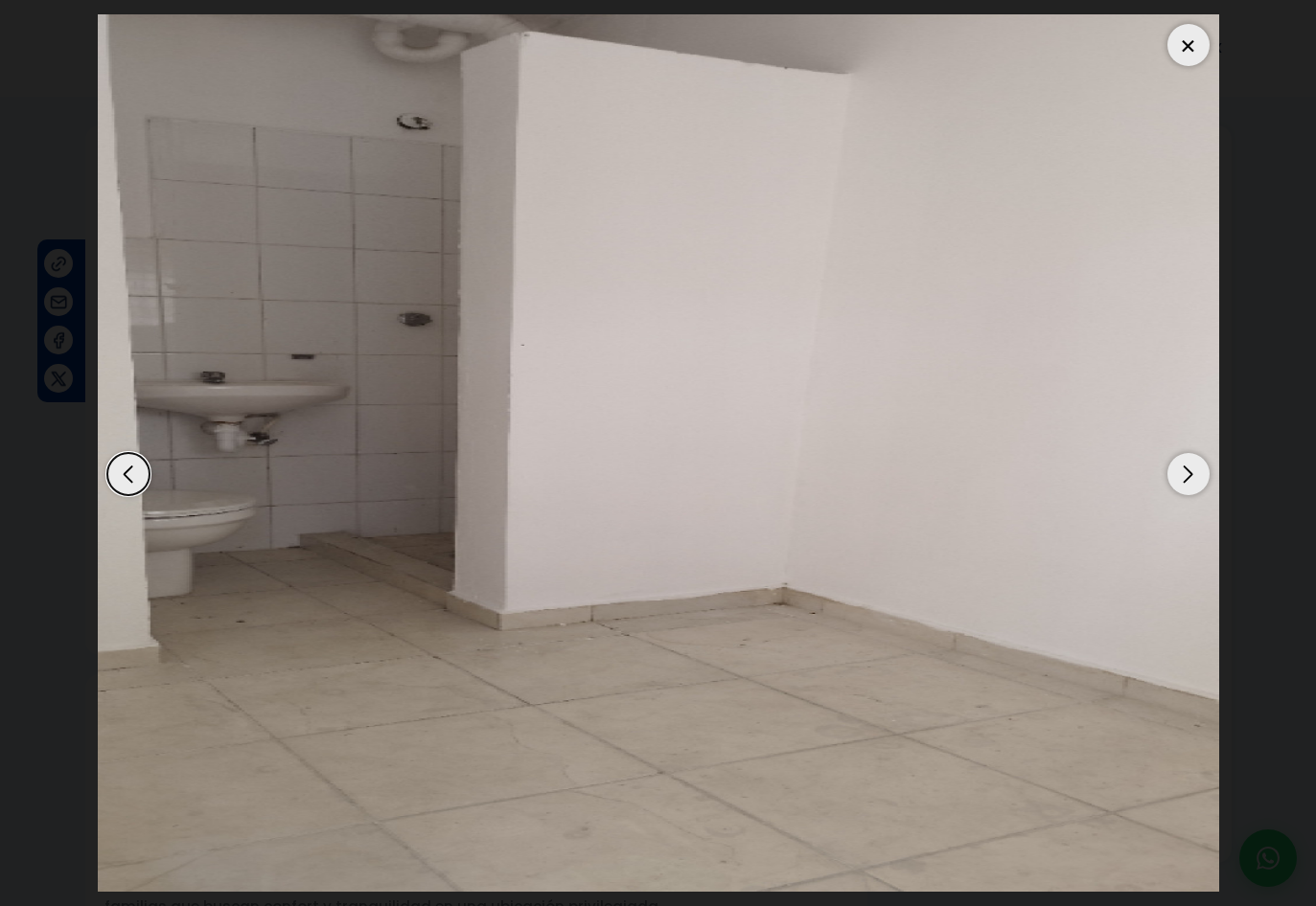
click at [1182, 463] on div "Next slide" at bounding box center [1188, 474] width 42 height 42
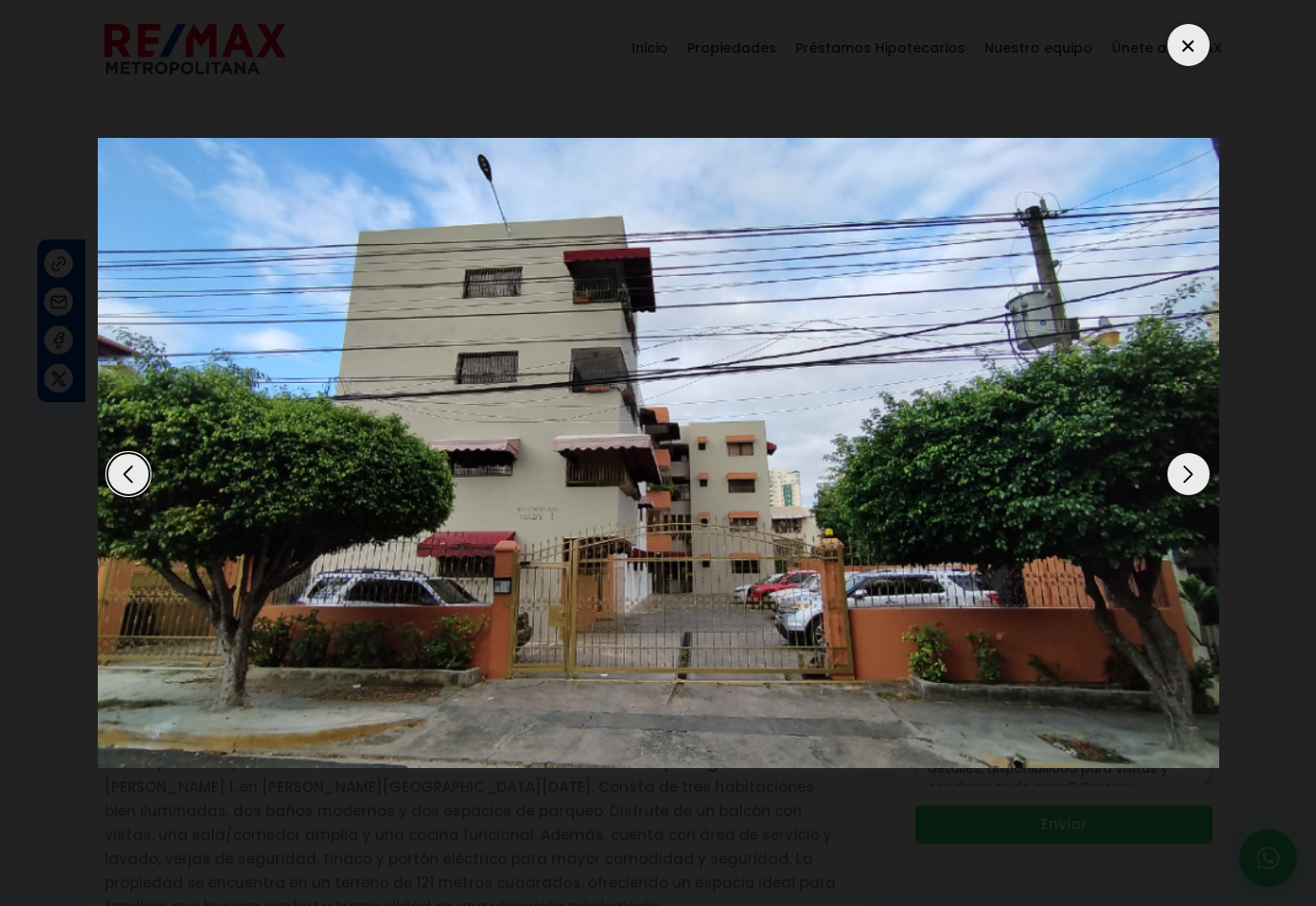
click at [1189, 36] on div at bounding box center [1188, 44] width 42 height 42
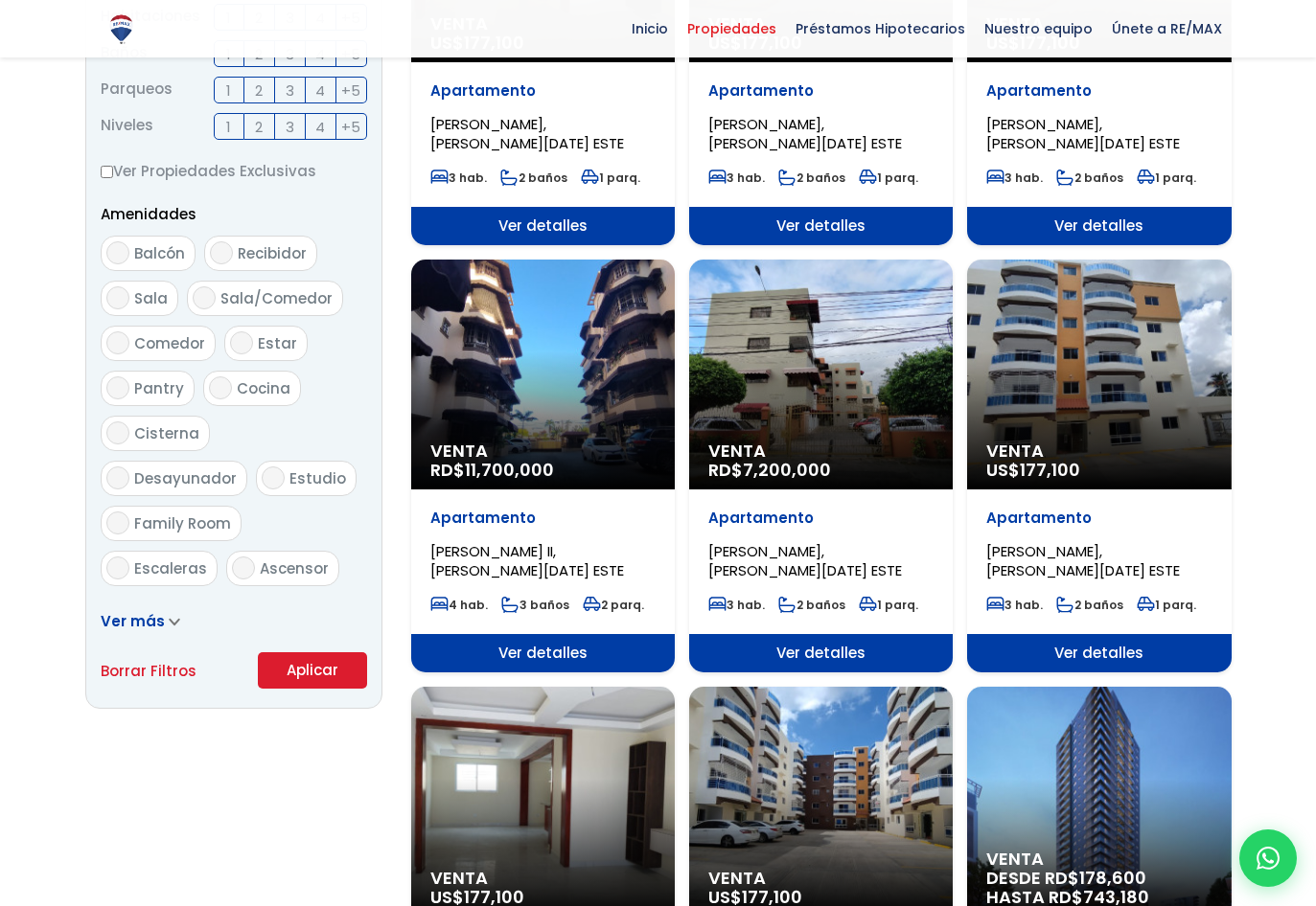
scroll to position [863, 0]
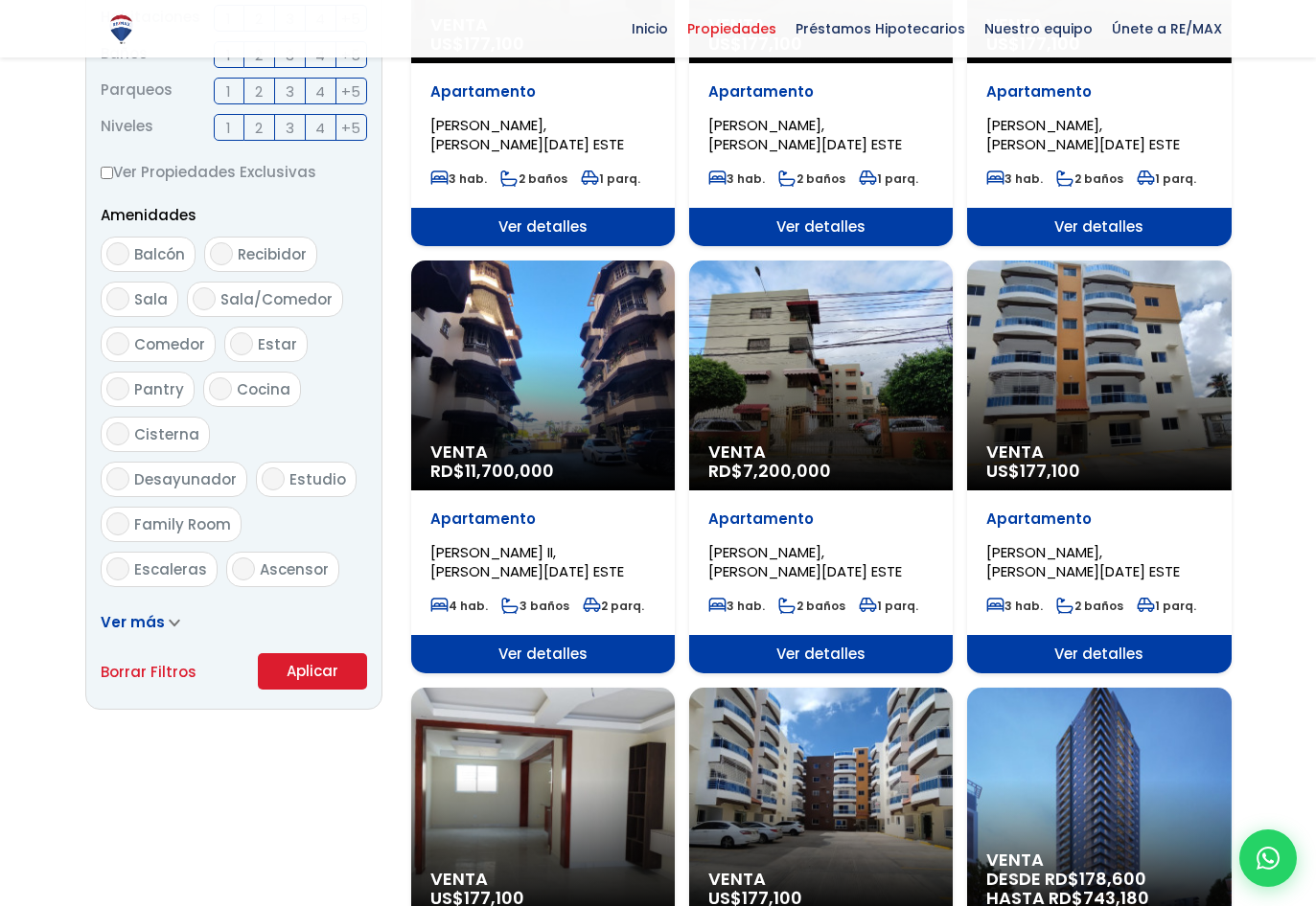
select select "13154"
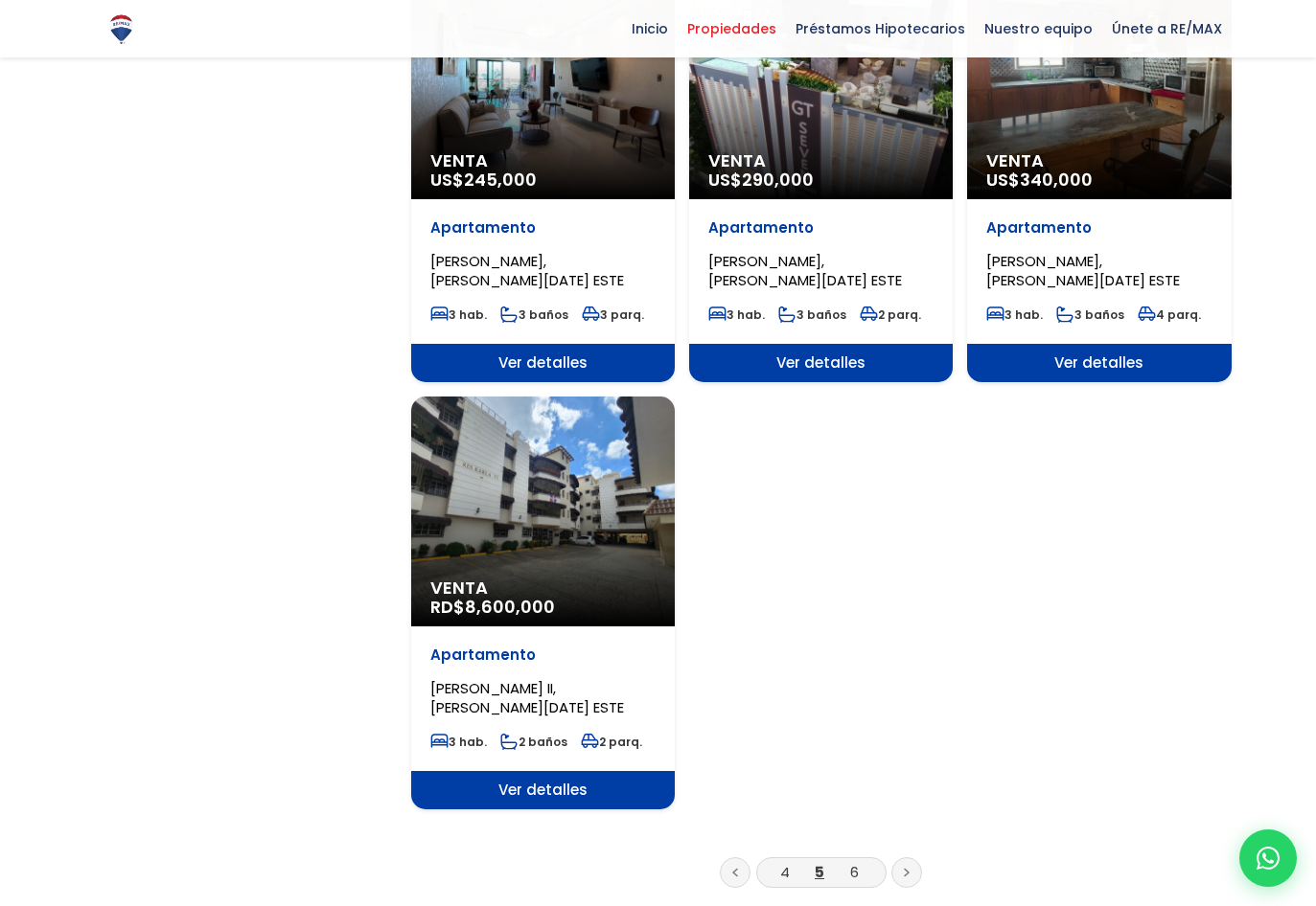
scroll to position [2299, 0]
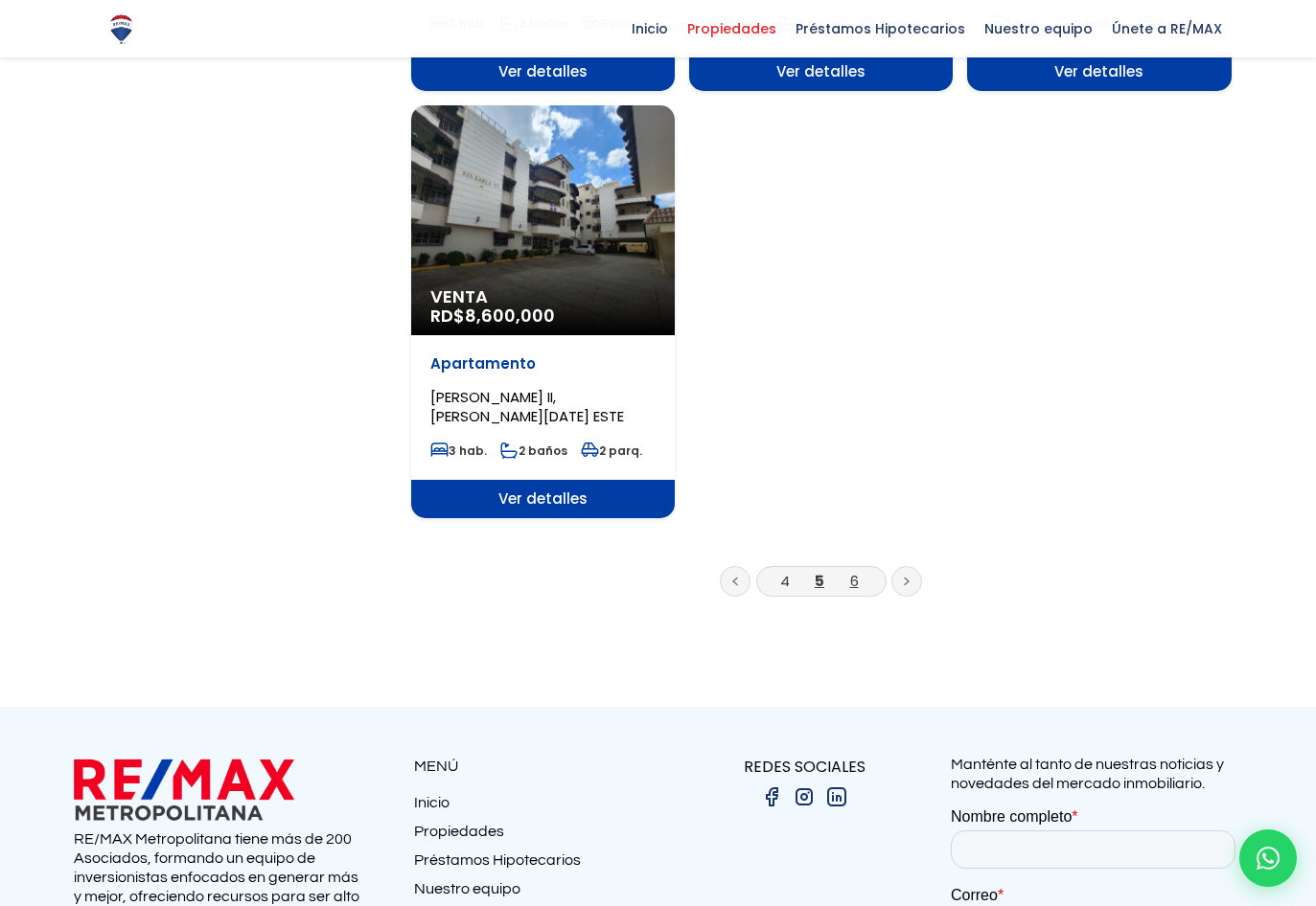
click at [852, 582] on link "6" at bounding box center [854, 580] width 9 height 21
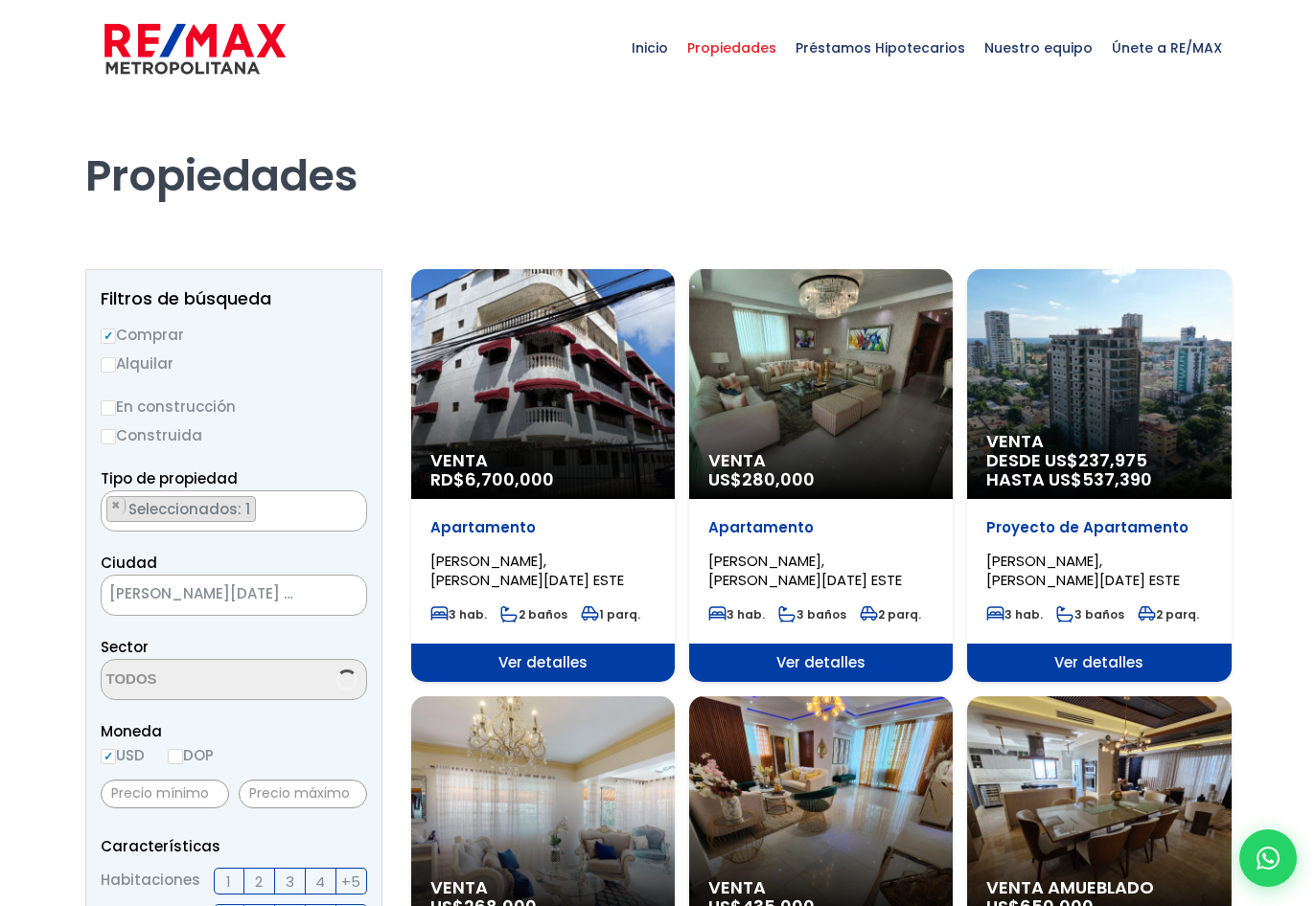
select select "13154"
click at [513, 384] on div "Venta RD$ 6,700,000" at bounding box center [542, 384] width 264 height 230
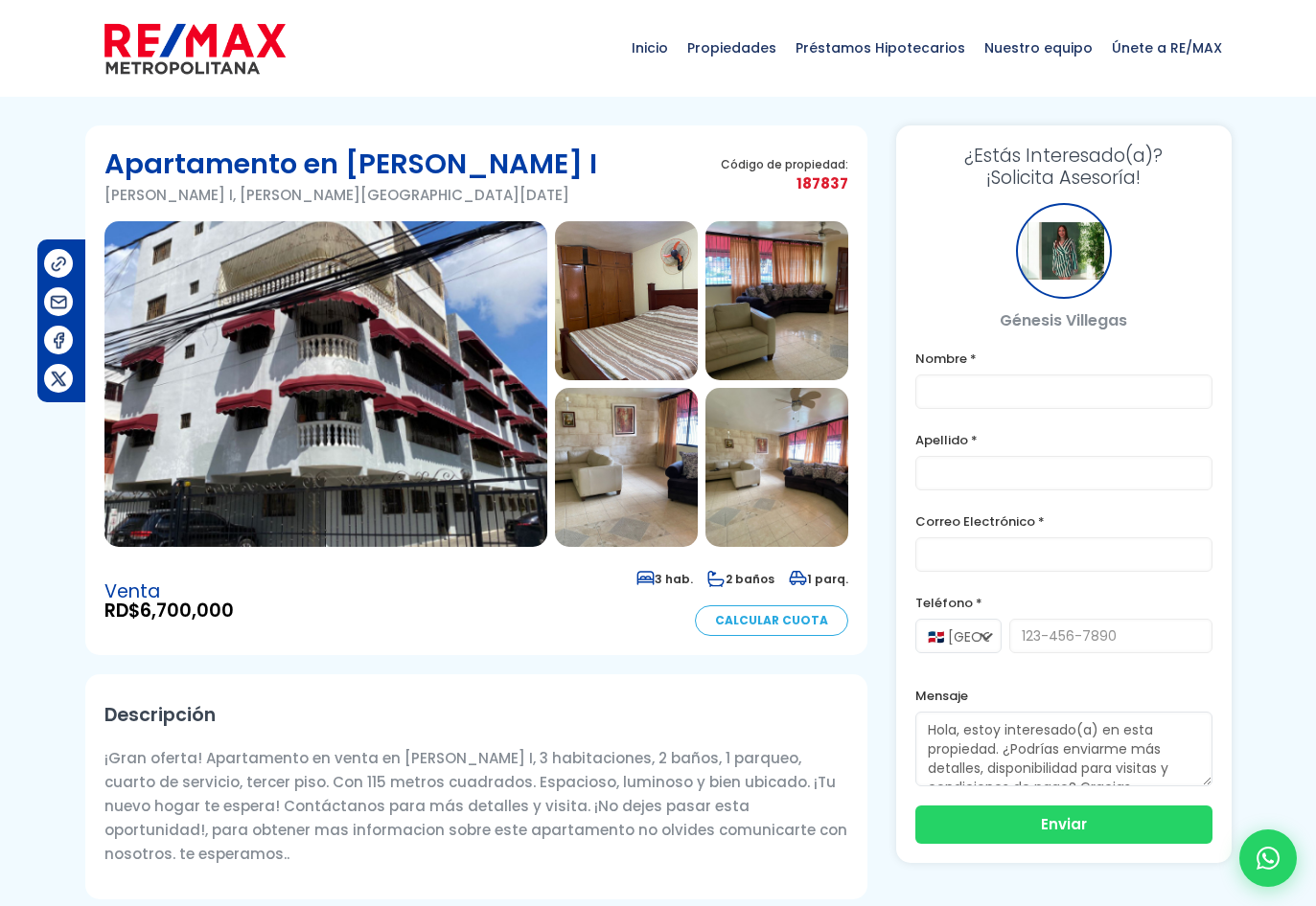
click at [443, 399] on img at bounding box center [326, 384] width 442 height 326
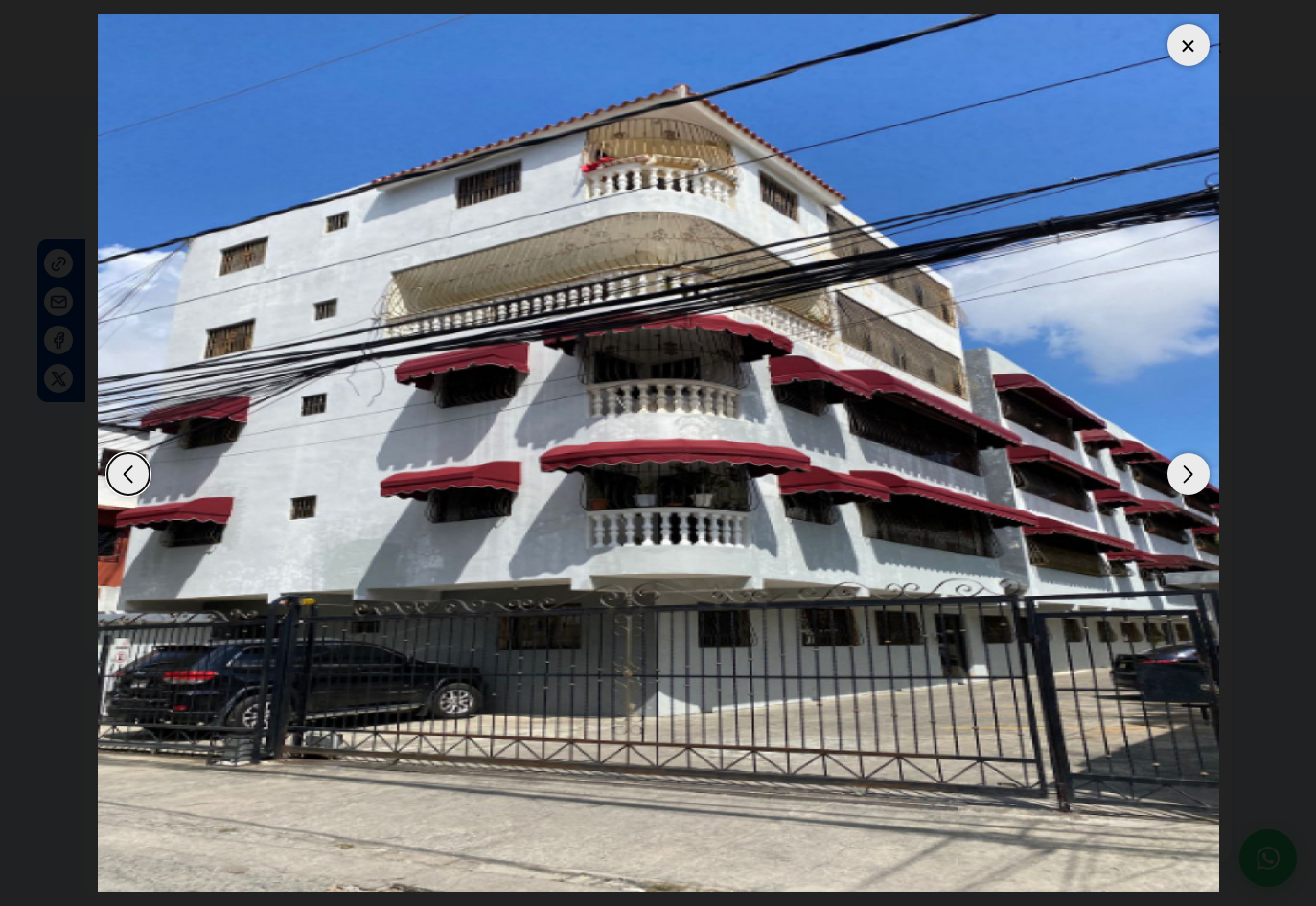
click at [1182, 472] on div "Next slide" at bounding box center [1188, 474] width 42 height 42
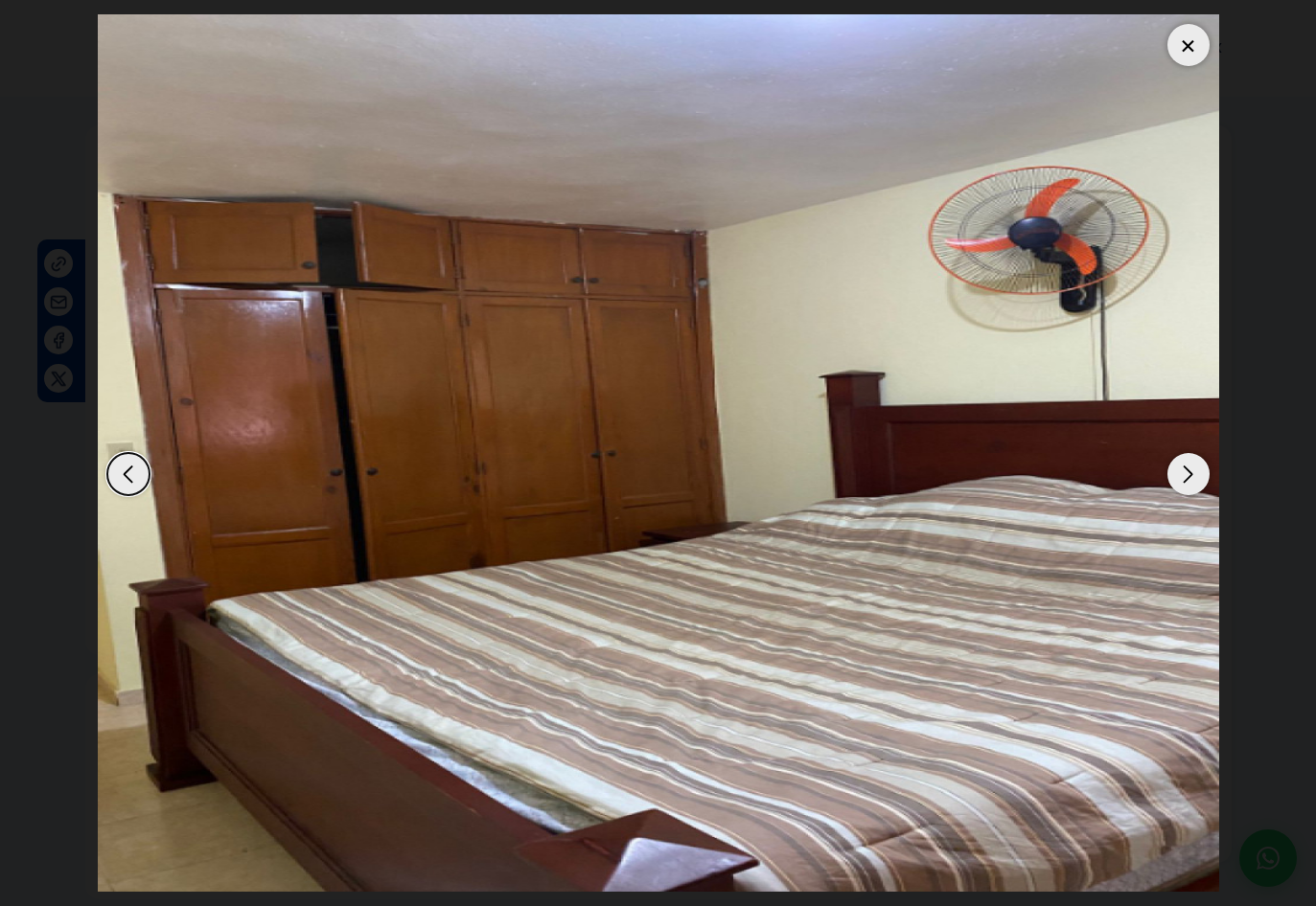
click at [1182, 472] on div "Next slide" at bounding box center [1188, 474] width 42 height 42
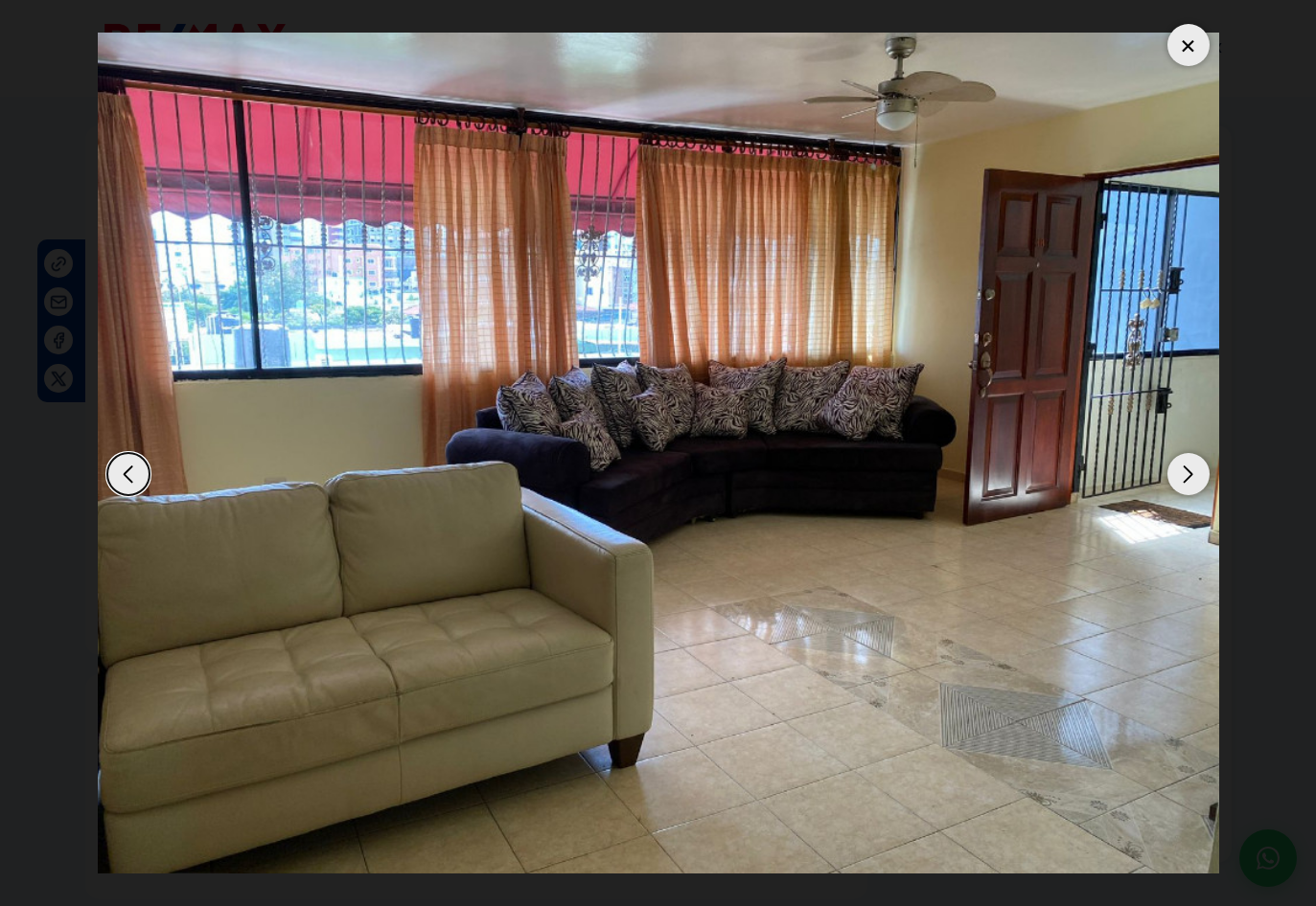
click at [1178, 472] on div "Next slide" at bounding box center [1188, 474] width 42 height 42
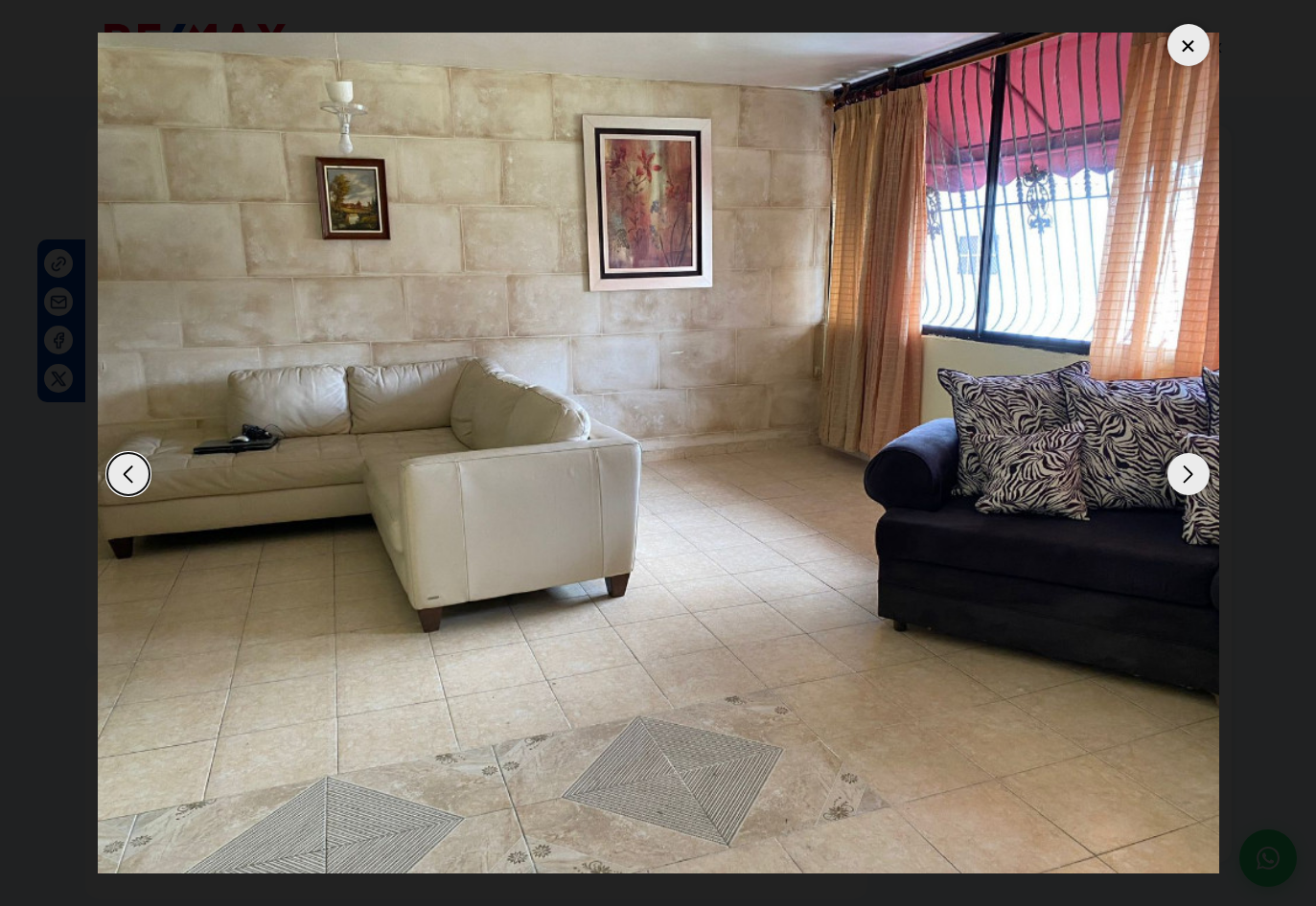
click at [1177, 472] on div "Next slide" at bounding box center [1188, 474] width 42 height 42
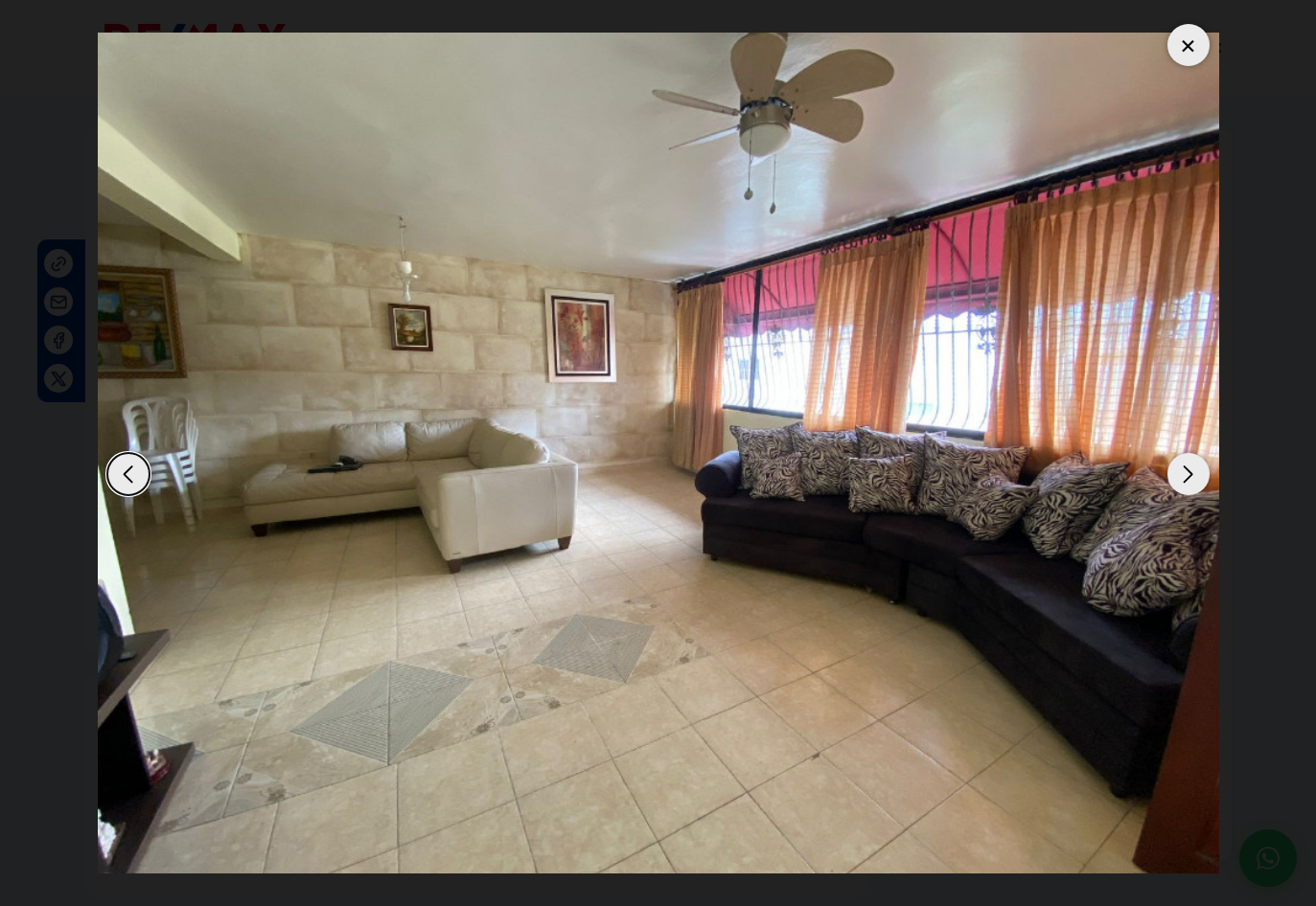
click at [1175, 472] on div "Next slide" at bounding box center [1188, 474] width 42 height 42
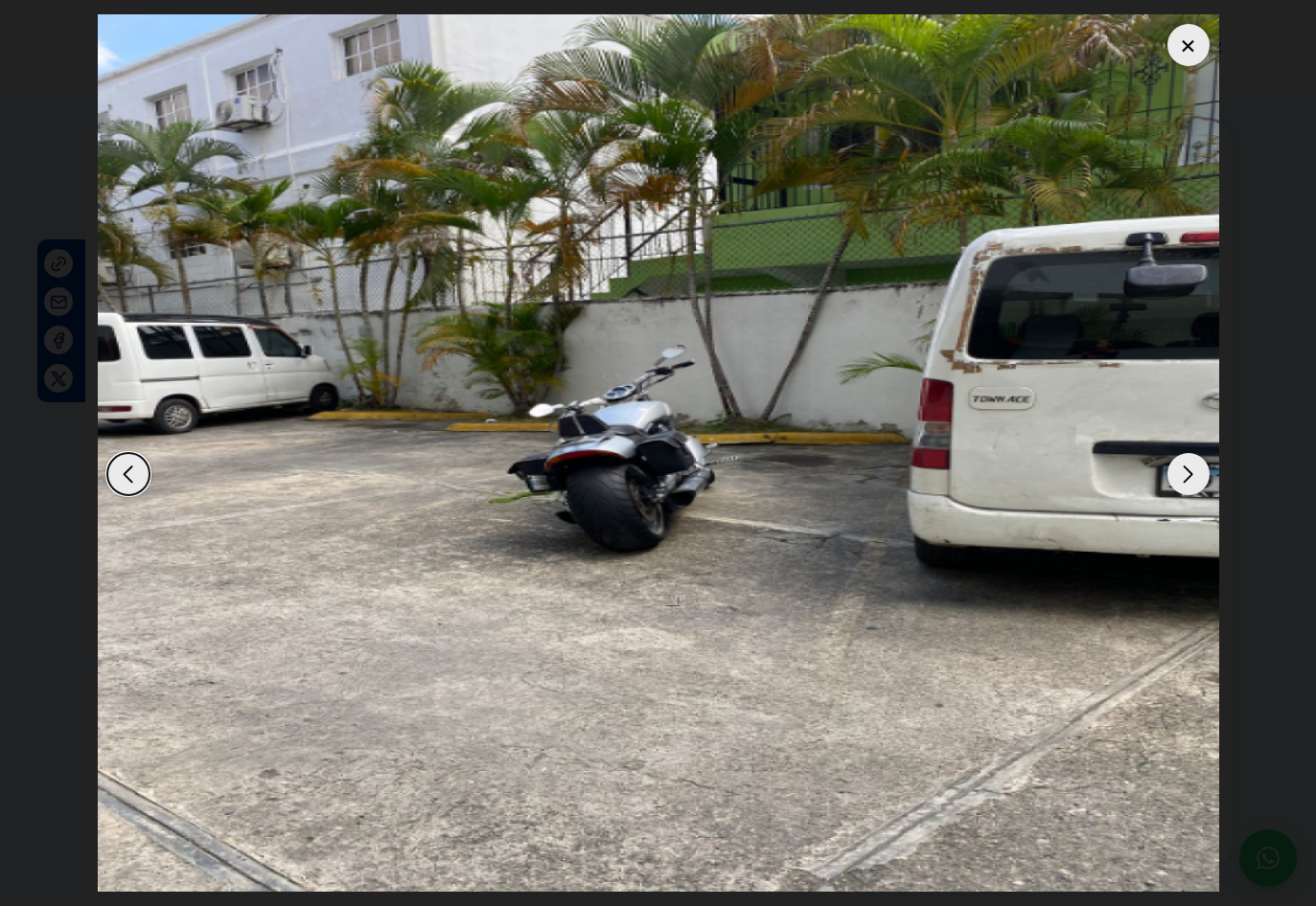
click at [1175, 472] on div "Next slide" at bounding box center [1188, 474] width 42 height 42
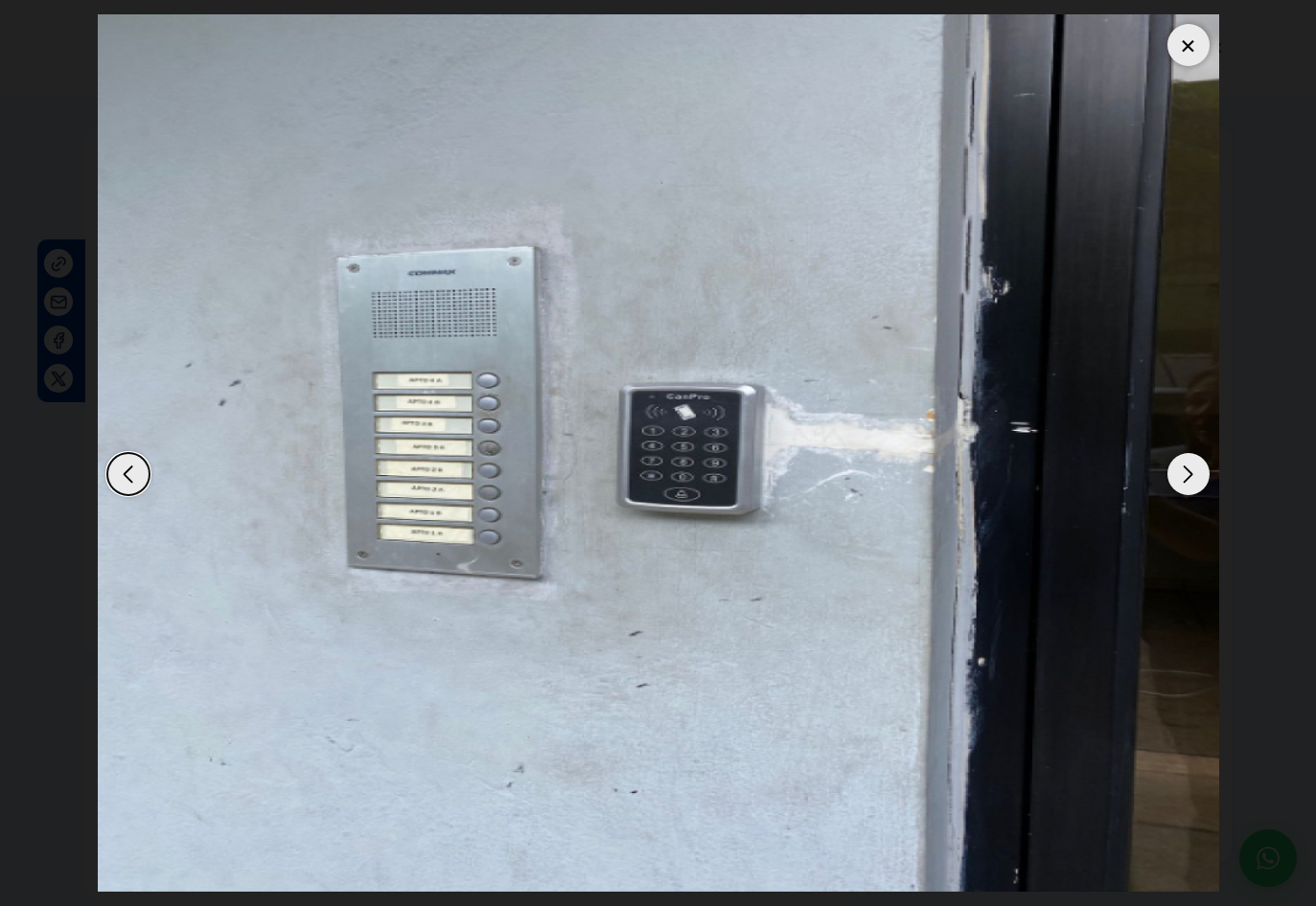
click at [1175, 472] on div "Next slide" at bounding box center [1188, 474] width 42 height 42
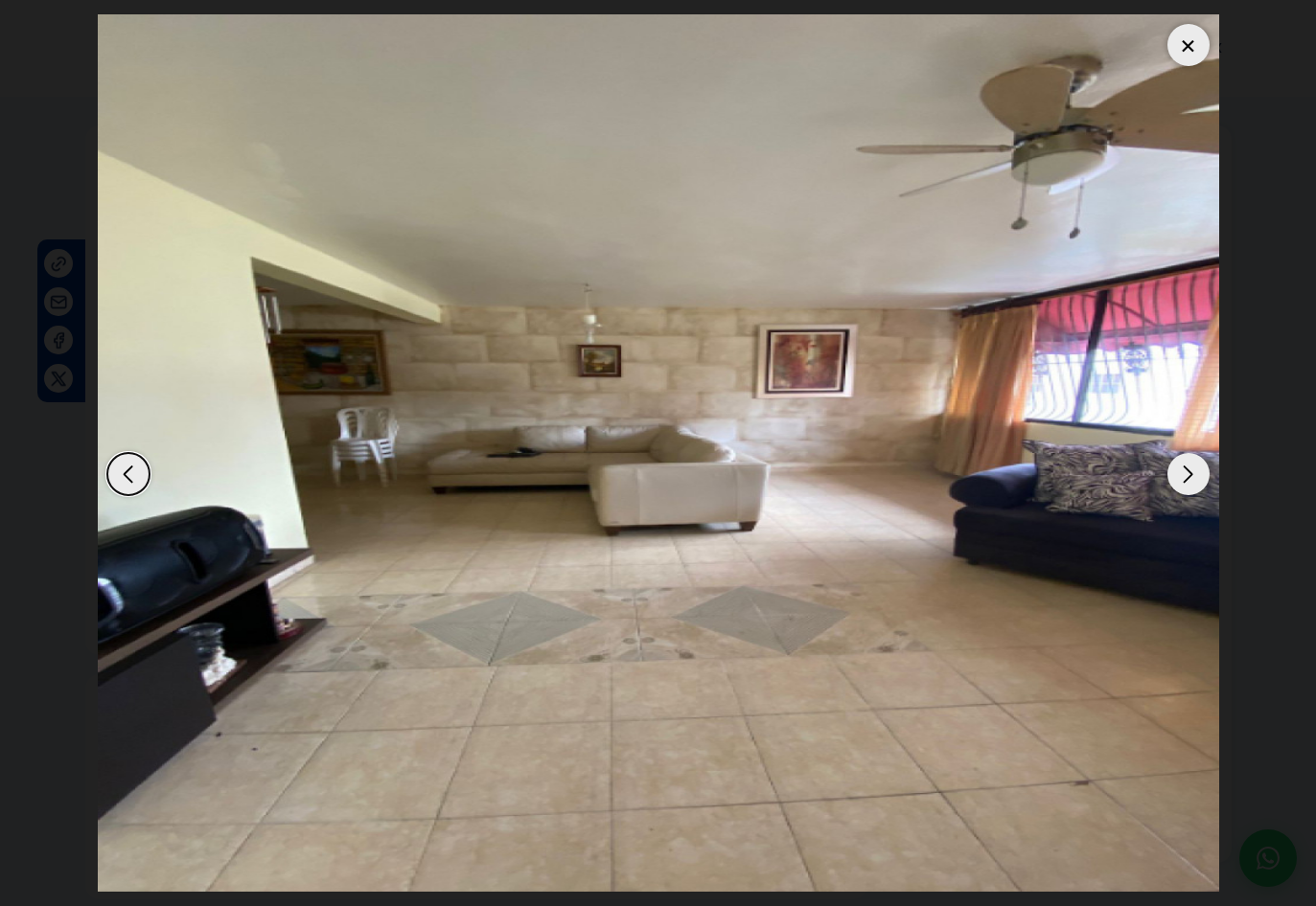
click at [1173, 472] on div "Next slide" at bounding box center [1188, 474] width 42 height 42
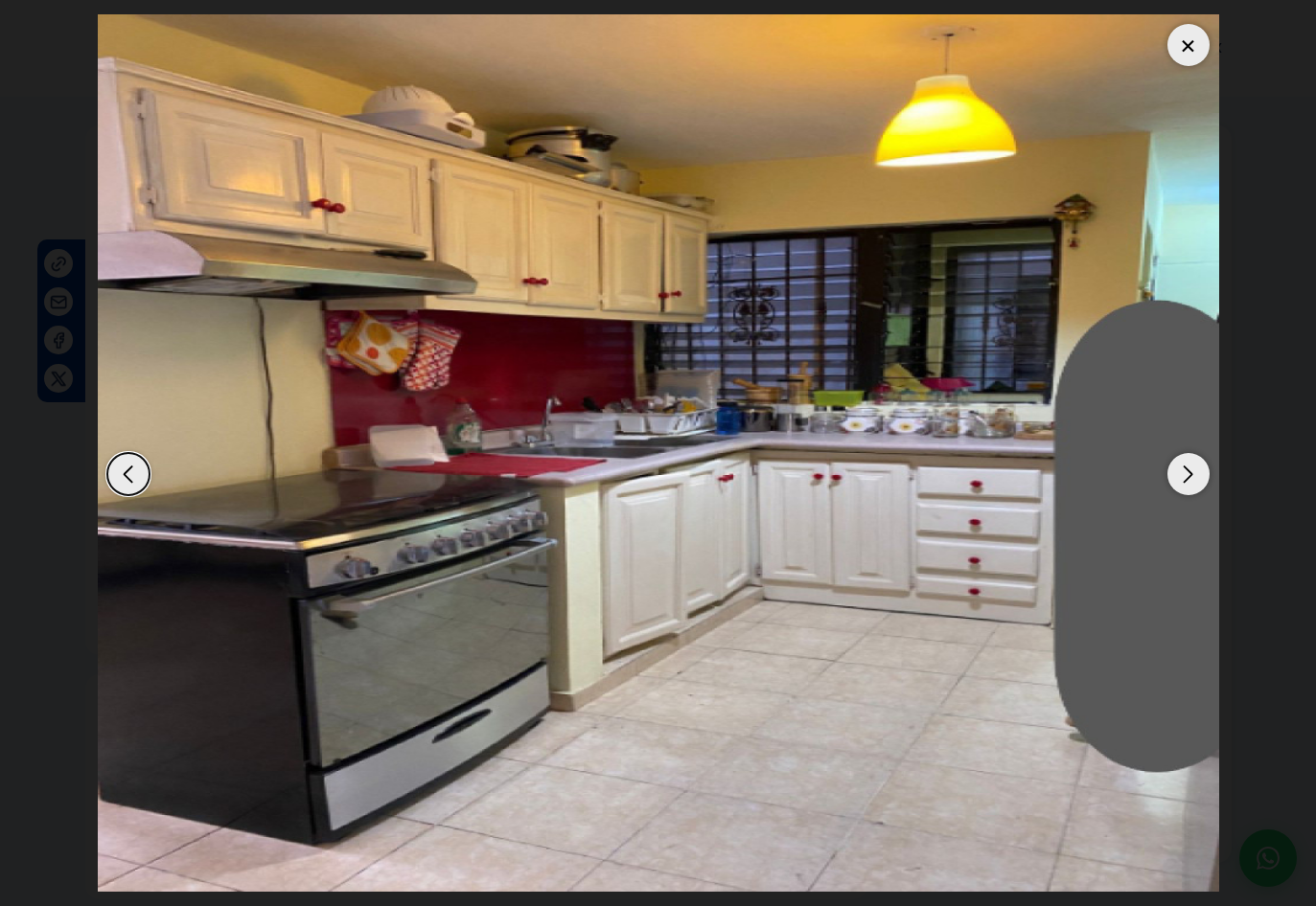
click at [1173, 472] on div "Next slide" at bounding box center [1188, 474] width 42 height 42
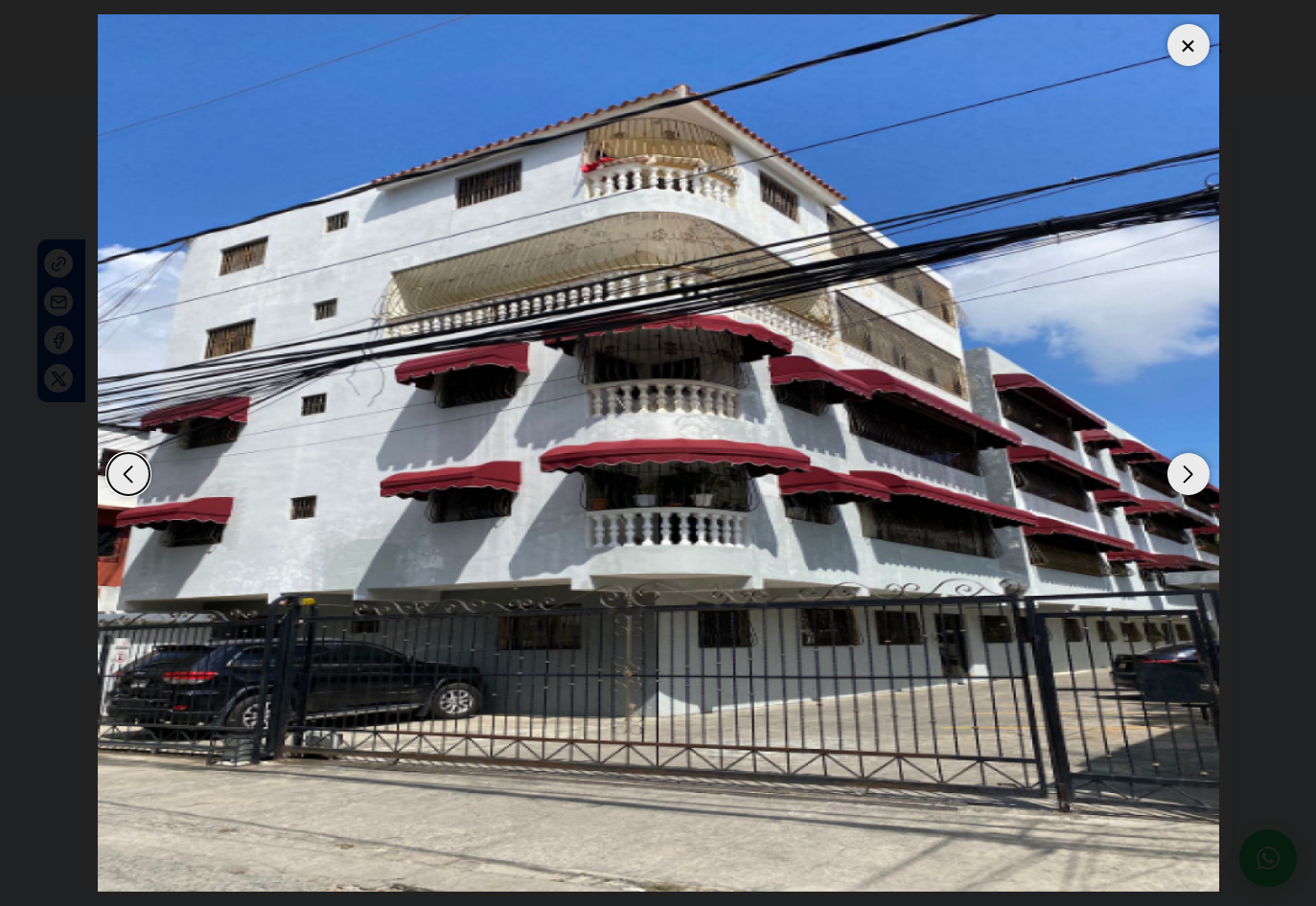
click at [1173, 472] on div "Next slide" at bounding box center [1188, 474] width 42 height 42
